Goal: Task Accomplishment & Management: Manage account settings

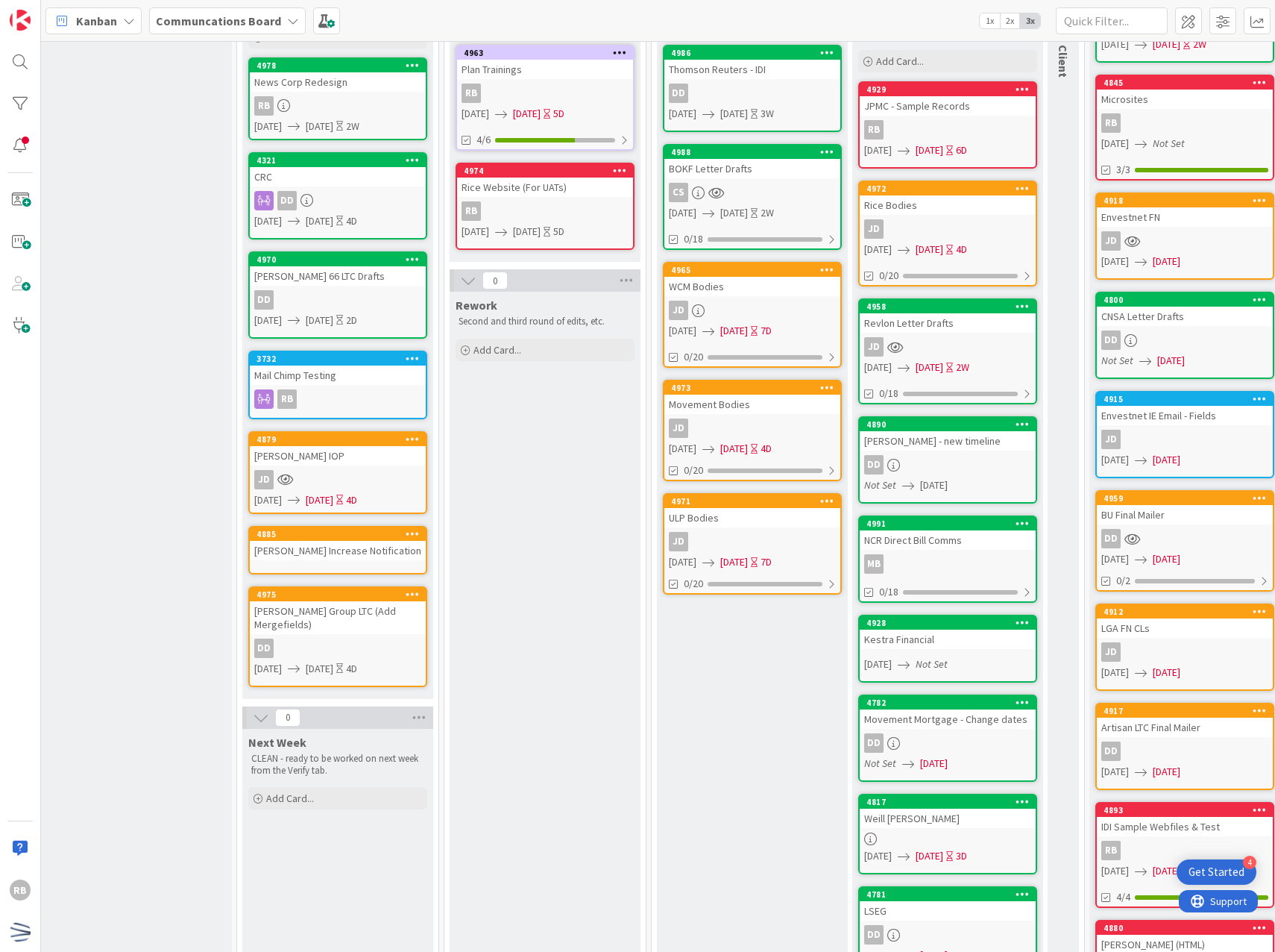
scroll to position [0, 201]
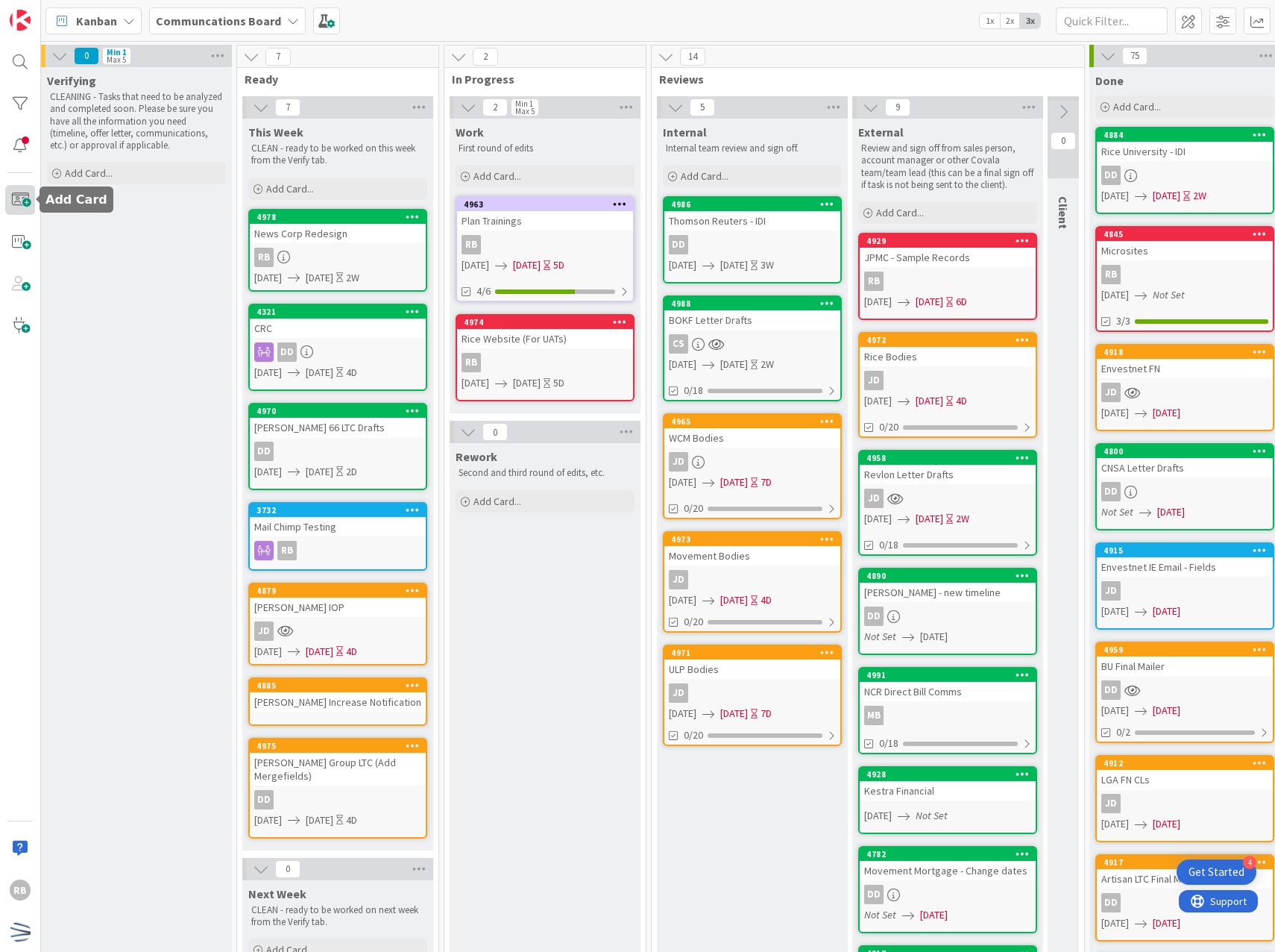
click at [28, 202] on span at bounding box center [20, 200] width 30 height 30
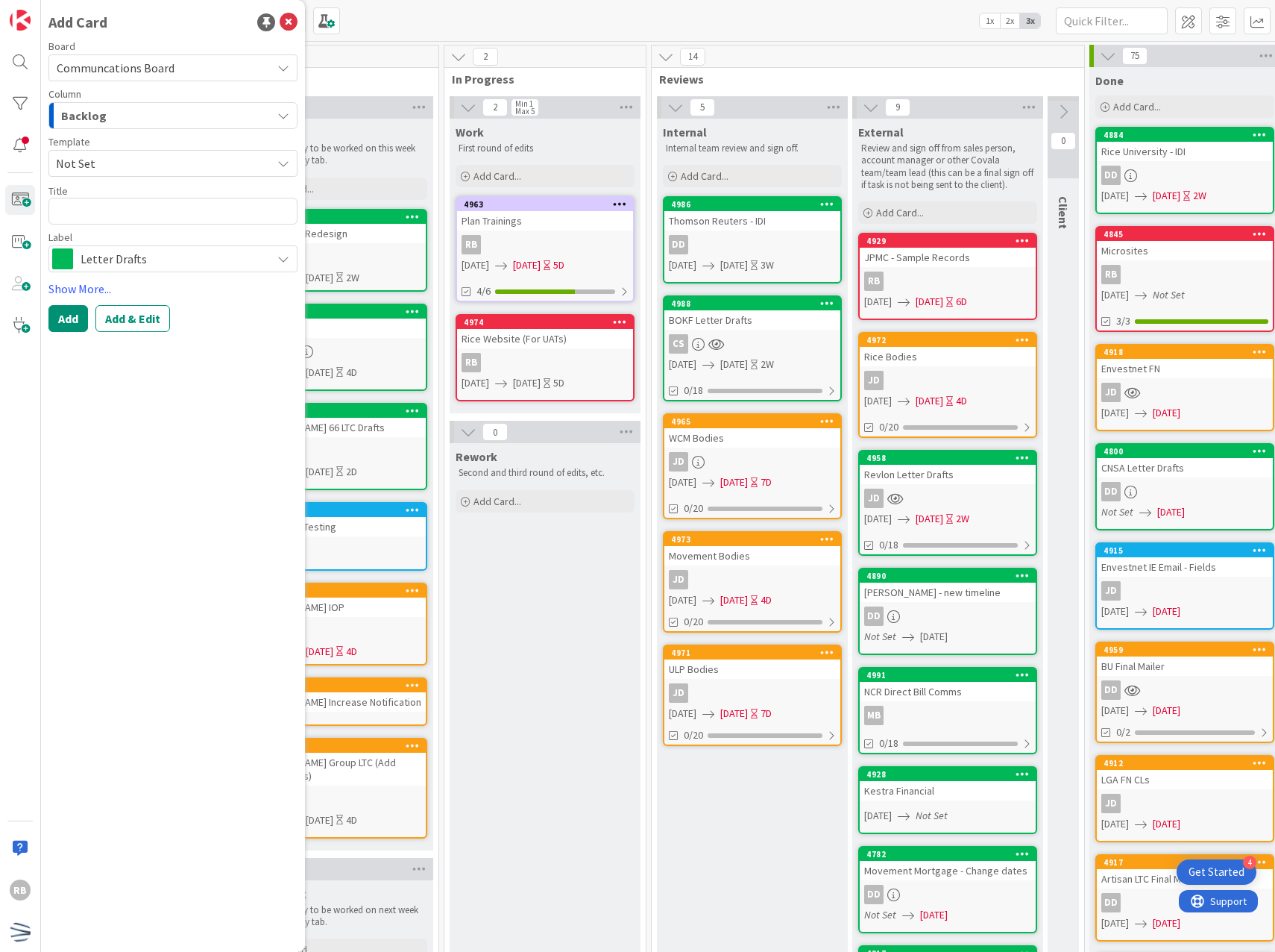
click at [165, 120] on div "Backlog" at bounding box center [164, 116] width 214 height 24
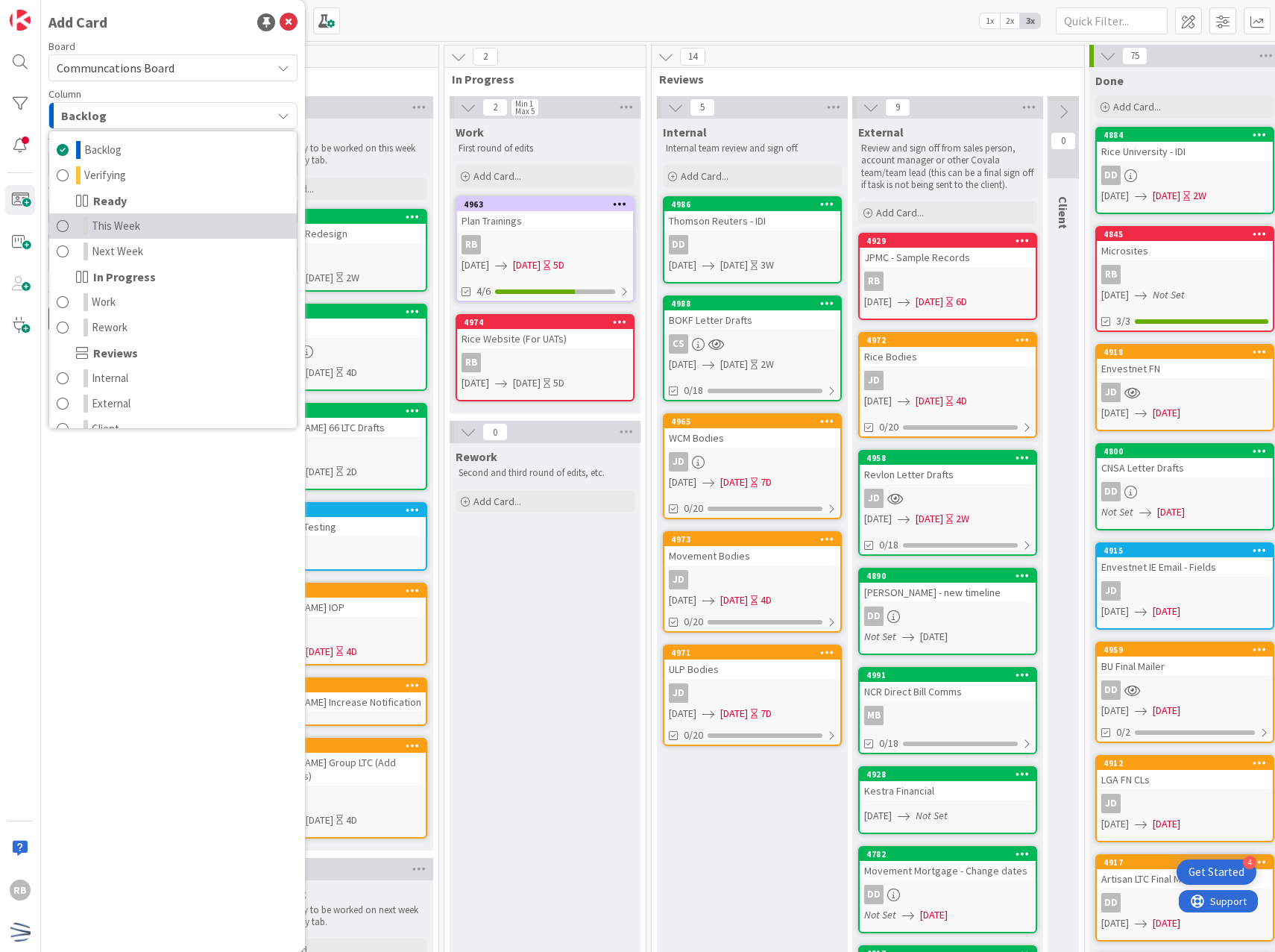
click at [144, 228] on link "This Week" at bounding box center [173, 225] width 248 height 25
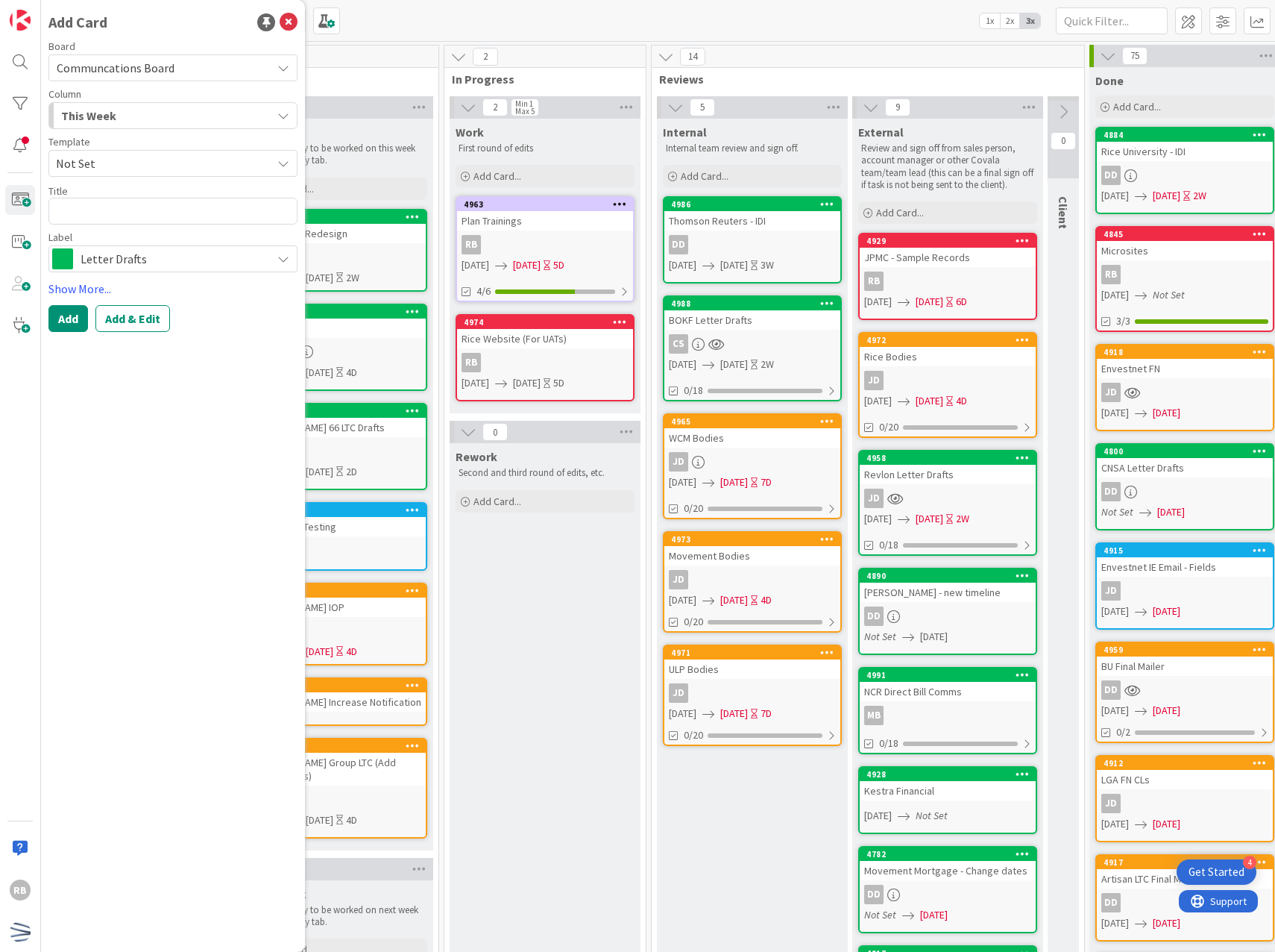
click at [122, 167] on span "Not Set" at bounding box center [158, 163] width 204 height 19
click at [124, 210] on textarea at bounding box center [172, 211] width 249 height 27
type textarea "x"
type textarea "C"
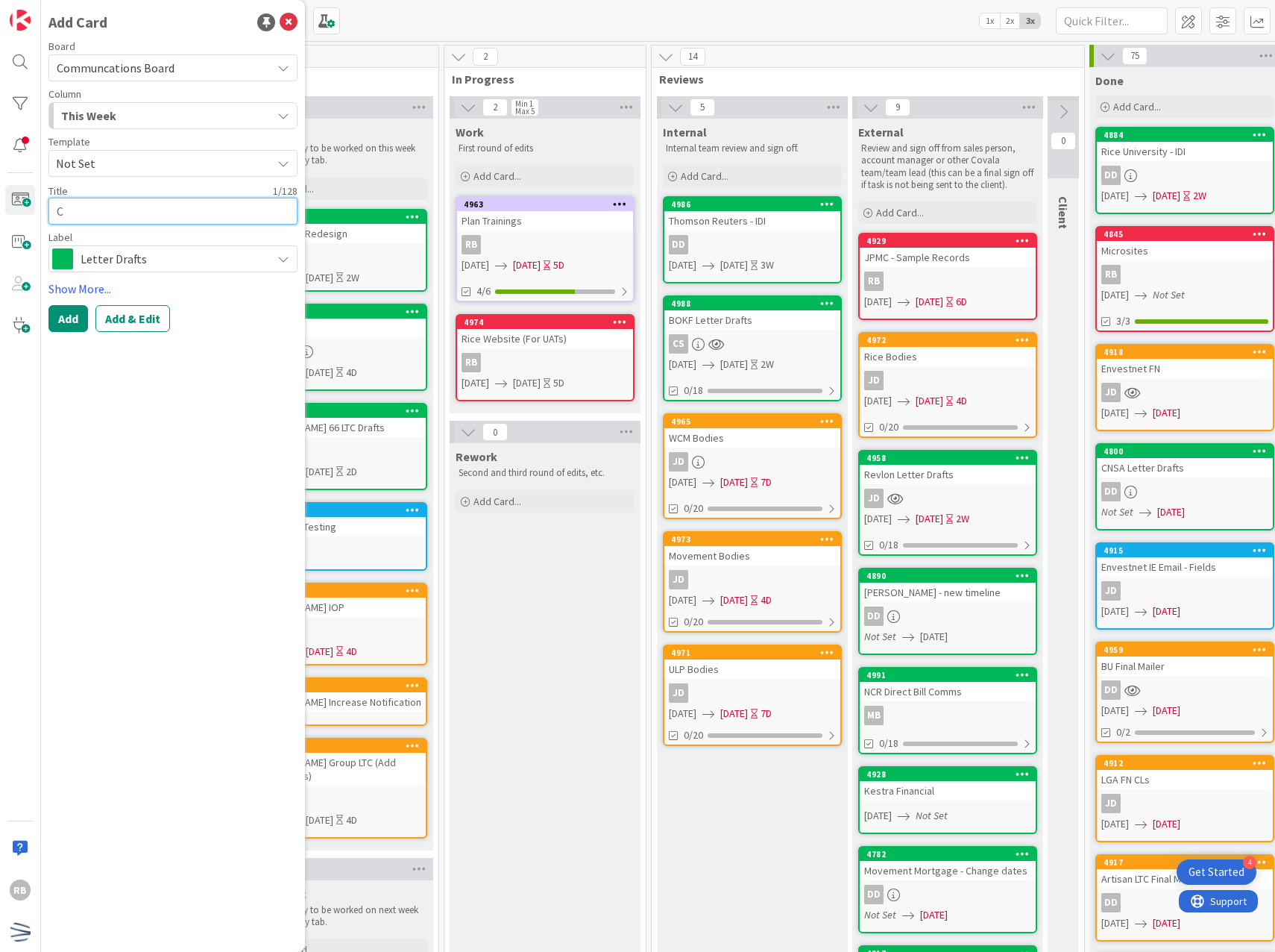
type textarea "x"
type textarea "Ca"
type textarea "x"
type textarea "Car"
type textarea "x"
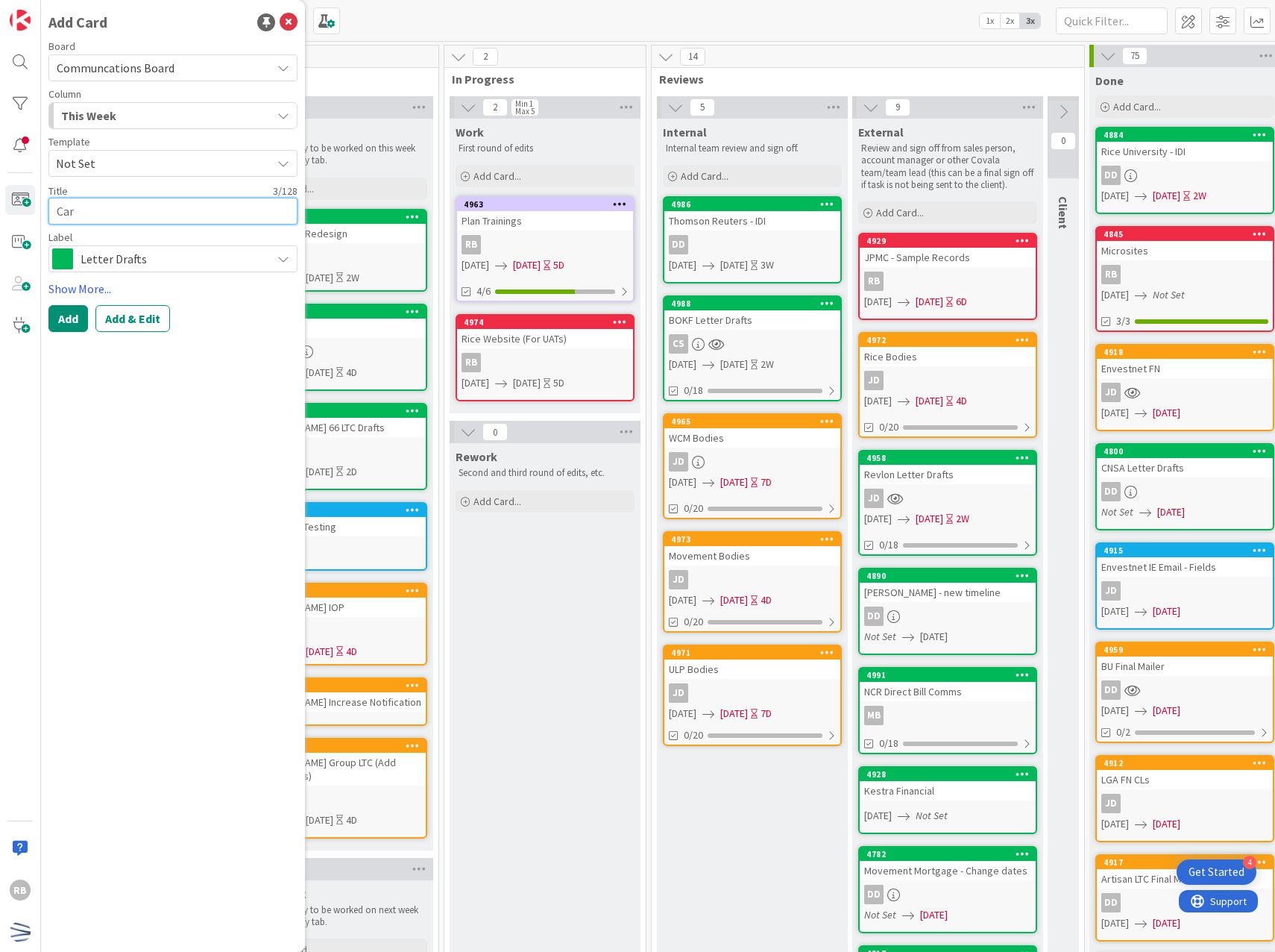
type textarea "[PERSON_NAME]"
type textarea "x"
type textarea "Carly"
type textarea "x"
type textarea "Carlyl"
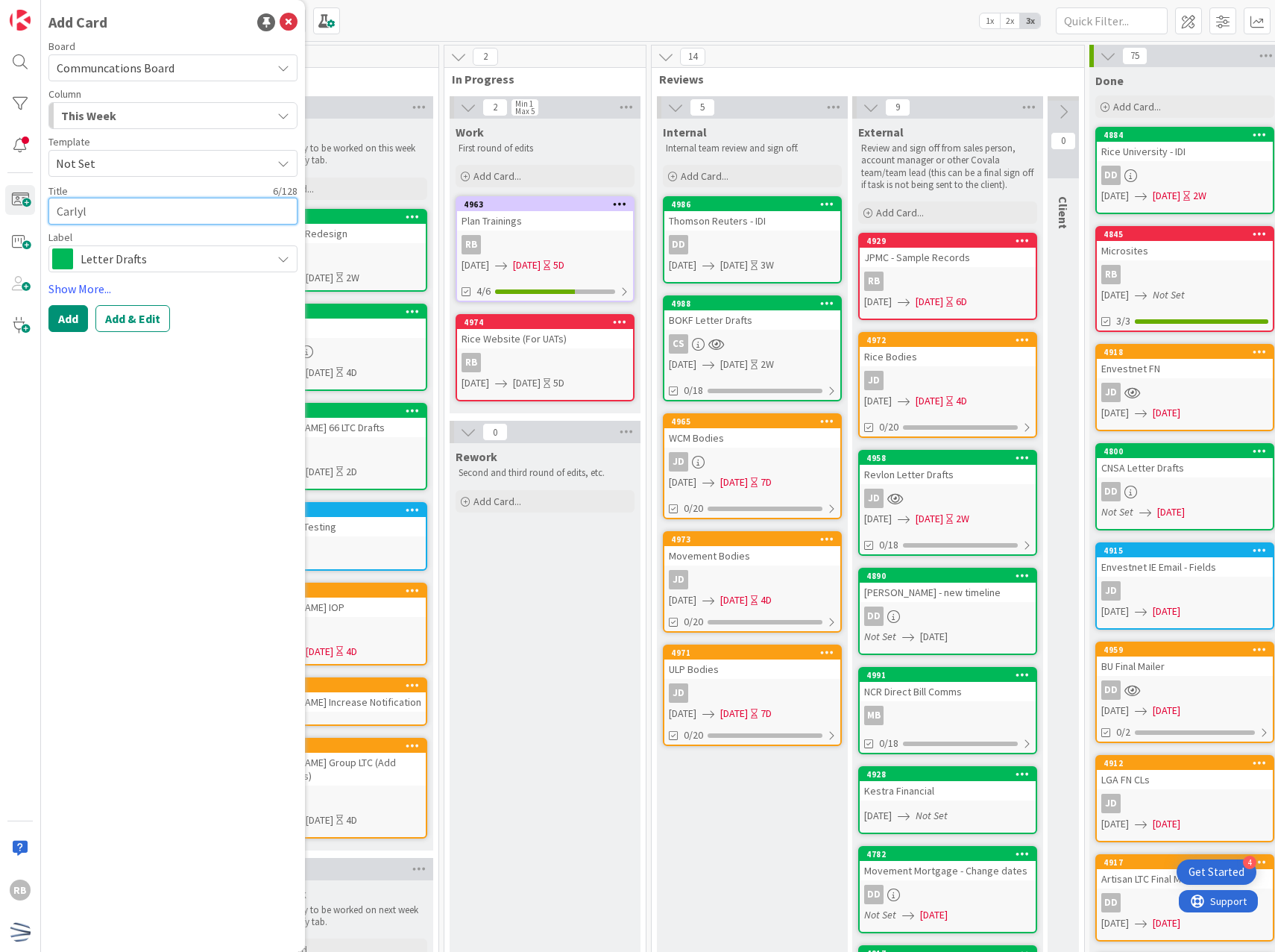
type textarea "x"
type textarea "[PERSON_NAME]"
type textarea "x"
type textarea "[PERSON_NAME]"
type textarea "x"
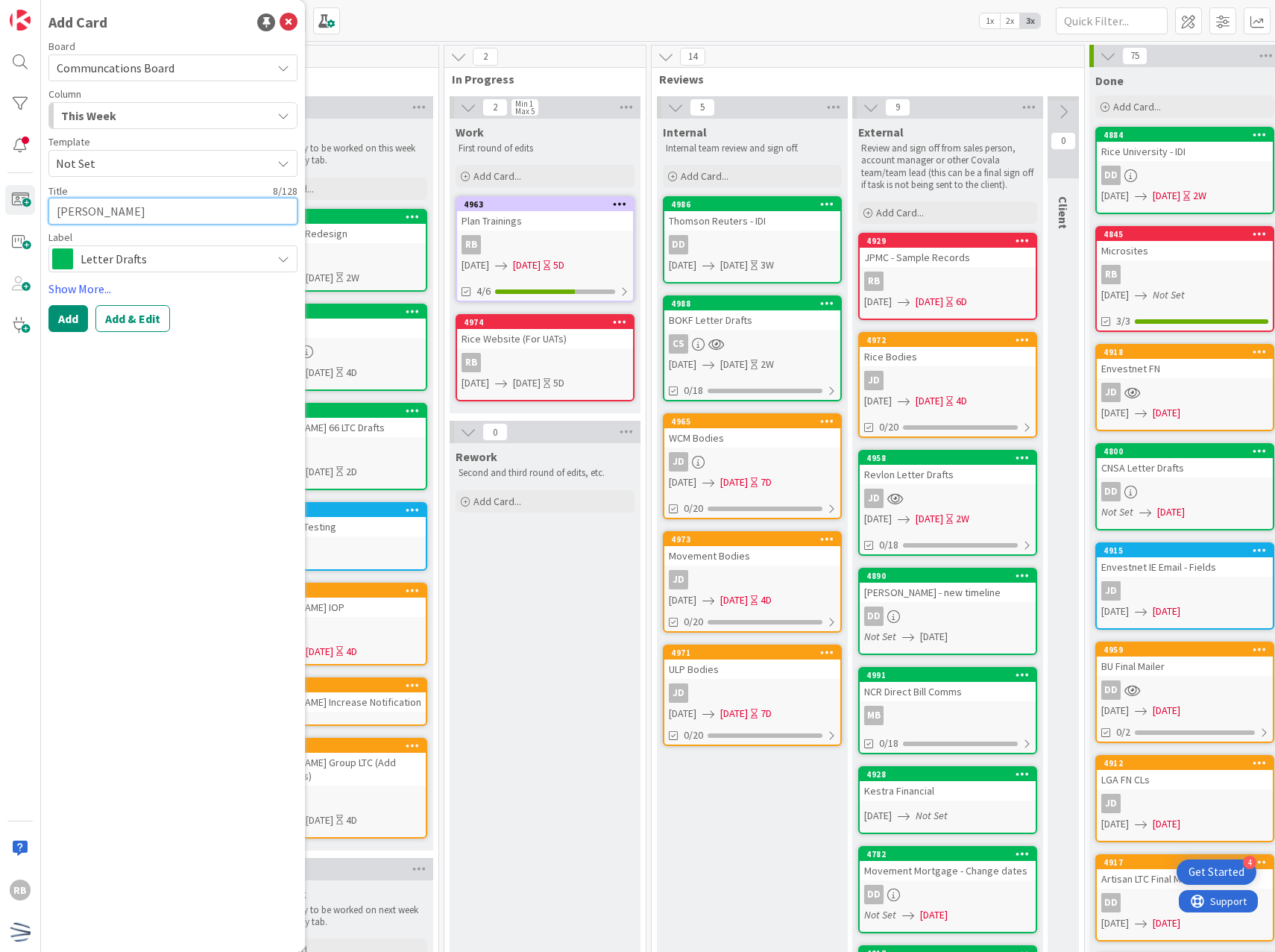
type textarea "[PERSON_NAME]"
type textarea "x"
type textarea "Carlyle PC"
type textarea "x"
type textarea "Carlyle PCs"
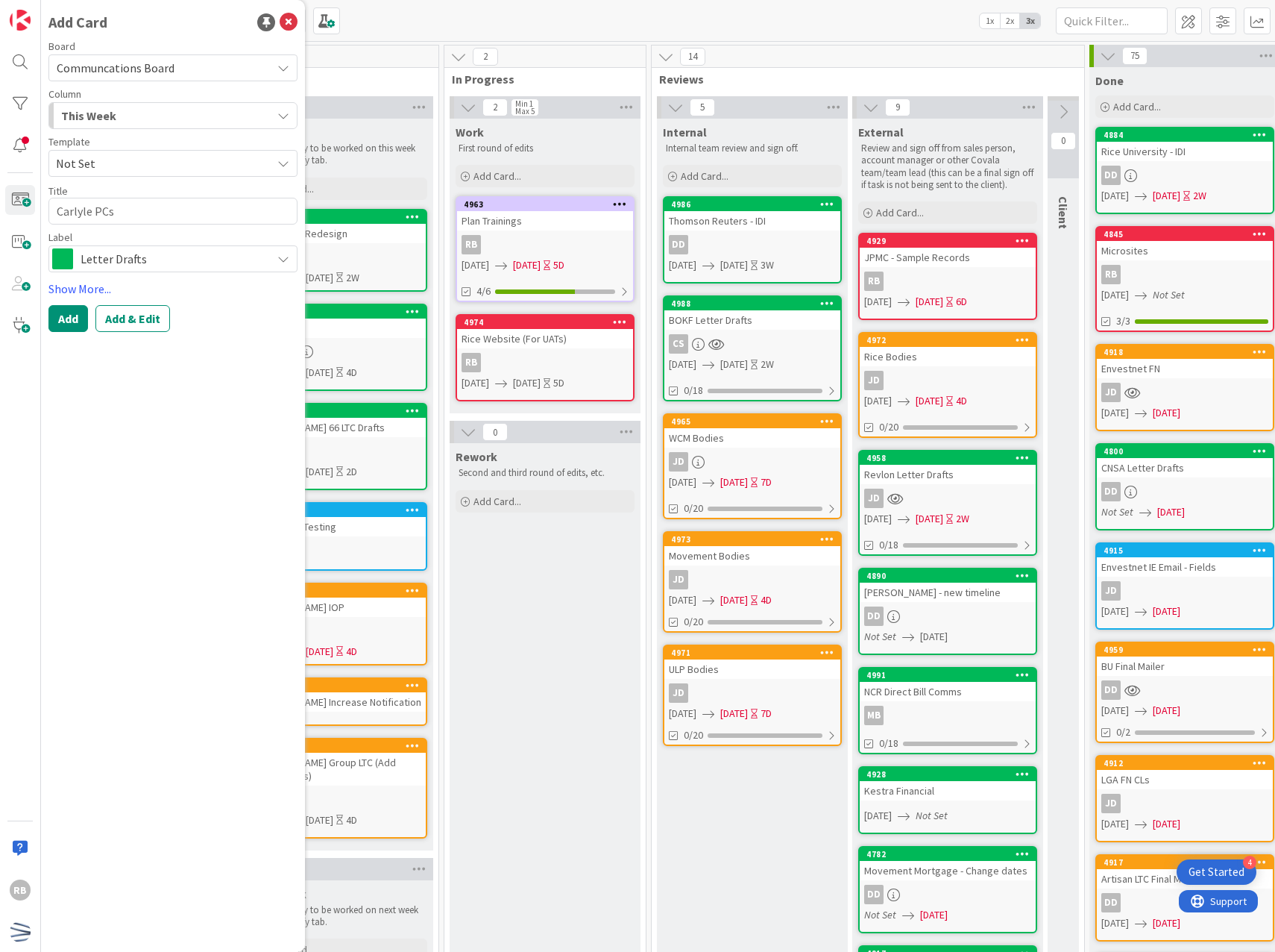
click at [123, 257] on span "Letter Drafts" at bounding box center [172, 258] width 183 height 21
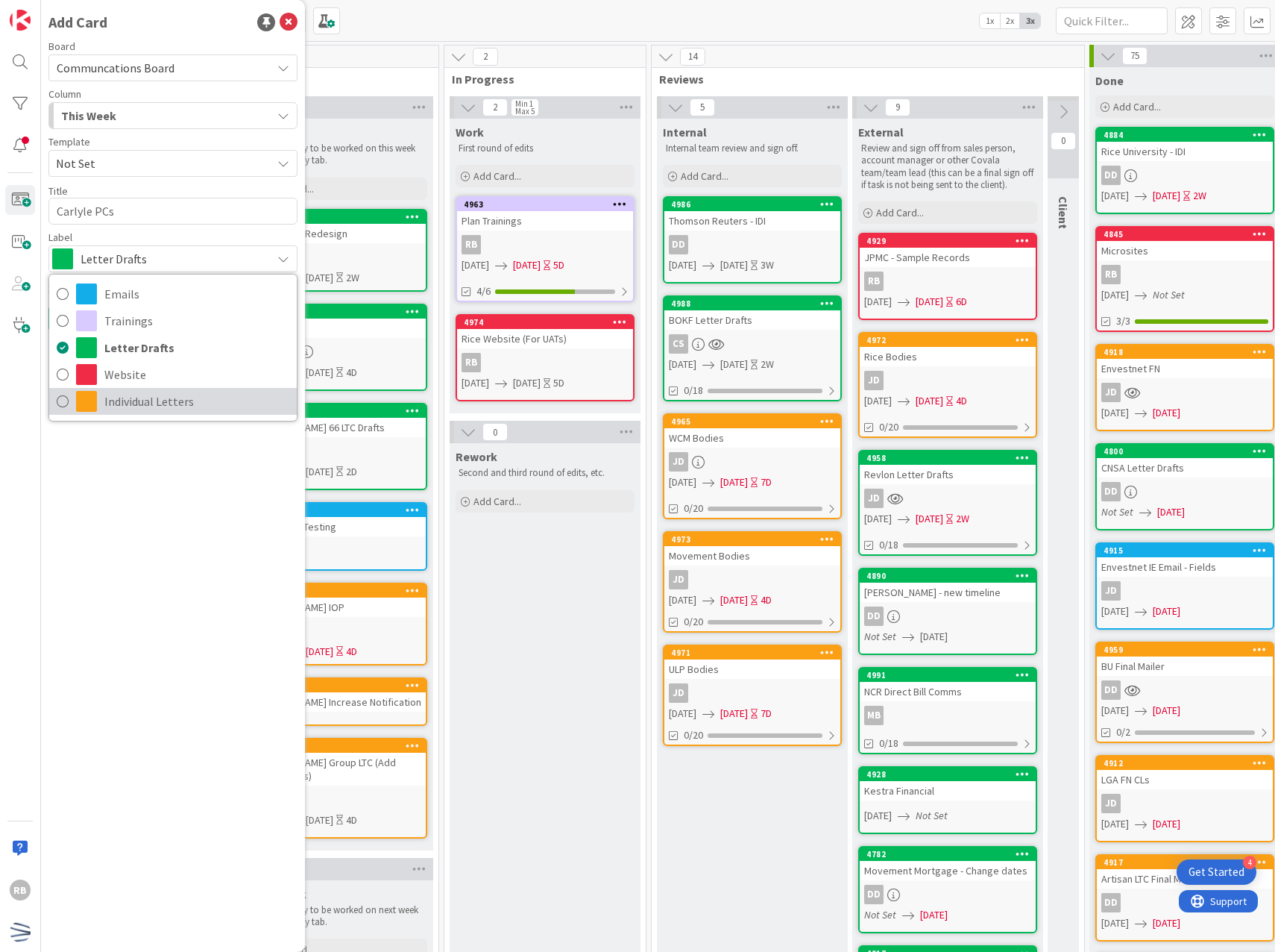
click at [164, 405] on span "Individual Letters" at bounding box center [196, 401] width 185 height 22
type textarea "x"
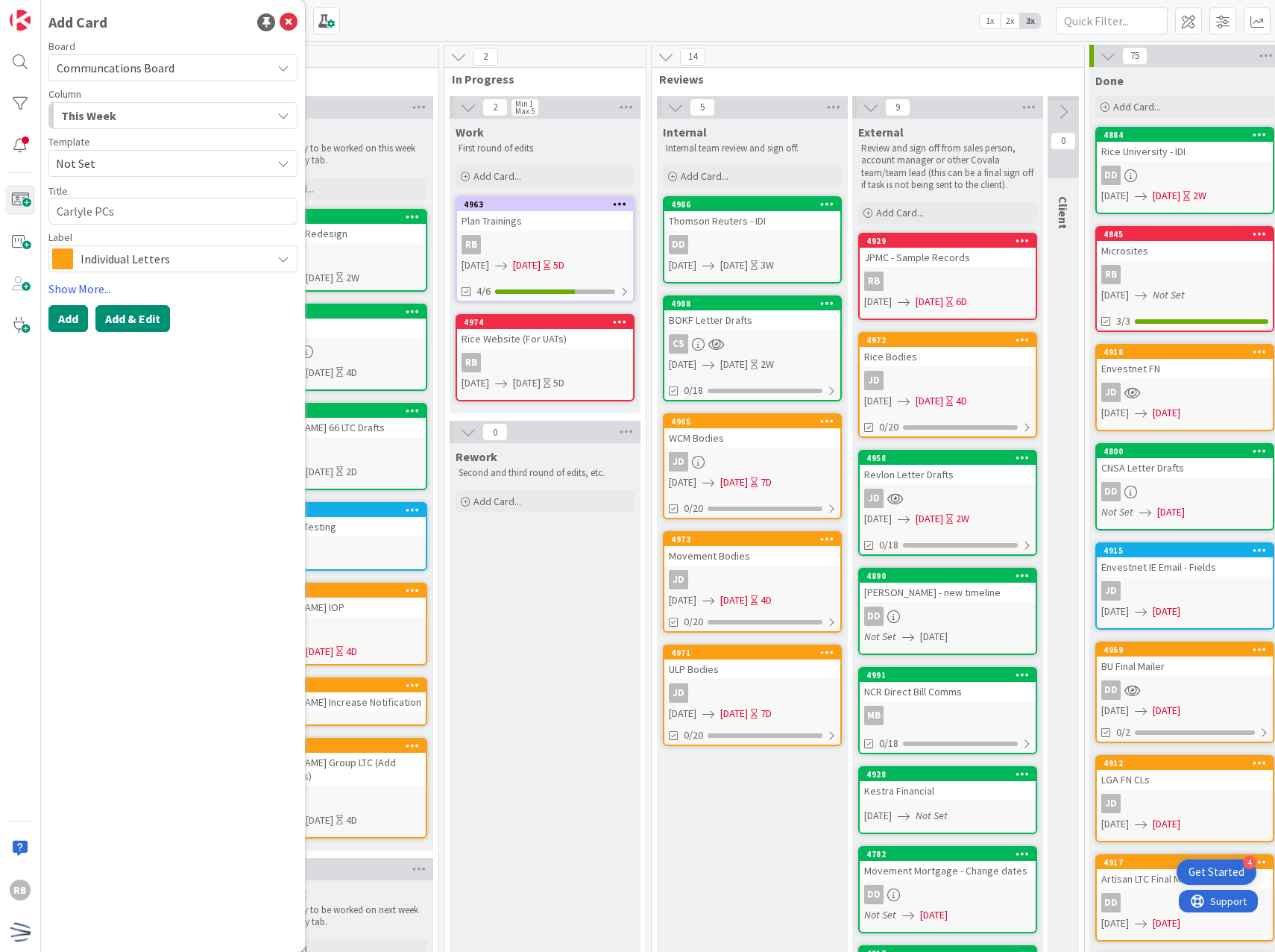
click at [142, 324] on button "Add & Edit" at bounding box center [132, 318] width 75 height 27
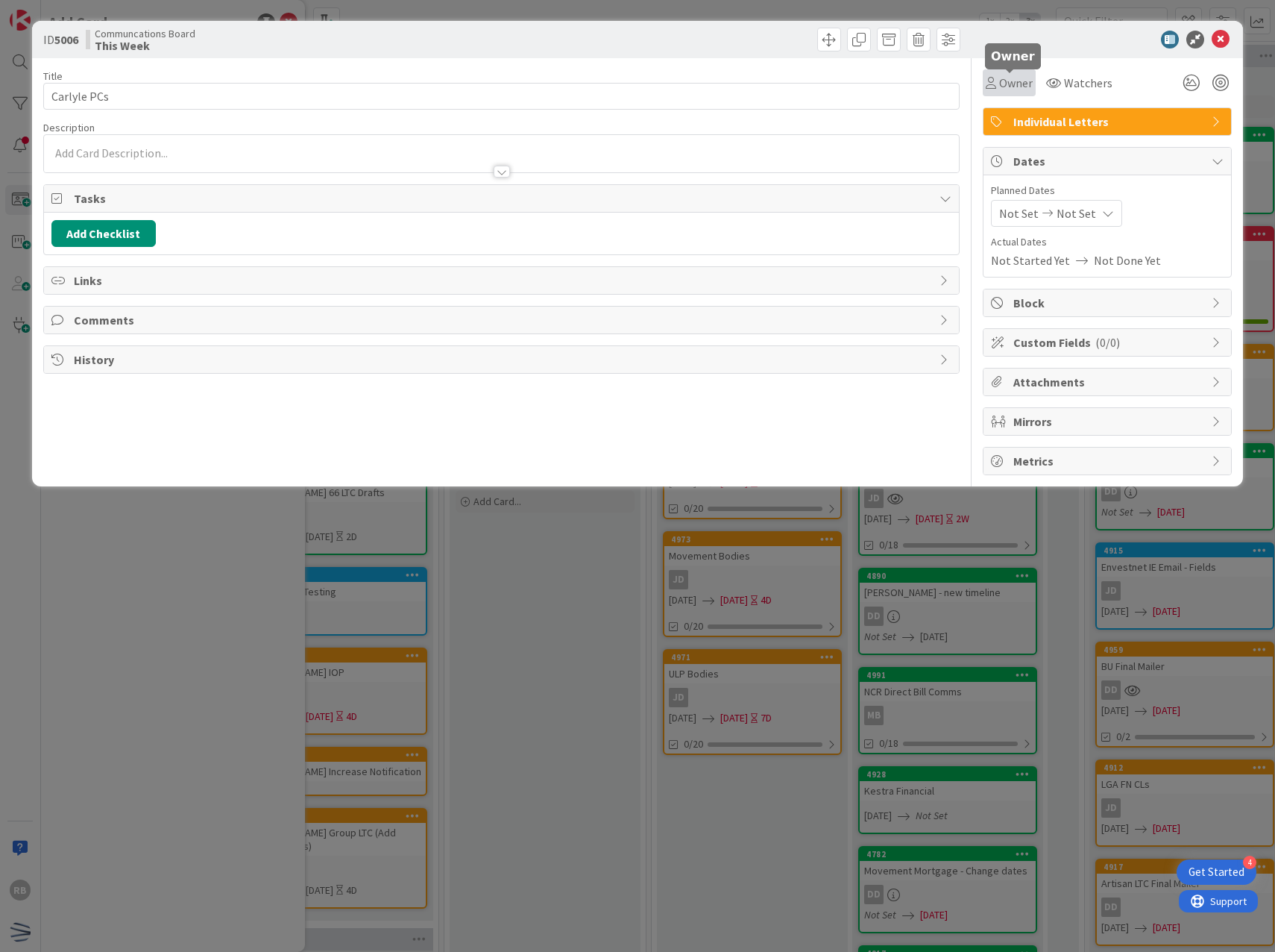
click at [1012, 88] on span "Owner" at bounding box center [1016, 83] width 34 height 18
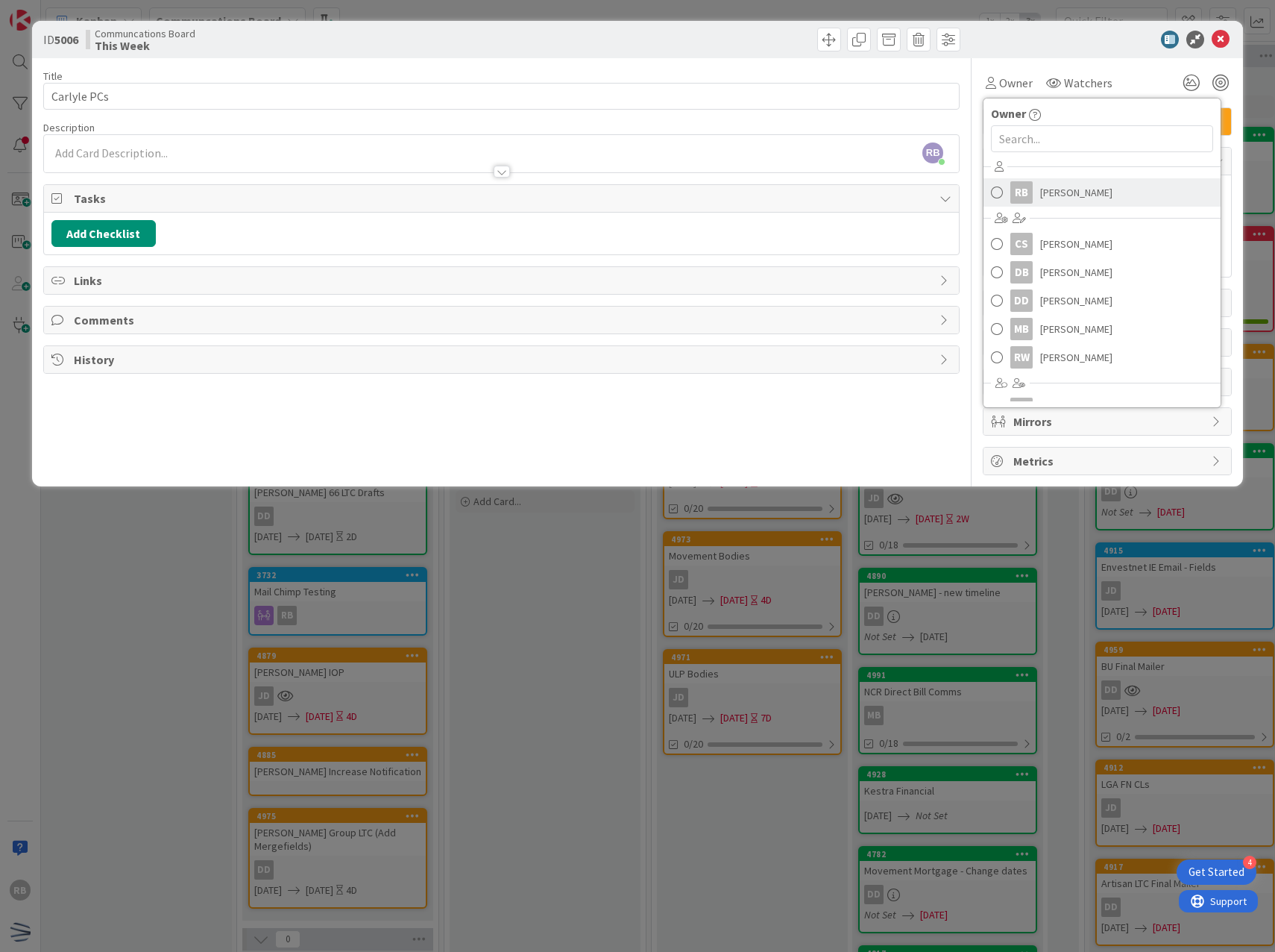
click at [1029, 196] on div "RB" at bounding box center [1021, 192] width 22 height 22
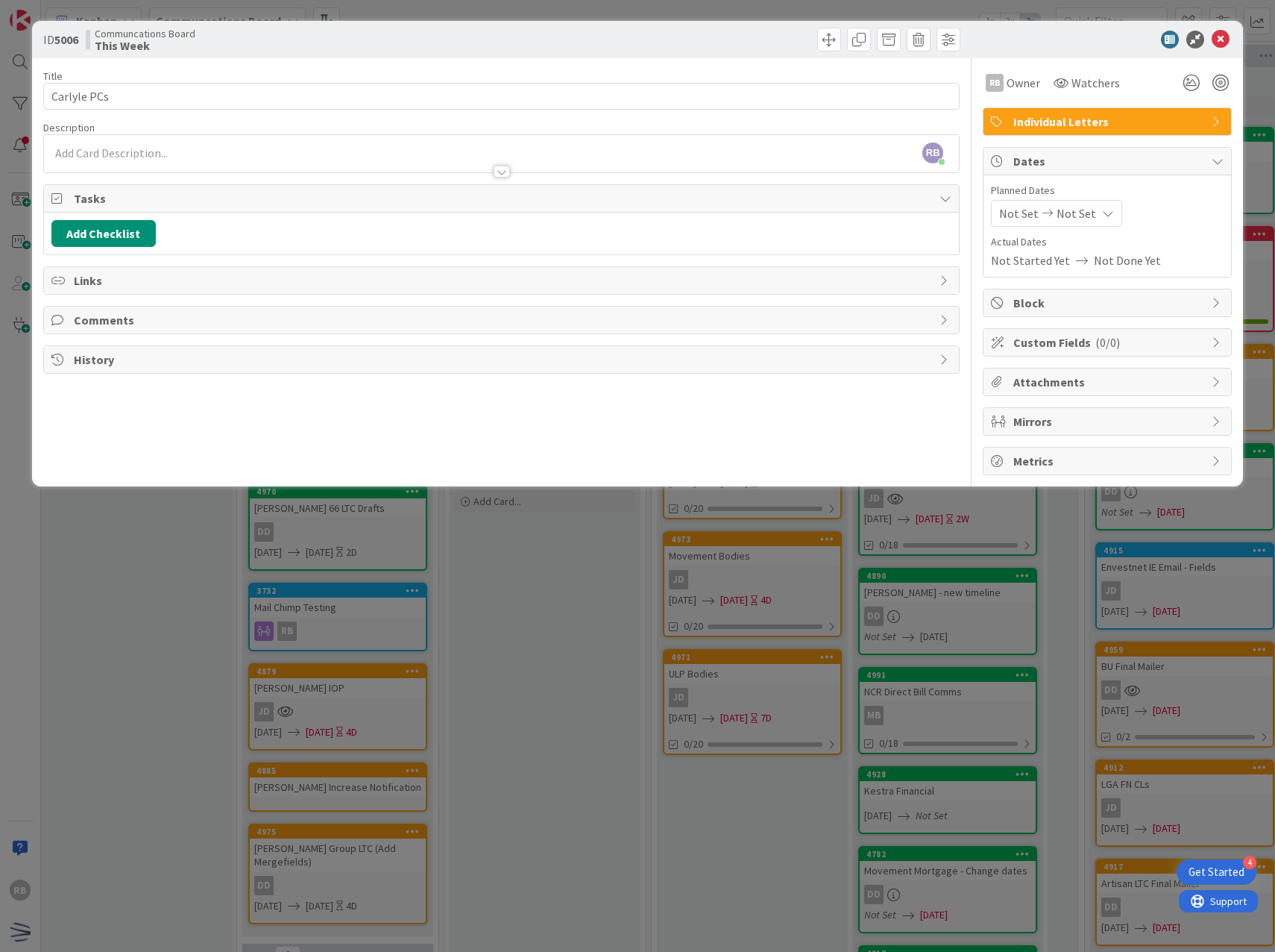
click at [1107, 212] on icon at bounding box center [1108, 213] width 12 height 12
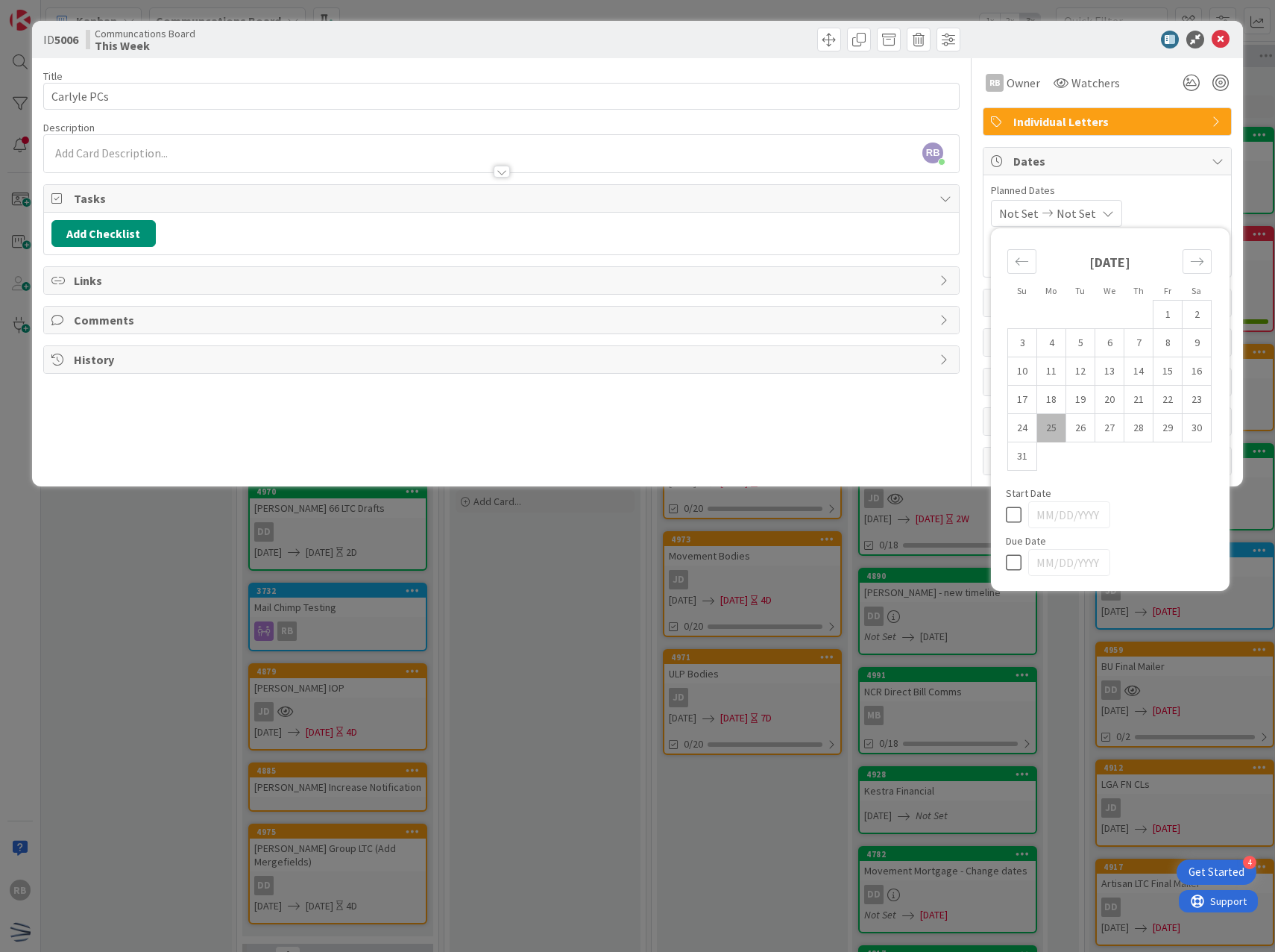
click at [1057, 434] on td "25" at bounding box center [1051, 428] width 29 height 28
type input "[DATE]"
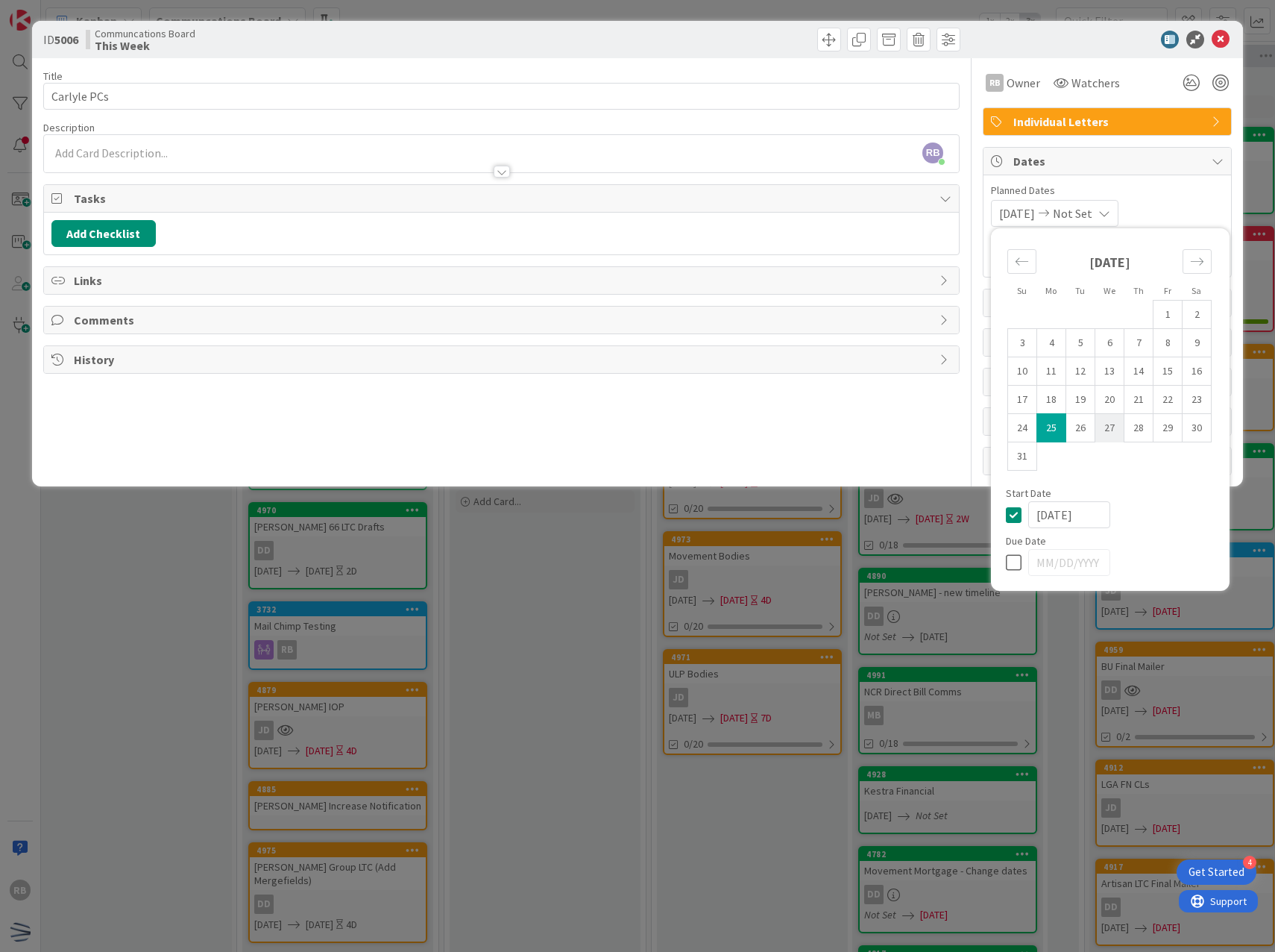
click at [1116, 431] on td "27" at bounding box center [1109, 428] width 29 height 28
type input "[DATE]"
click at [1198, 192] on span "Planned Dates" at bounding box center [1107, 191] width 233 height 16
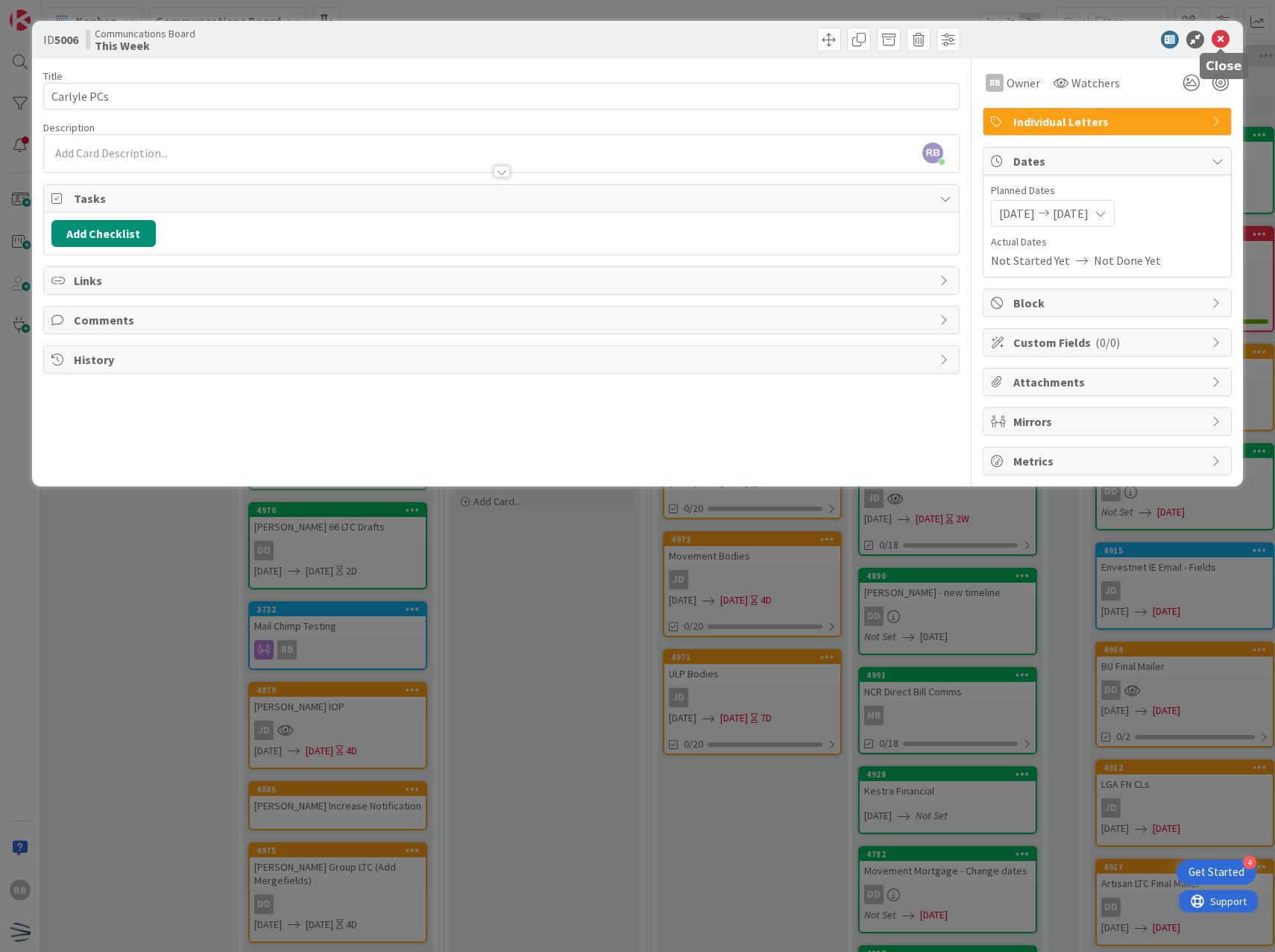
click at [1222, 37] on icon at bounding box center [1221, 40] width 18 height 18
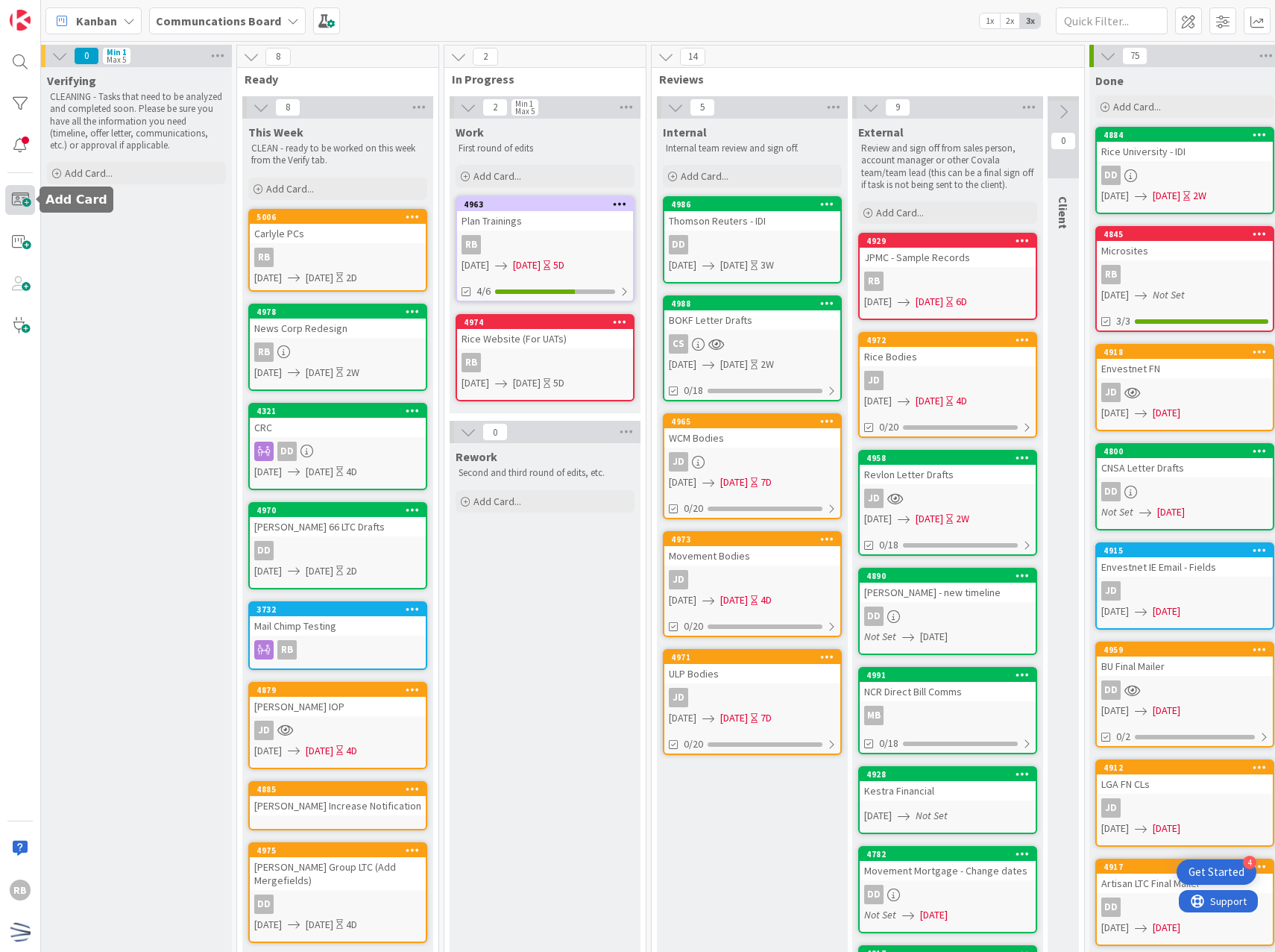
click at [13, 200] on span at bounding box center [20, 200] width 30 height 30
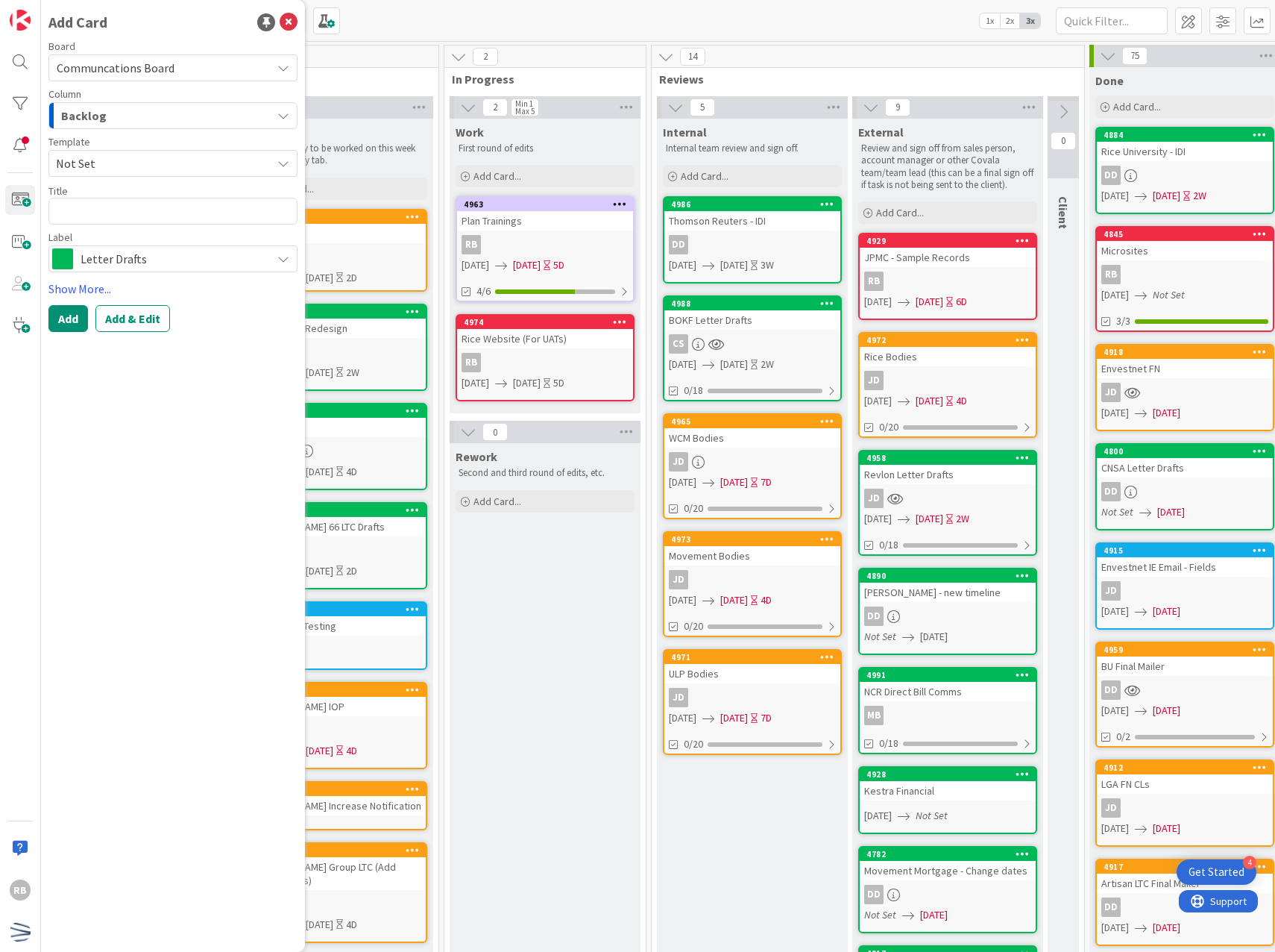
click at [168, 112] on div "Backlog" at bounding box center [164, 116] width 214 height 24
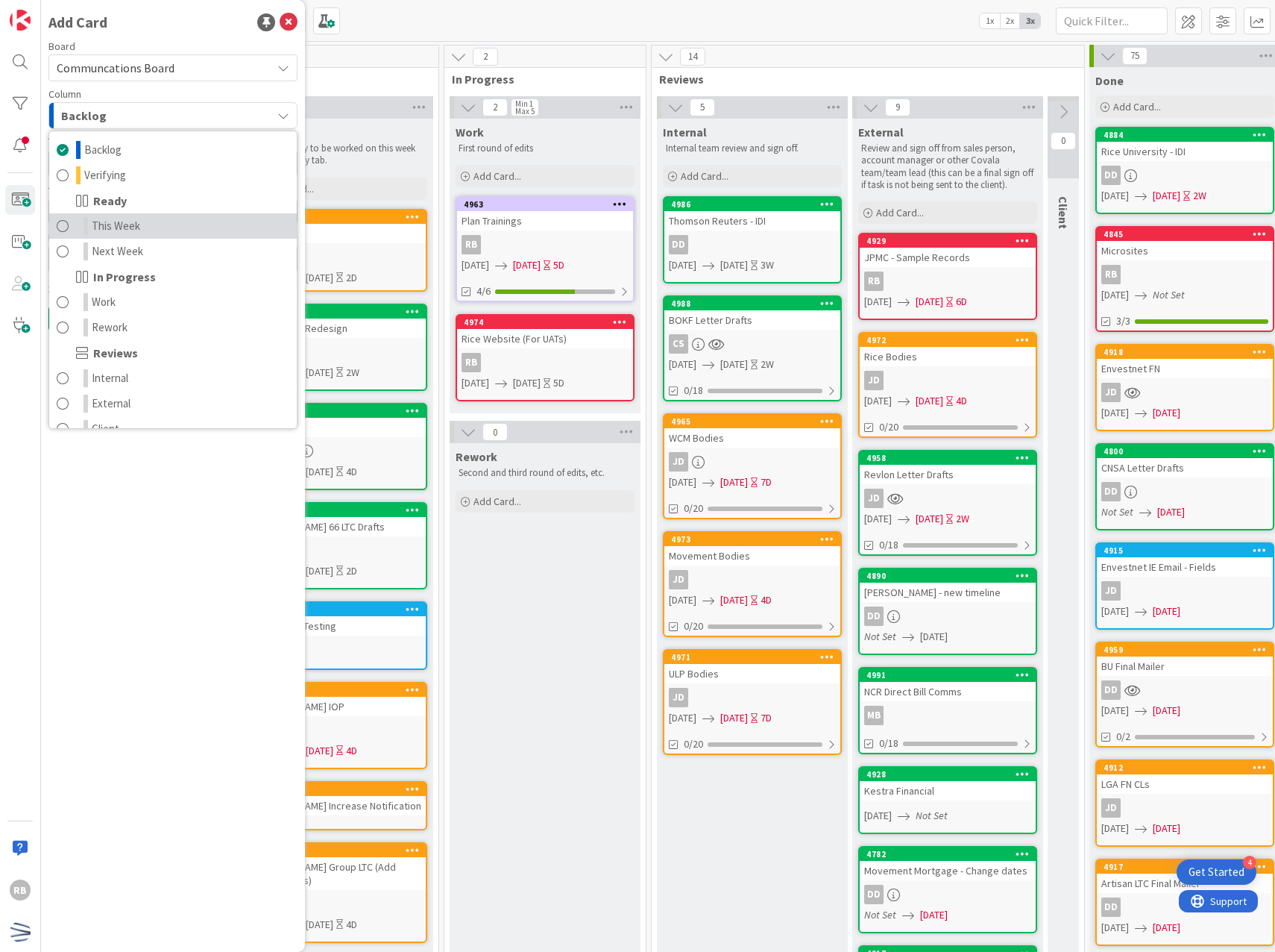
click at [147, 230] on link "This Week" at bounding box center [173, 225] width 248 height 25
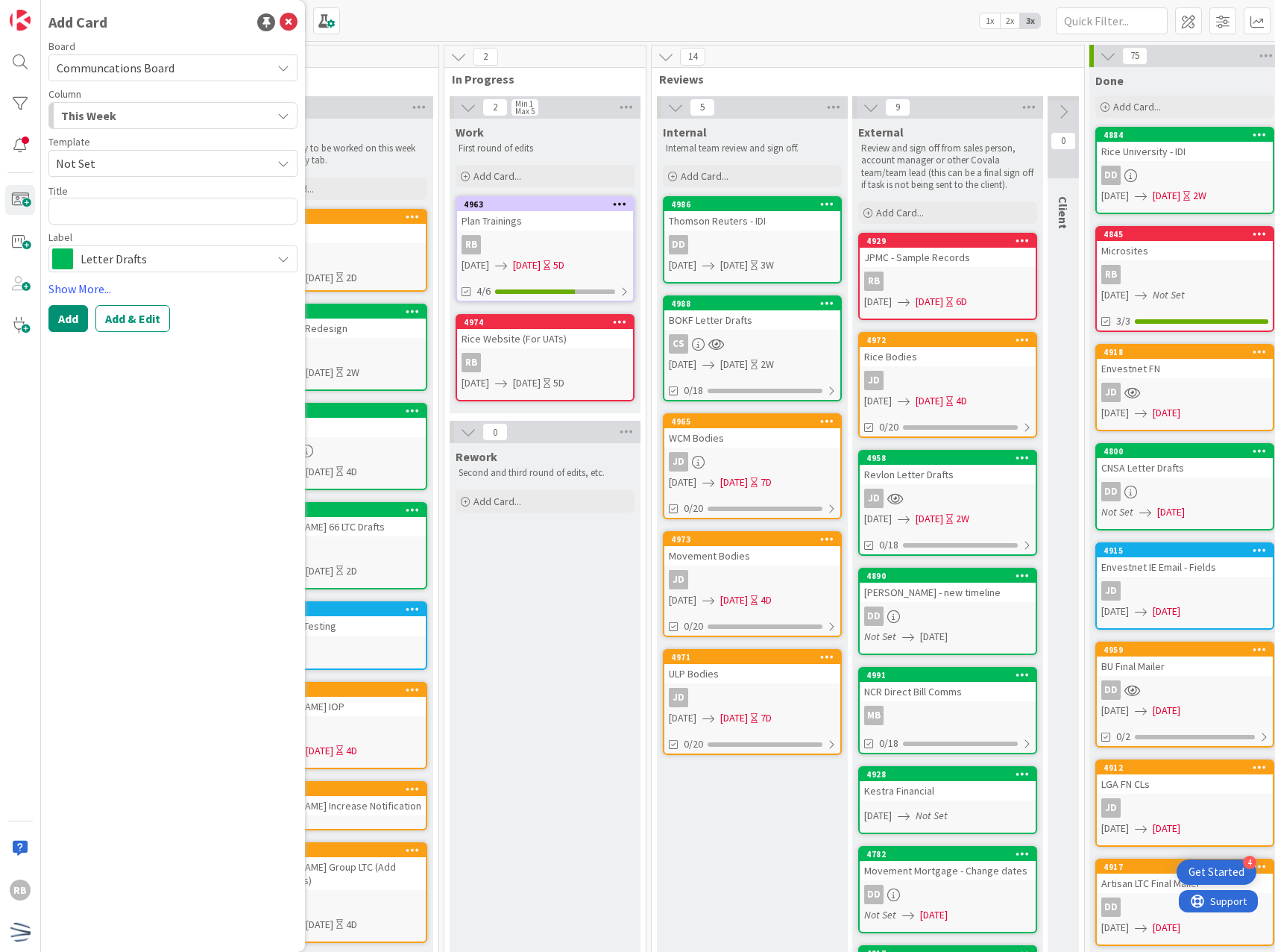
click at [165, 265] on span "Letter Drafts" at bounding box center [172, 258] width 183 height 21
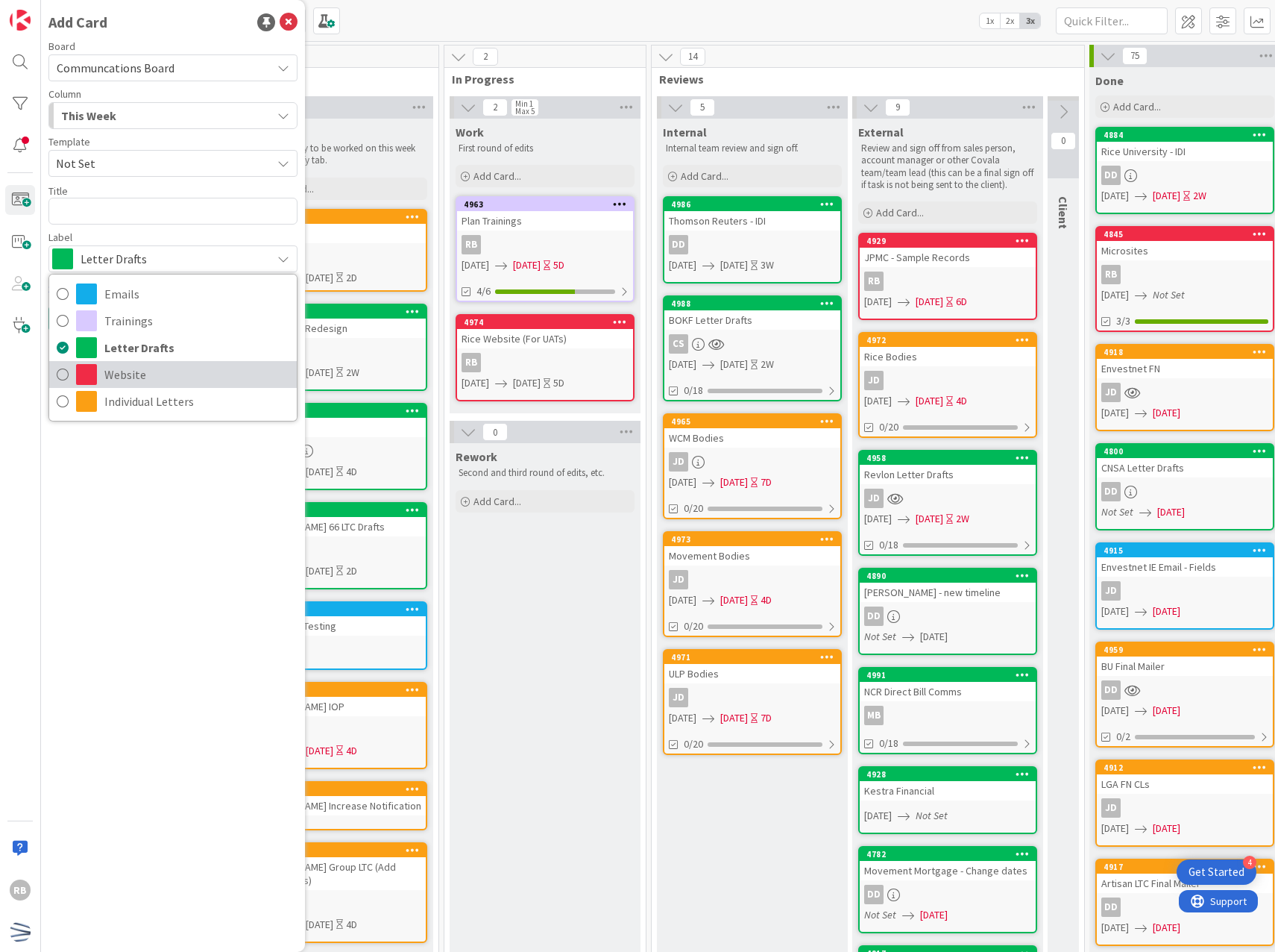
click at [148, 369] on span "Website" at bounding box center [196, 374] width 185 height 22
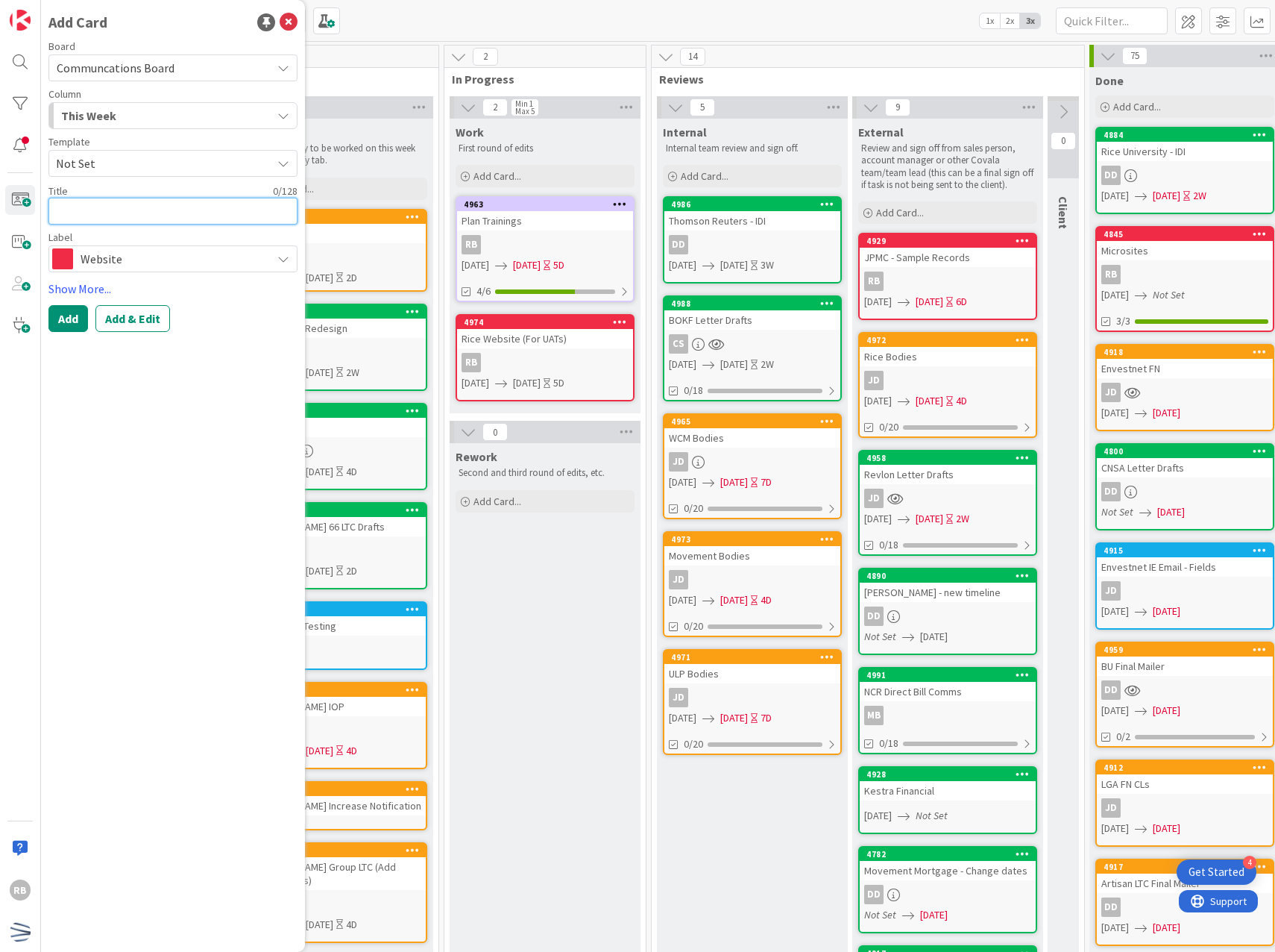
click at [148, 215] on textarea at bounding box center [172, 211] width 249 height 27
type textarea "x"
type textarea "C"
type textarea "x"
type textarea "Ca"
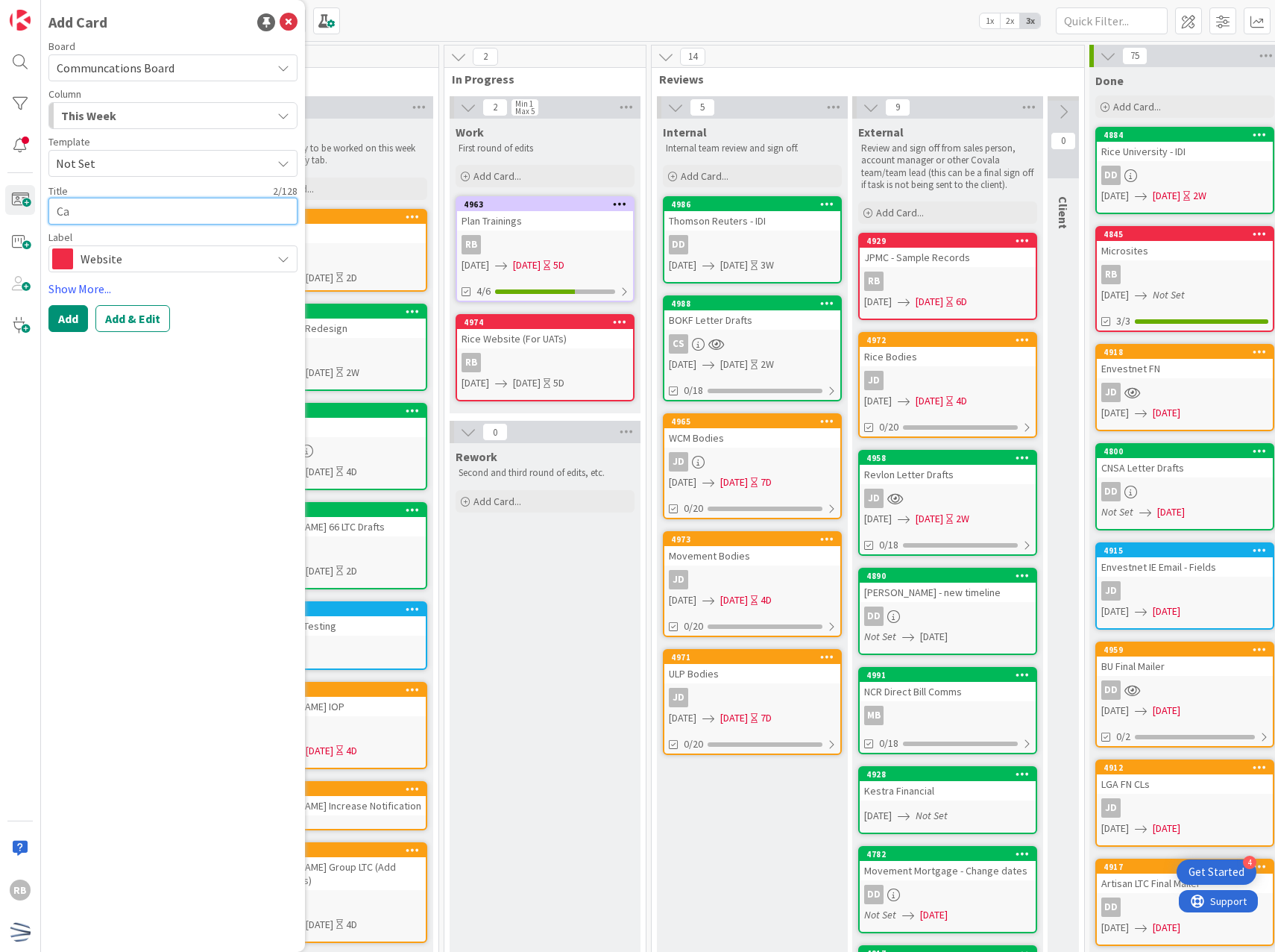
type textarea "x"
type textarea "Car"
type textarea "x"
type textarea "[PERSON_NAME]"
type textarea "x"
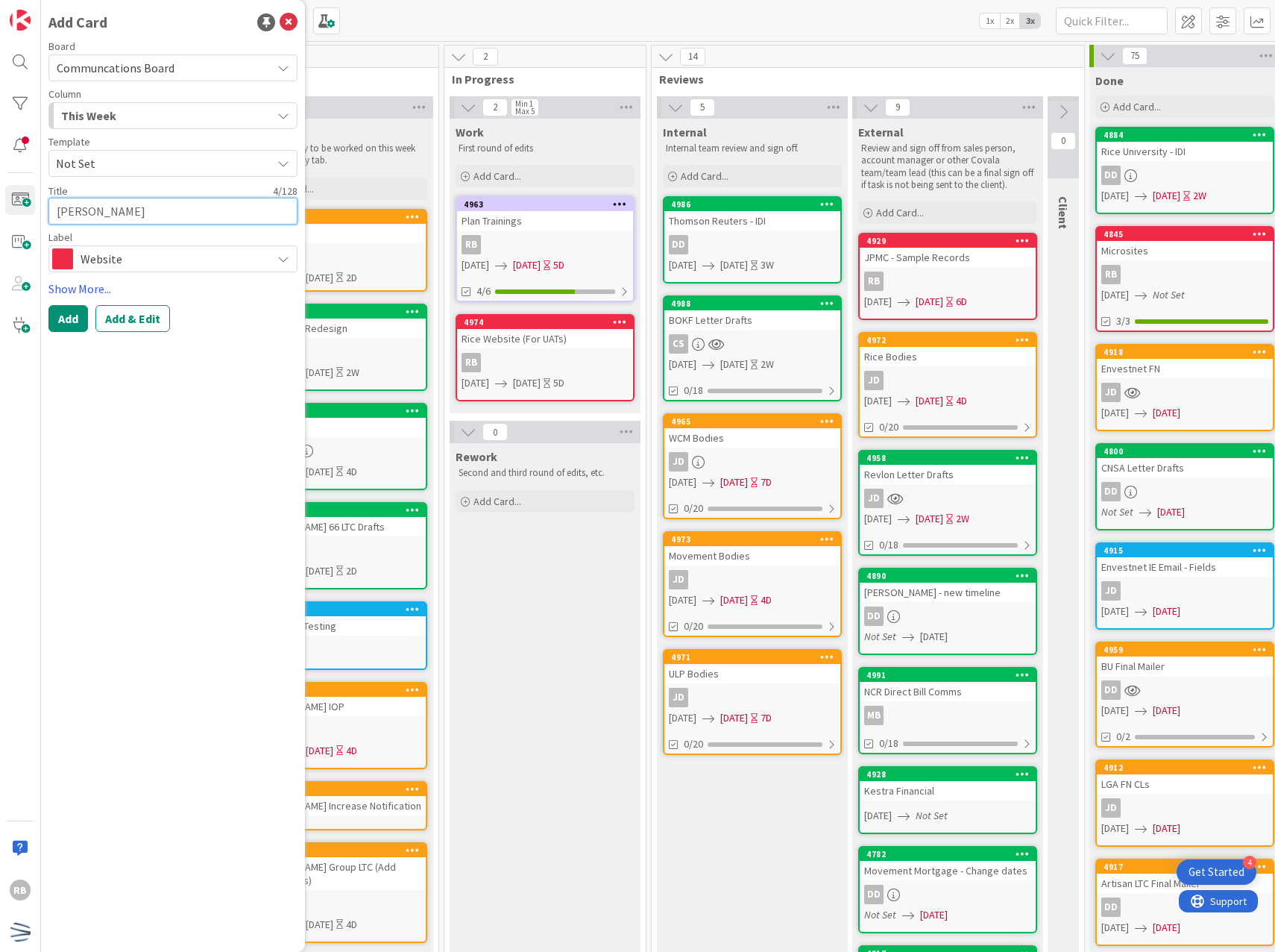
type textarea "Carly"
type textarea "x"
type textarea "Carlyl"
type textarea "x"
type textarea "[PERSON_NAME]"
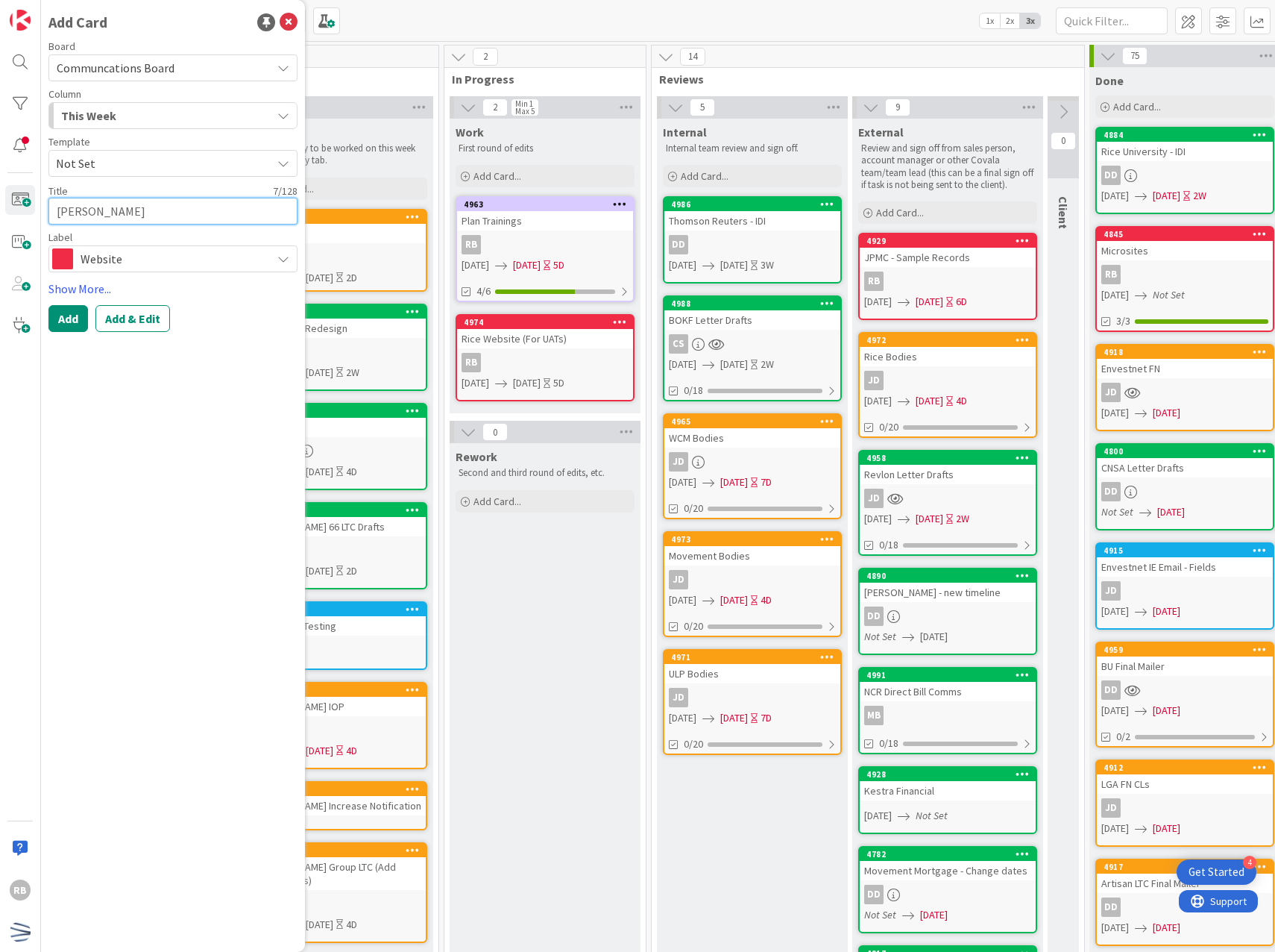
type textarea "x"
type textarea "[PERSON_NAME]"
type textarea "x"
type textarea "[PERSON_NAME]"
type textarea "x"
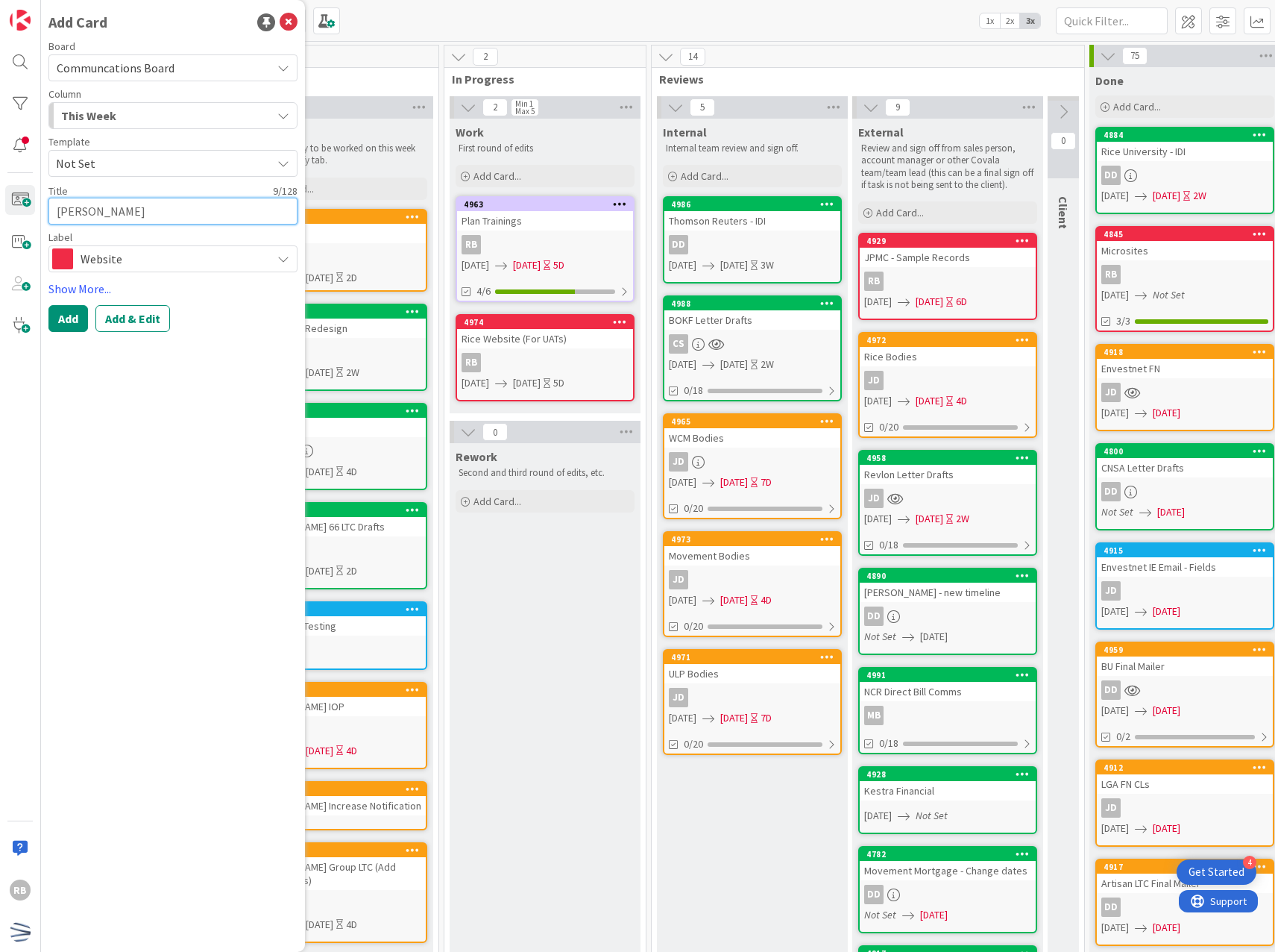
type textarea "Carlyle We"
type textarea "x"
type textarea "[PERSON_NAME]"
type textarea "x"
type textarea "[PERSON_NAME]"
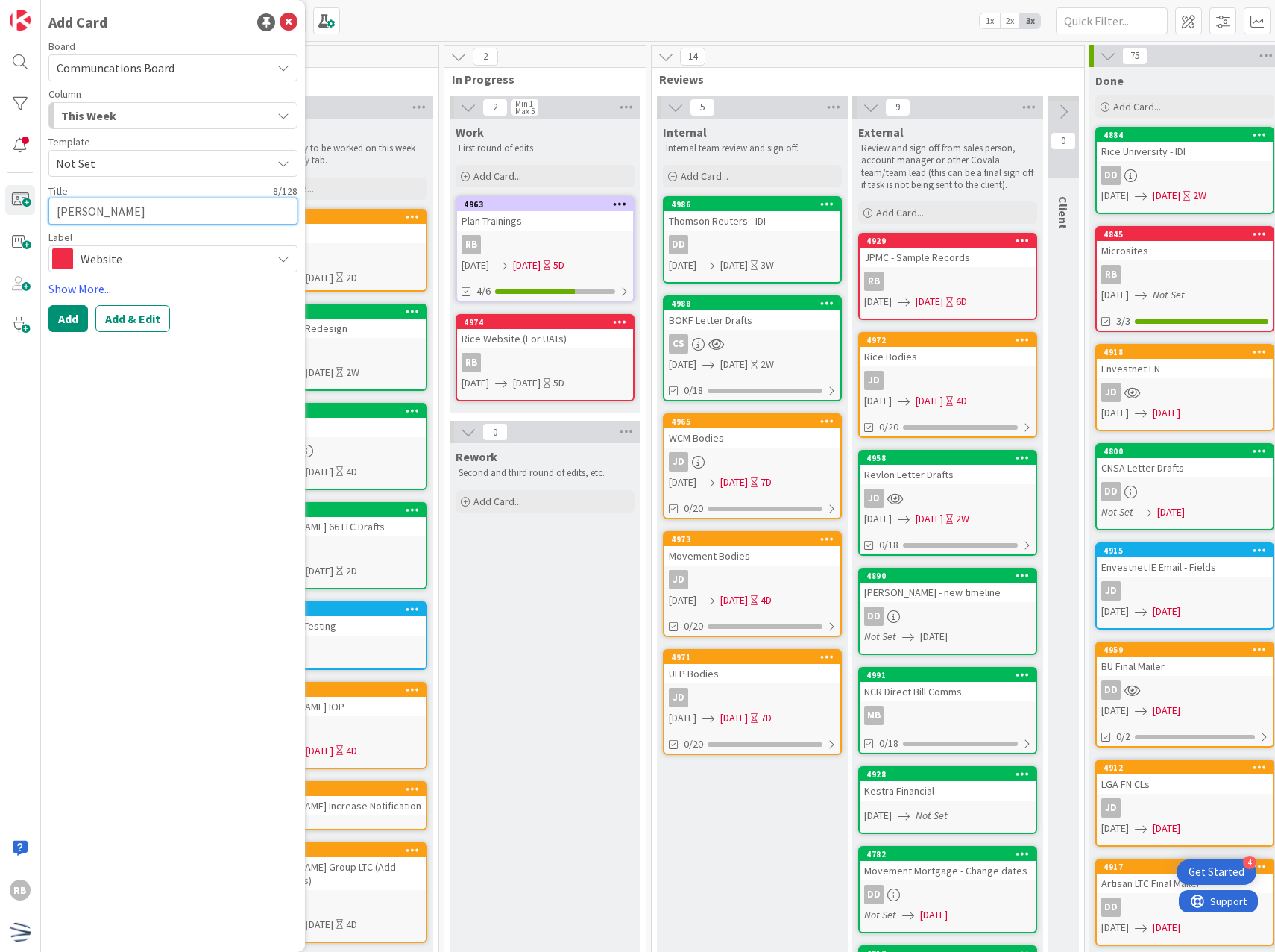
type textarea "x"
type textarea "[PERSON_NAME]"
type textarea "x"
type textarea "Carlyle We"
type textarea "x"
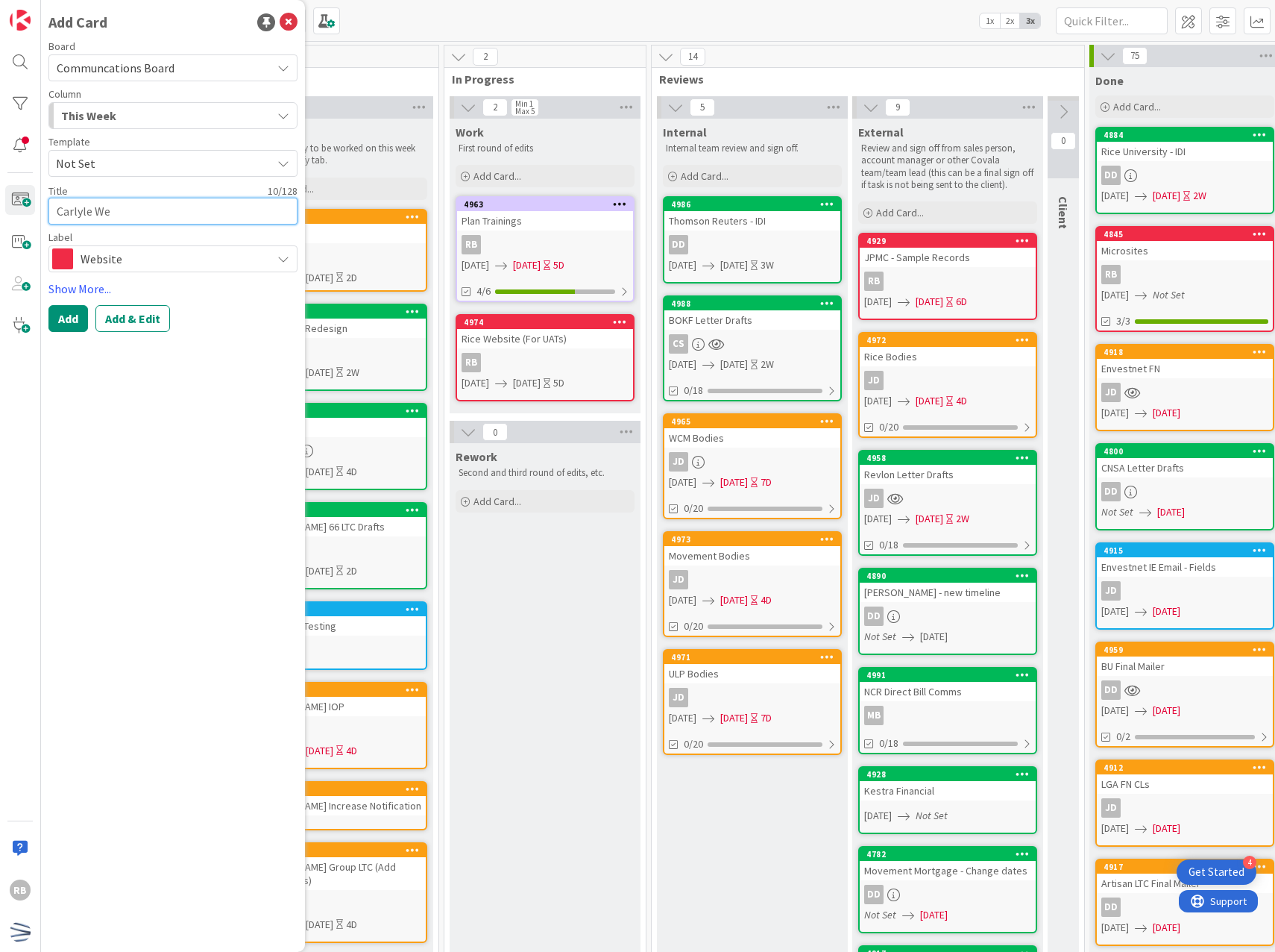
type textarea "Carlyle Web"
type textarea "x"
type textarea "Carlyle Webi"
type textarea "x"
type textarea "Carlyle Webis"
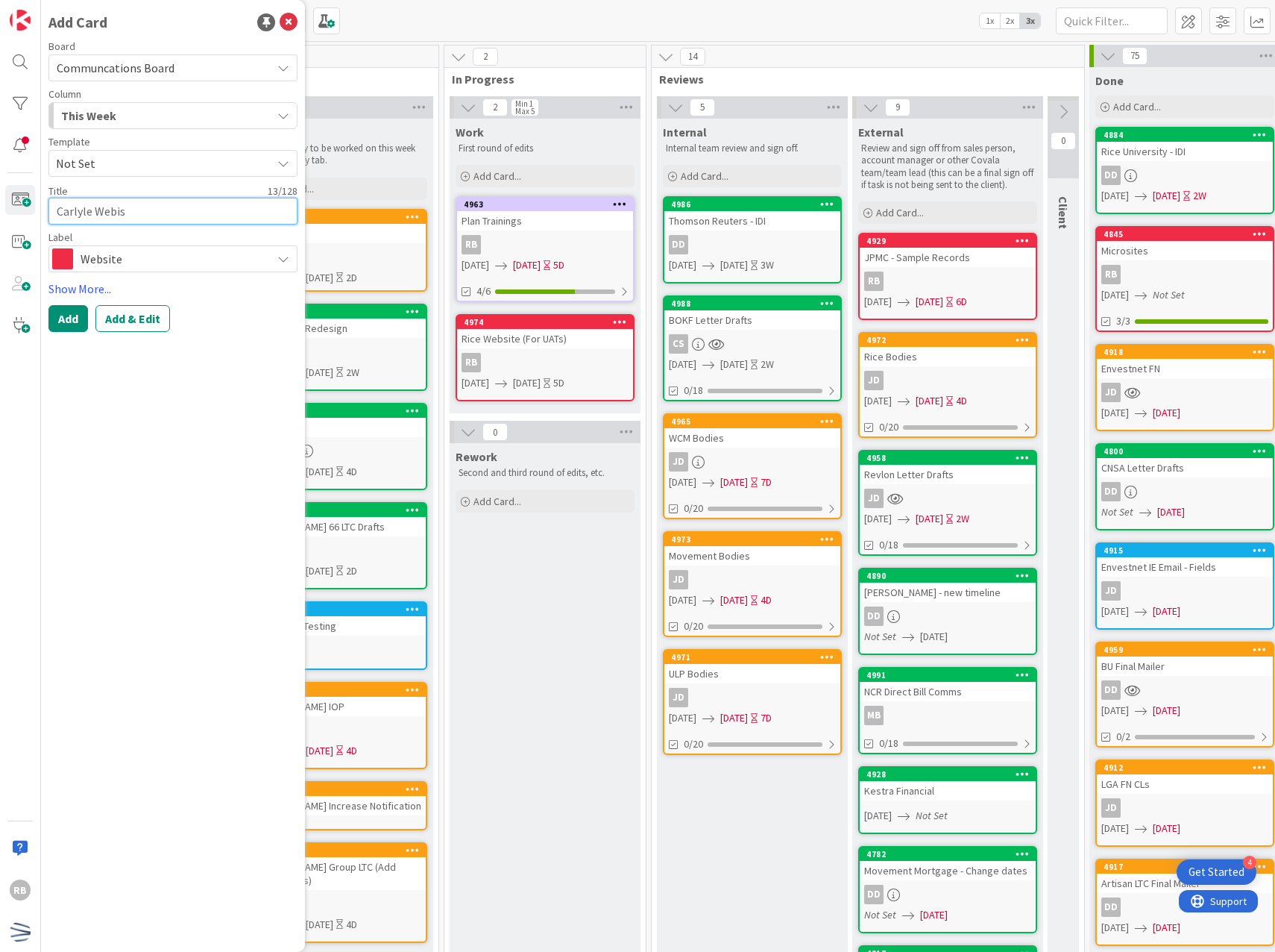
type textarea "x"
type textarea "Carlyle Webist"
type textarea "x"
type textarea "Carlyle Webis"
type textarea "x"
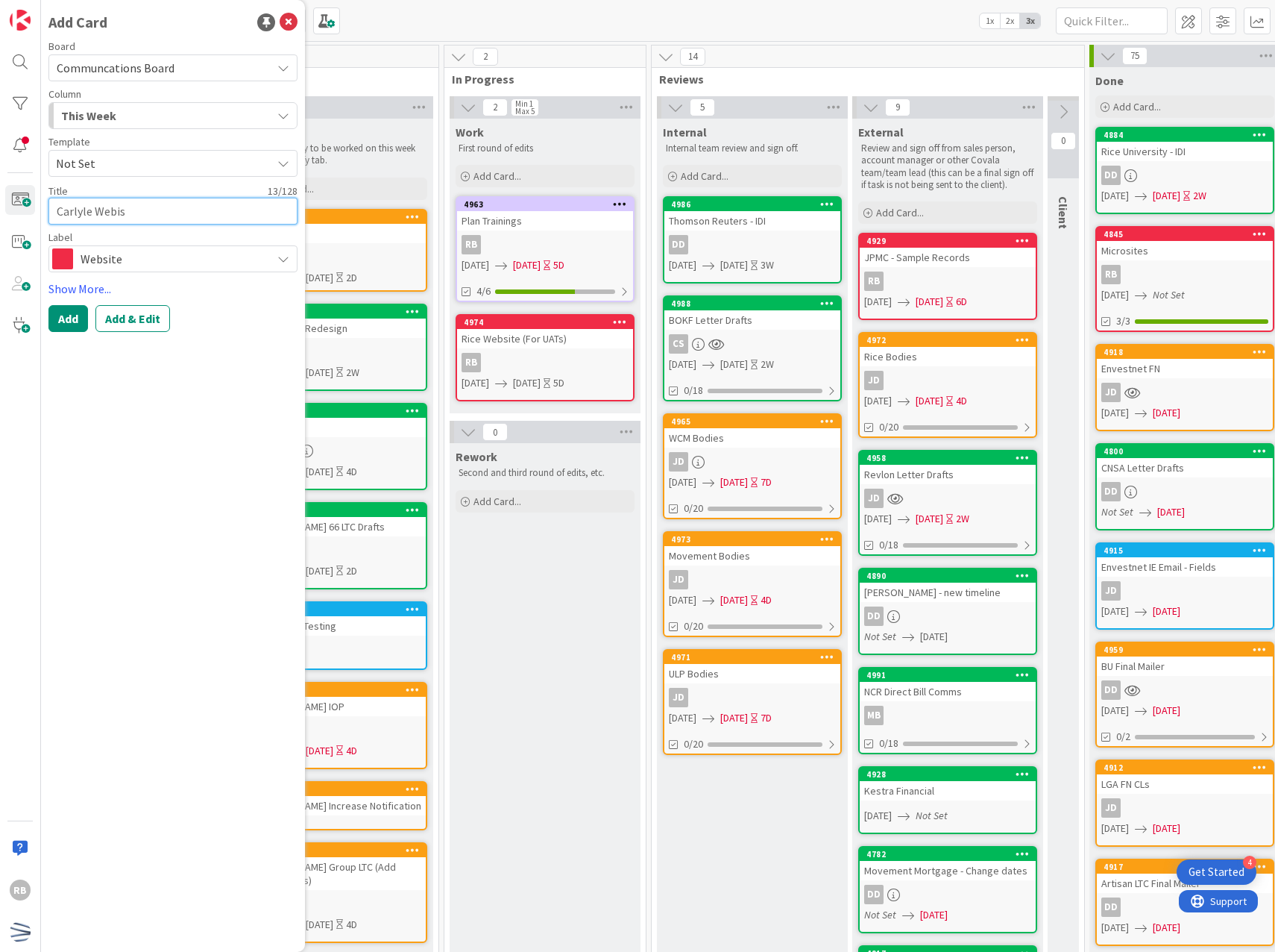
type textarea "Carlyle Webi"
type textarea "x"
type textarea "Carlyle Webis"
type textarea "x"
type textarea "Carlyle Webi"
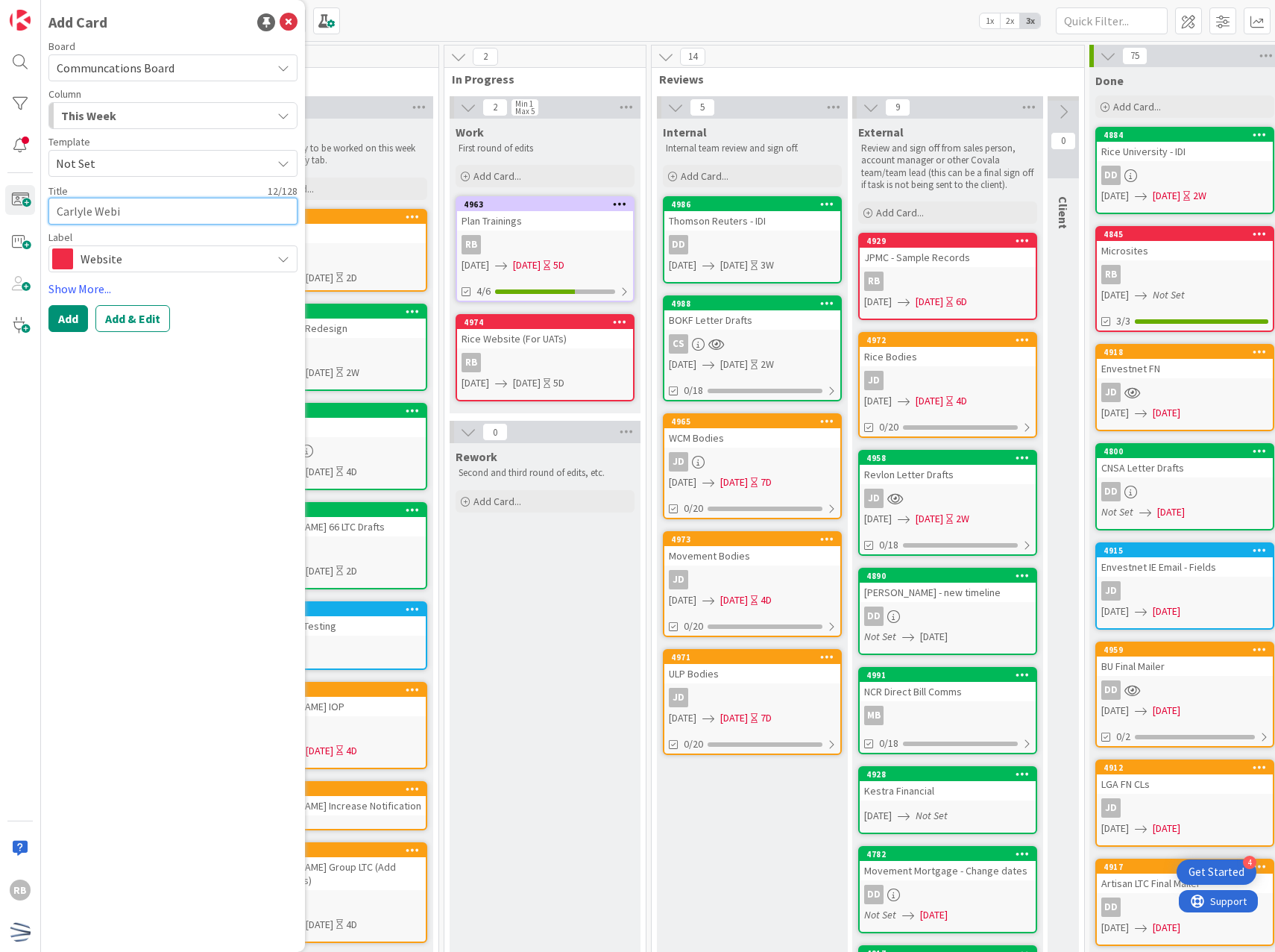
type textarea "x"
type textarea "Carlyle Web"
type textarea "x"
type textarea "Carlyle Webs"
type textarea "x"
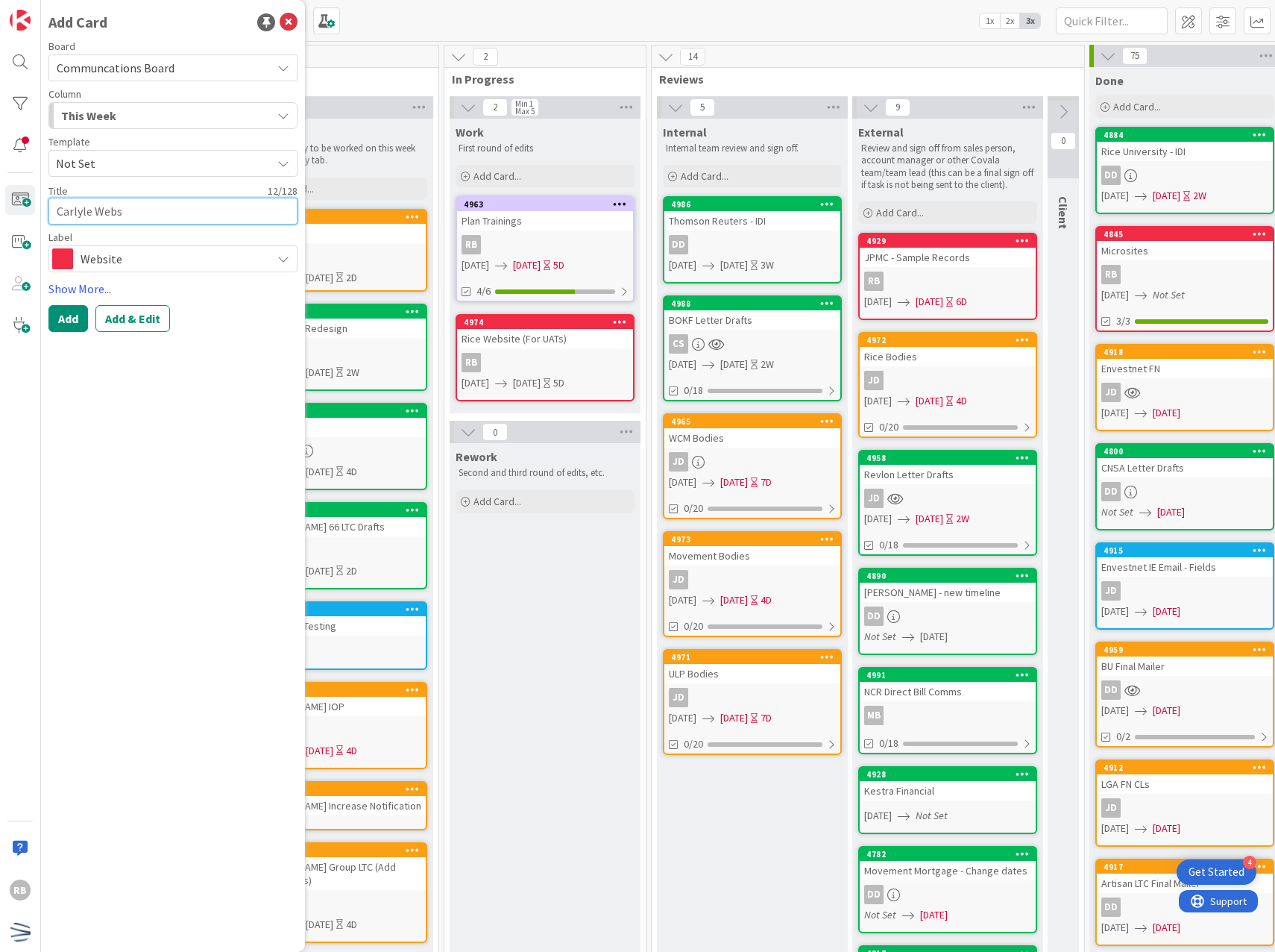
type textarea "Carlyle Websi"
type textarea "x"
type textarea "Carlyle Websie"
type textarea "x"
type textarea "Carlyle Websi"
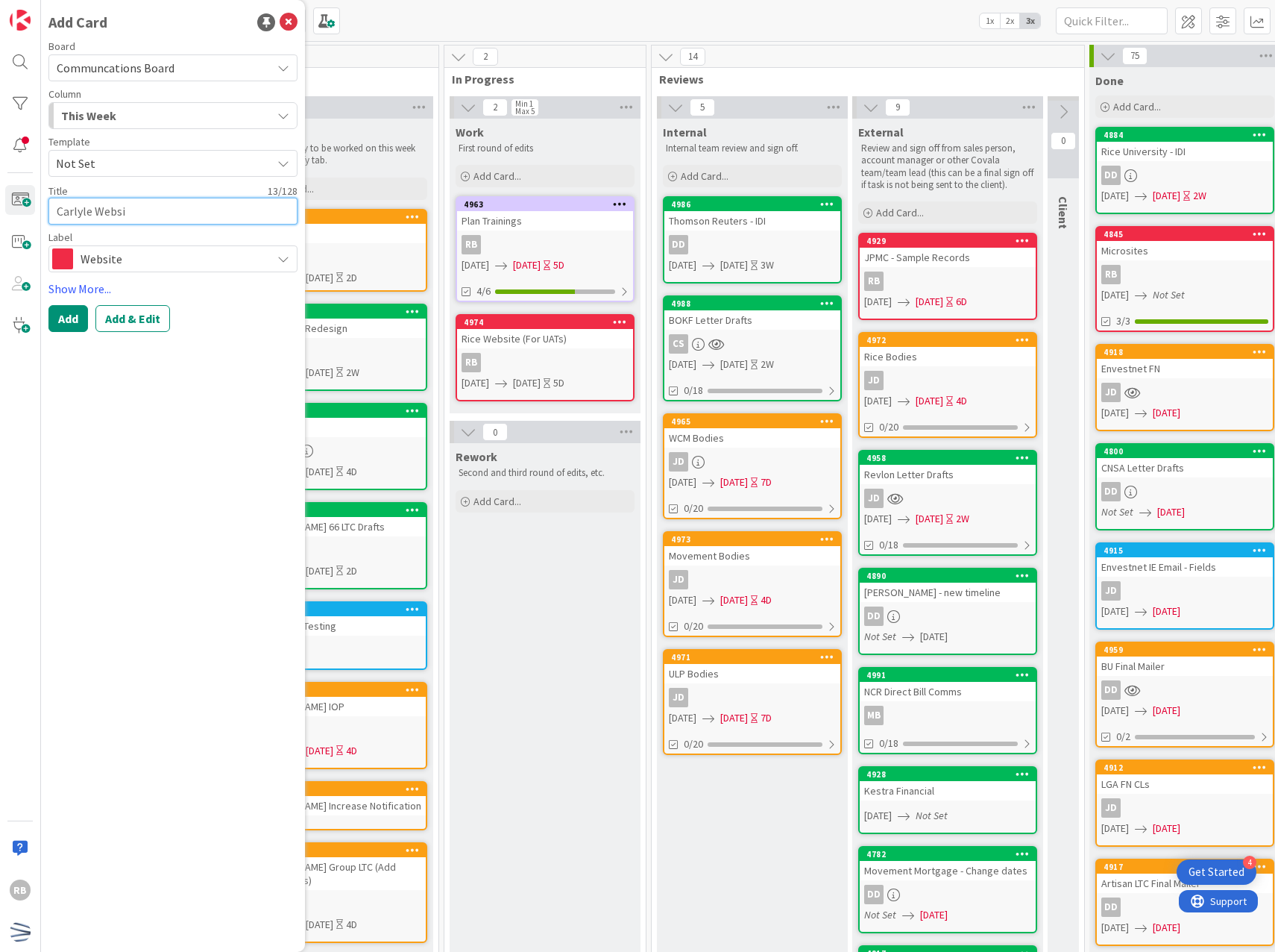
type textarea "x"
type textarea "Carlyle Websit"
type textarea "x"
type textarea "Carlyle Website"
click at [148, 326] on button "Add & Edit" at bounding box center [132, 318] width 75 height 27
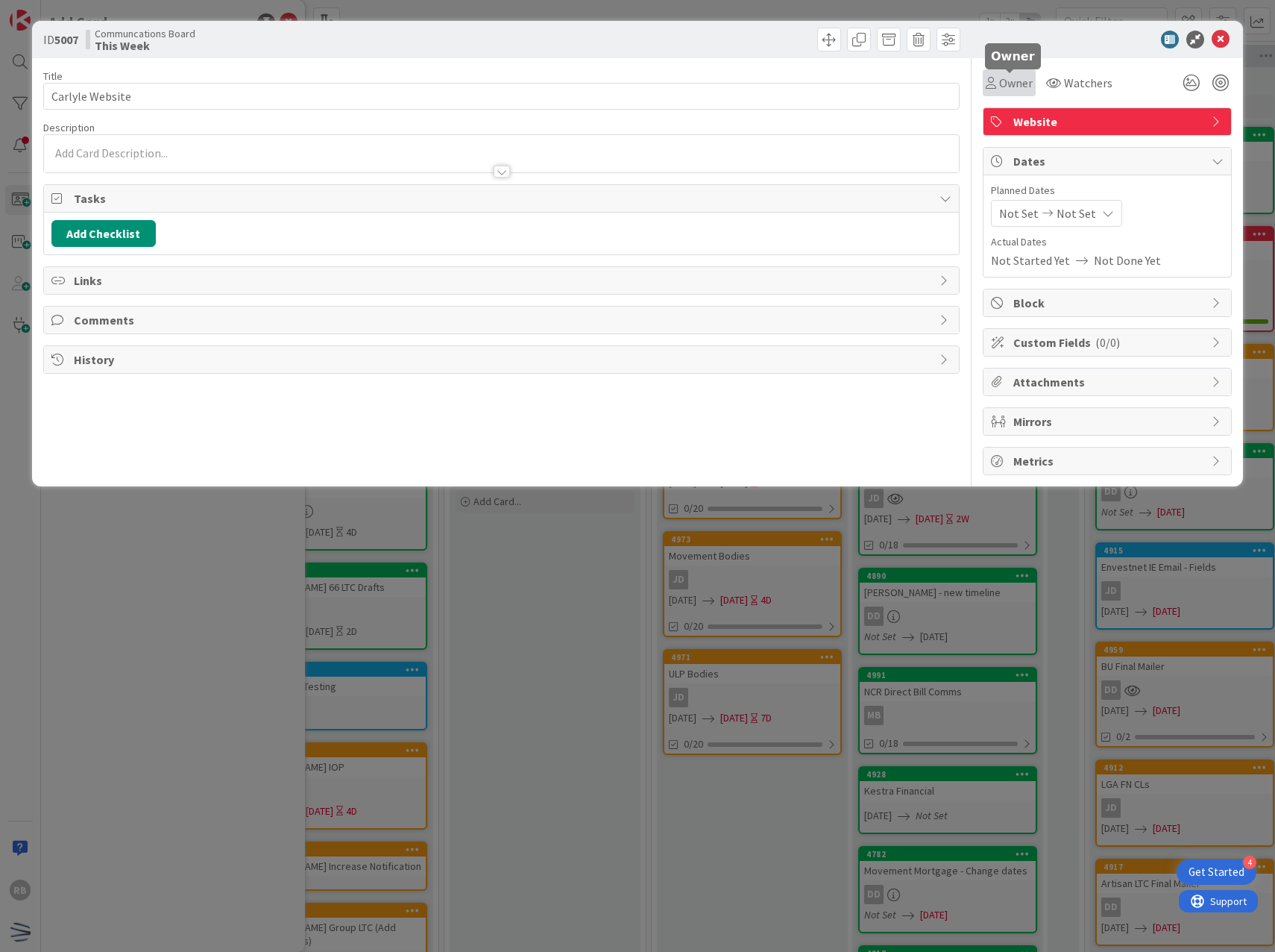
click at [1003, 83] on span "Owner" at bounding box center [1016, 83] width 34 height 18
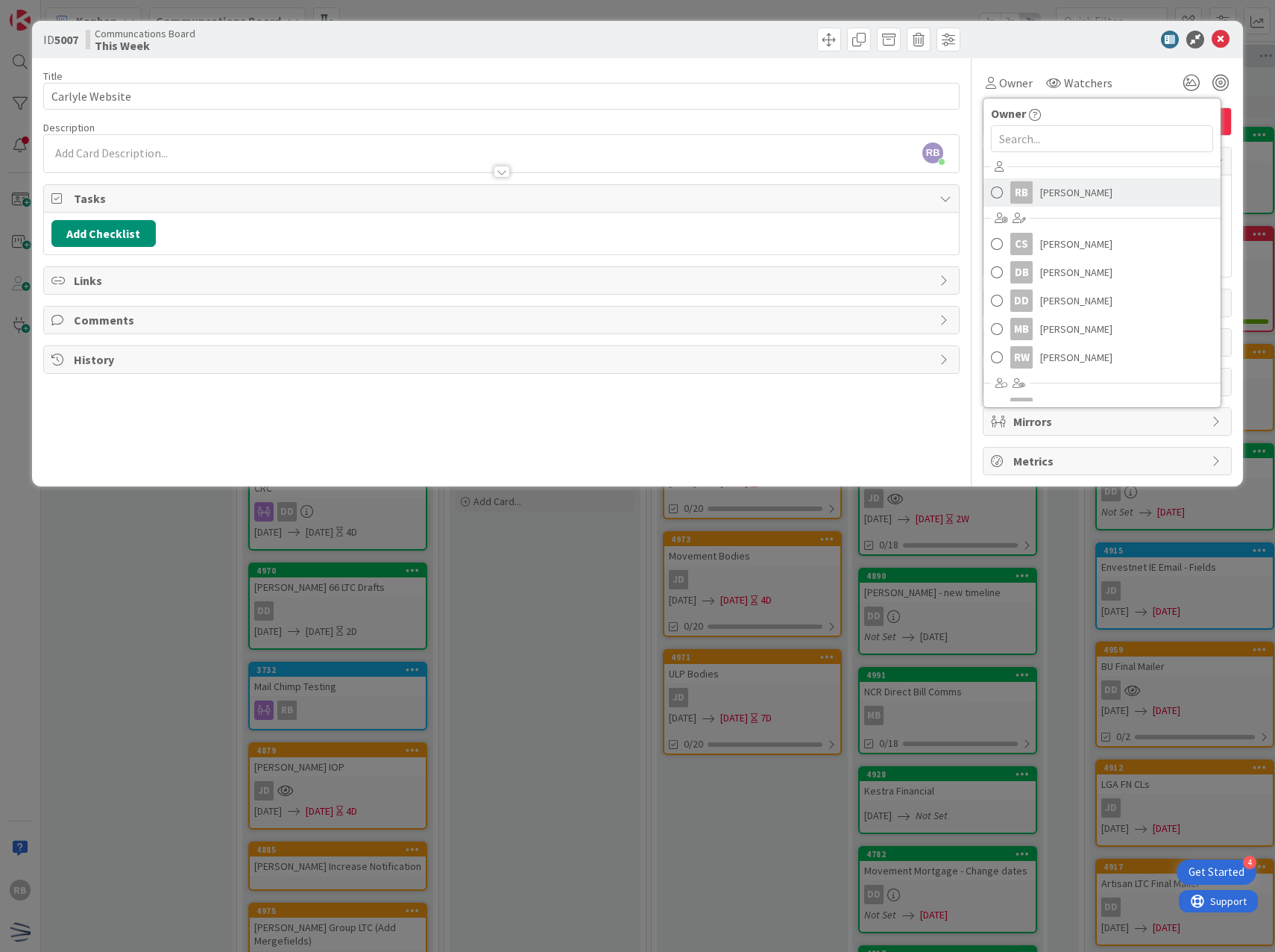
click at [1045, 194] on span "[PERSON_NAME]" at bounding box center [1076, 192] width 72 height 22
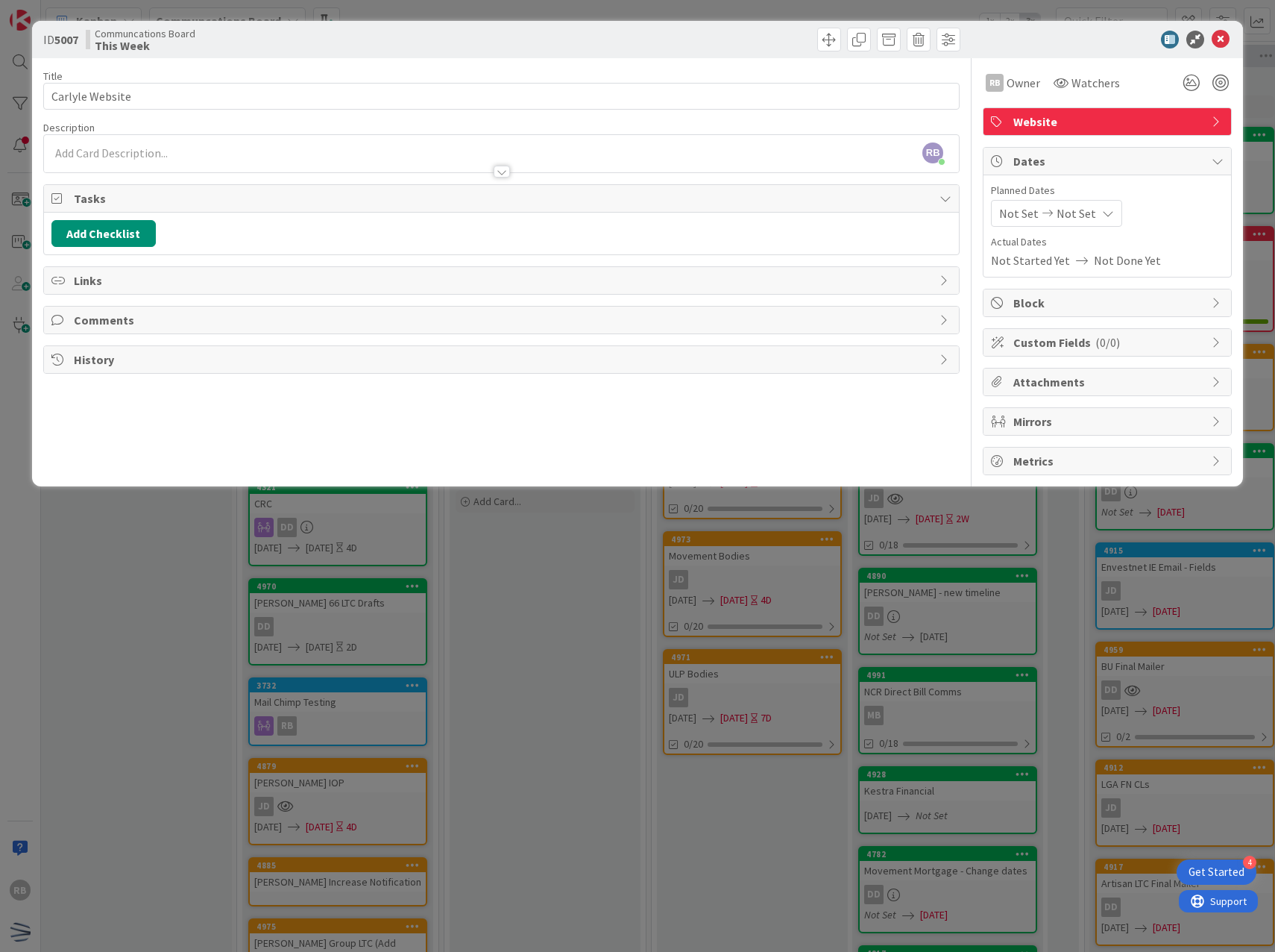
click at [1110, 215] on div "Not Set Not Set" at bounding box center [1056, 213] width 131 height 27
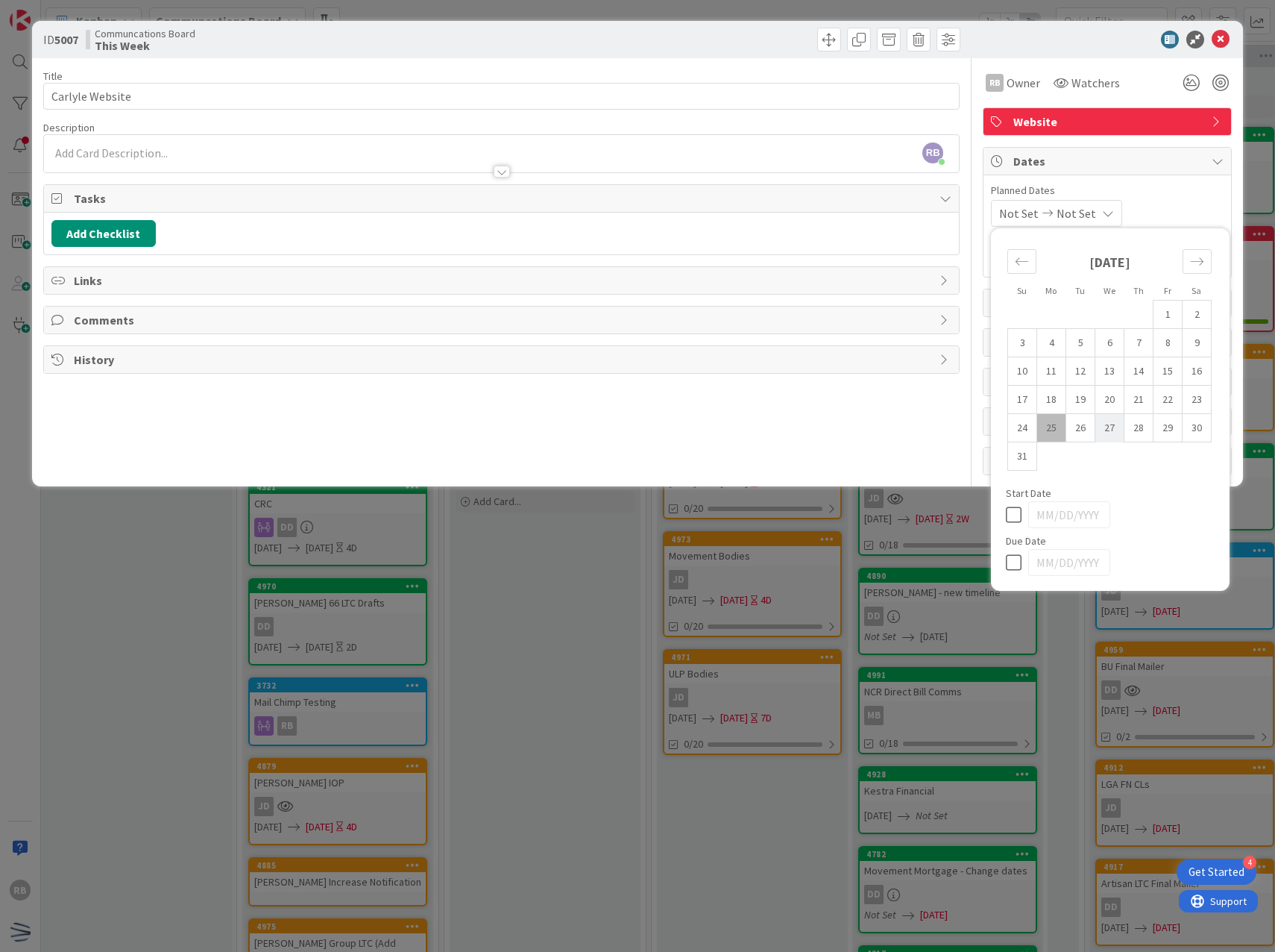
click at [1114, 433] on td "27" at bounding box center [1109, 428] width 29 height 28
type input "[DATE]"
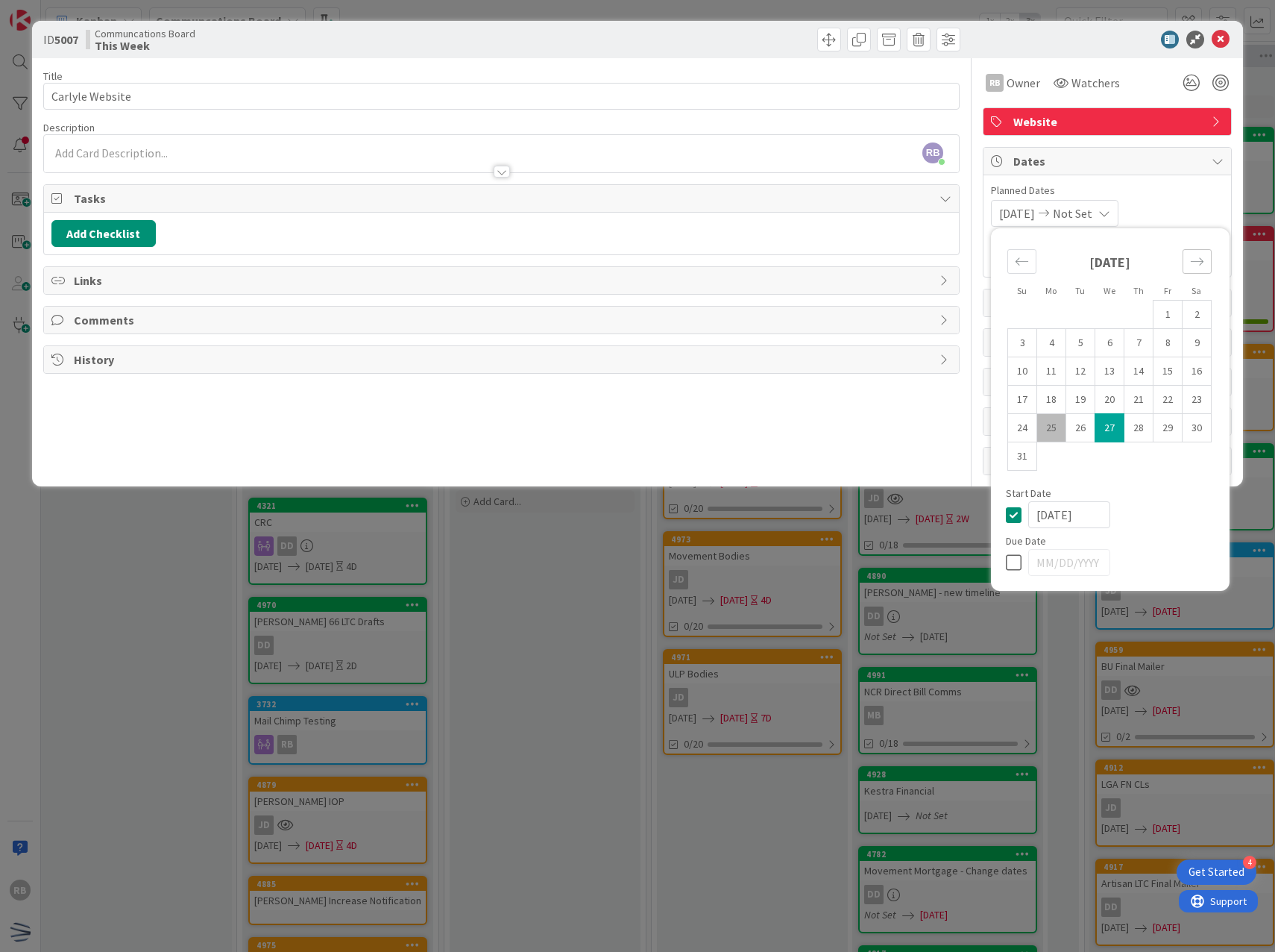
click at [1201, 267] on icon "Move forward to switch to the next month." at bounding box center [1197, 261] width 14 height 14
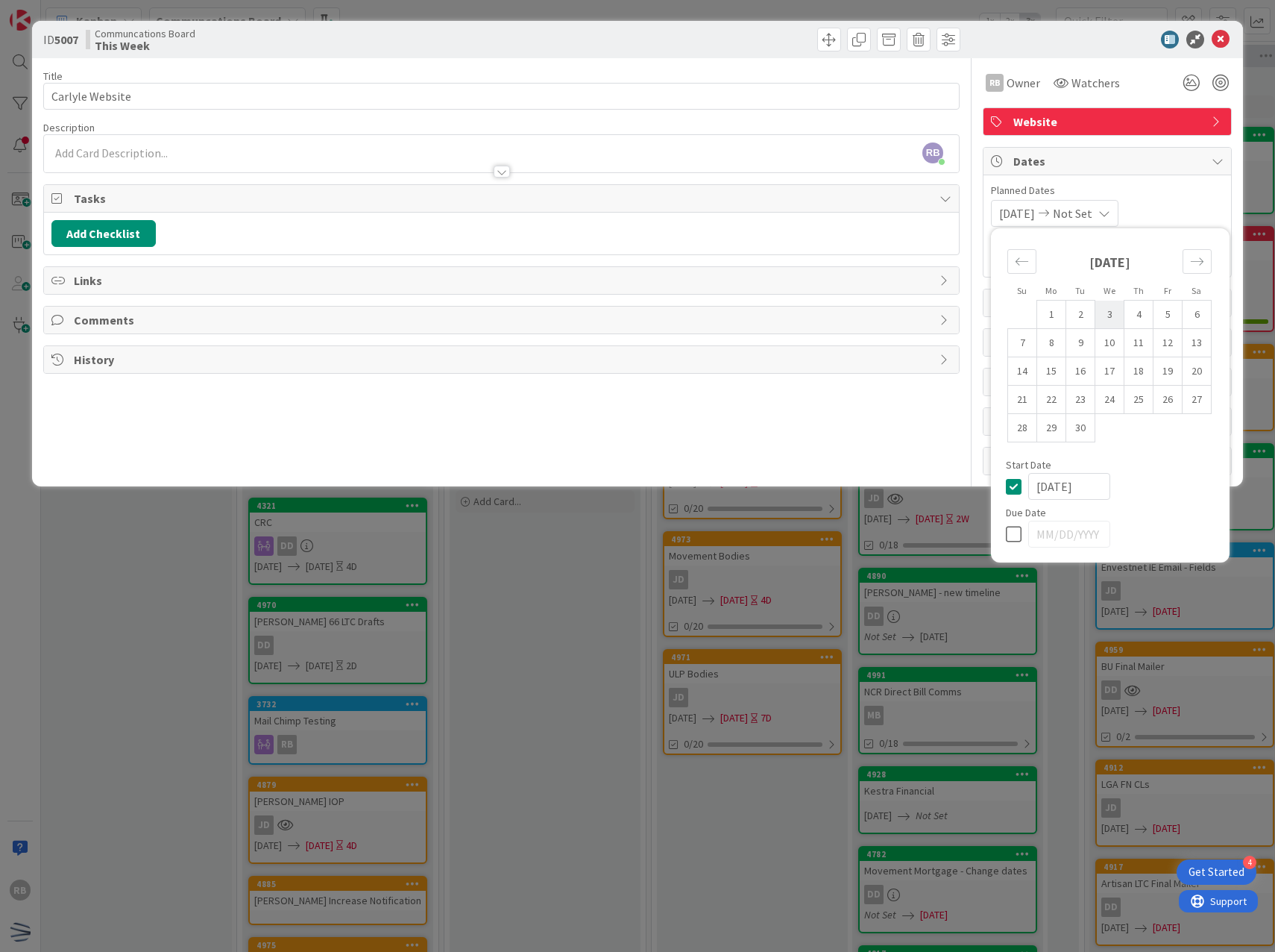
click at [1111, 315] on td "3" at bounding box center [1109, 315] width 29 height 28
type input "[DATE]"
click at [1183, 204] on div "[DATE] [DATE] Su Mo Tu We Th Fr Sa [DATE] 1 2 3 4 5 6 7 8 9 10 11 12 13 14 15 1…" at bounding box center [1107, 213] width 233 height 27
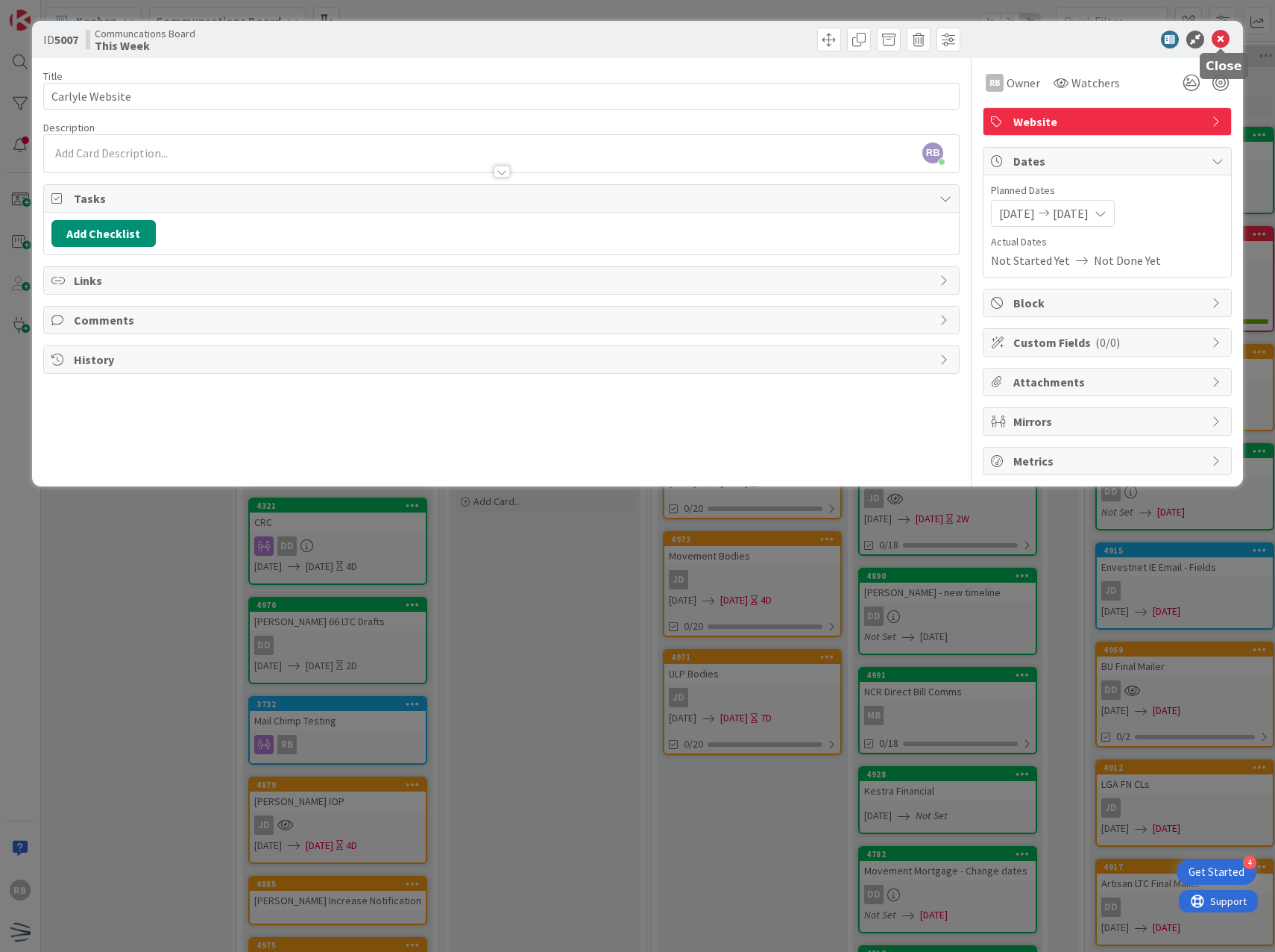
click at [1224, 41] on icon at bounding box center [1221, 40] width 18 height 18
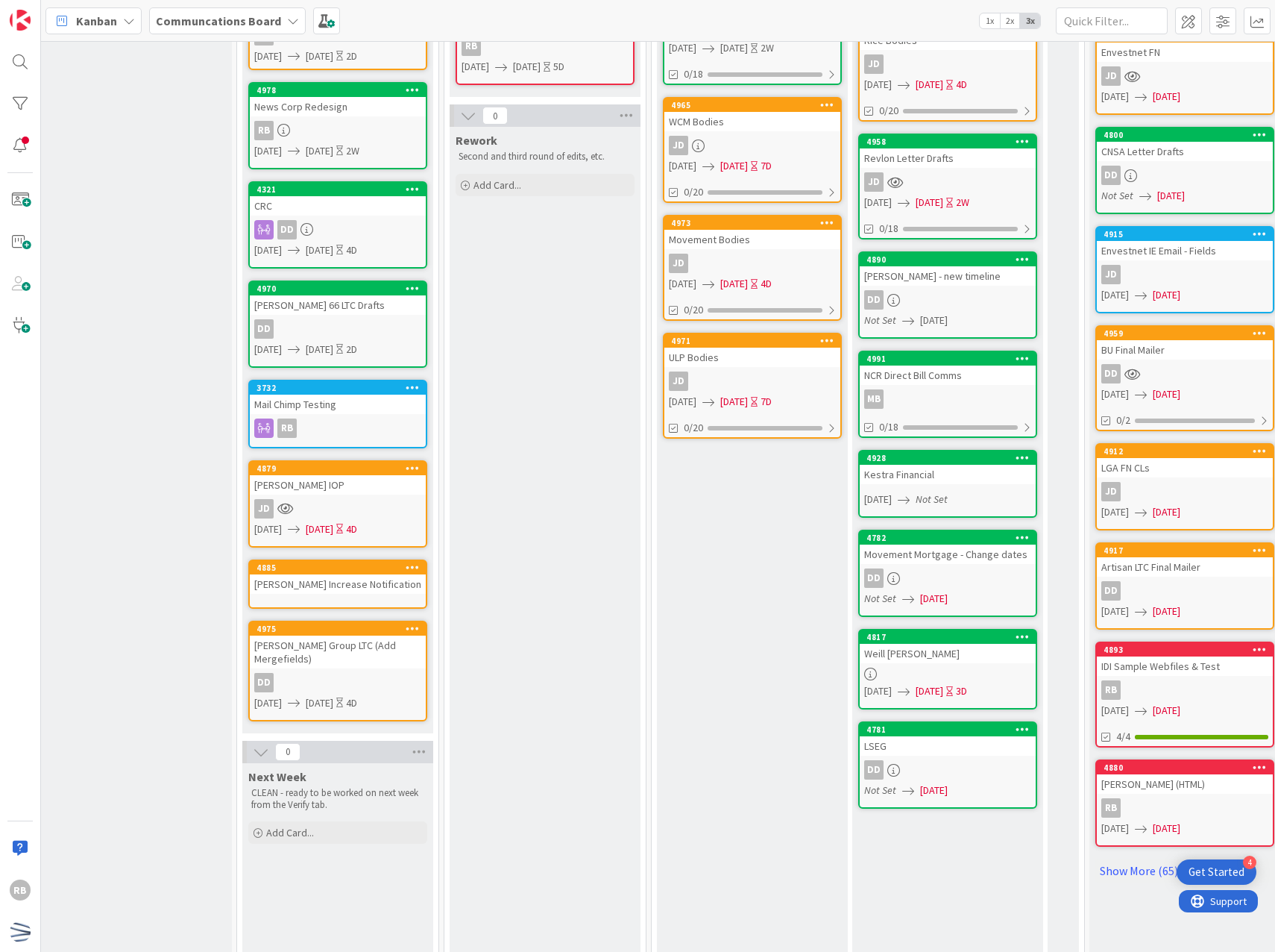
scroll to position [342, 201]
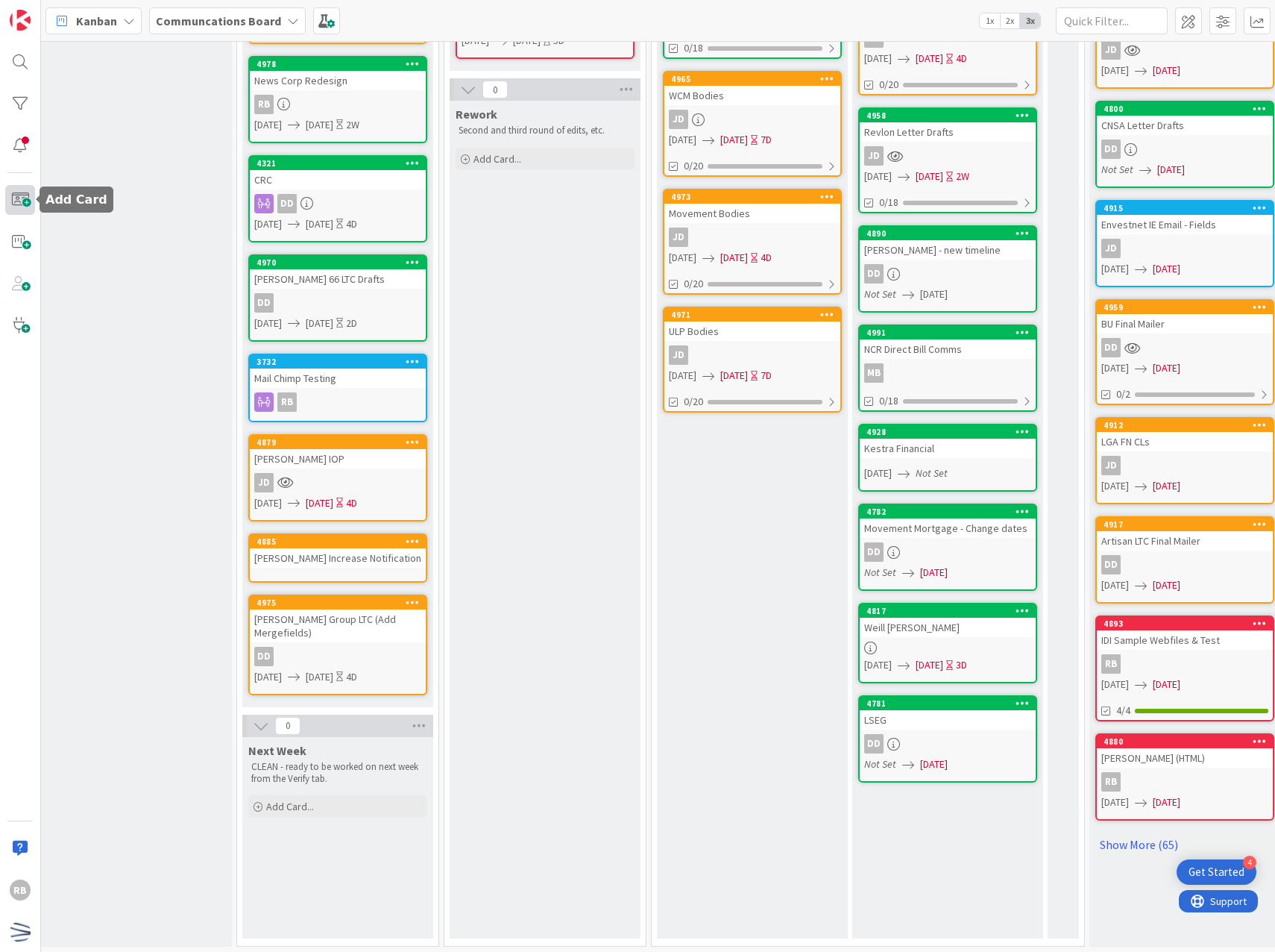
click at [19, 197] on span at bounding box center [20, 200] width 30 height 30
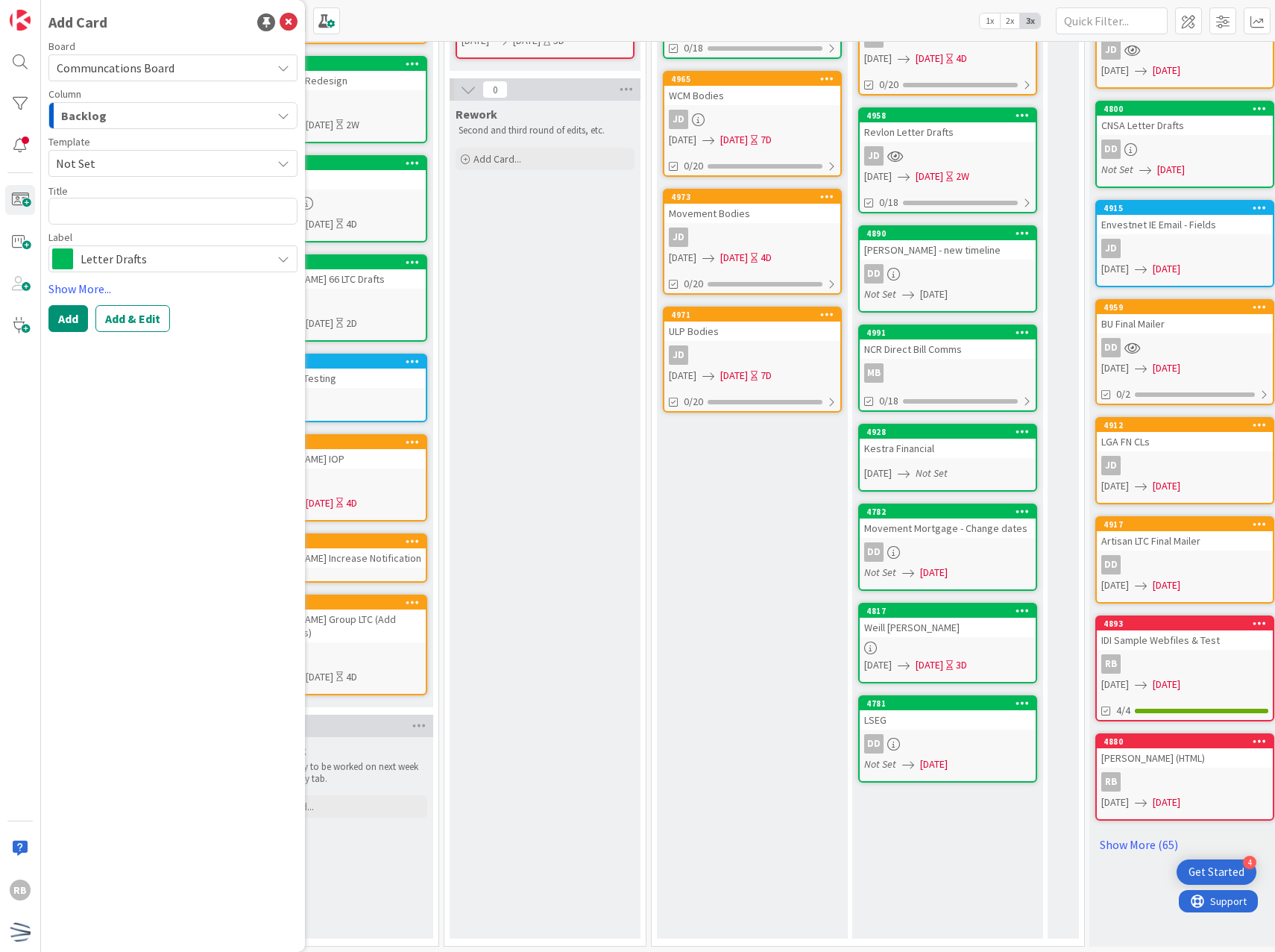
click at [218, 251] on span "Letter Drafts" at bounding box center [172, 258] width 183 height 21
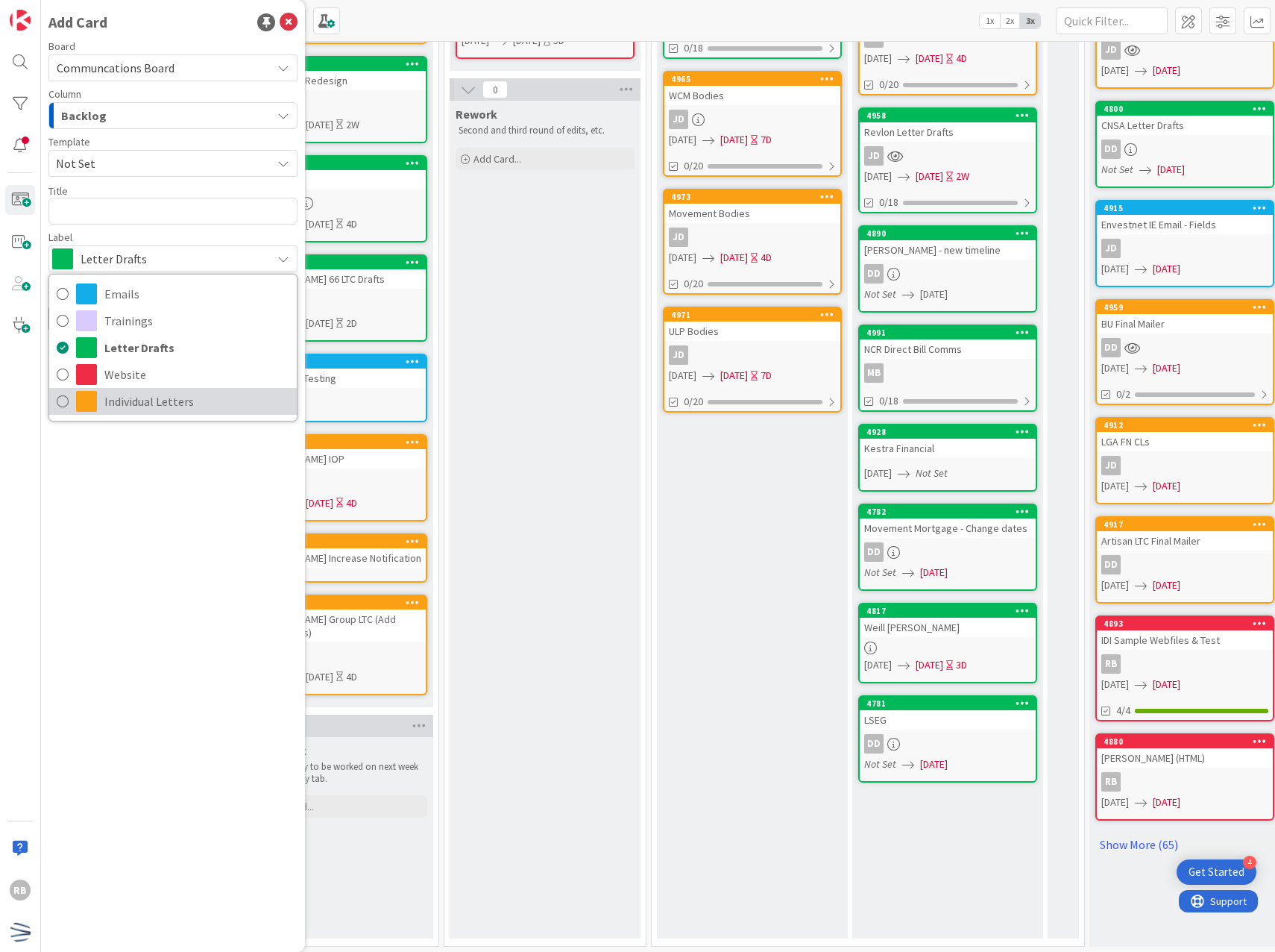
click at [169, 409] on span "Individual Letters" at bounding box center [196, 401] width 185 height 22
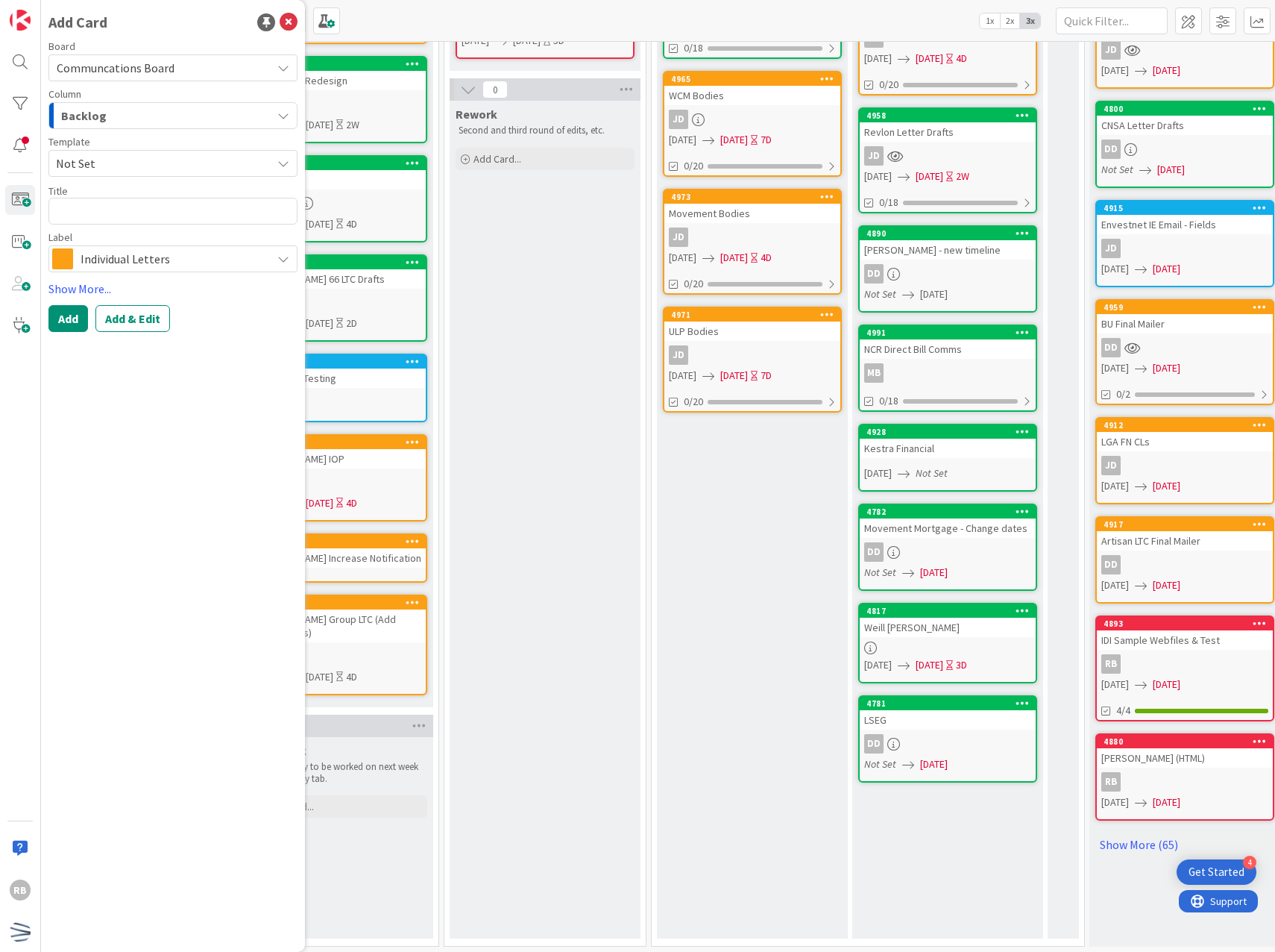
click at [125, 163] on span "Not Set" at bounding box center [158, 163] width 204 height 19
click at [140, 113] on div "Backlog" at bounding box center [164, 116] width 214 height 24
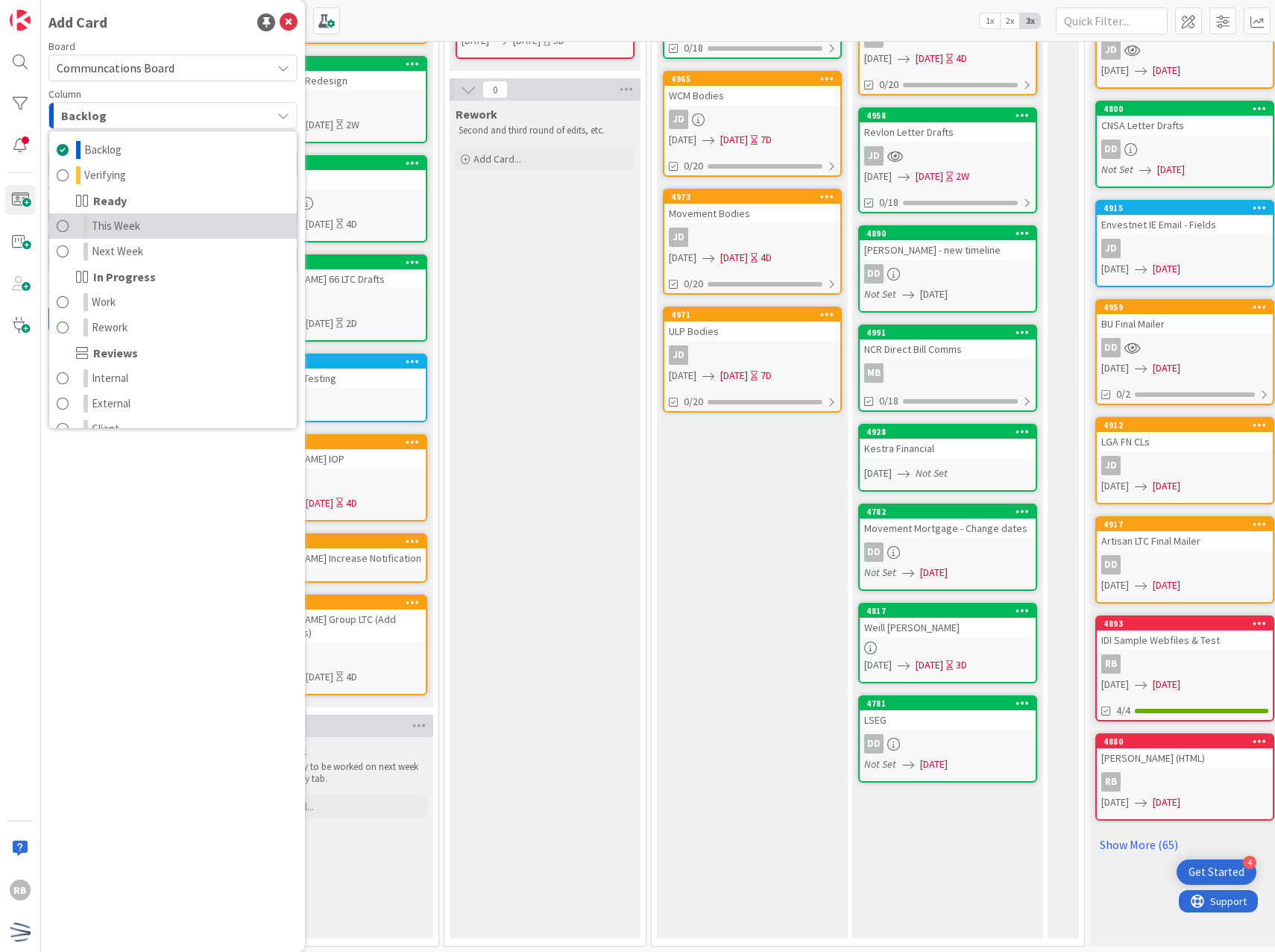
click at [142, 225] on link "This Week" at bounding box center [173, 225] width 248 height 25
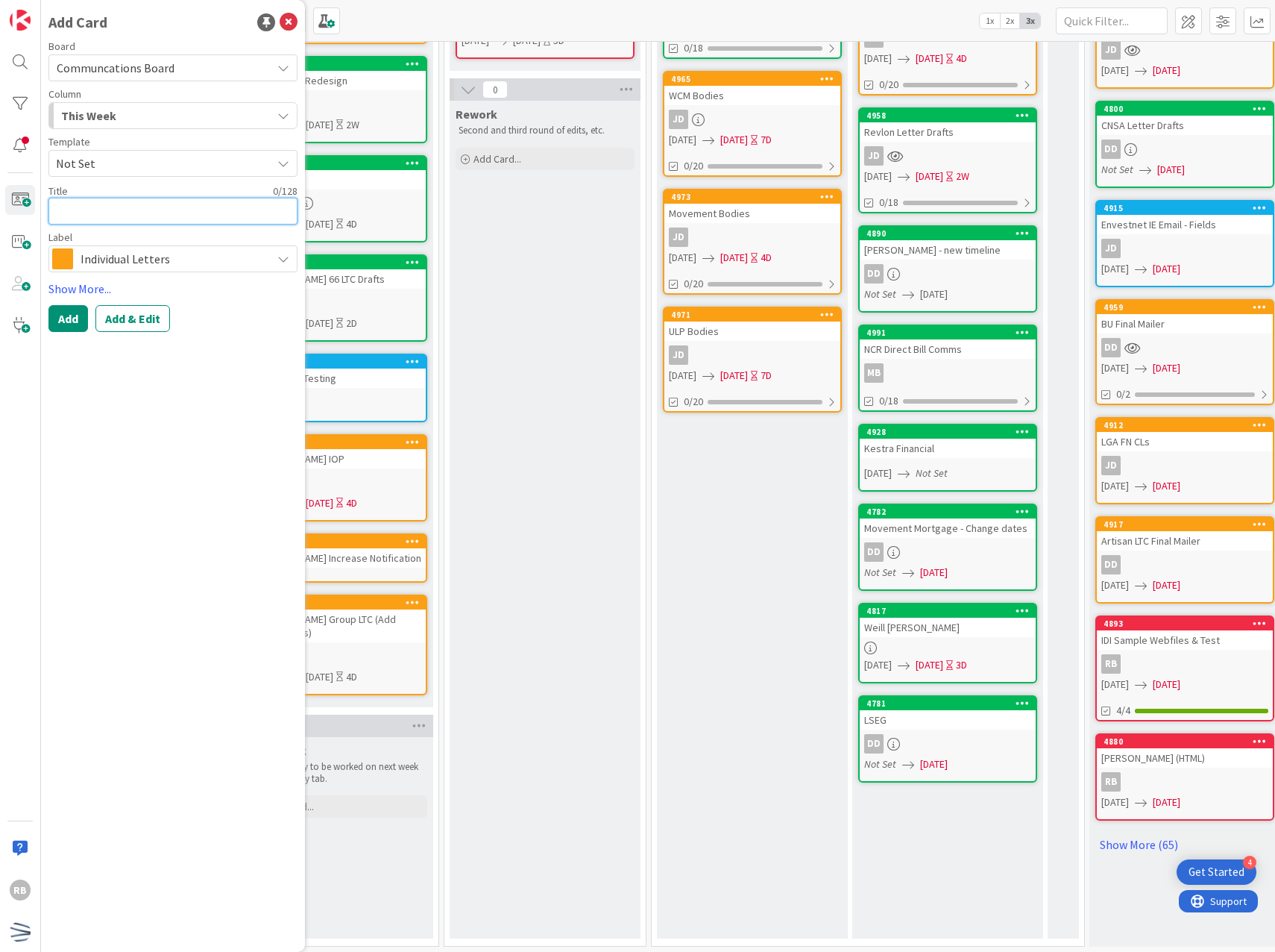
click at [130, 213] on textarea at bounding box center [172, 211] width 249 height 27
type textarea "x"
type textarea "R"
type textarea "x"
type textarea "Ri"
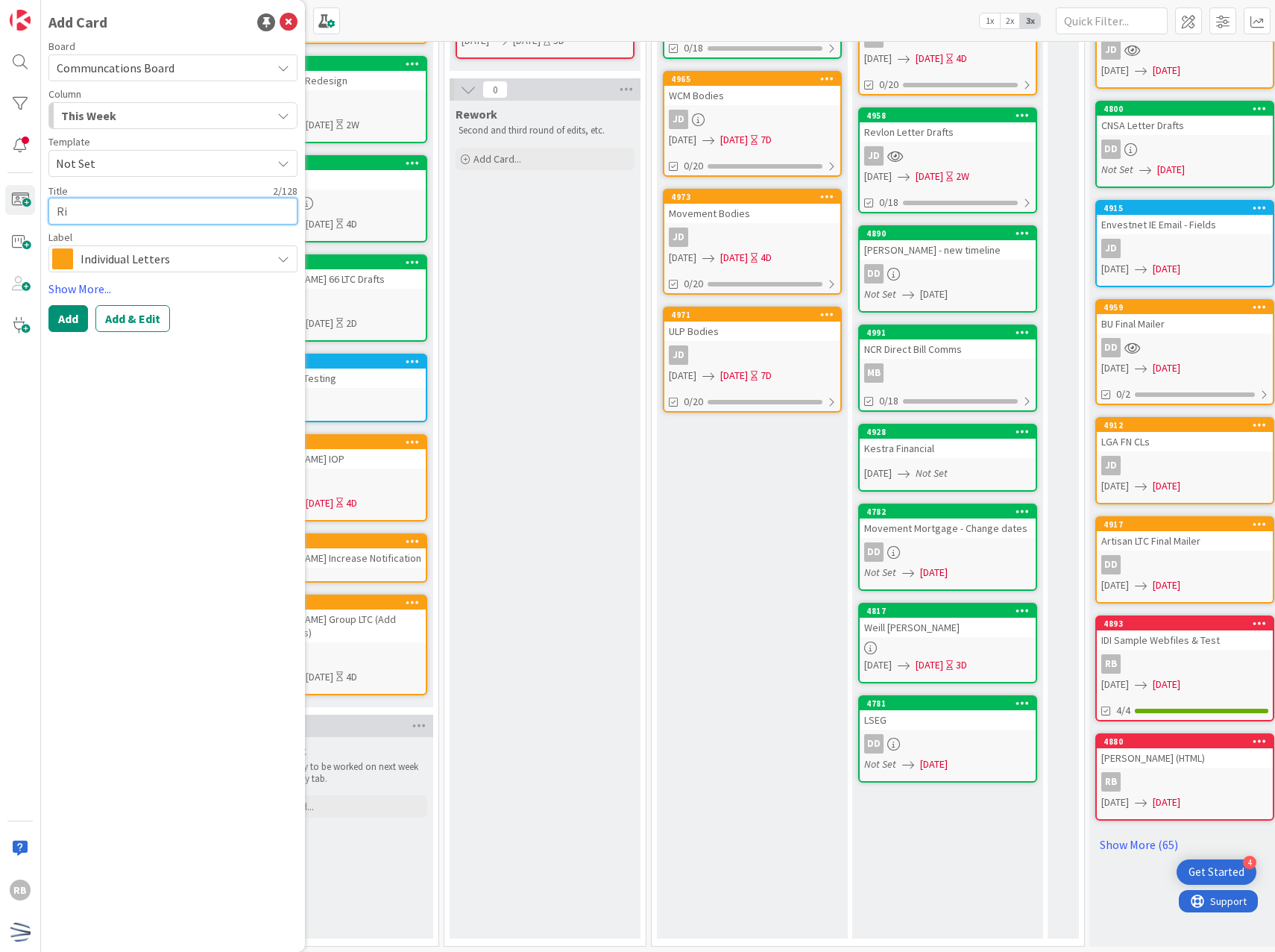
type textarea "x"
type textarea "Ric"
type textarea "x"
type textarea "Rice"
type textarea "x"
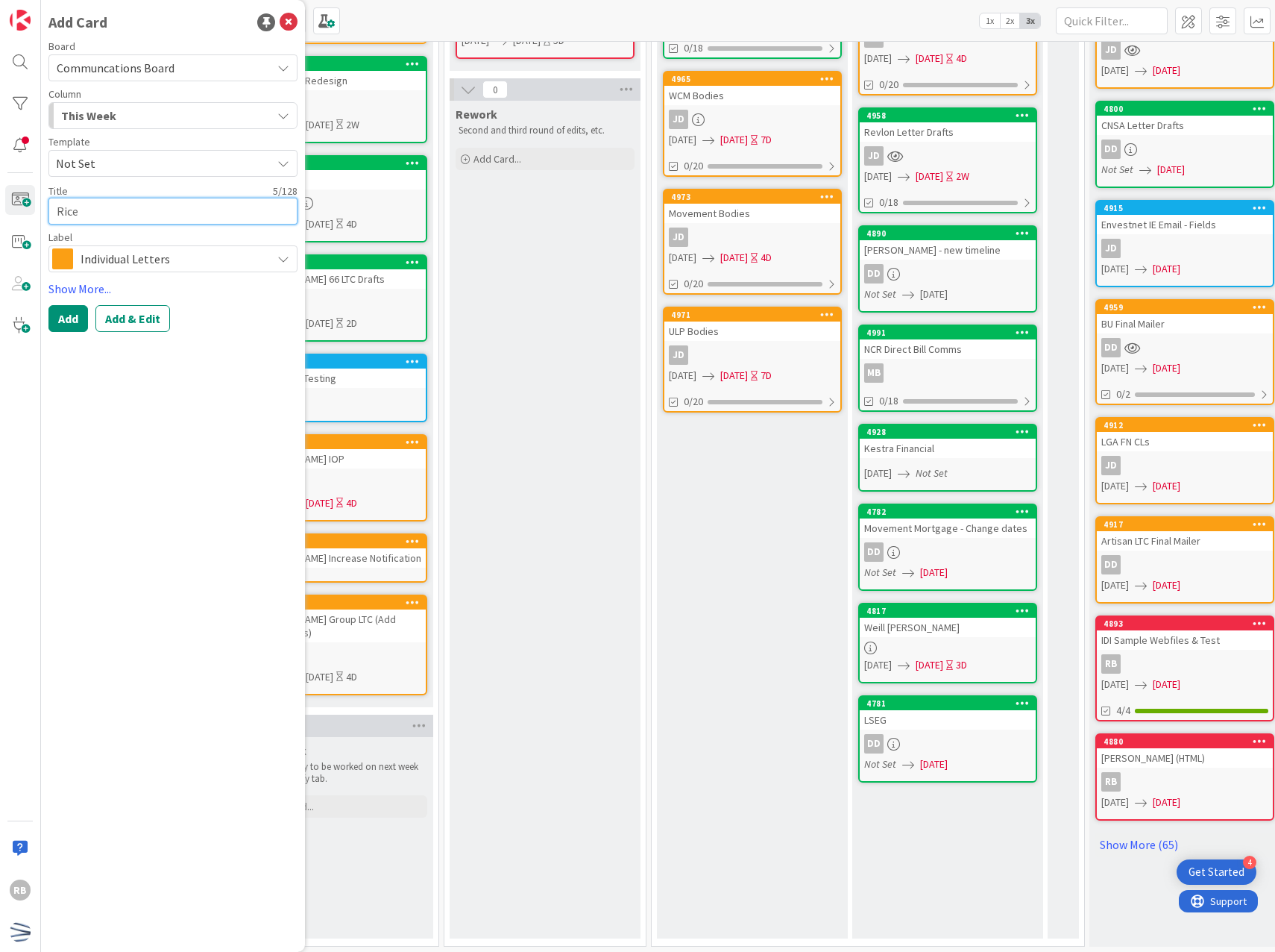
type textarea "Rice"
type textarea "x"
type textarea "Rice C"
type textarea "x"
type textarea "Rice Co"
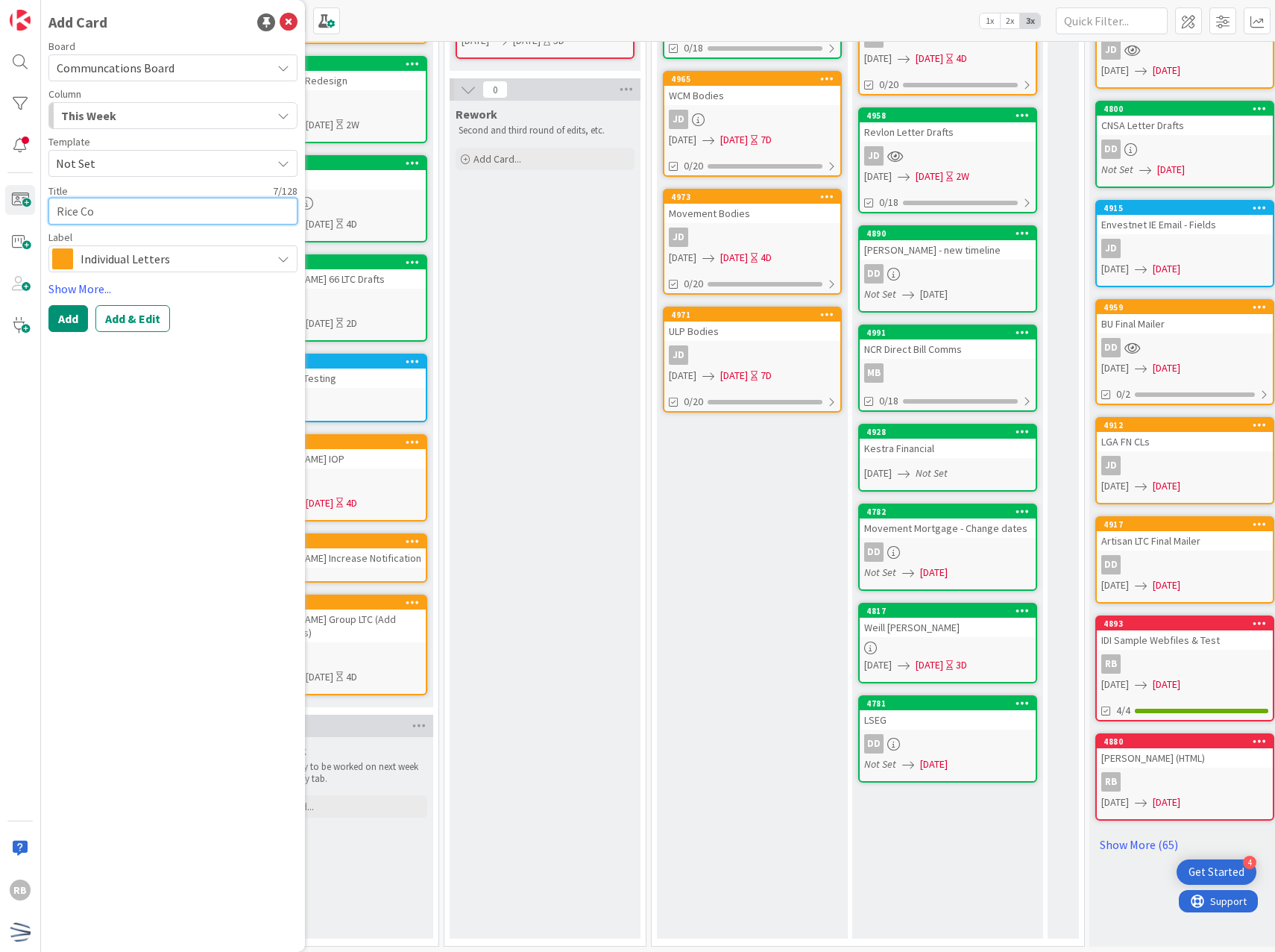
type textarea "x"
type textarea "Rice Cov"
type textarea "x"
type textarea "[GEOGRAPHIC_DATA]"
type textarea "x"
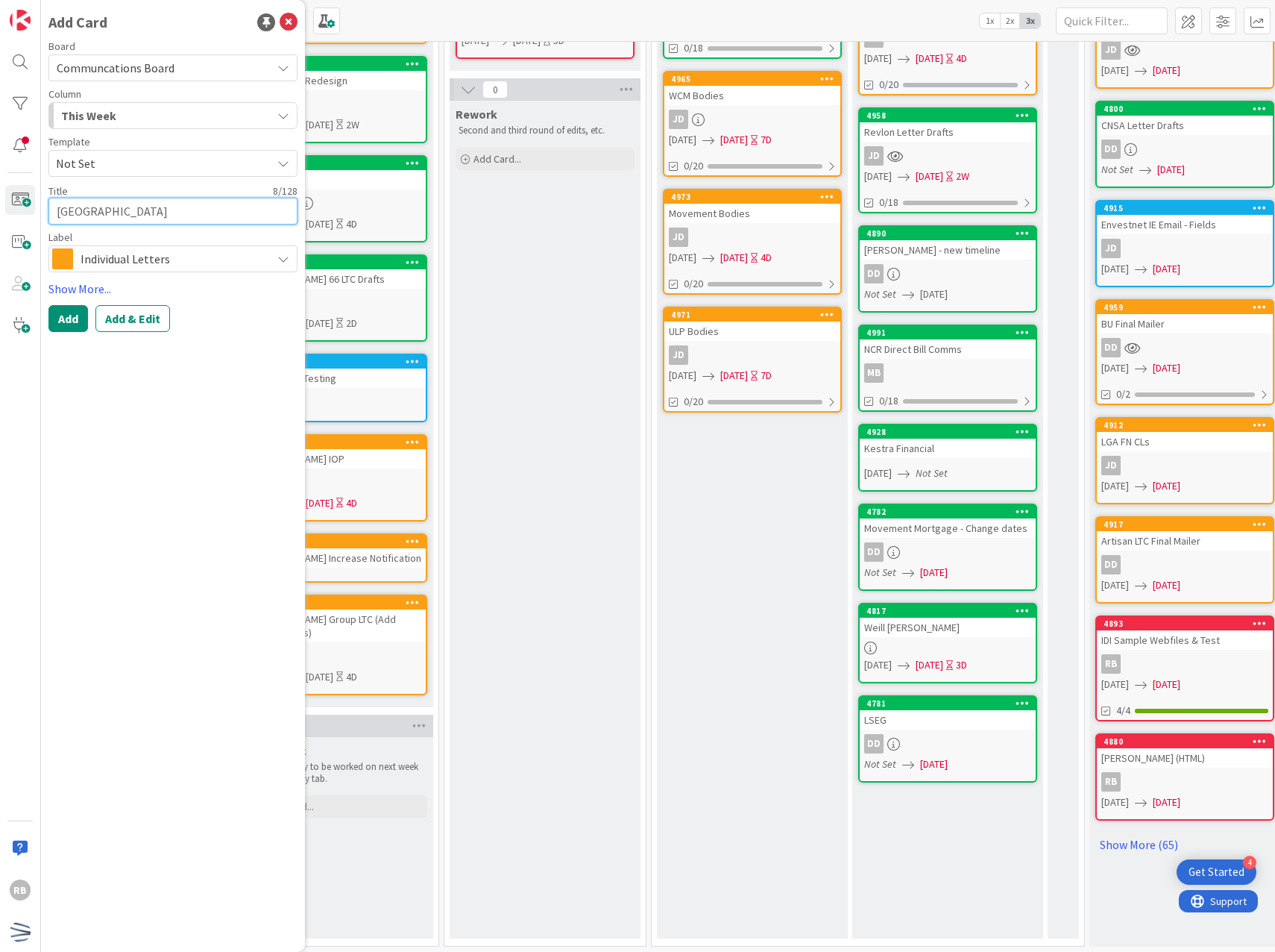
type textarea "Rice Cover"
type textarea "x"
type textarea "Rice Cover"
type textarea "x"
type textarea "Rice Cover L"
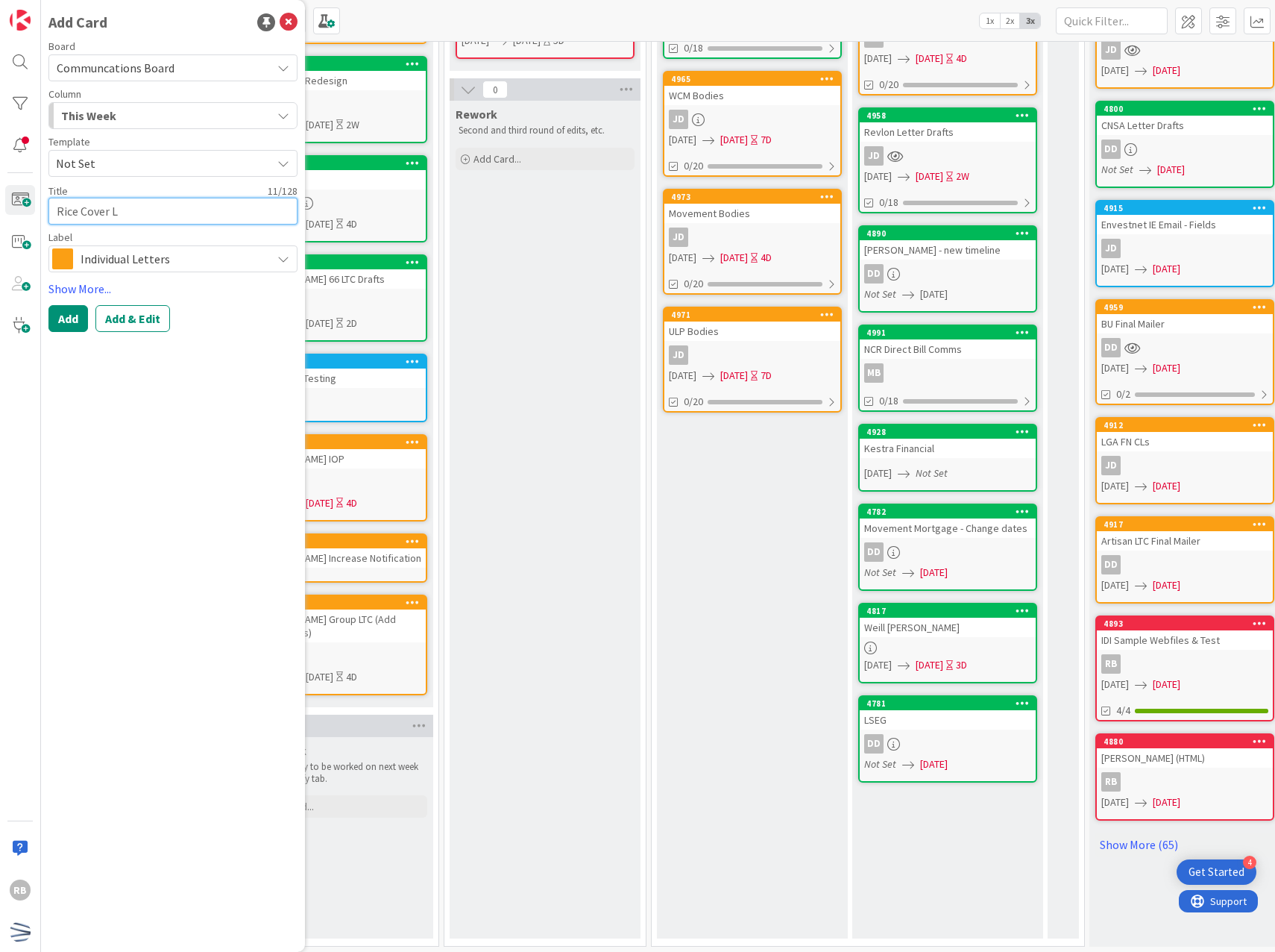
type textarea "x"
type textarea "Rice Cover Le"
type textarea "x"
type textarea "Rice Cover Let"
type textarea "x"
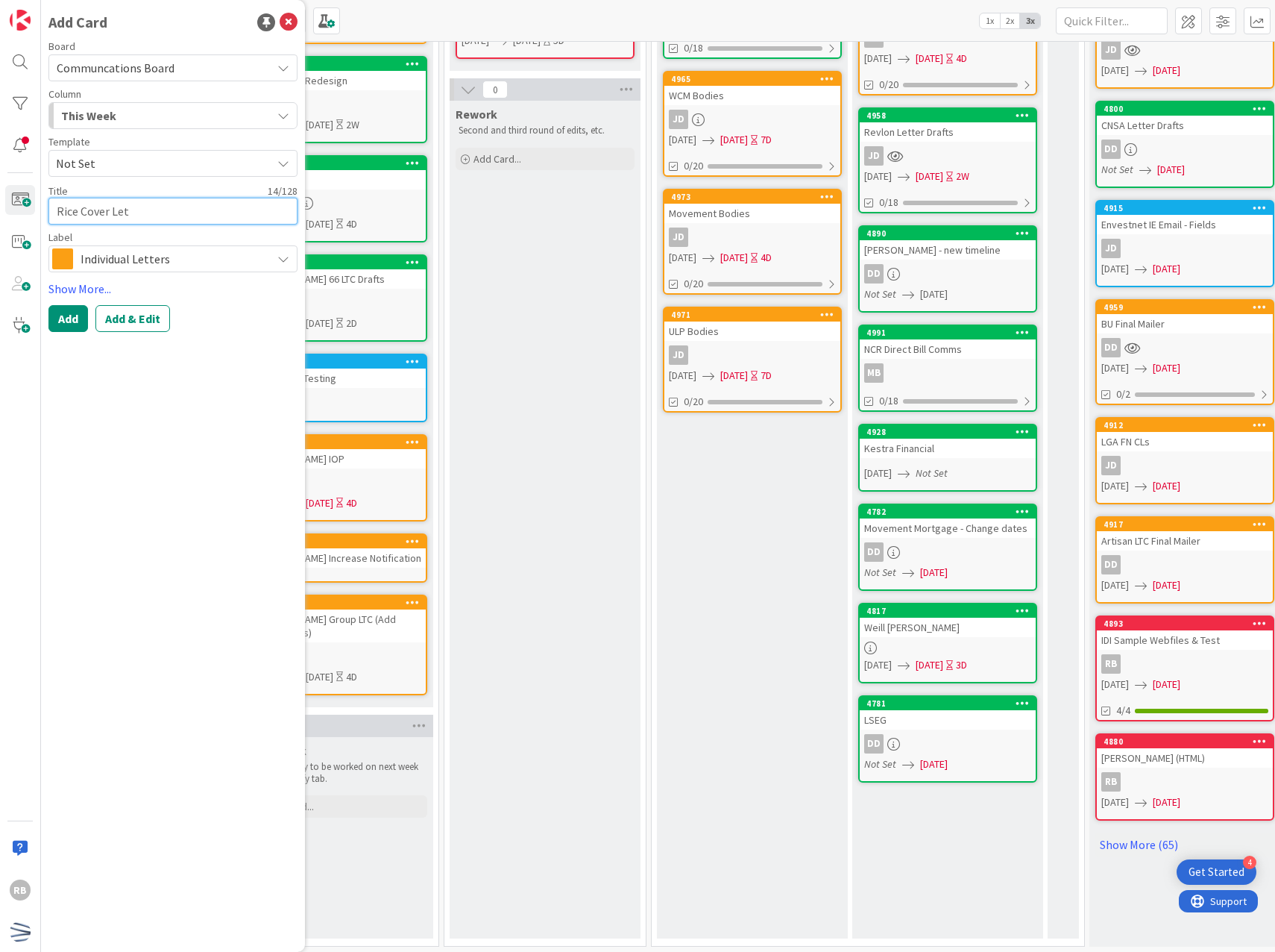
type textarea "Rice Cover Lett"
type textarea "x"
type textarea "Rice Cover Lette"
type textarea "x"
type textarea "Rice Cover Letter"
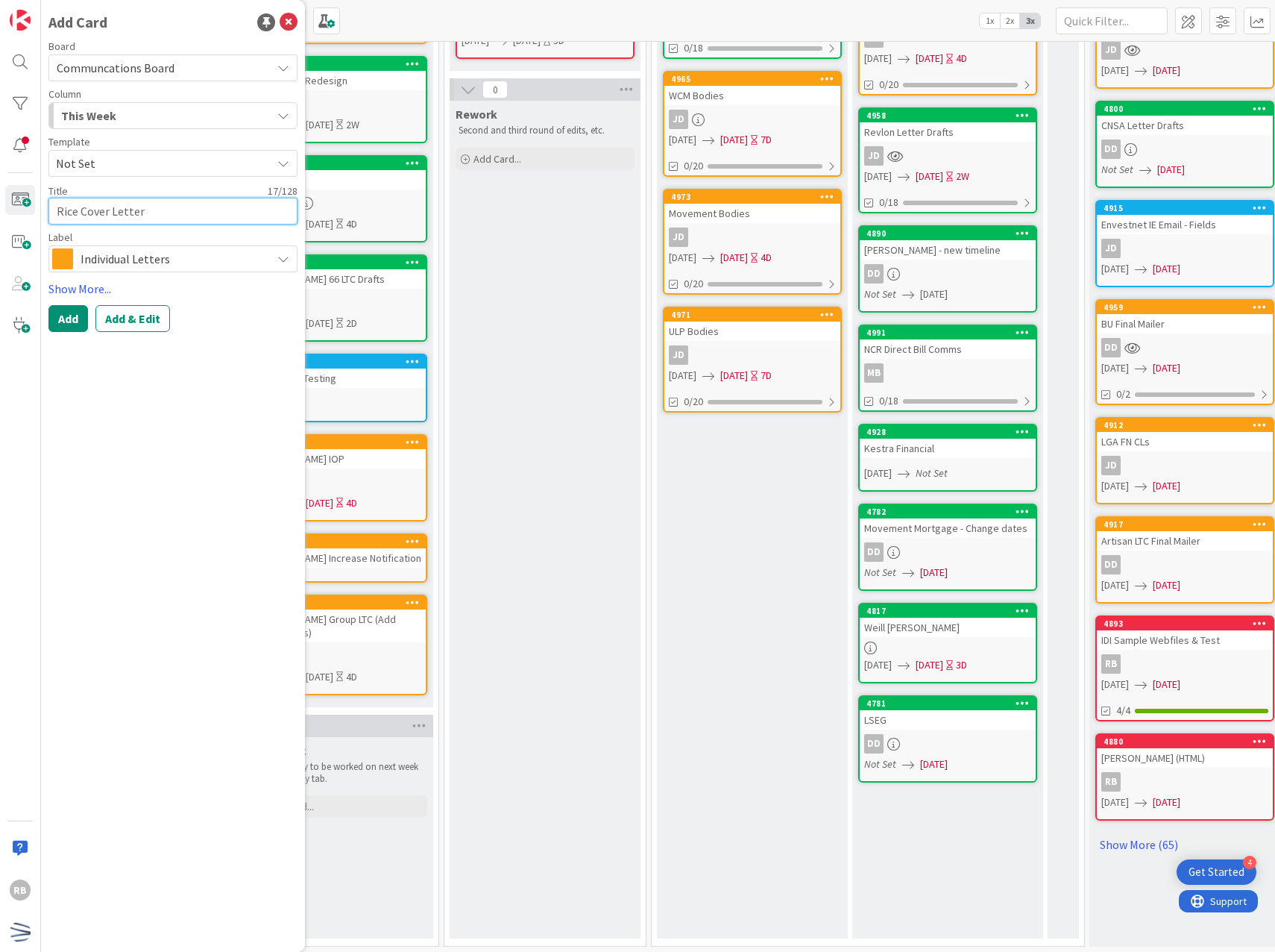
type textarea "x"
type textarea "Rice Cover Letters"
click at [121, 314] on button "Add & Edit" at bounding box center [132, 318] width 75 height 27
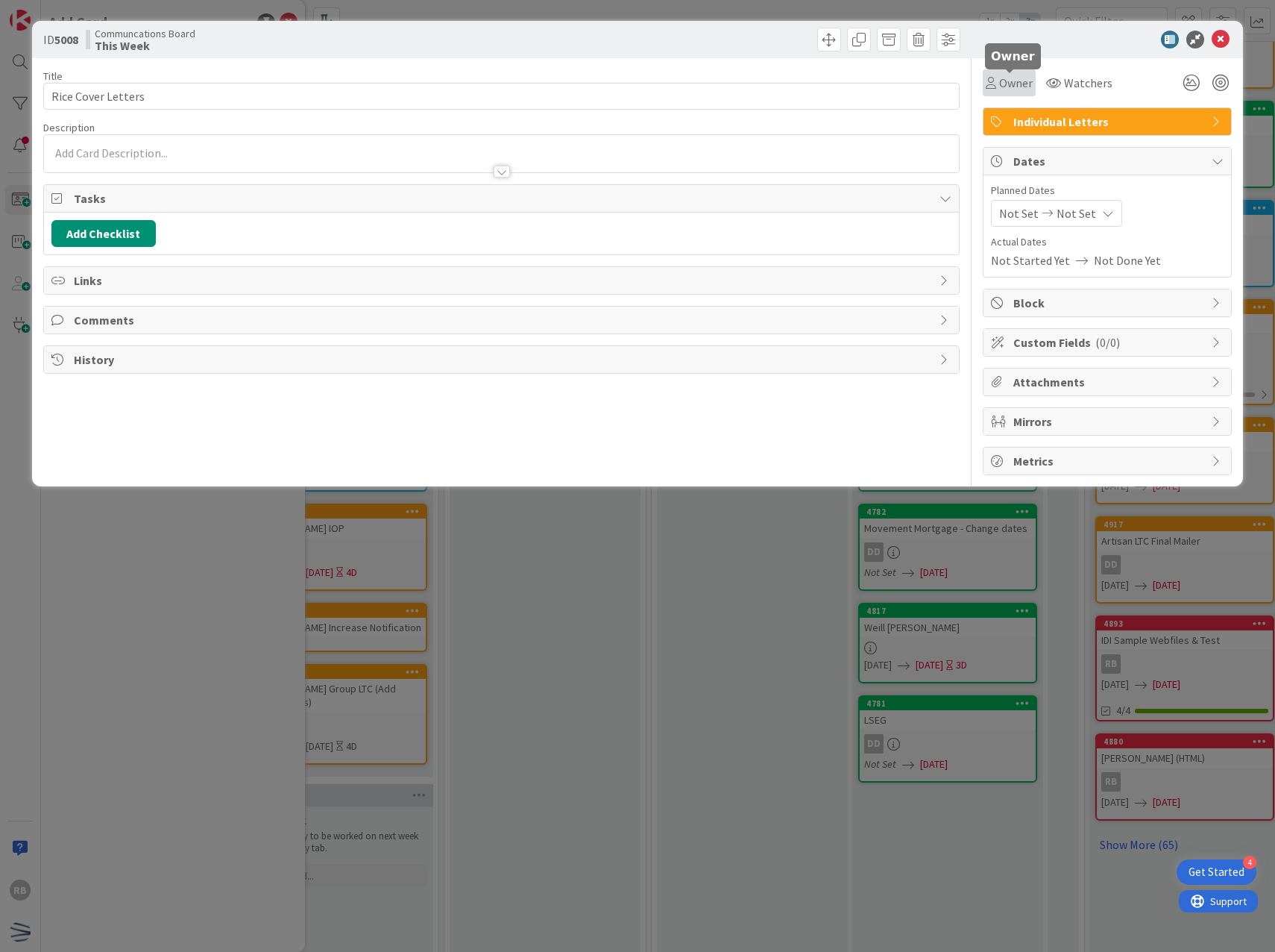
click at [1022, 86] on span "Owner" at bounding box center [1016, 83] width 34 height 18
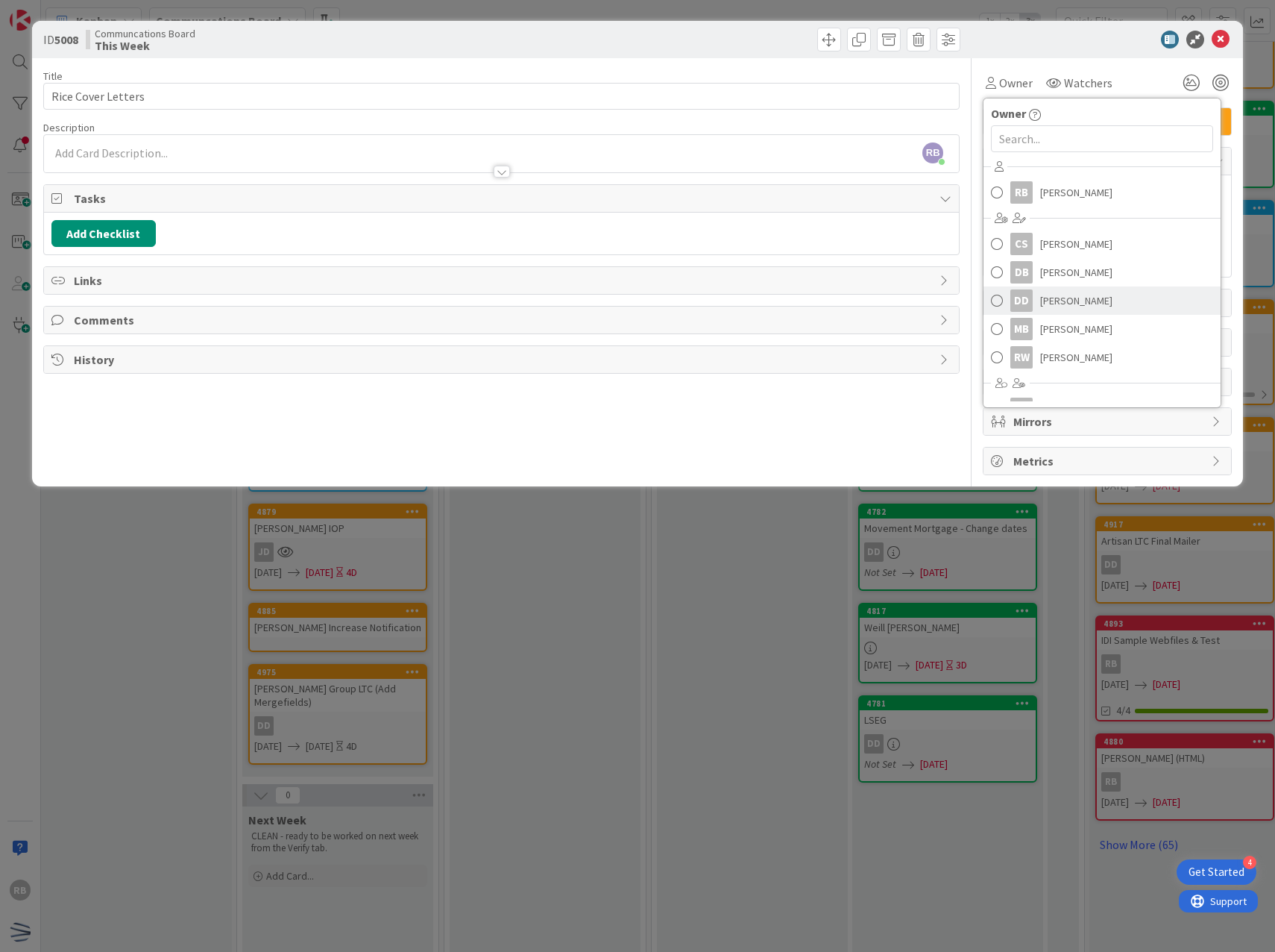
click at [1066, 296] on span "[PERSON_NAME]" at bounding box center [1076, 300] width 72 height 22
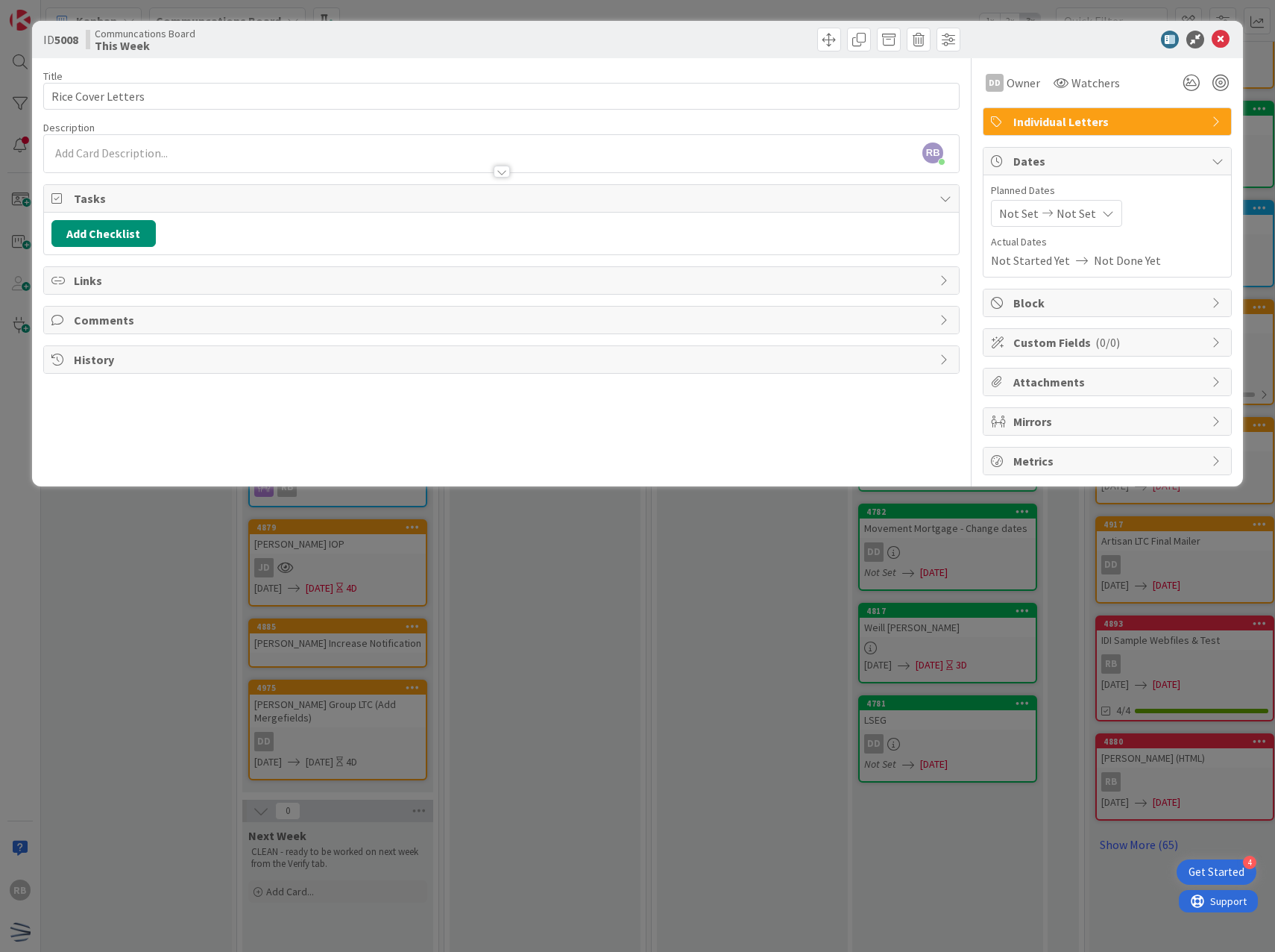
click at [1104, 211] on icon at bounding box center [1108, 213] width 12 height 12
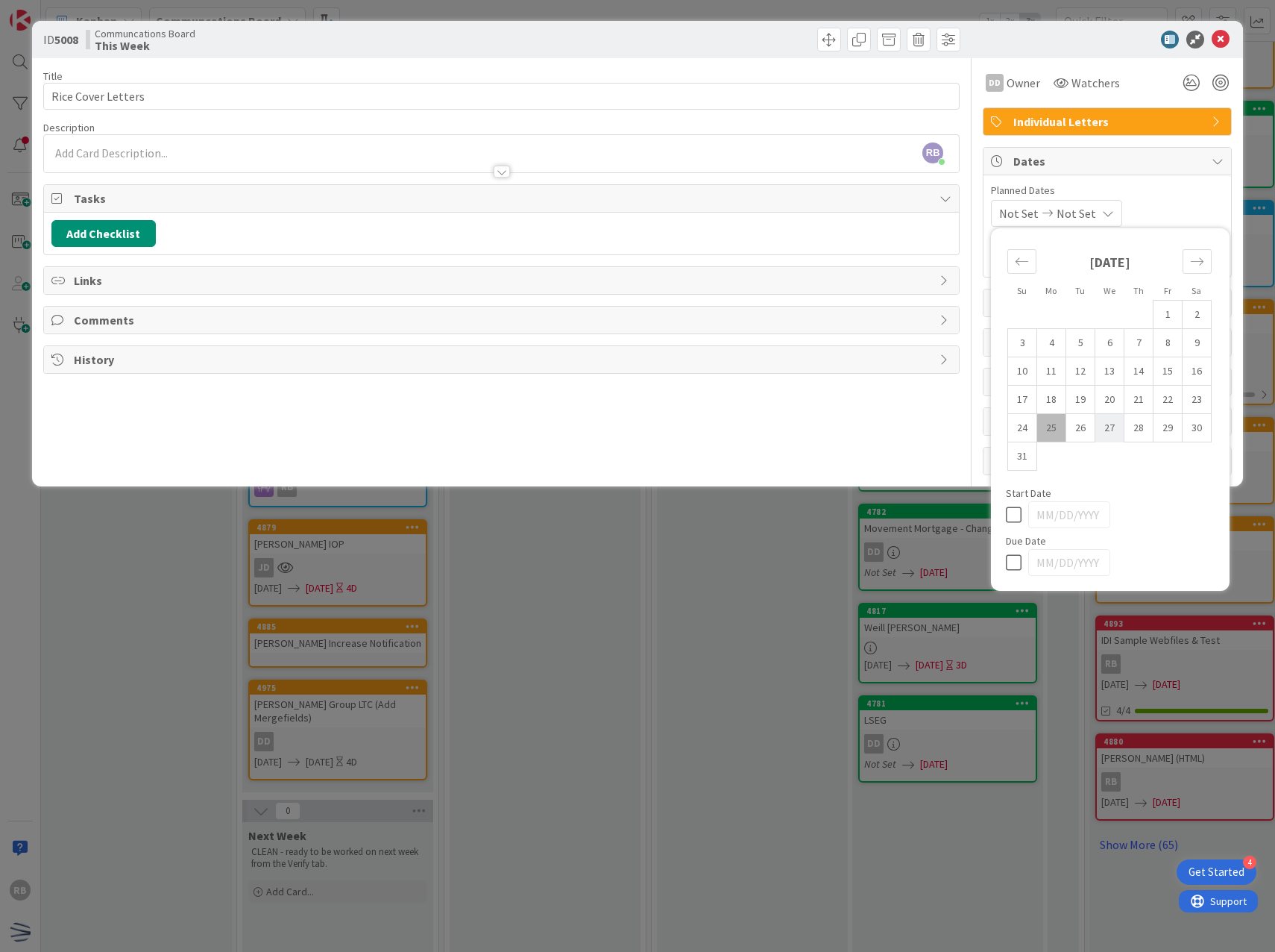
click at [1111, 430] on td "27" at bounding box center [1109, 428] width 29 height 28
type input "[DATE]"
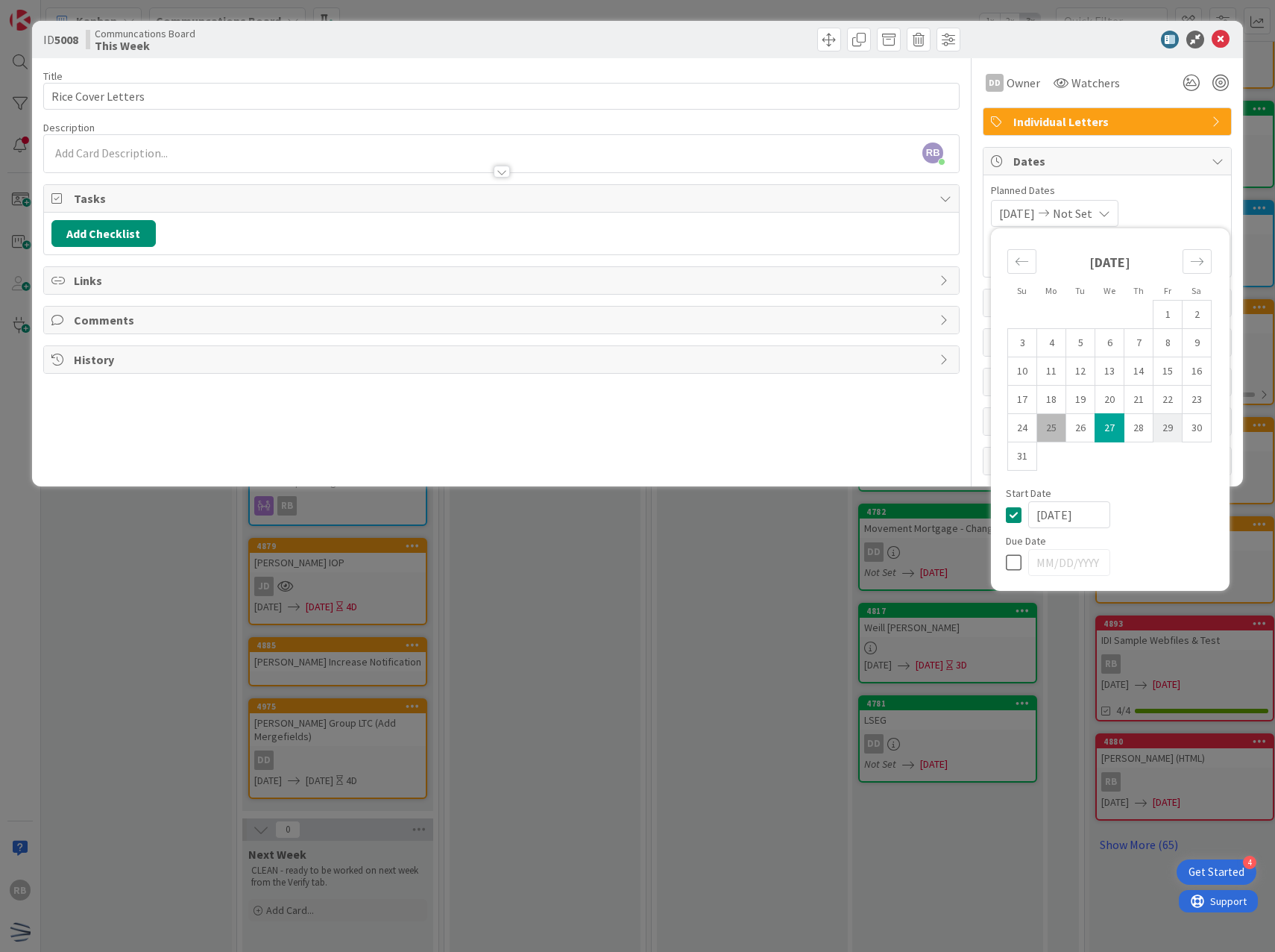
click at [1165, 425] on td "29" at bounding box center [1168, 428] width 29 height 28
type input "[DATE]"
click at [1204, 204] on div "[DATE] [DATE] Su Mo Tu We Th Fr Sa [DATE] 1 2 3 4 5 6 7 8 9 10 11 12 13 14 15 1…" at bounding box center [1107, 213] width 233 height 27
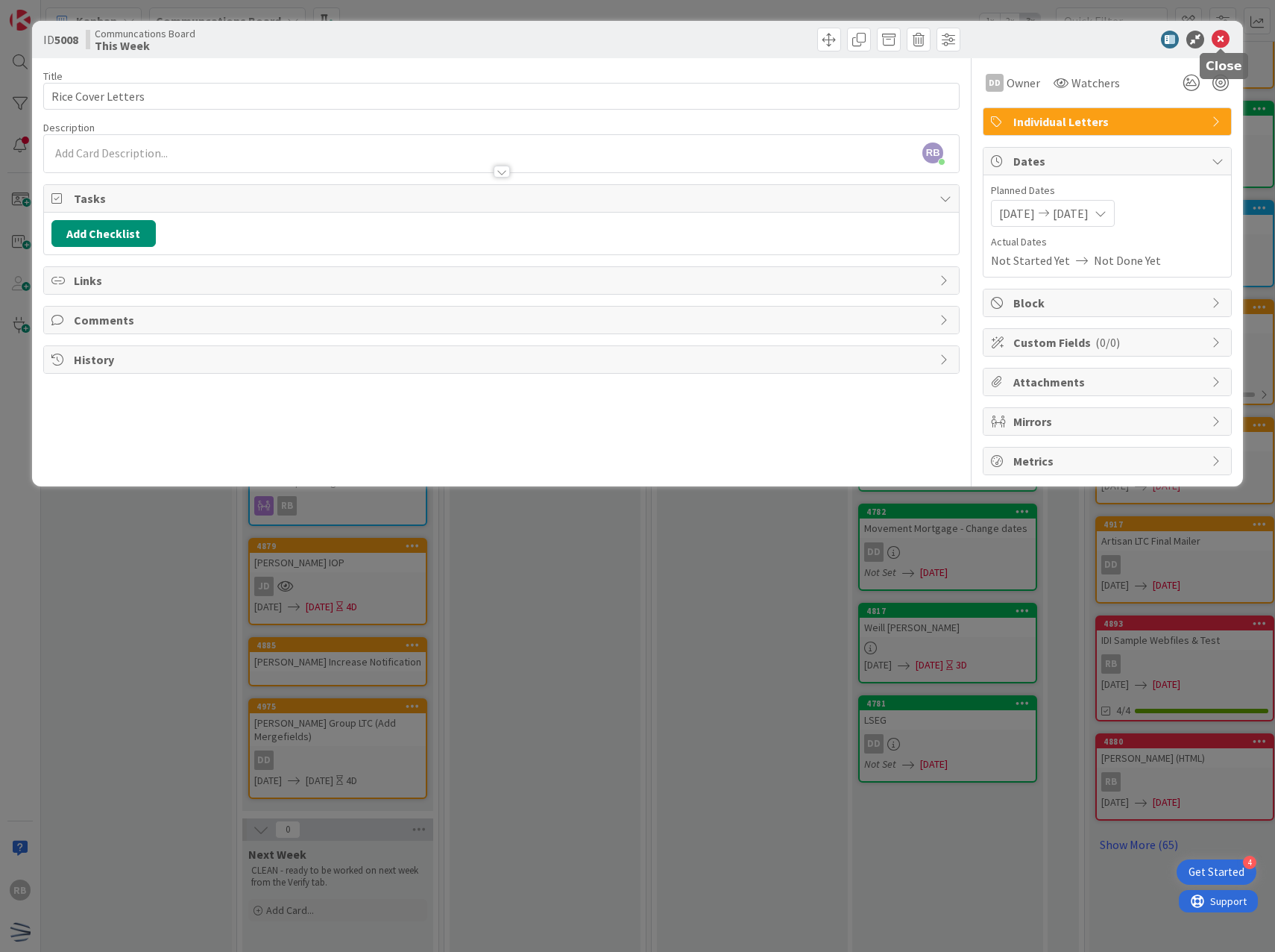
click at [1224, 41] on icon at bounding box center [1221, 40] width 18 height 18
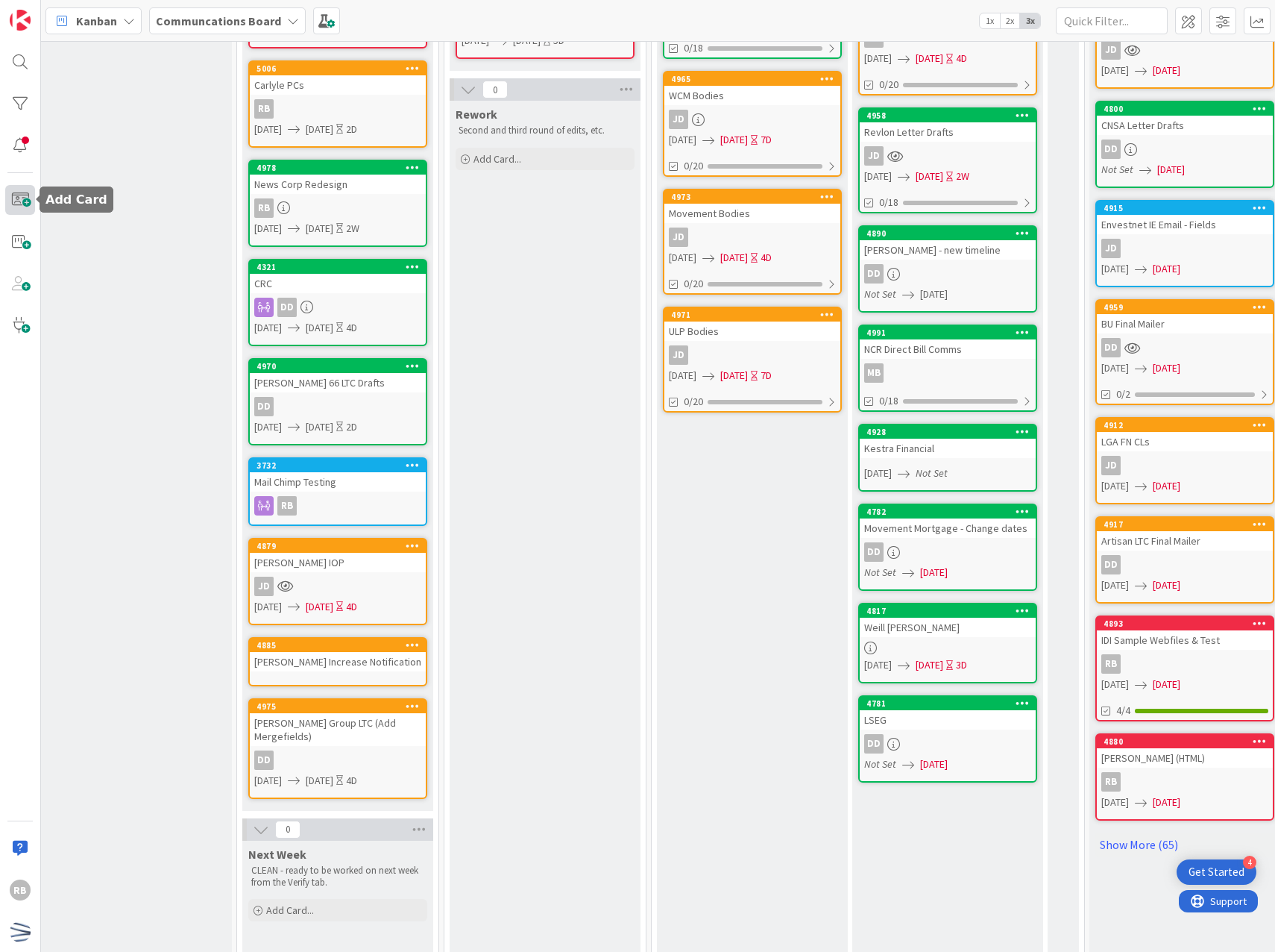
click at [25, 206] on span at bounding box center [20, 200] width 30 height 30
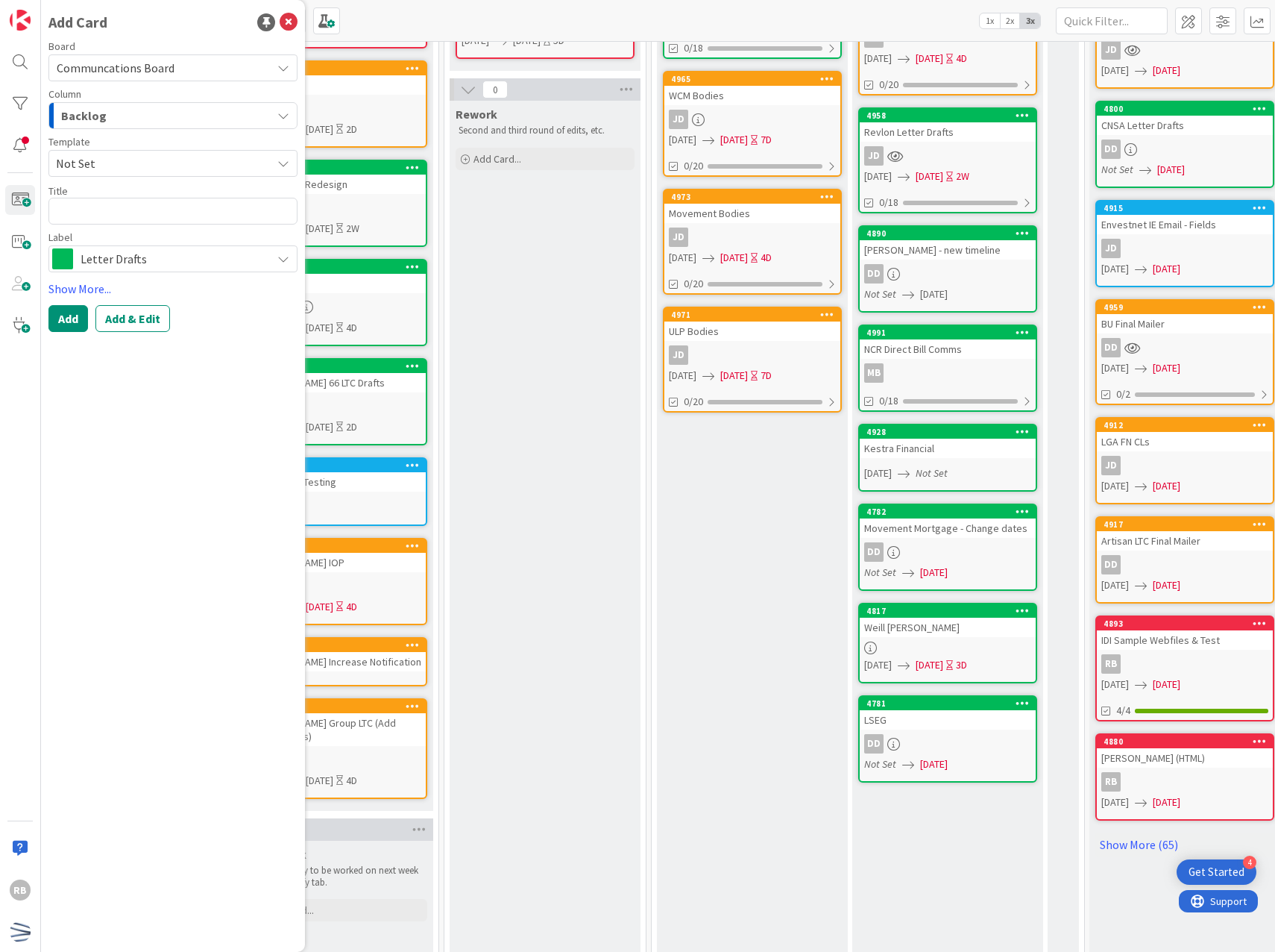
type textarea "x"
type textarea "R"
type textarea "x"
type textarea "Ri"
type textarea "x"
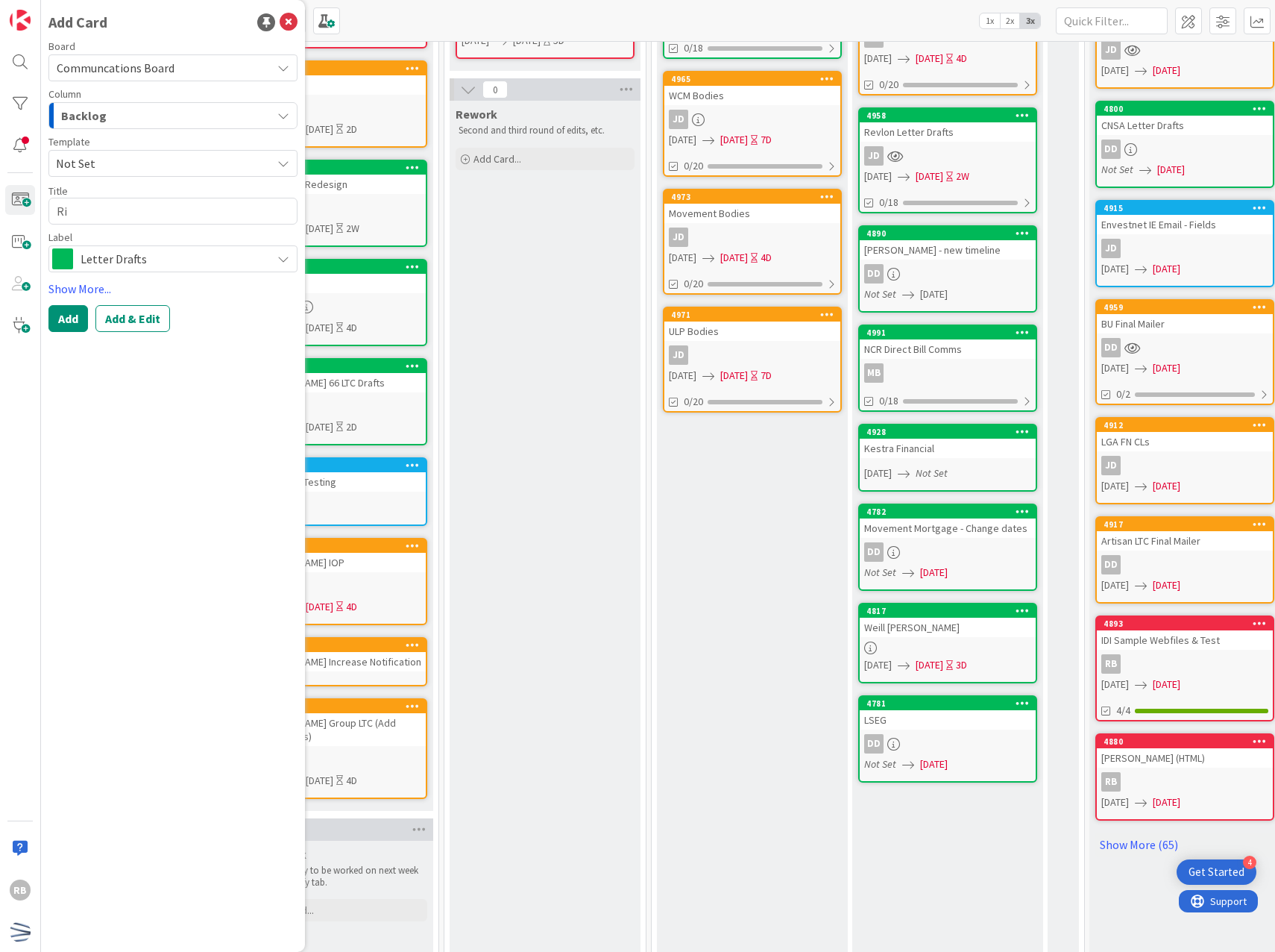
type textarea "Ric"
type textarea "x"
type textarea "Rice"
type textarea "x"
type textarea "Rice"
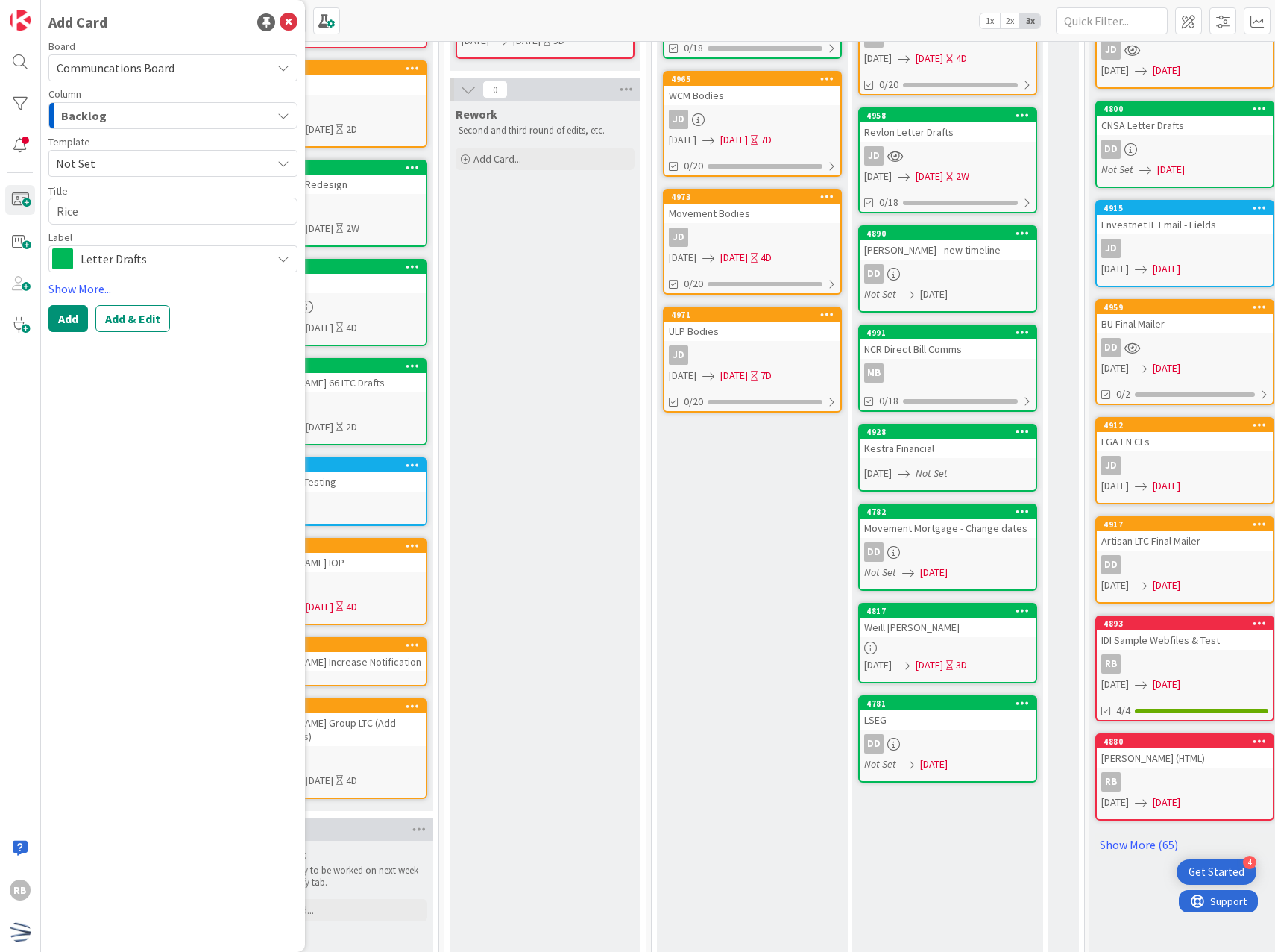
type textarea "x"
type textarea "Rice I"
type textarea "x"
type textarea "Rice In"
type textarea "x"
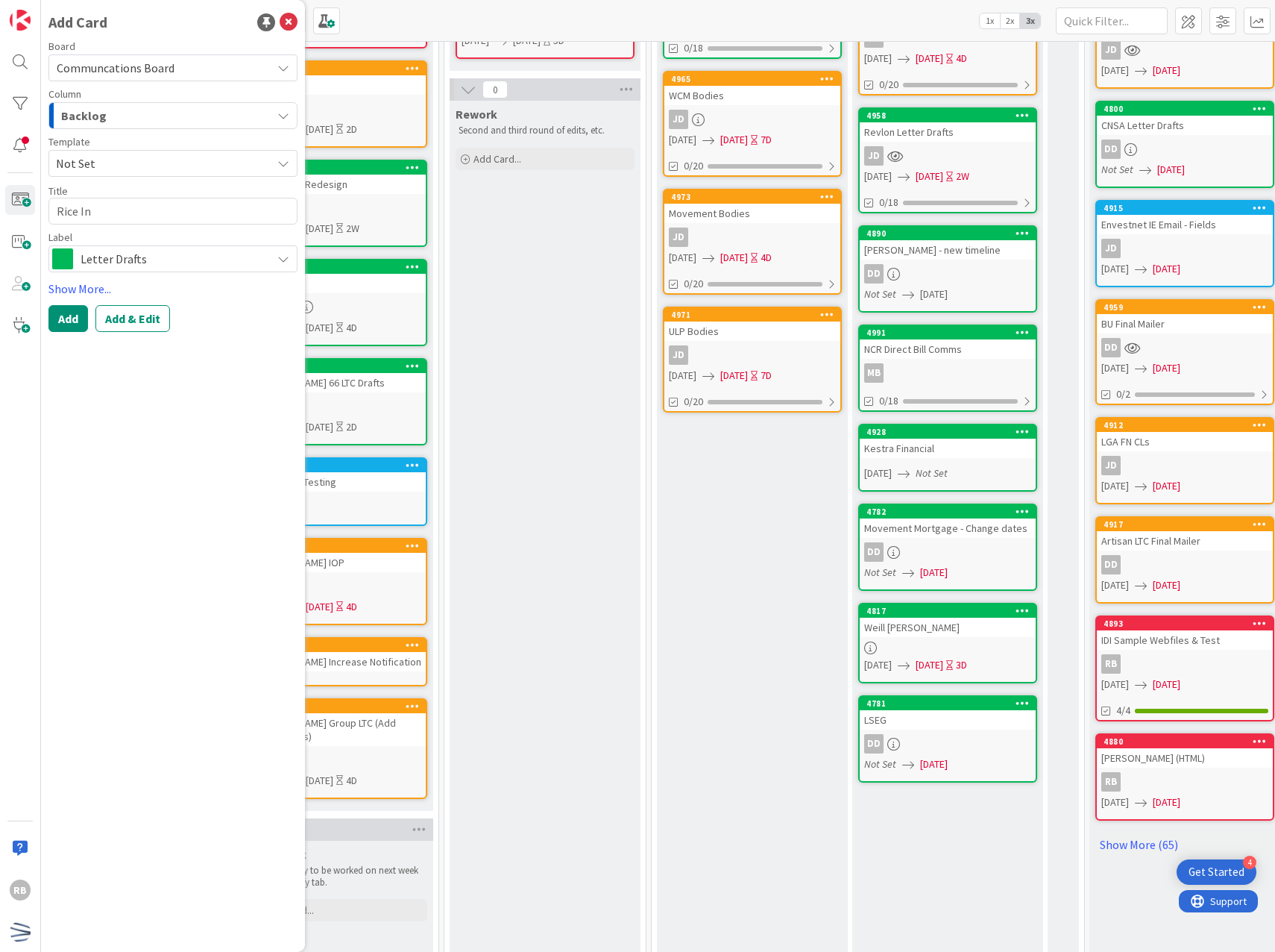
type textarea "Rice Inc"
type textarea "x"
type textarea "Rice Incr"
type textarea "x"
type textarea "Rice Incre"
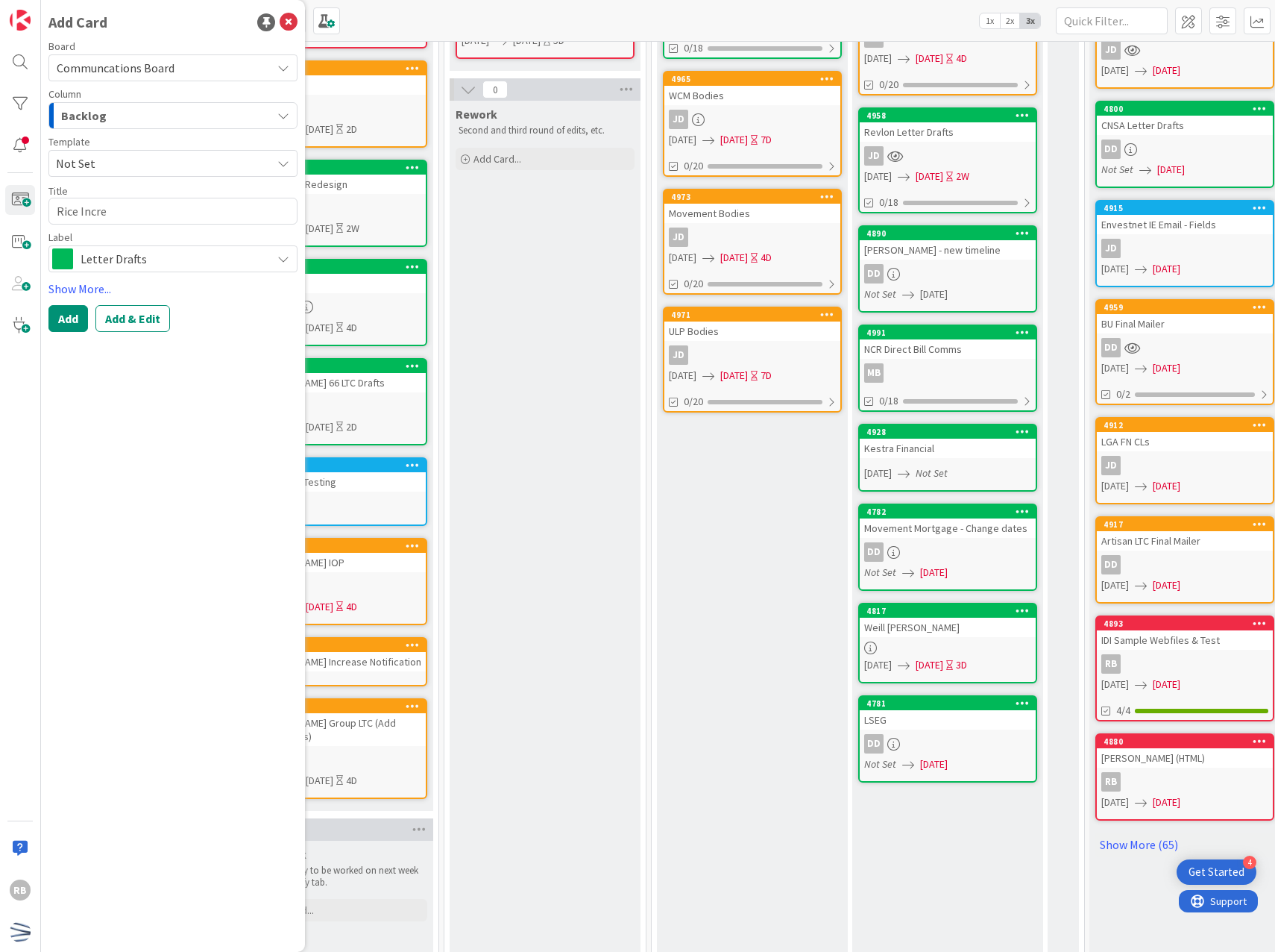
type textarea "x"
type textarea "Rice Increa"
type textarea "x"
type textarea "Rice Increas"
type textarea "x"
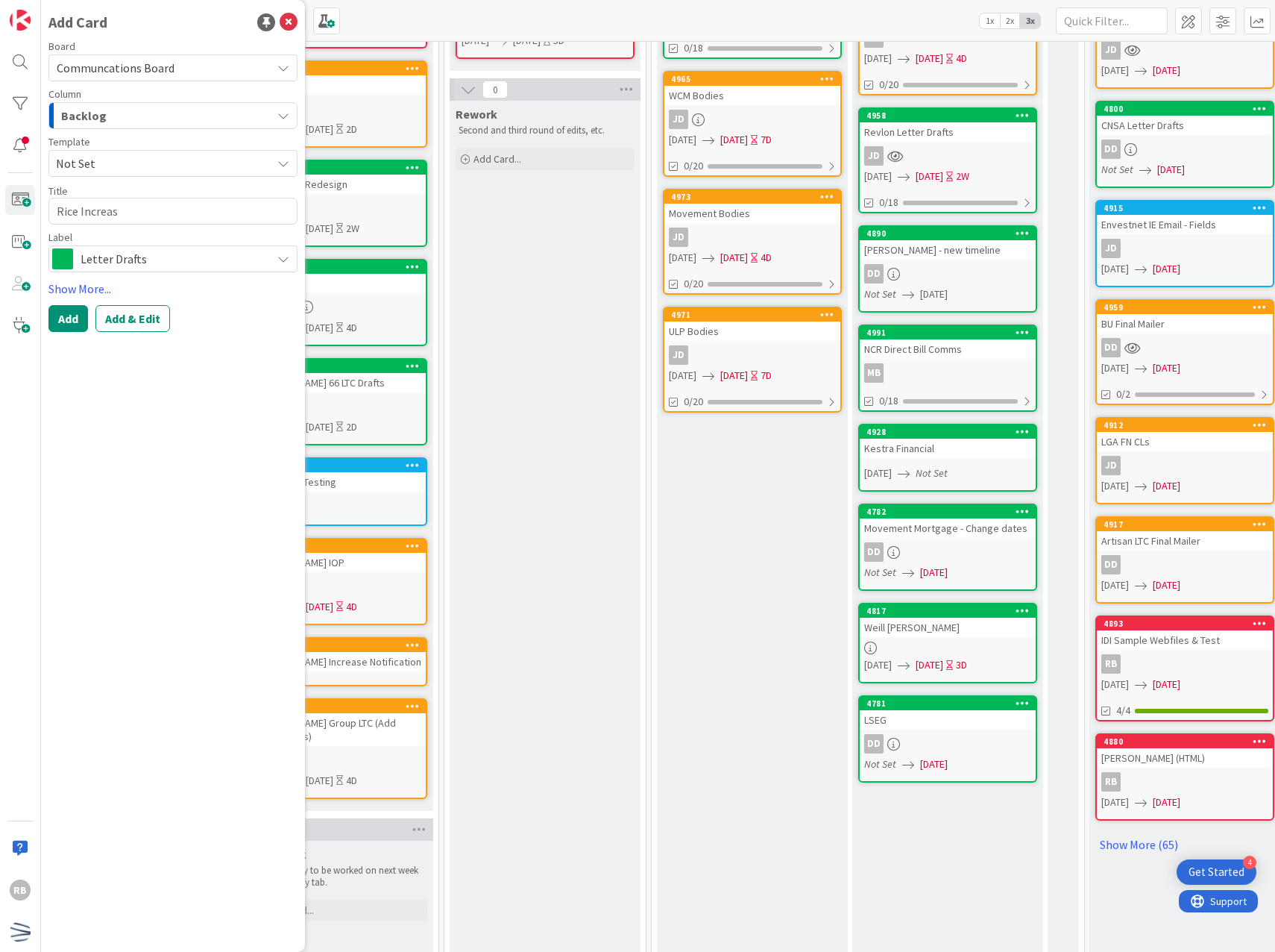
type textarea "Rice Increase"
type textarea "x"
type textarea "Rice Increases"
click at [273, 116] on button "Backlog" at bounding box center [172, 115] width 249 height 27
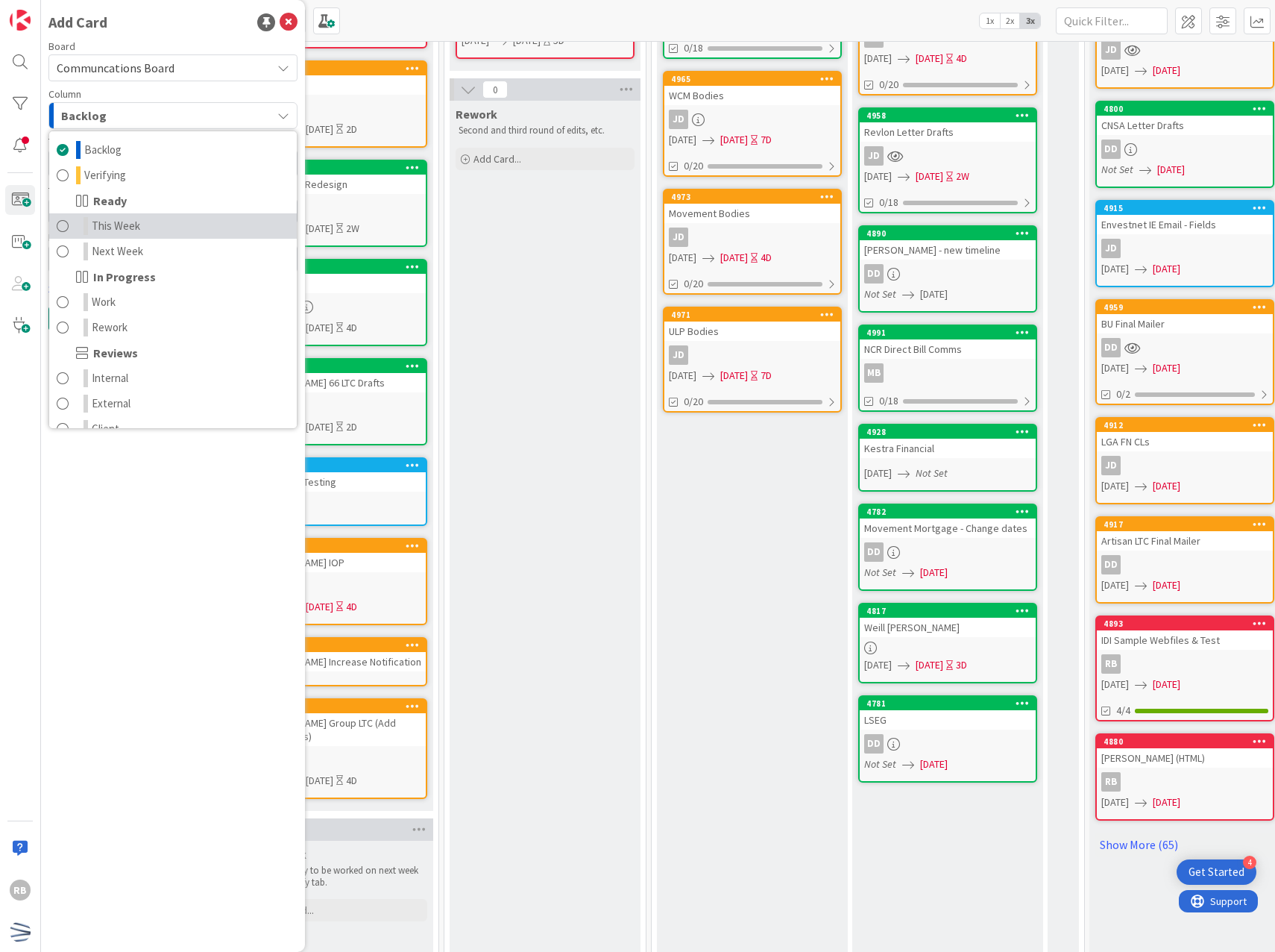
click at [156, 227] on link "This Week" at bounding box center [173, 225] width 248 height 25
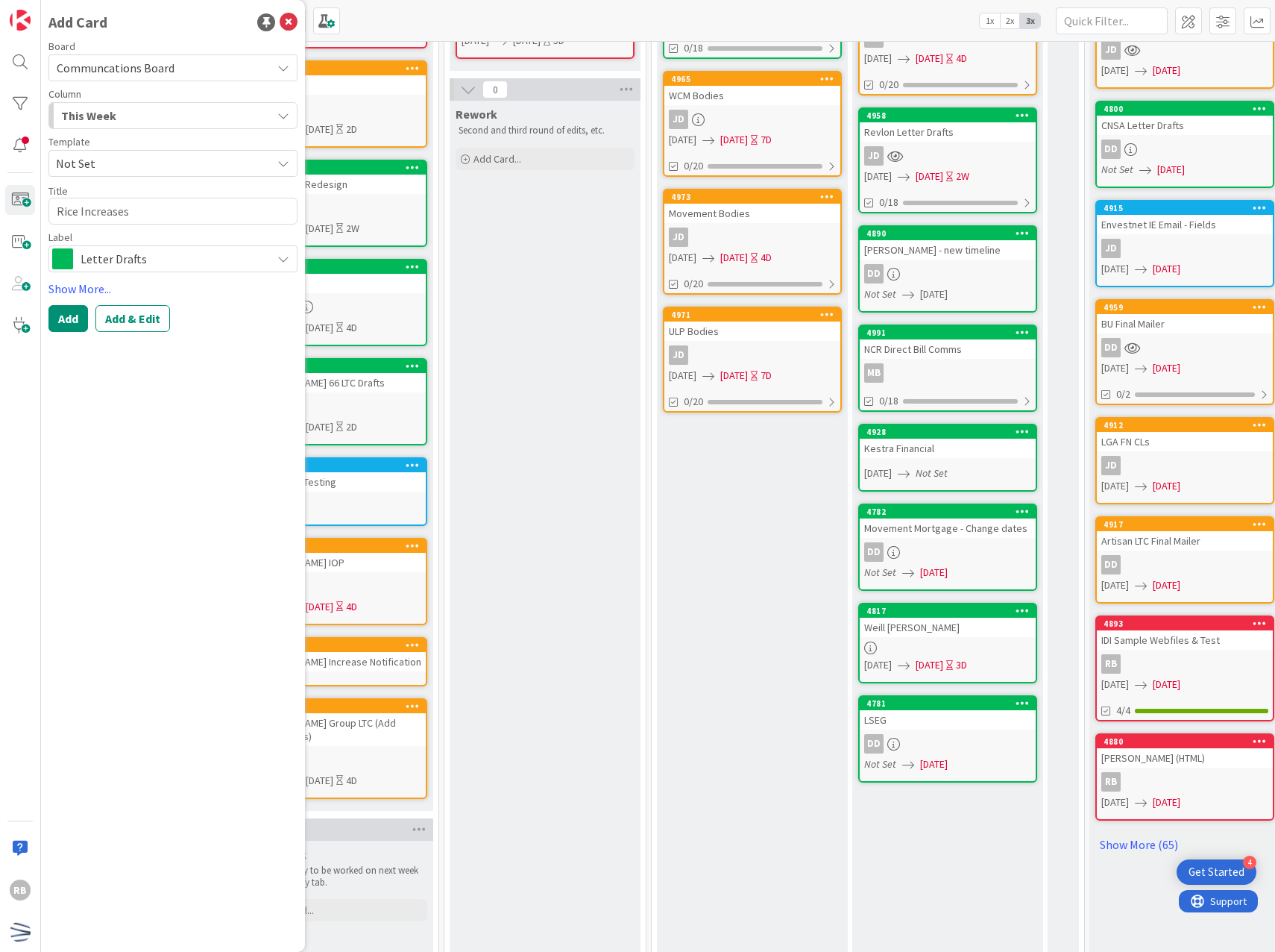
click at [148, 255] on span "Letter Drafts" at bounding box center [172, 258] width 183 height 21
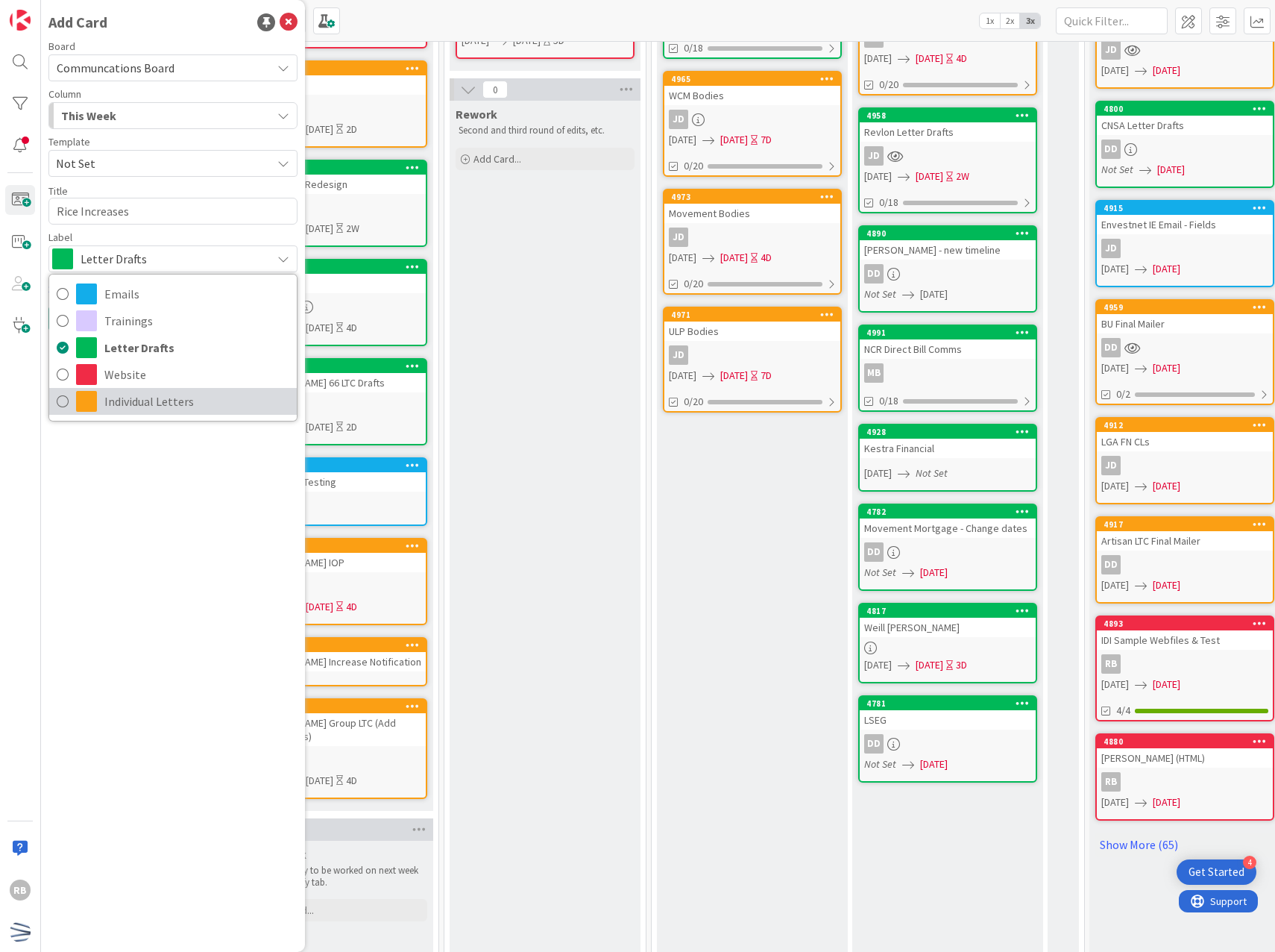
click at [148, 402] on span "Individual Letters" at bounding box center [196, 401] width 185 height 22
type textarea "x"
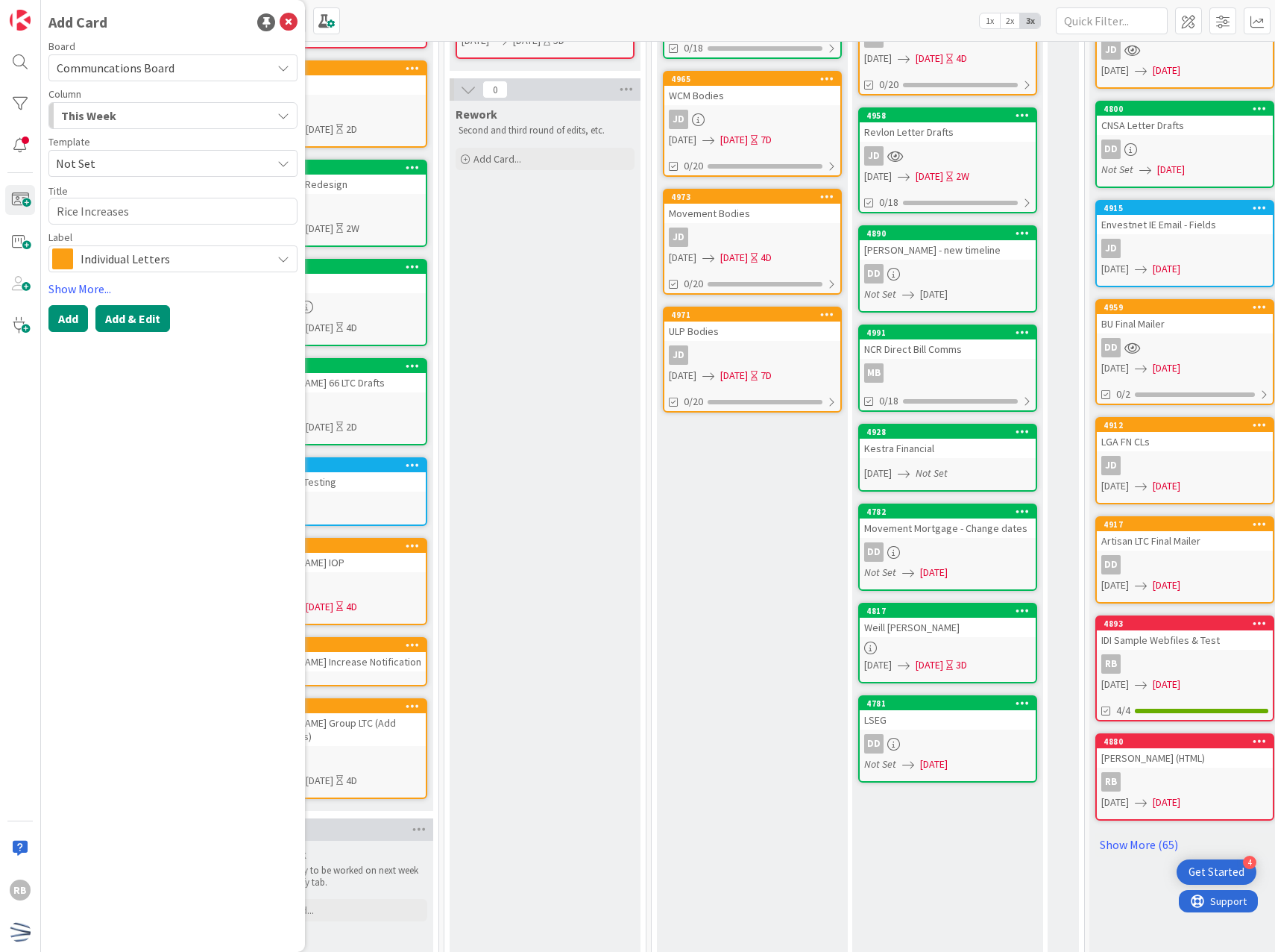
click at [149, 323] on button "Add & Edit" at bounding box center [132, 318] width 75 height 27
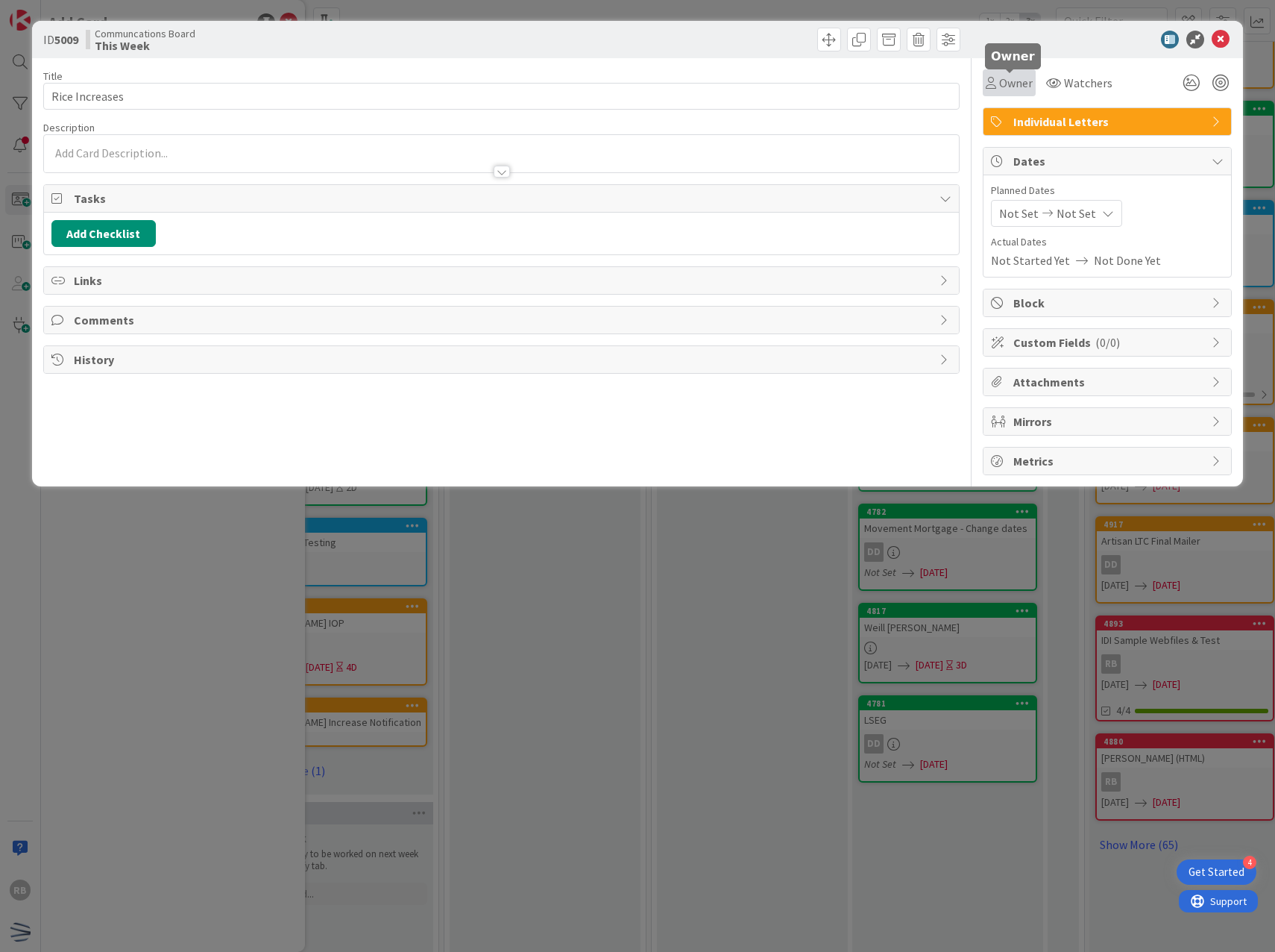
click at [997, 77] on div "Owner" at bounding box center [1009, 83] width 47 height 18
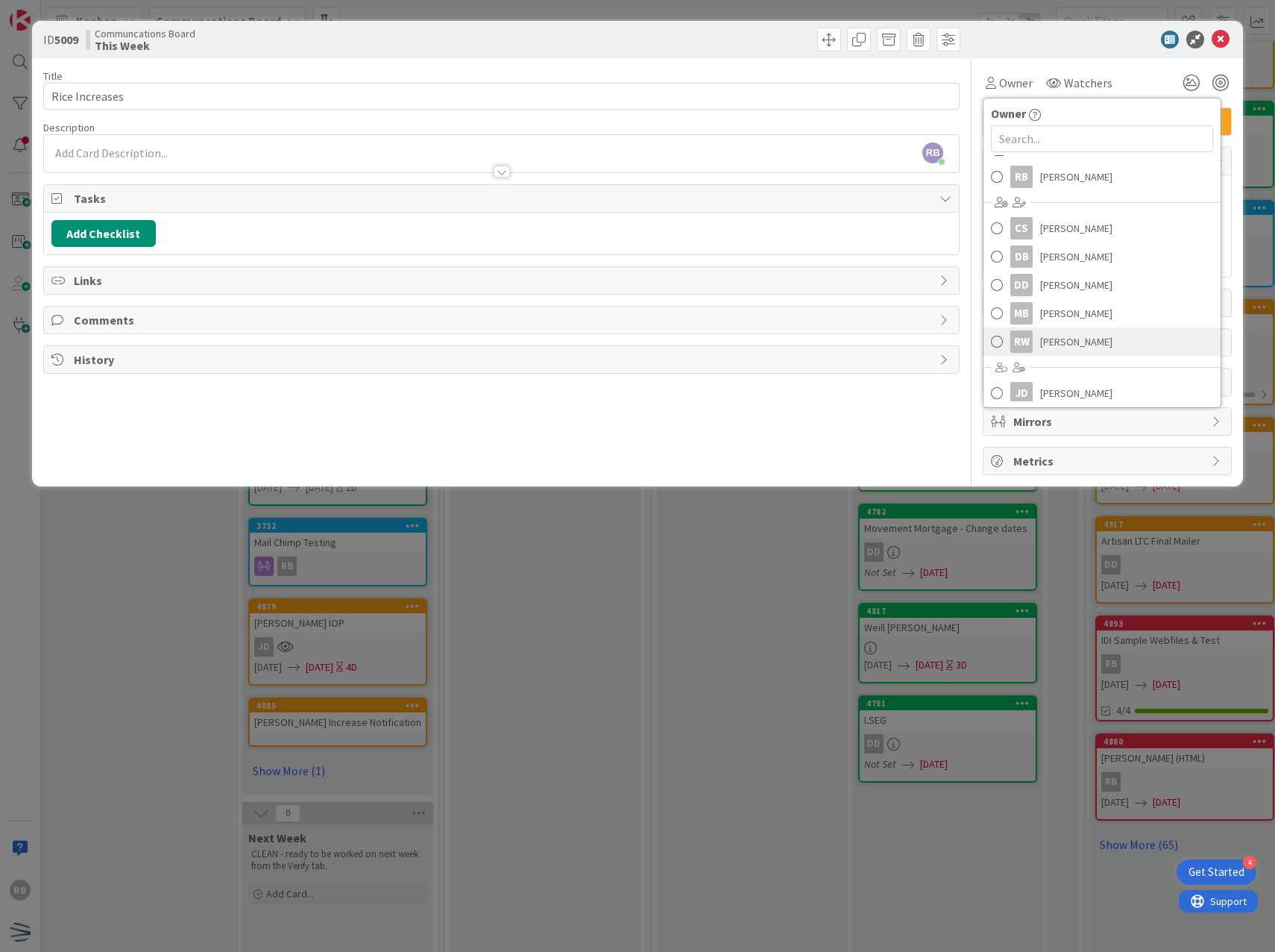
scroll to position [22, 0]
click at [1048, 386] on span "[PERSON_NAME]" at bounding box center [1076, 387] width 72 height 22
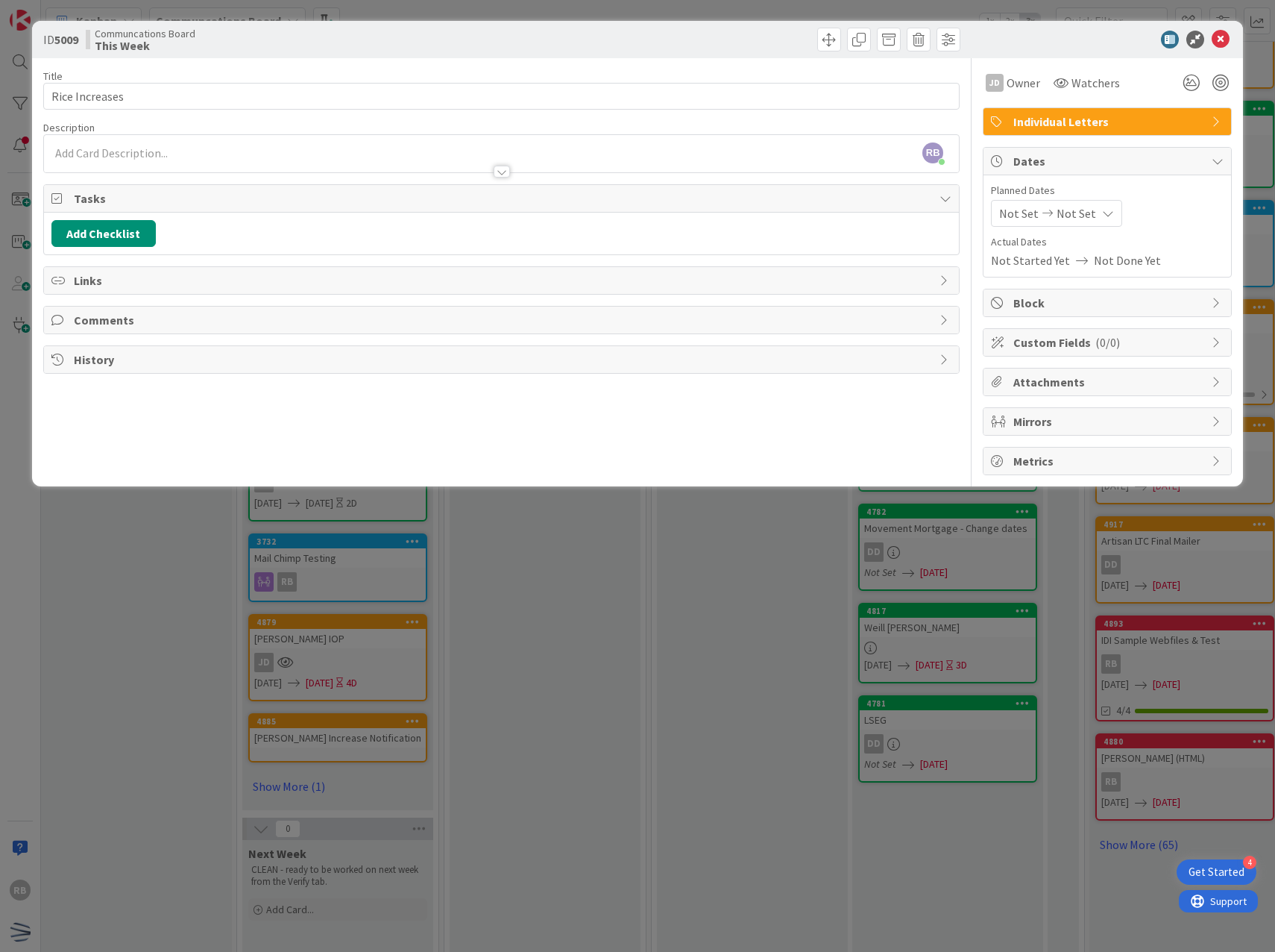
click at [1023, 207] on span "Not Set" at bounding box center [1019, 213] width 40 height 18
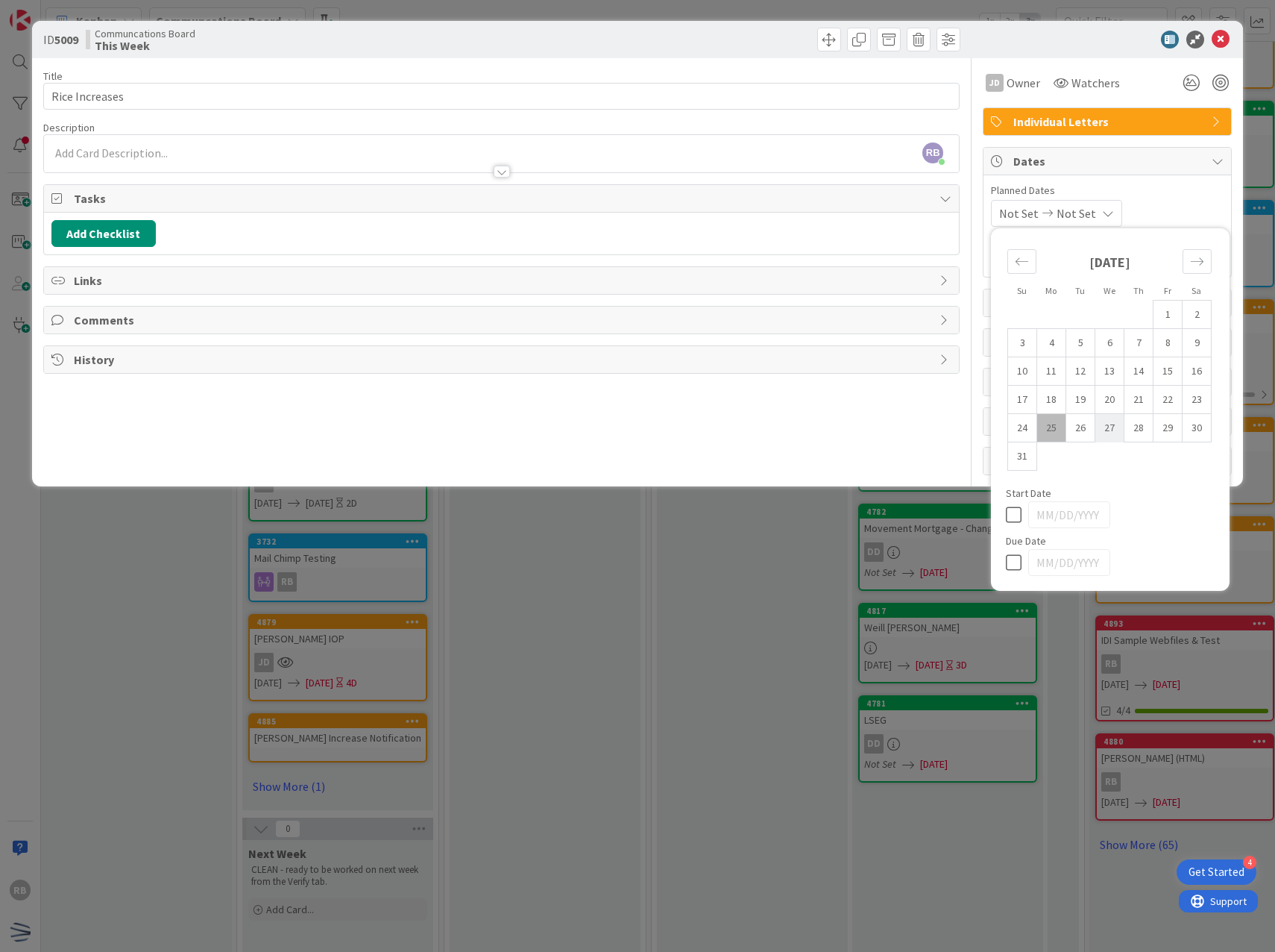
click at [1119, 428] on td "27" at bounding box center [1109, 428] width 29 height 28
type input "[DATE]"
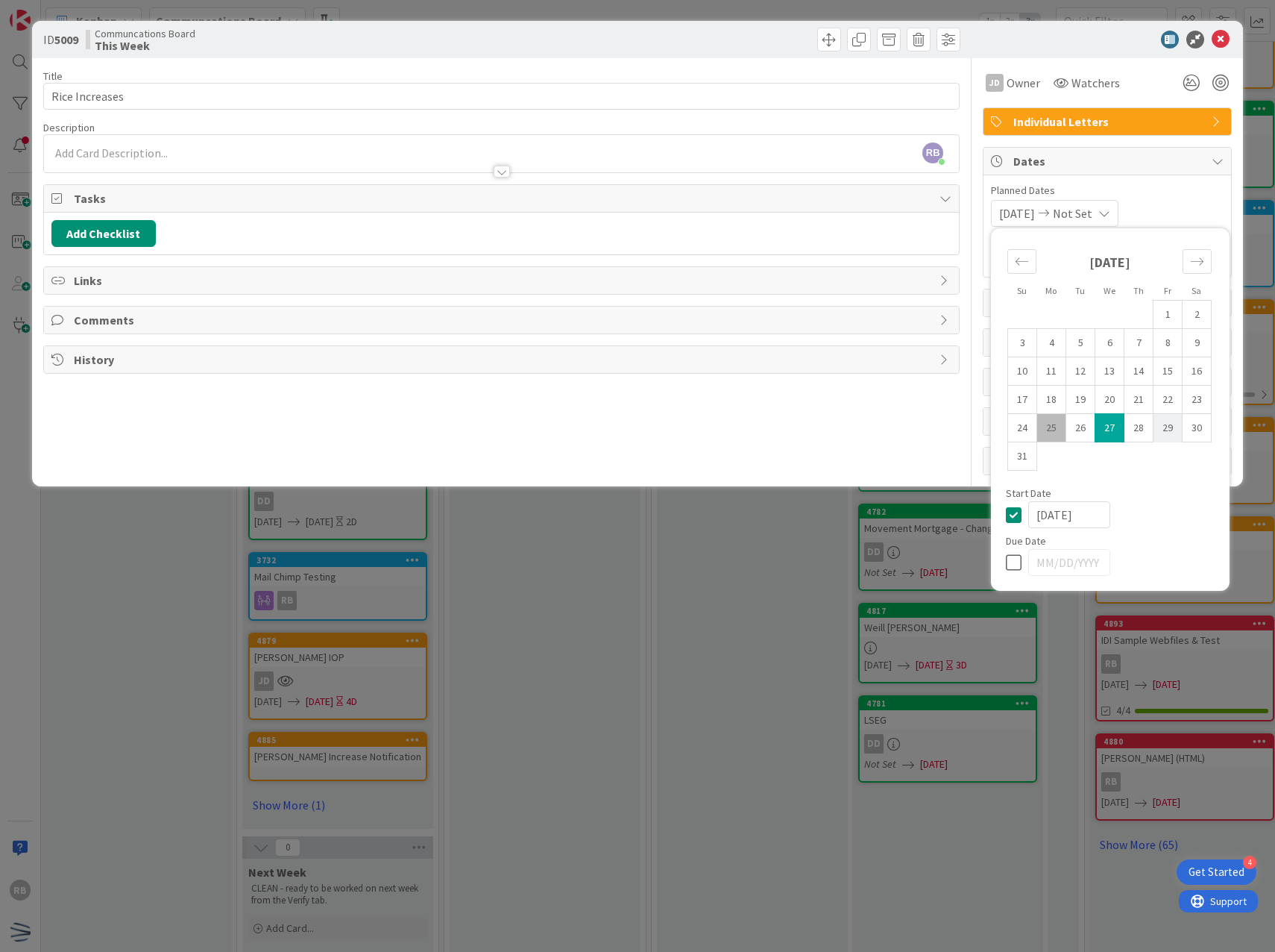
click at [1165, 431] on td "29" at bounding box center [1168, 428] width 29 height 28
type input "[DATE]"
click at [1201, 218] on div "[DATE] [DATE] Su Mo Tu We Th Fr Sa [DATE] 1 2 3 4 5 6 7 8 9 10 11 12 13 14 15 1…" at bounding box center [1107, 213] width 233 height 27
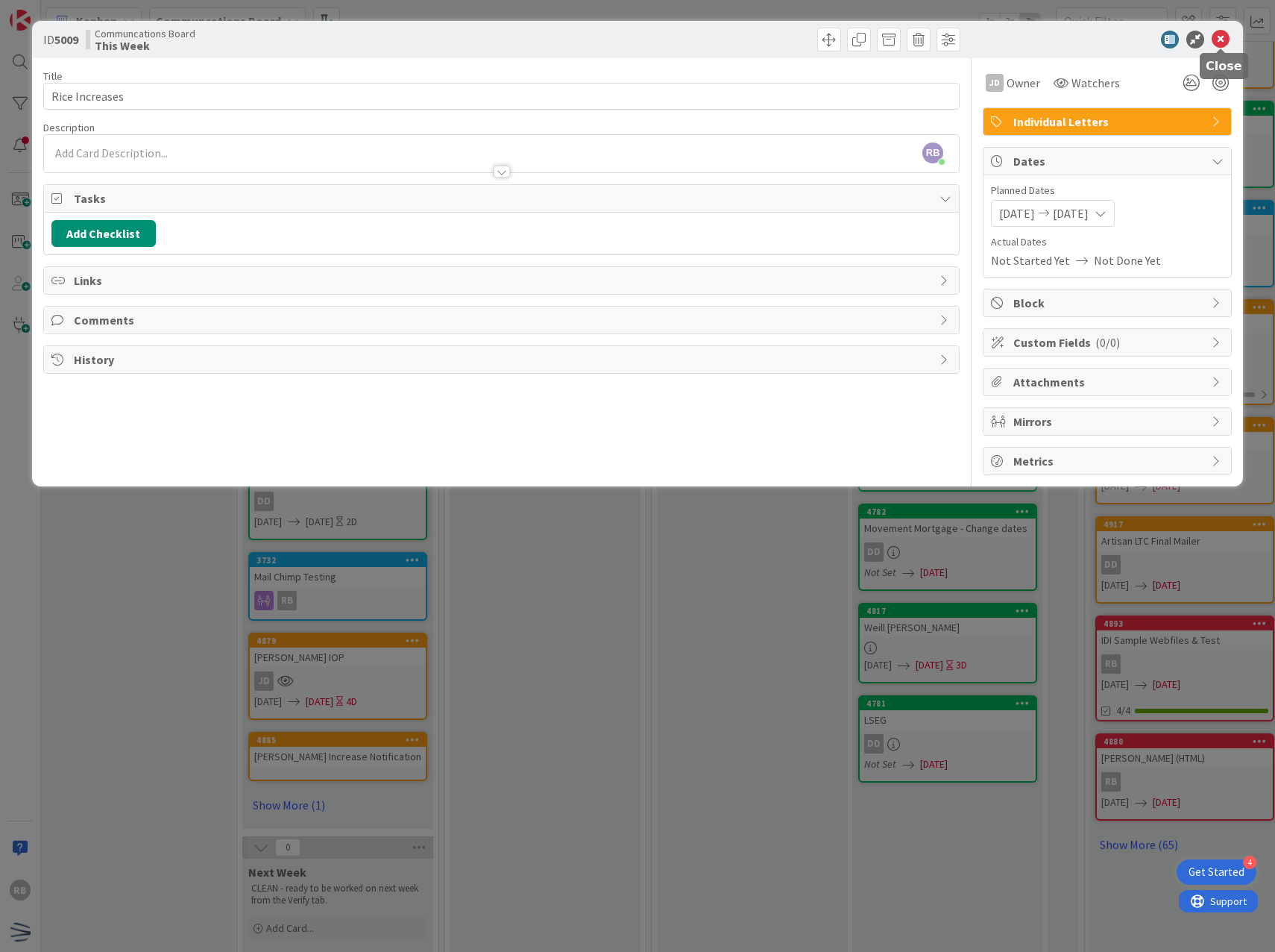
click at [1224, 42] on icon at bounding box center [1221, 40] width 18 height 18
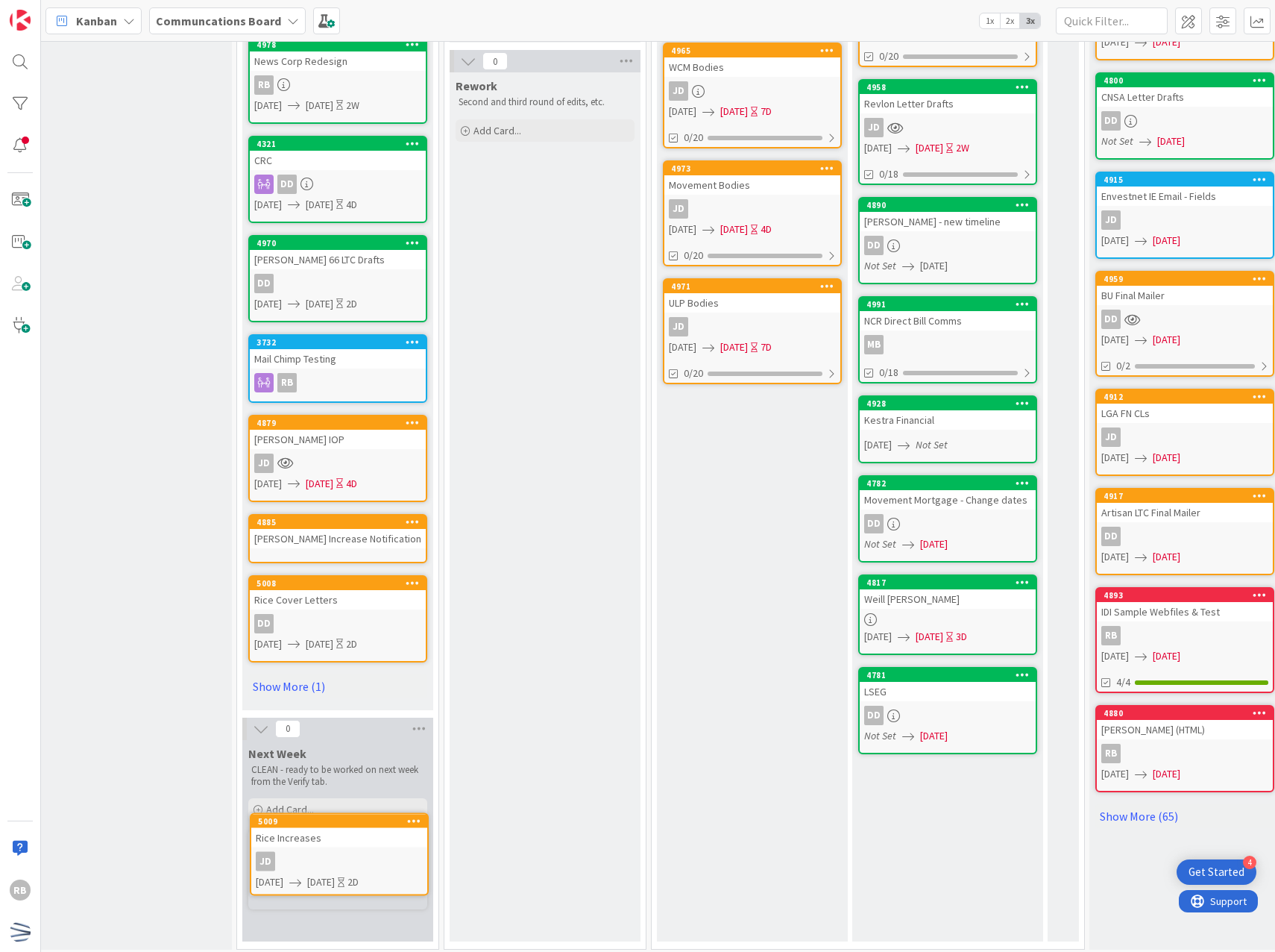
scroll to position [387, 201]
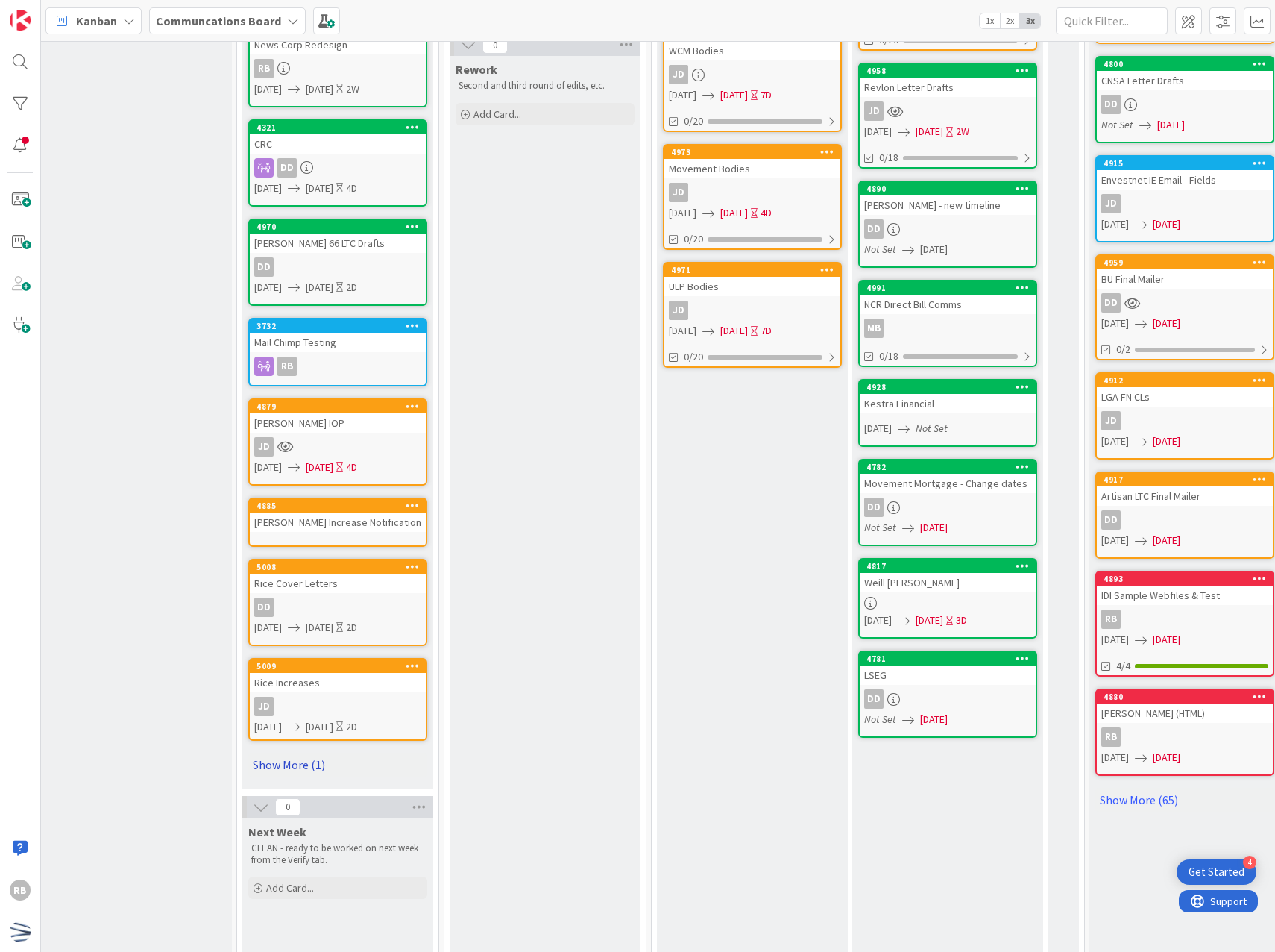
click at [304, 767] on link "Show More (1)" at bounding box center [337, 764] width 179 height 24
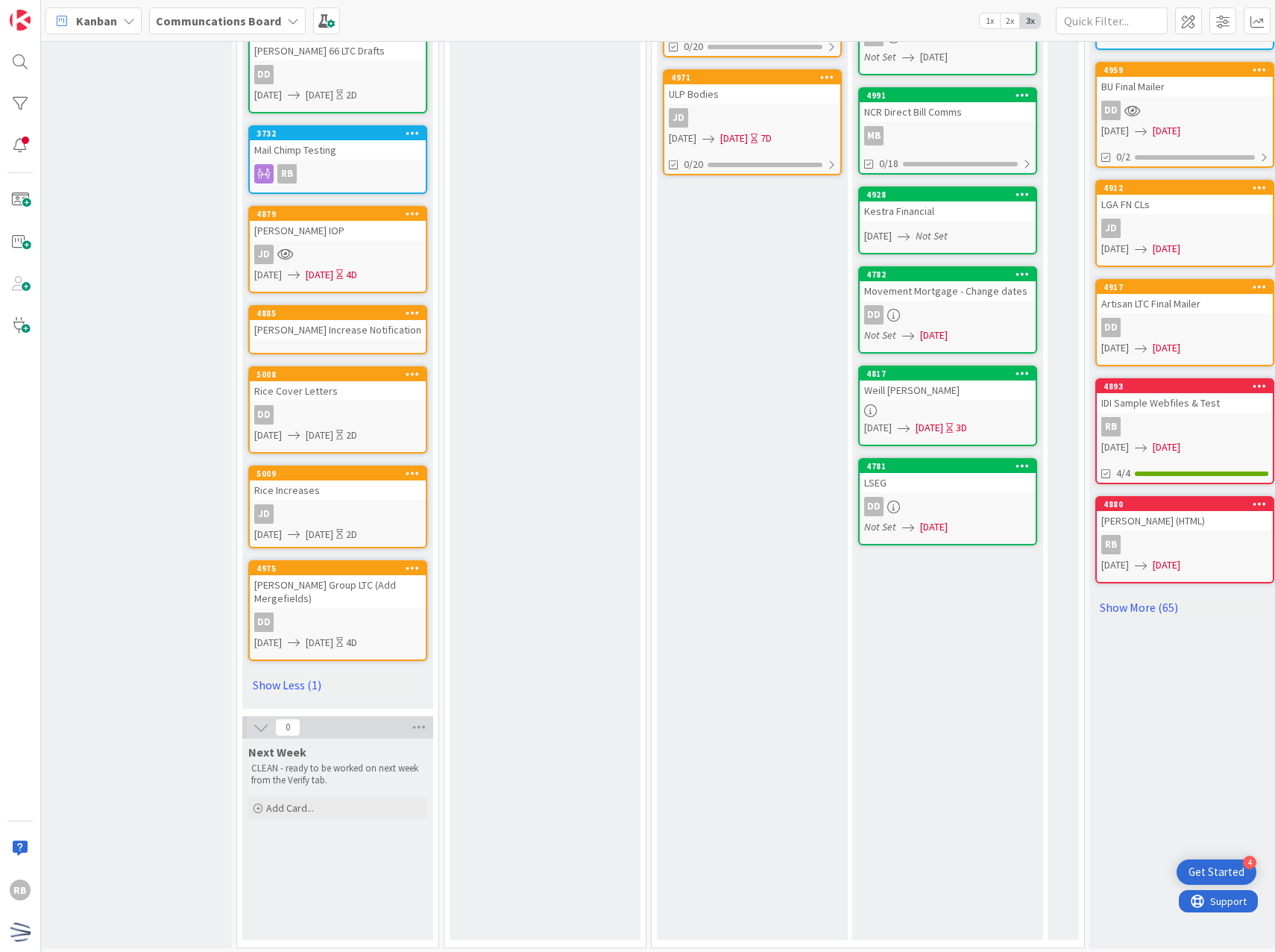
scroll to position [581, 201]
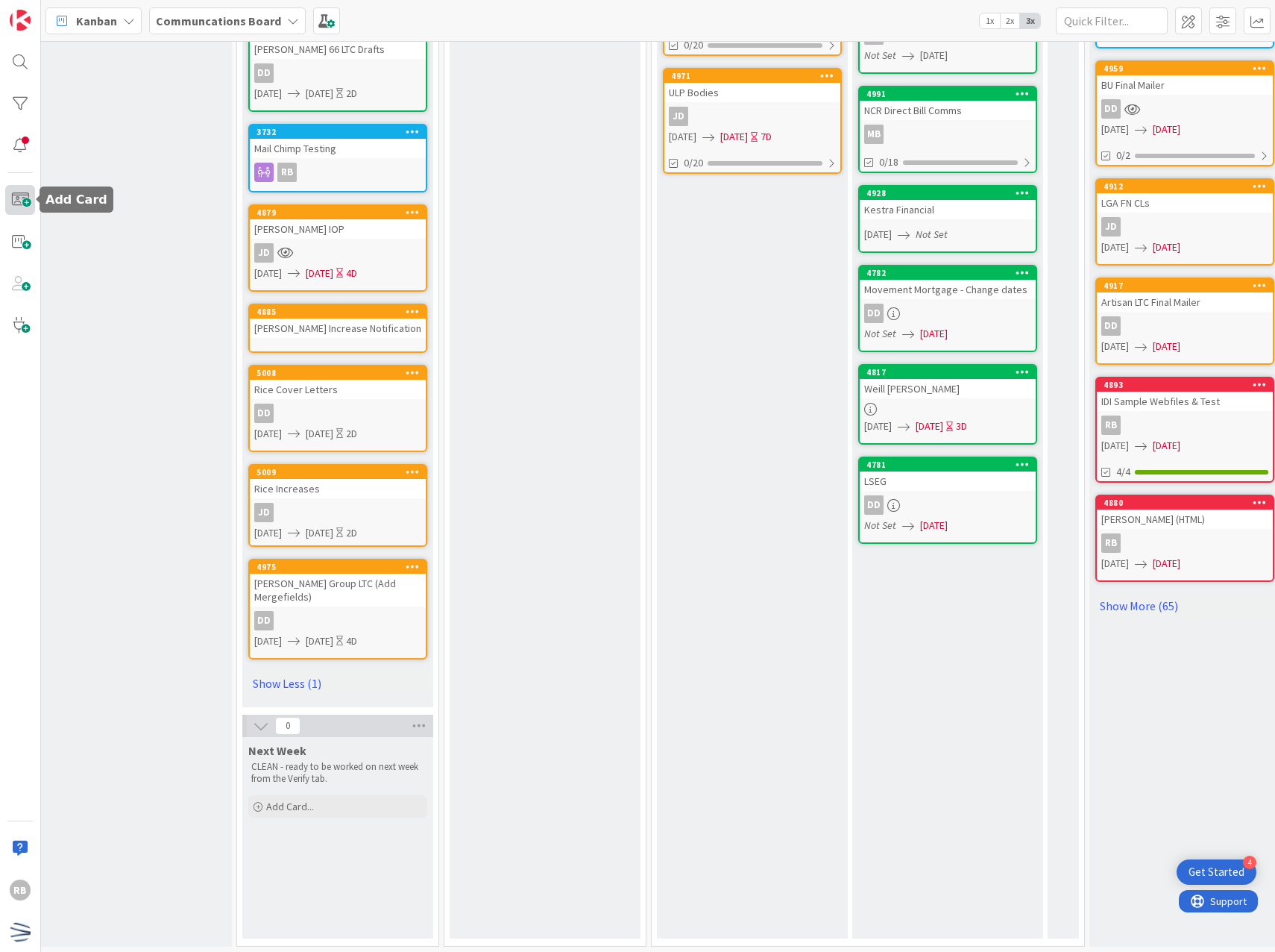
click at [22, 204] on span at bounding box center [20, 200] width 30 height 30
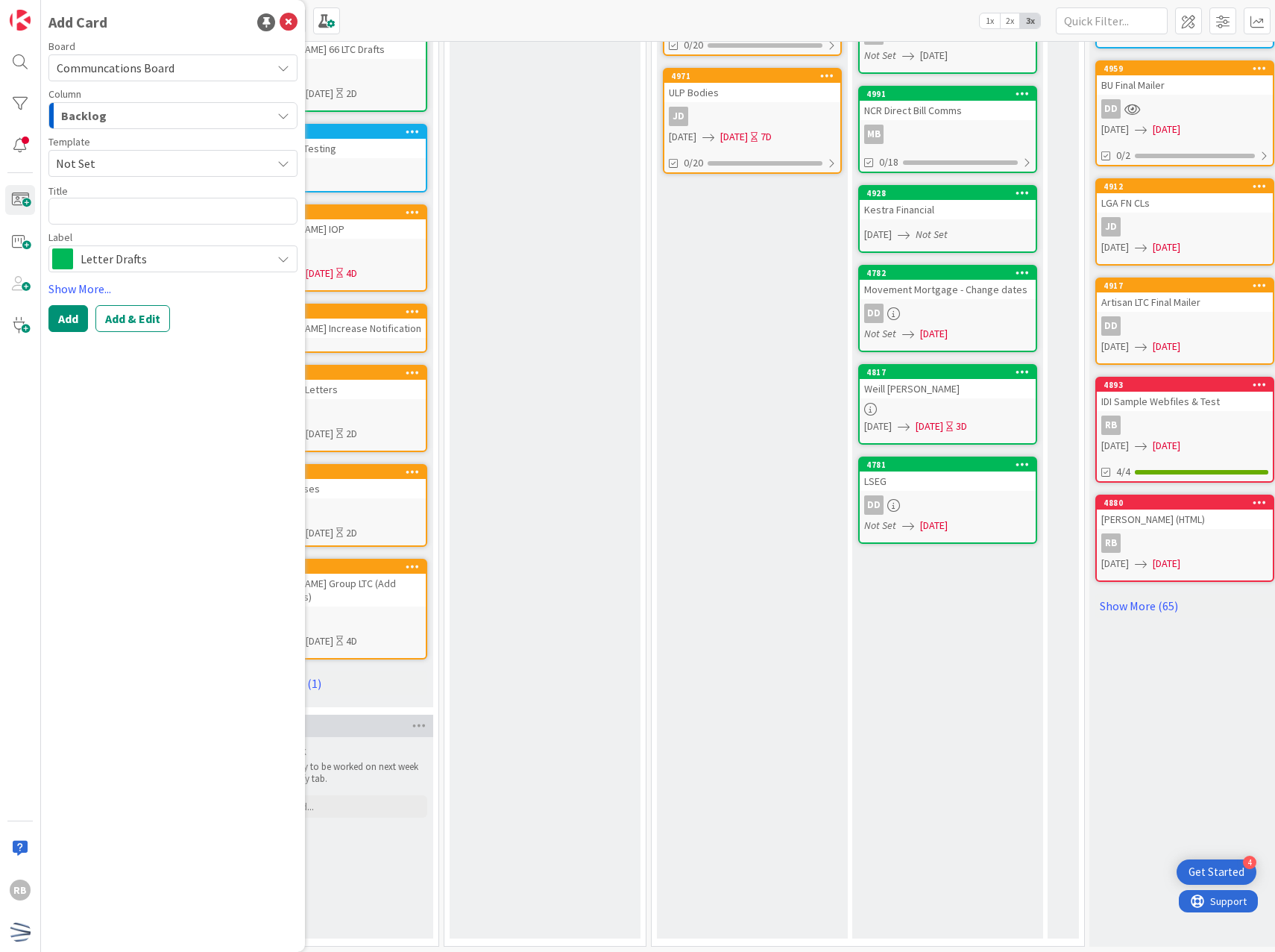
click at [142, 121] on div "Backlog" at bounding box center [164, 116] width 214 height 24
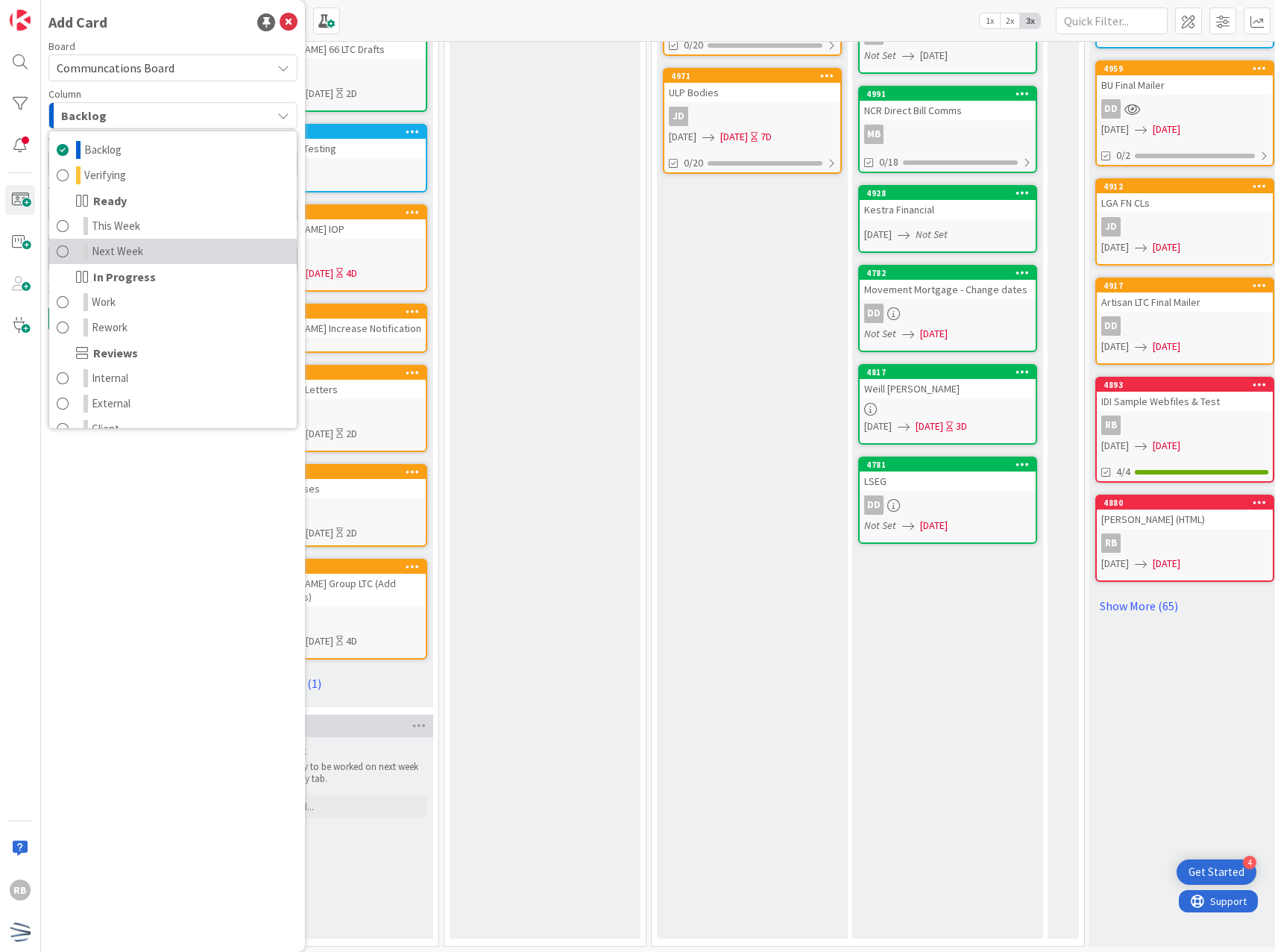
click at [125, 248] on span "Next Week" at bounding box center [117, 251] width 51 height 18
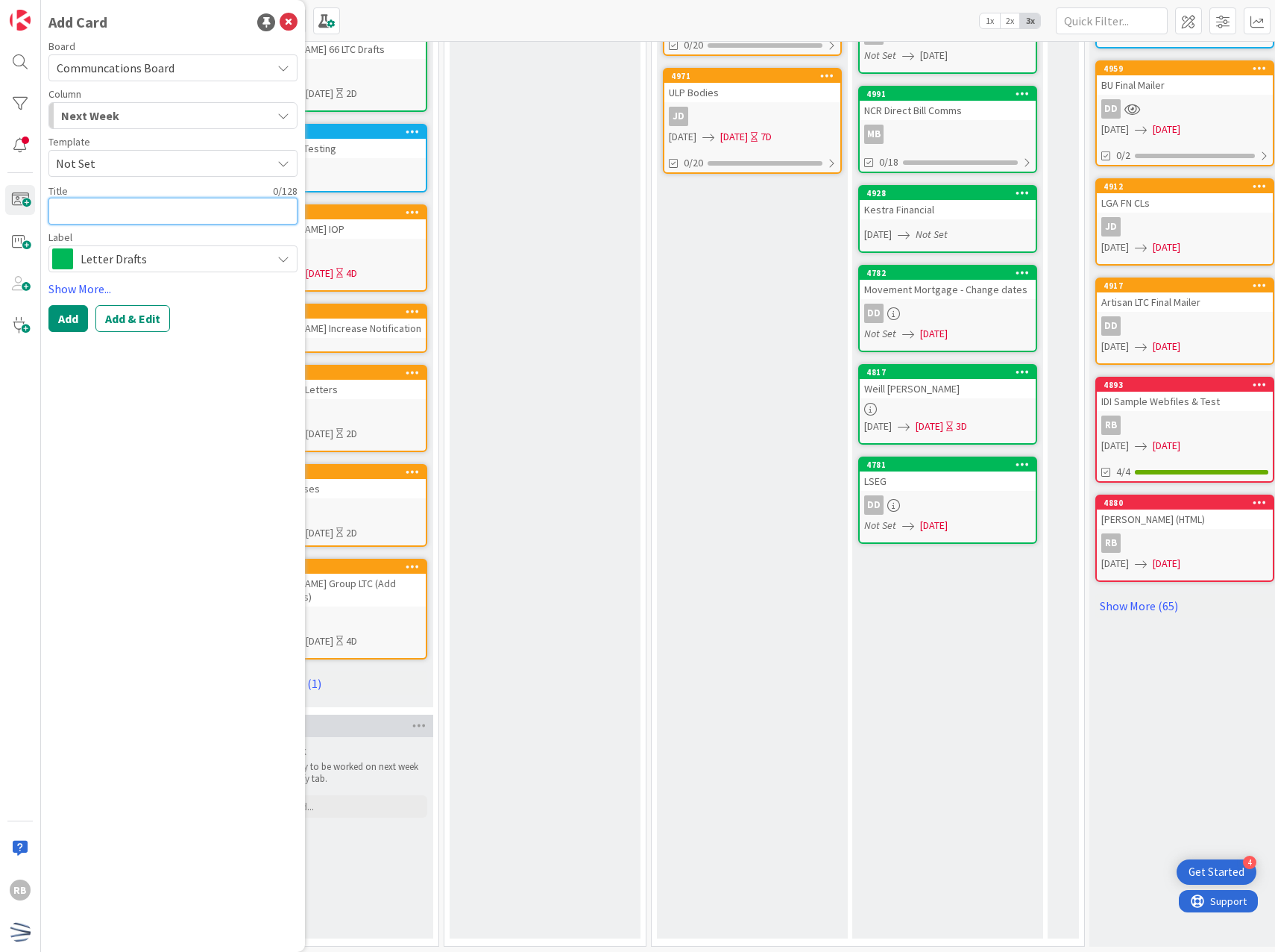
click at [134, 207] on textarea at bounding box center [172, 211] width 249 height 27
type textarea "x"
type textarea "K"
type textarea "x"
type textarea "Ke"
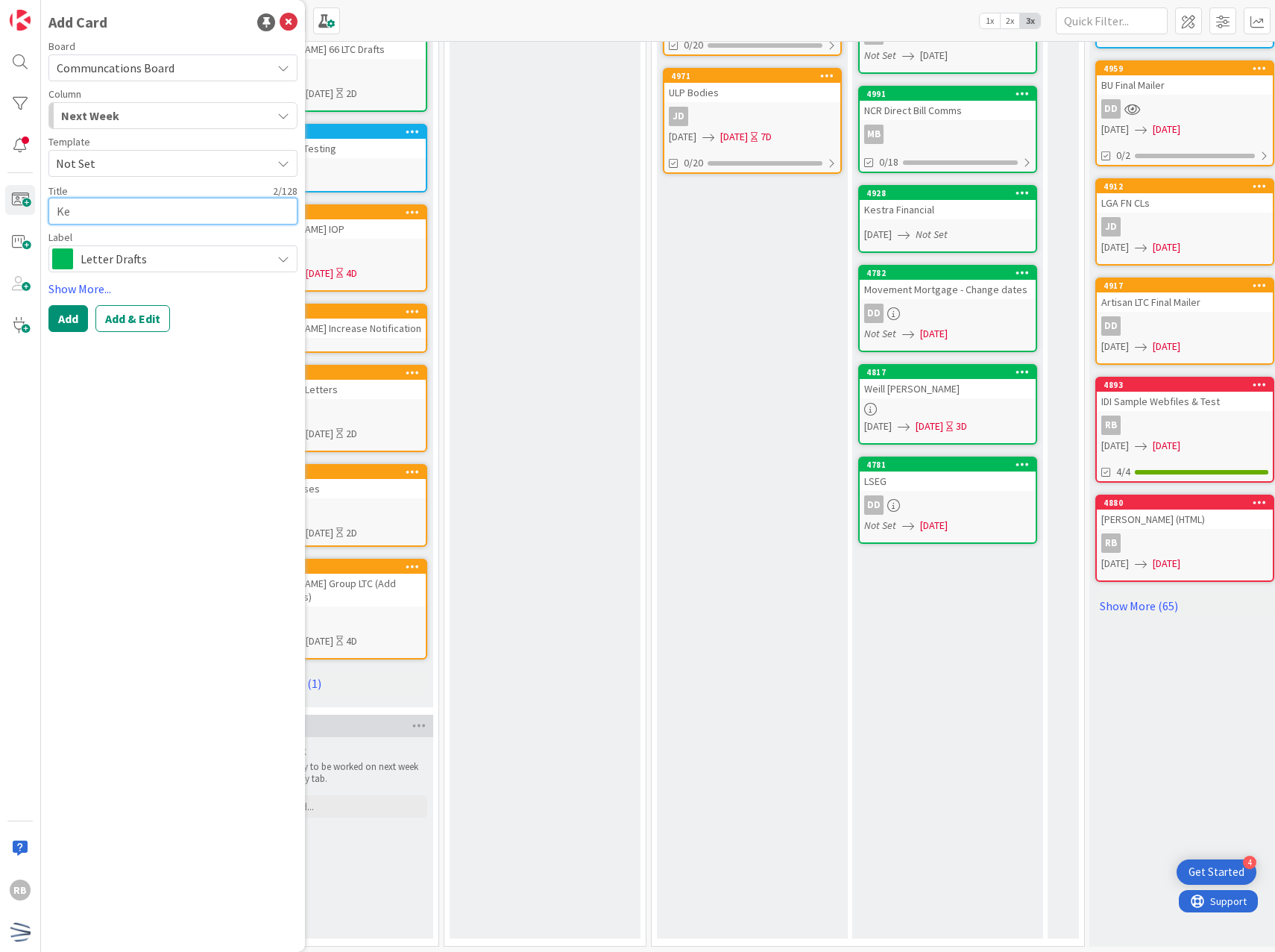
type textarea "x"
type textarea "Kel"
type textarea "x"
type textarea "[PERSON_NAME]"
type textarea "x"
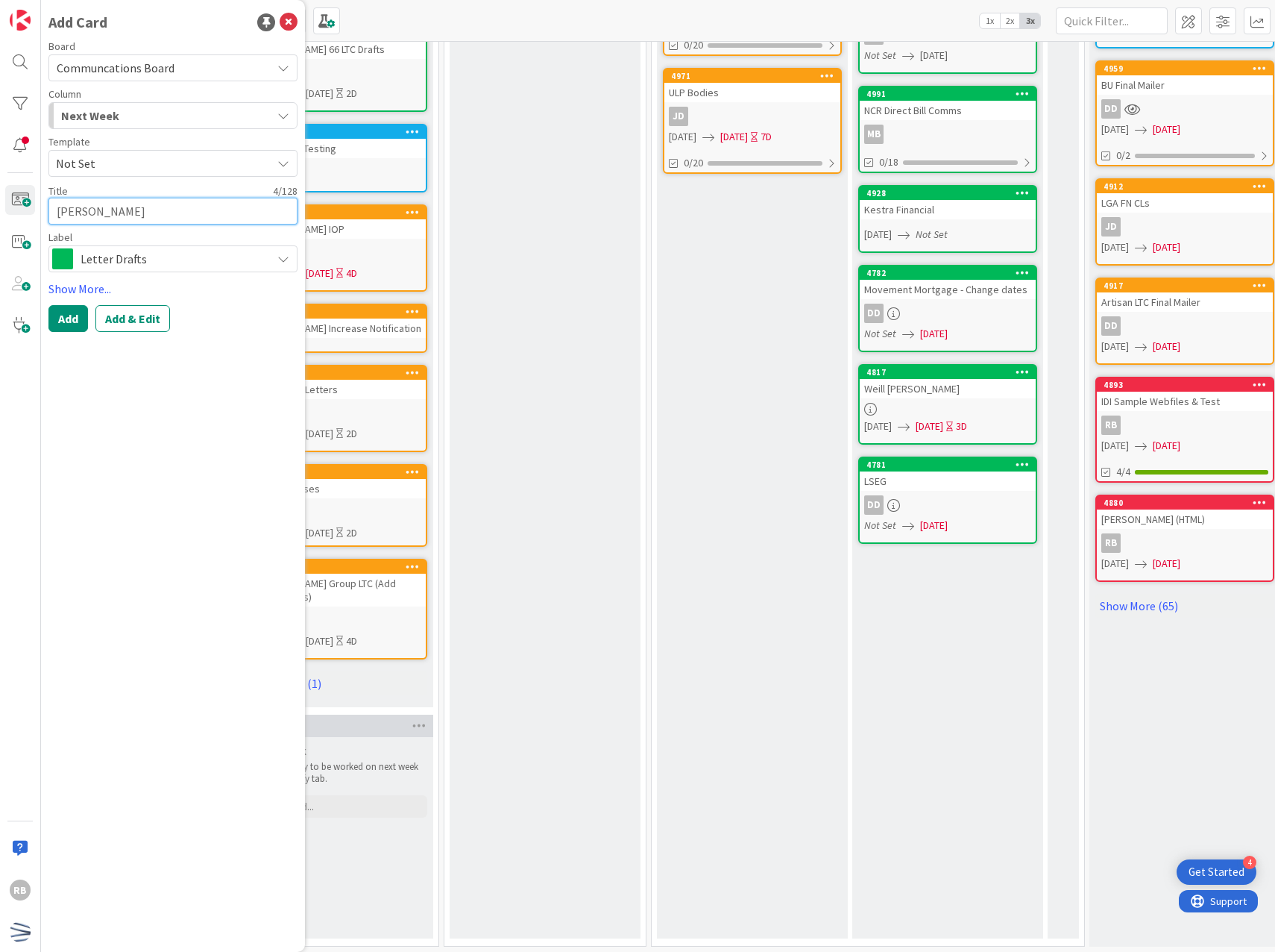
type textarea "[PERSON_NAME]"
type textarea "x"
type textarea "[PERSON_NAME]"
type textarea "x"
type textarea "[PERSON_NAME]"
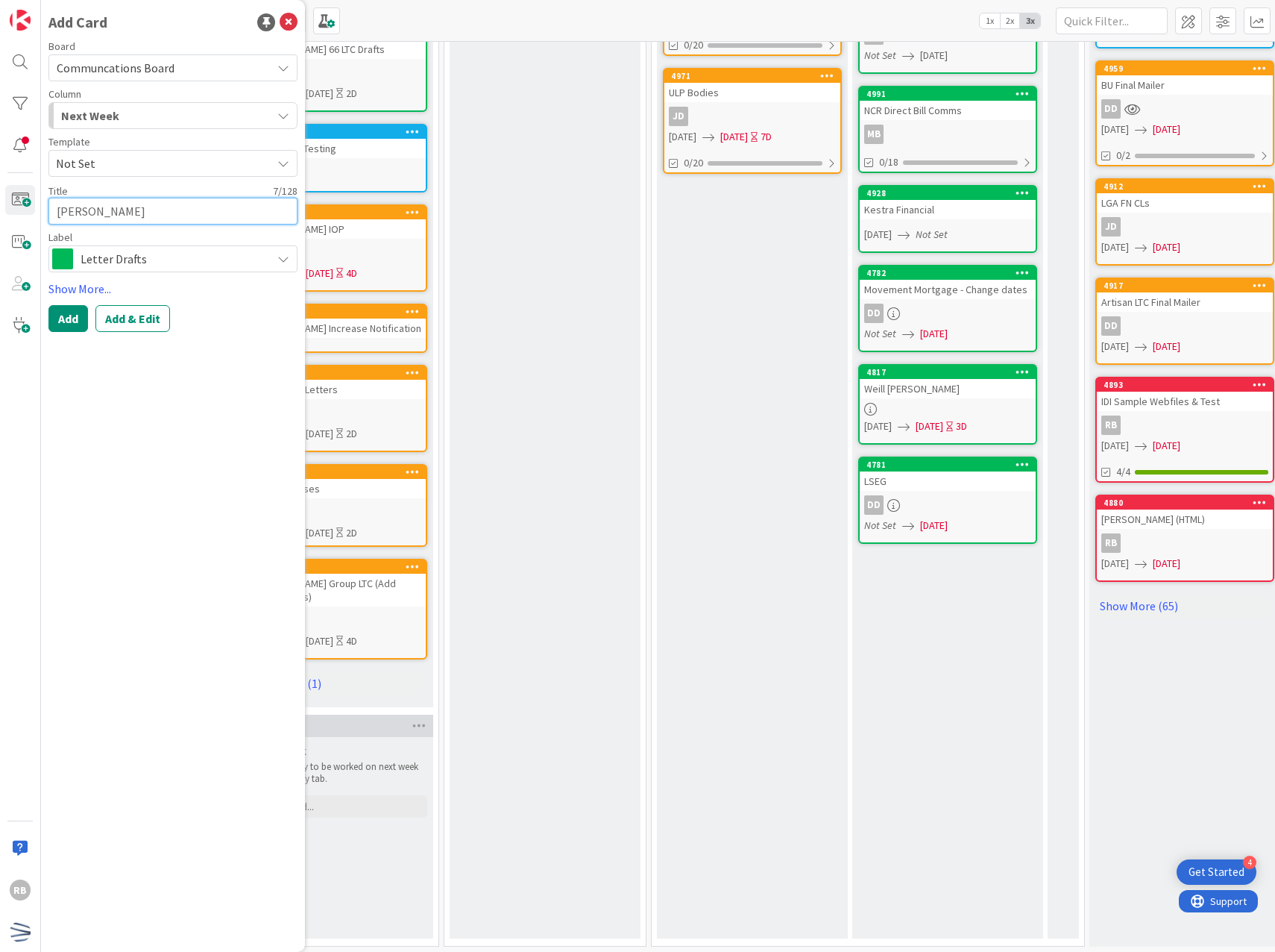
type textarea "x"
type textarea "[PERSON_NAME]"
type textarea "x"
type textarea "[PERSON_NAME]"
type textarea "x"
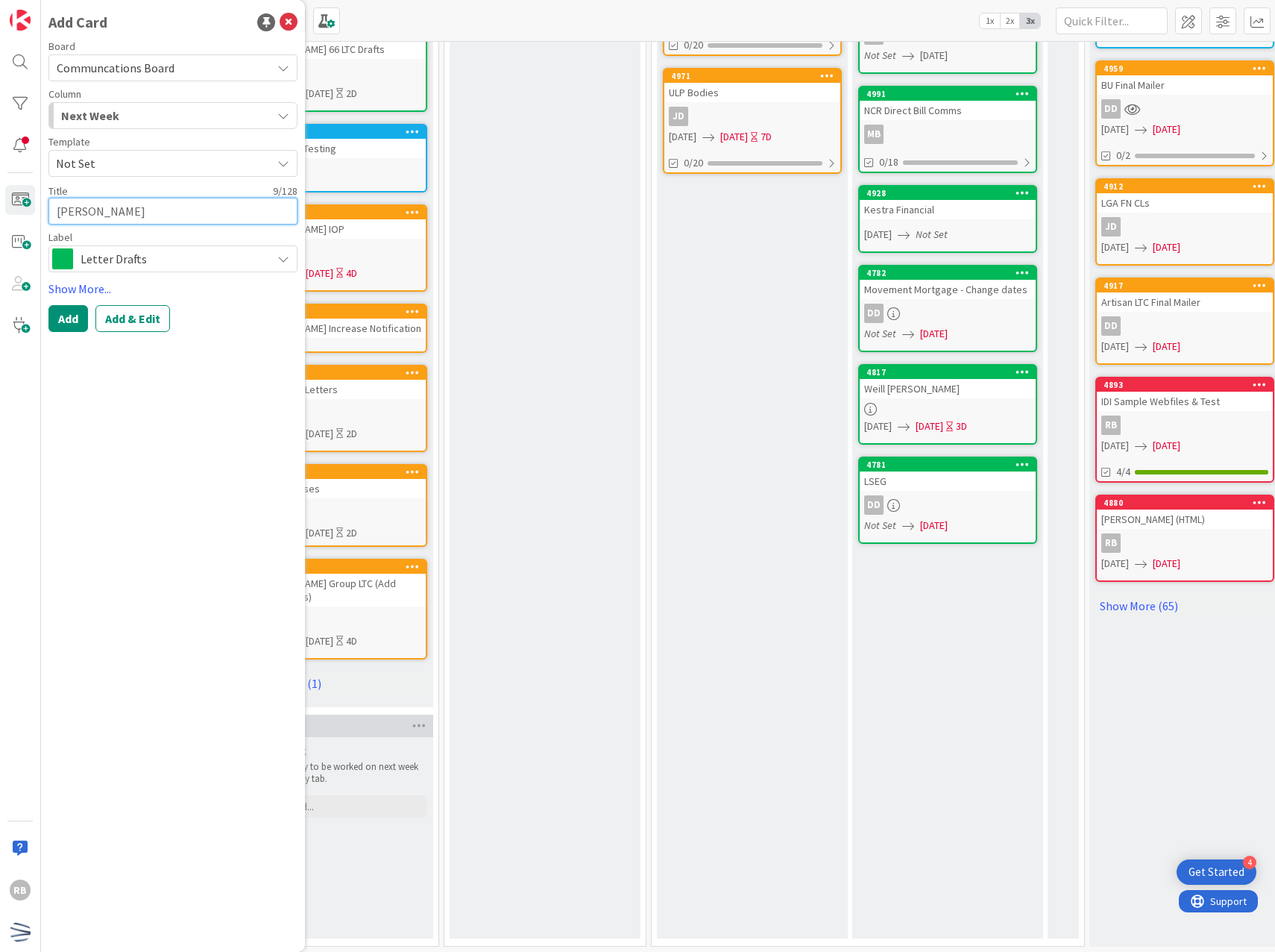
type textarea "[PERSON_NAME]"
type textarea "x"
type textarea "[PERSON_NAME]"
type textarea "x"
type textarea "[PERSON_NAME] Group"
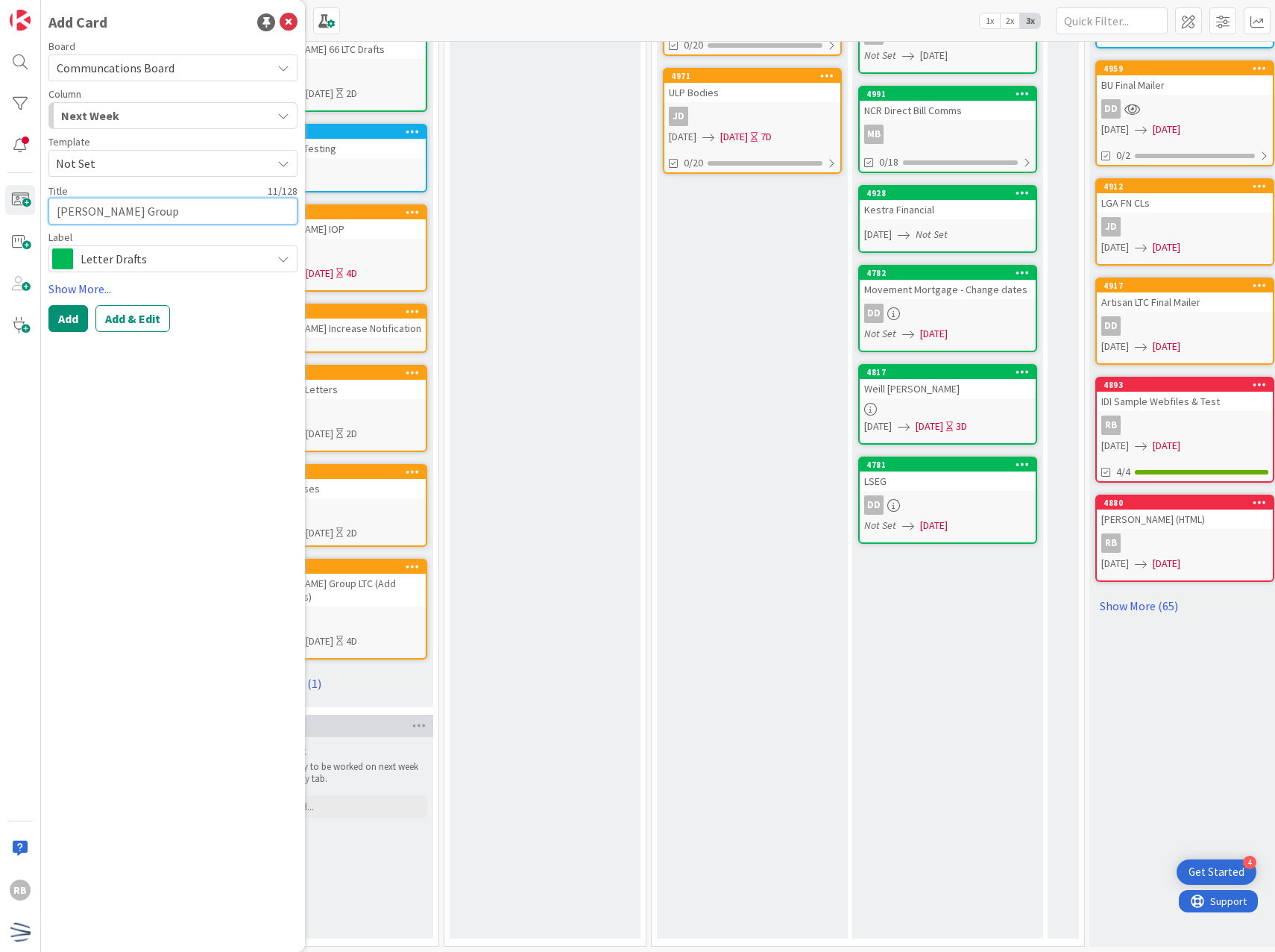
type textarea "x"
type textarea "[PERSON_NAME] Group"
type textarea "x"
type textarea "[PERSON_NAME] Group F"
type textarea "x"
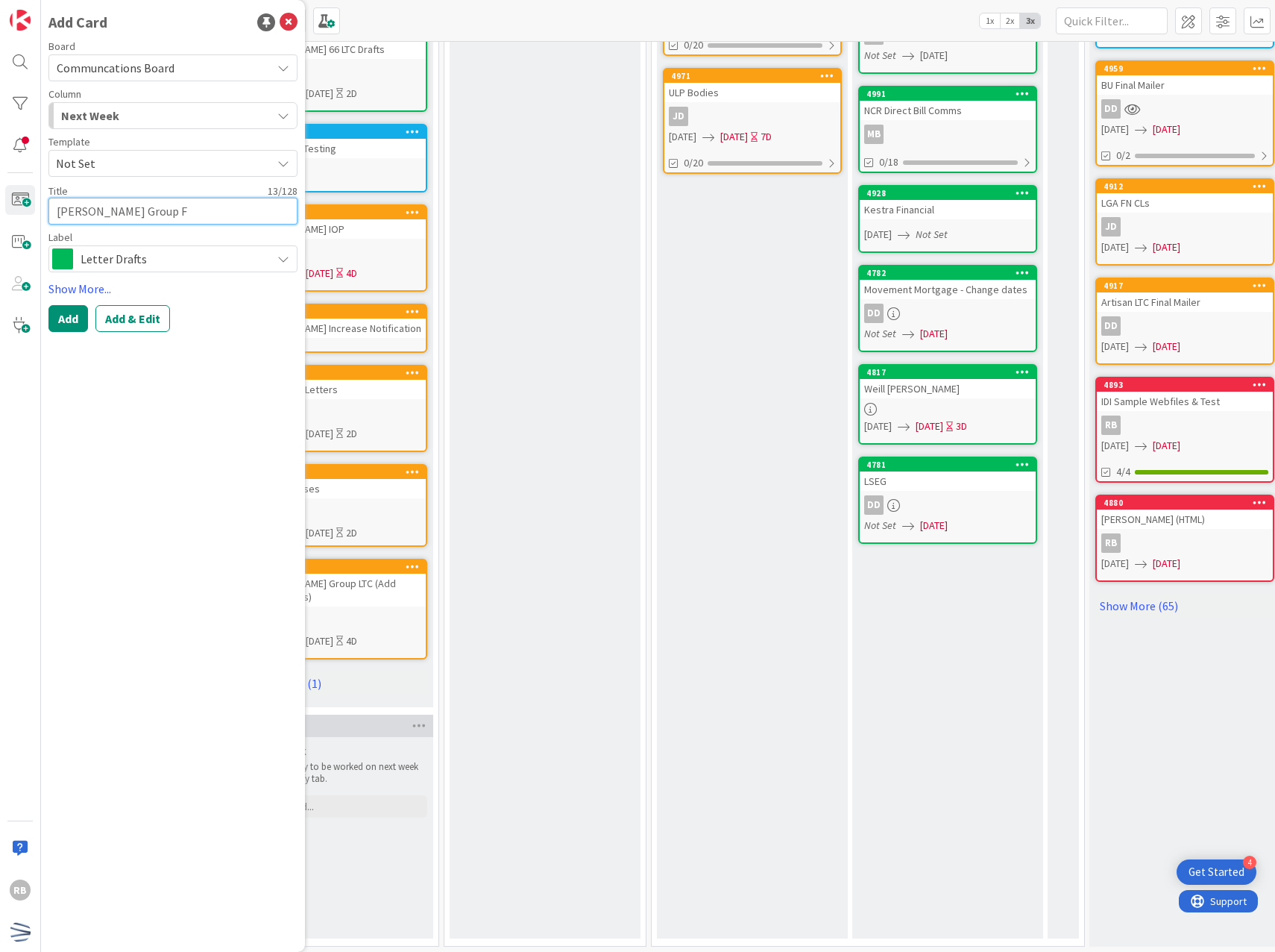
type textarea "[PERSON_NAME] Group FN"
type textarea "x"
type textarea "[PERSON_NAME] Group FN"
type textarea "x"
type textarea "[PERSON_NAME] Group FN ("
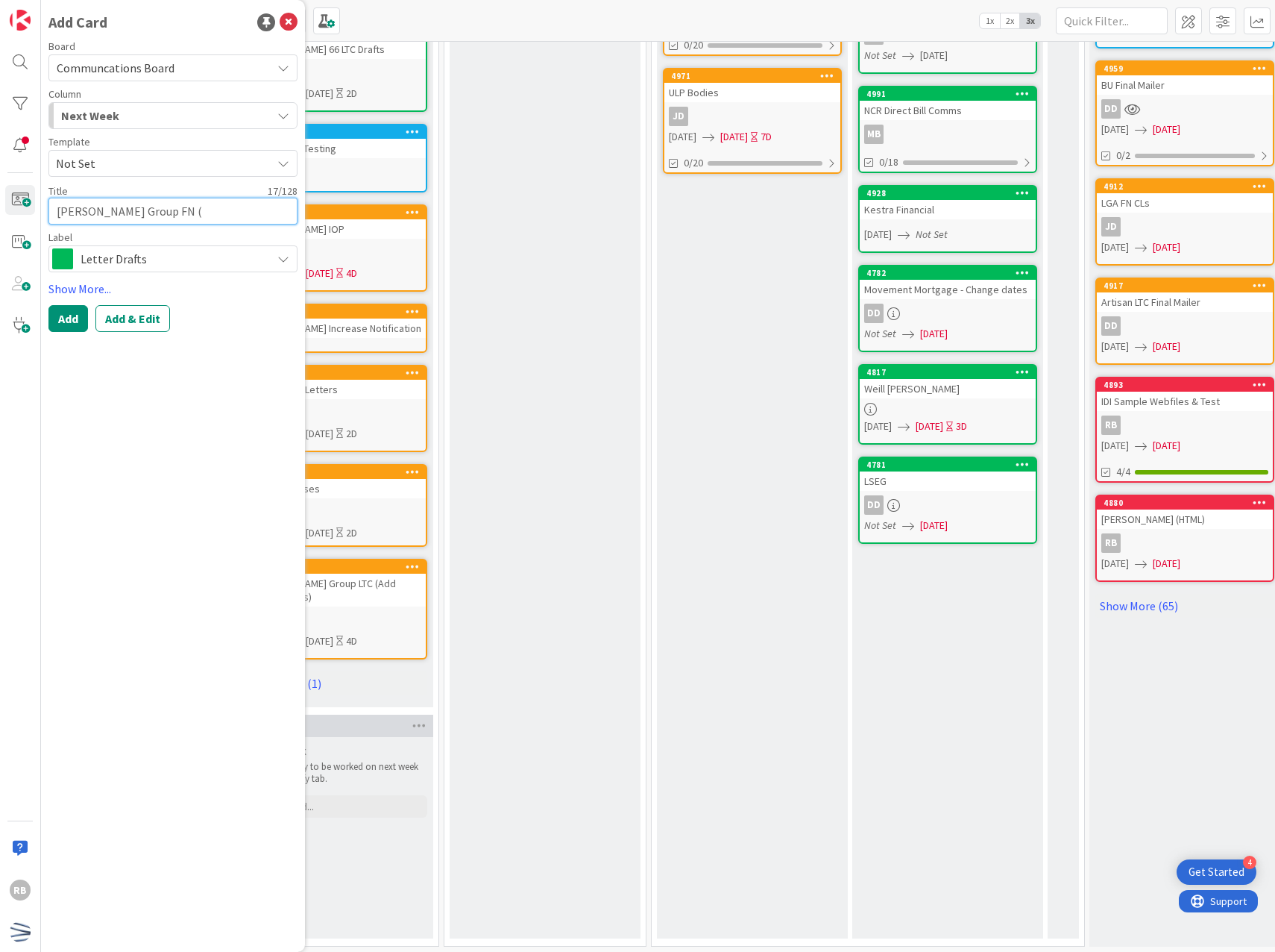
type textarea "x"
type textarea "[PERSON_NAME] Group FN (A"
type textarea "x"
type textarea "[PERSON_NAME] Group FN (Ad"
type textarea "x"
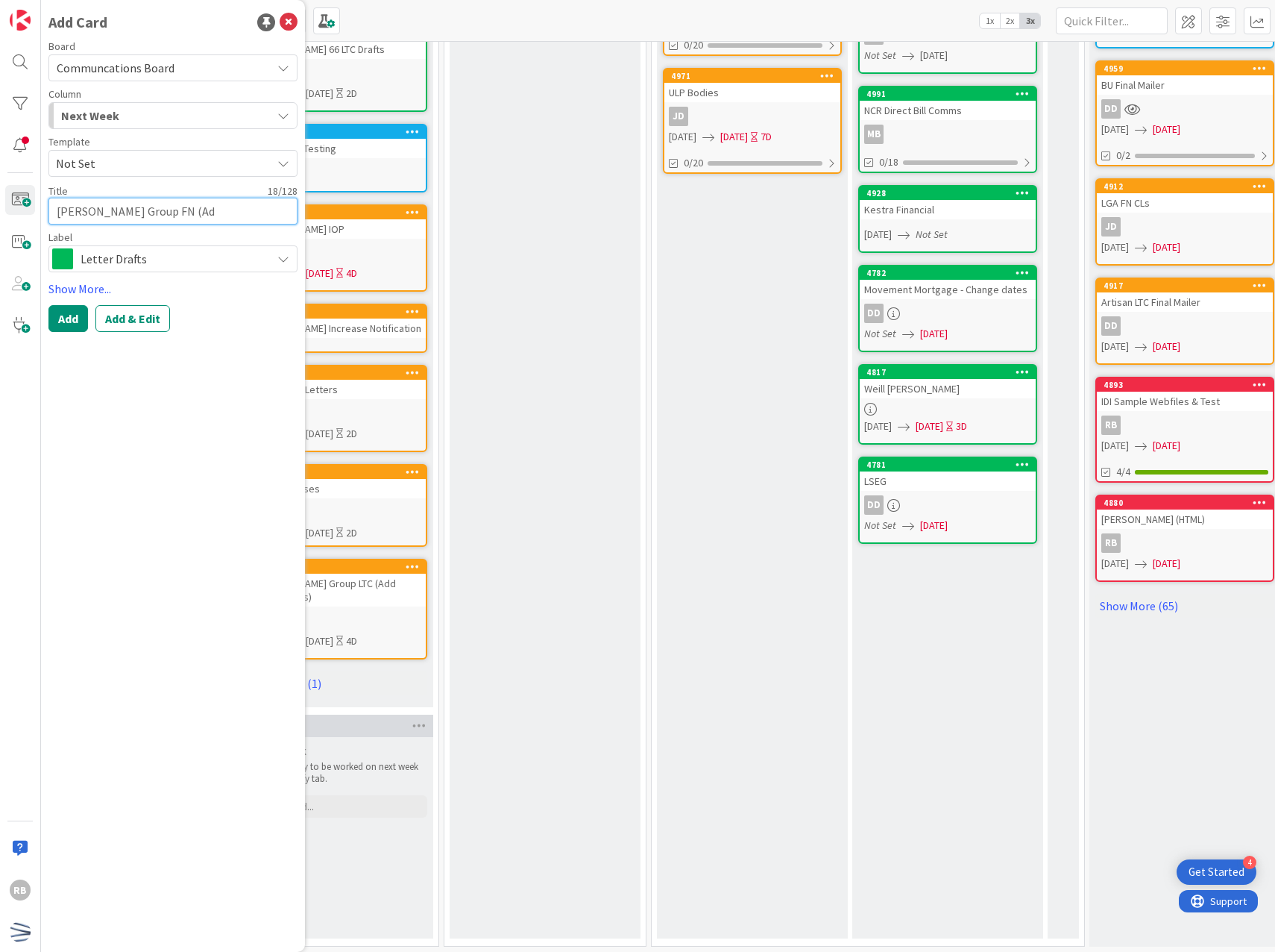
type textarea "[PERSON_NAME] Group FN (Add"
type textarea "x"
type textarea "[PERSON_NAME] Group FN (Add"
click at [185, 248] on div "Letter Drafts" at bounding box center [172, 258] width 249 height 27
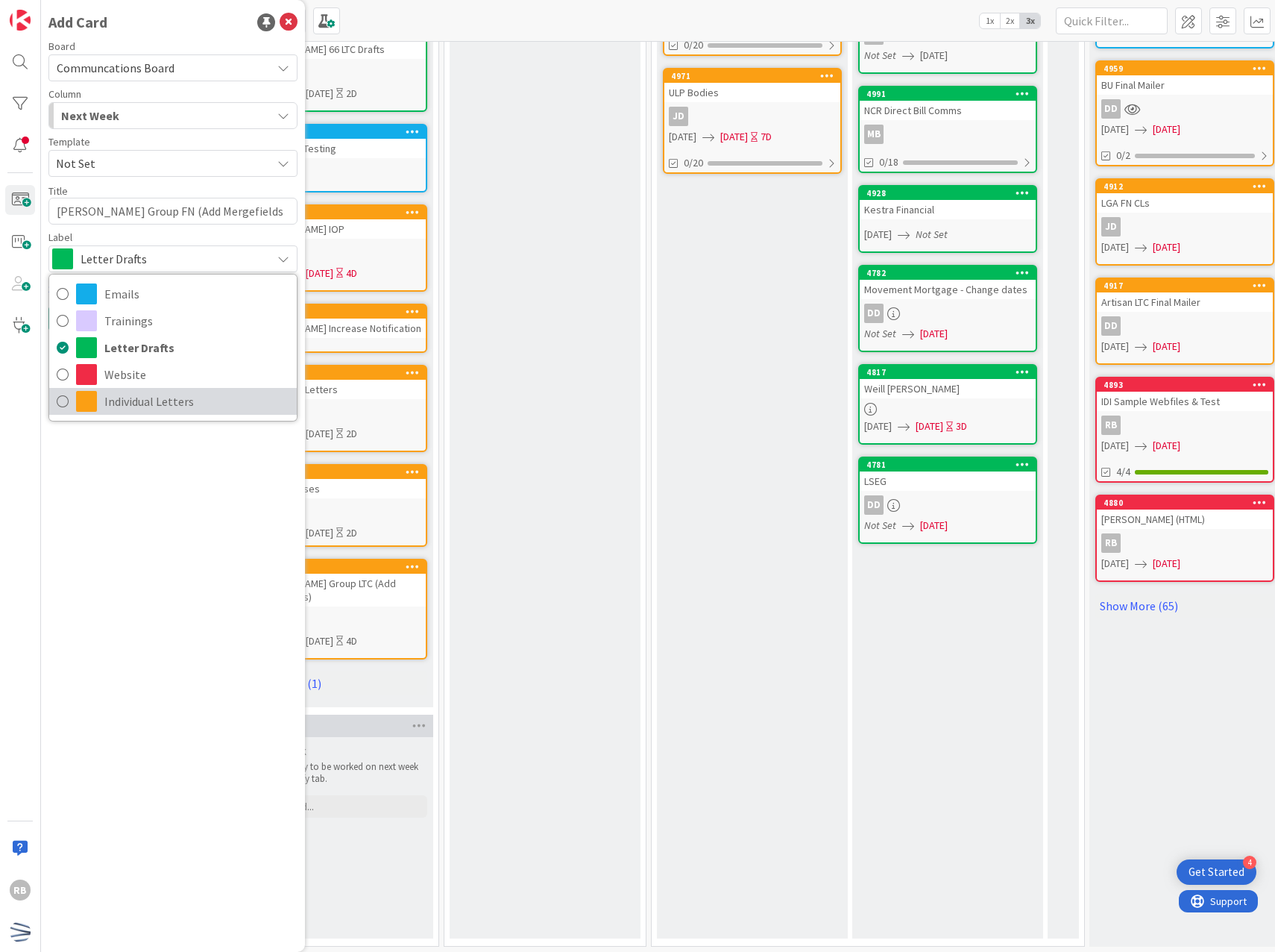
click at [170, 401] on span "Individual Letters" at bounding box center [196, 401] width 185 height 22
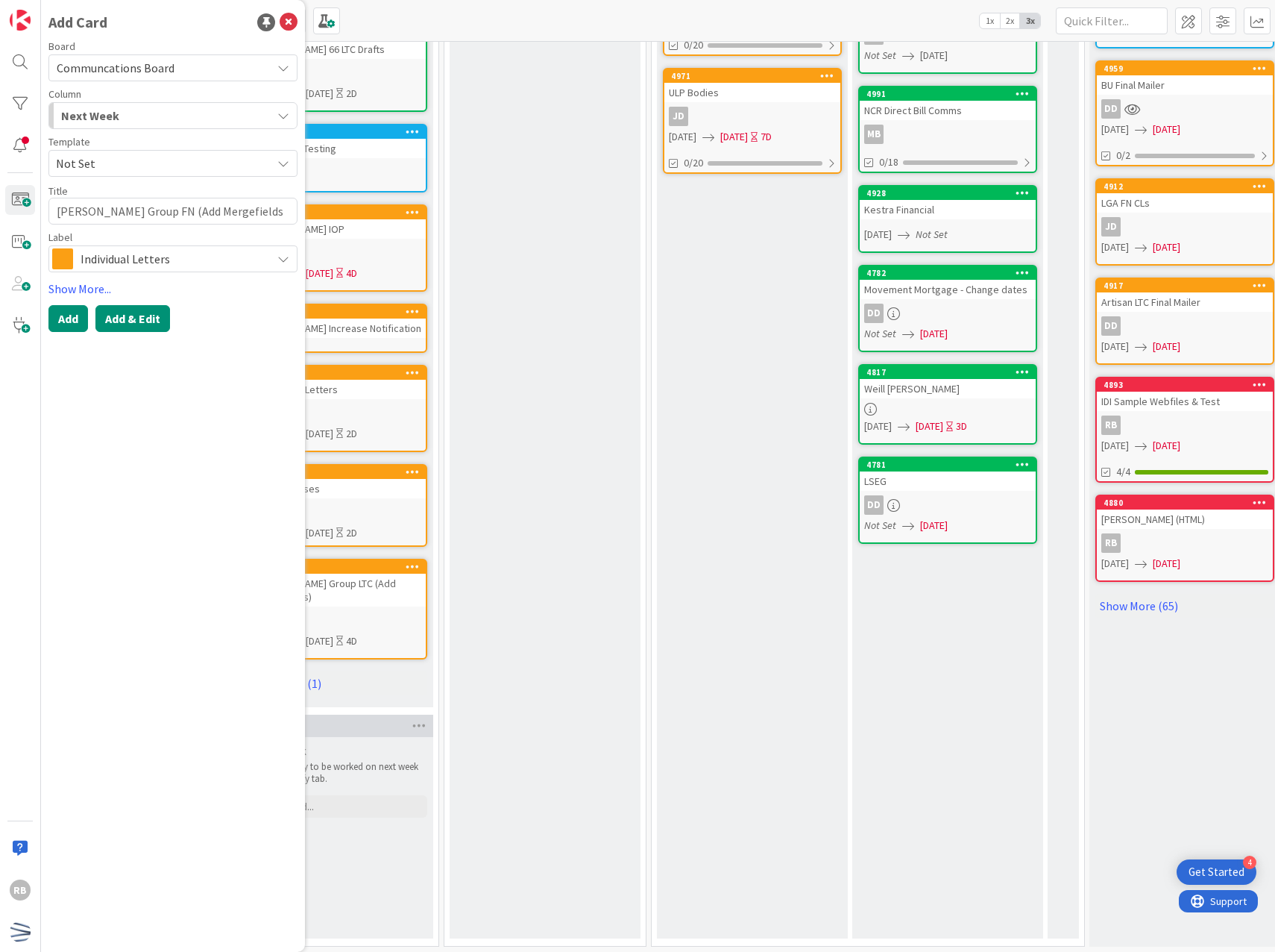
click at [128, 317] on button "Add & Edit" at bounding box center [132, 318] width 75 height 27
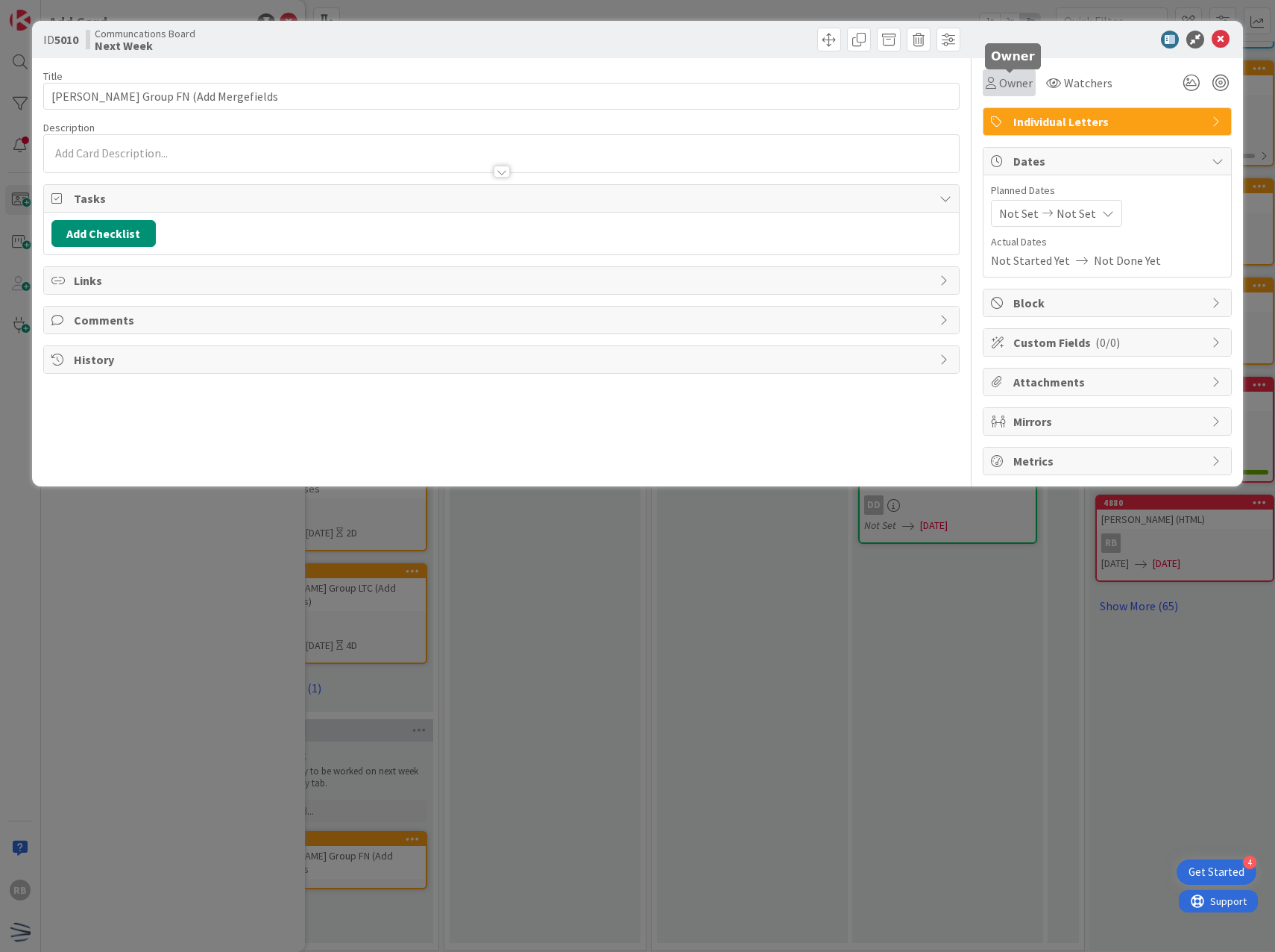
click at [1009, 85] on span "Owner" at bounding box center [1016, 83] width 34 height 18
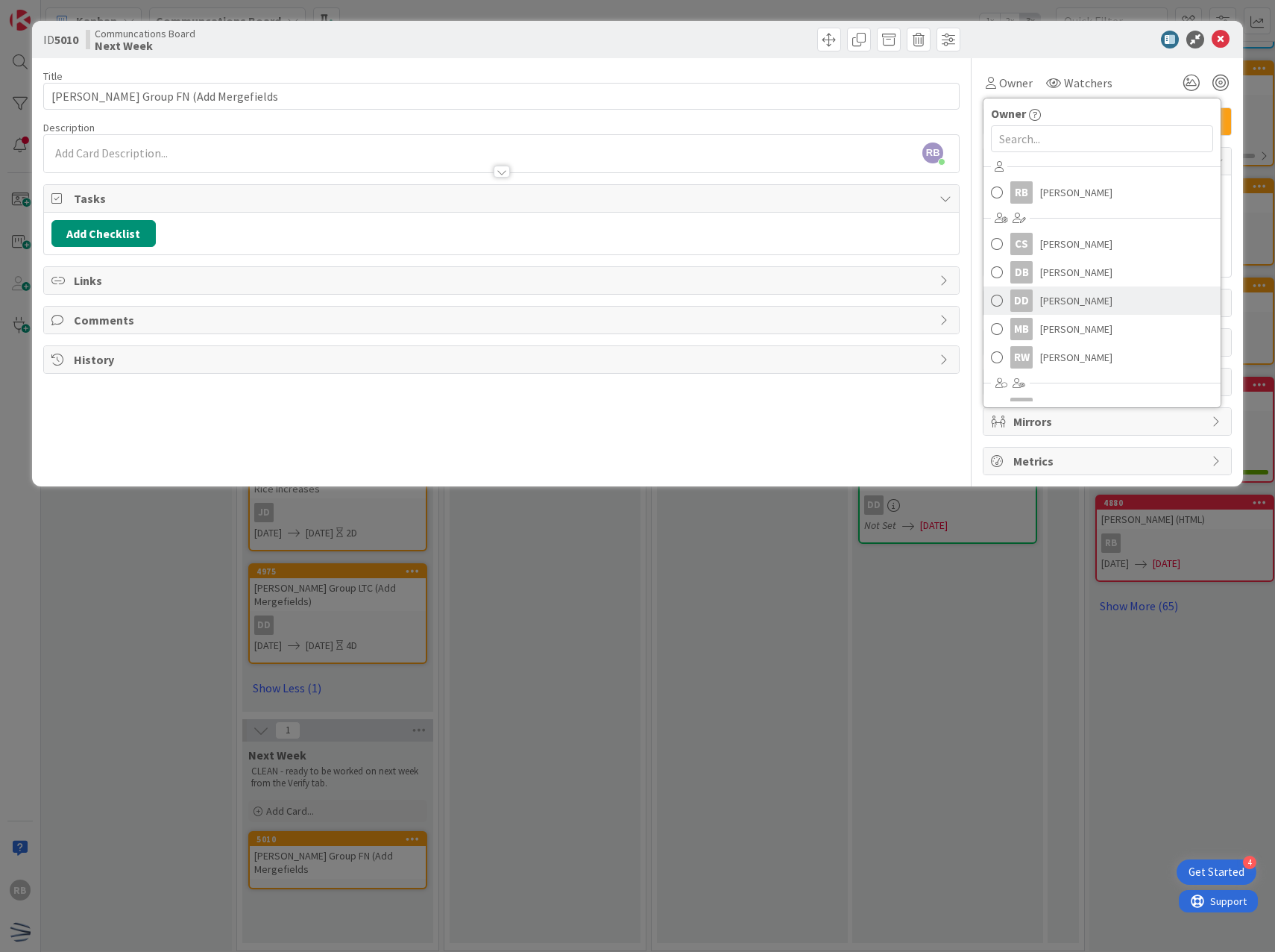
click at [1071, 303] on span "[PERSON_NAME]" at bounding box center [1076, 300] width 72 height 22
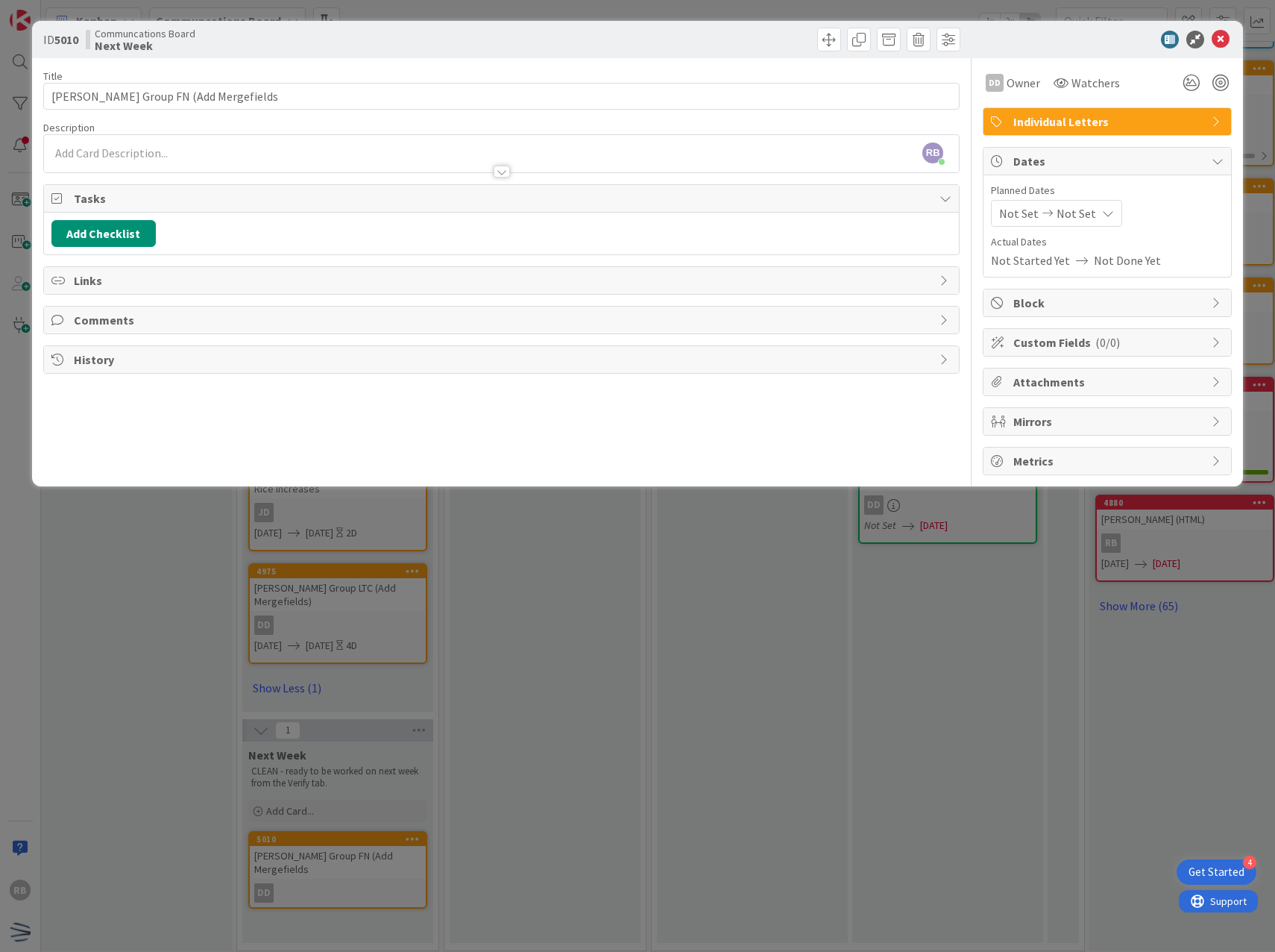
click at [1039, 213] on icon at bounding box center [1048, 213] width 18 height 10
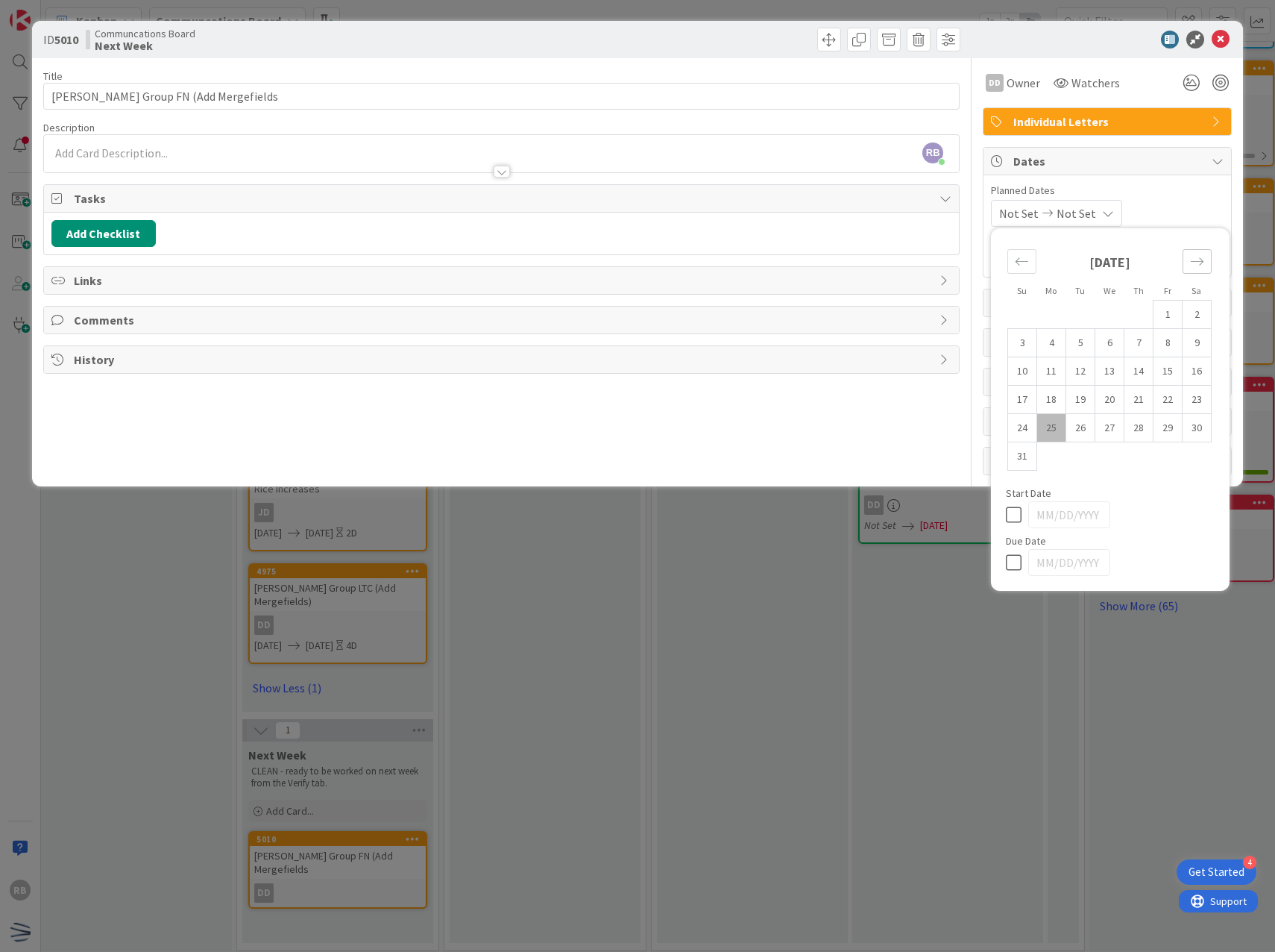
click at [1198, 260] on icon "Move forward to switch to the next month." at bounding box center [1197, 261] width 14 height 14
click at [1089, 318] on td "2" at bounding box center [1080, 315] width 29 height 28
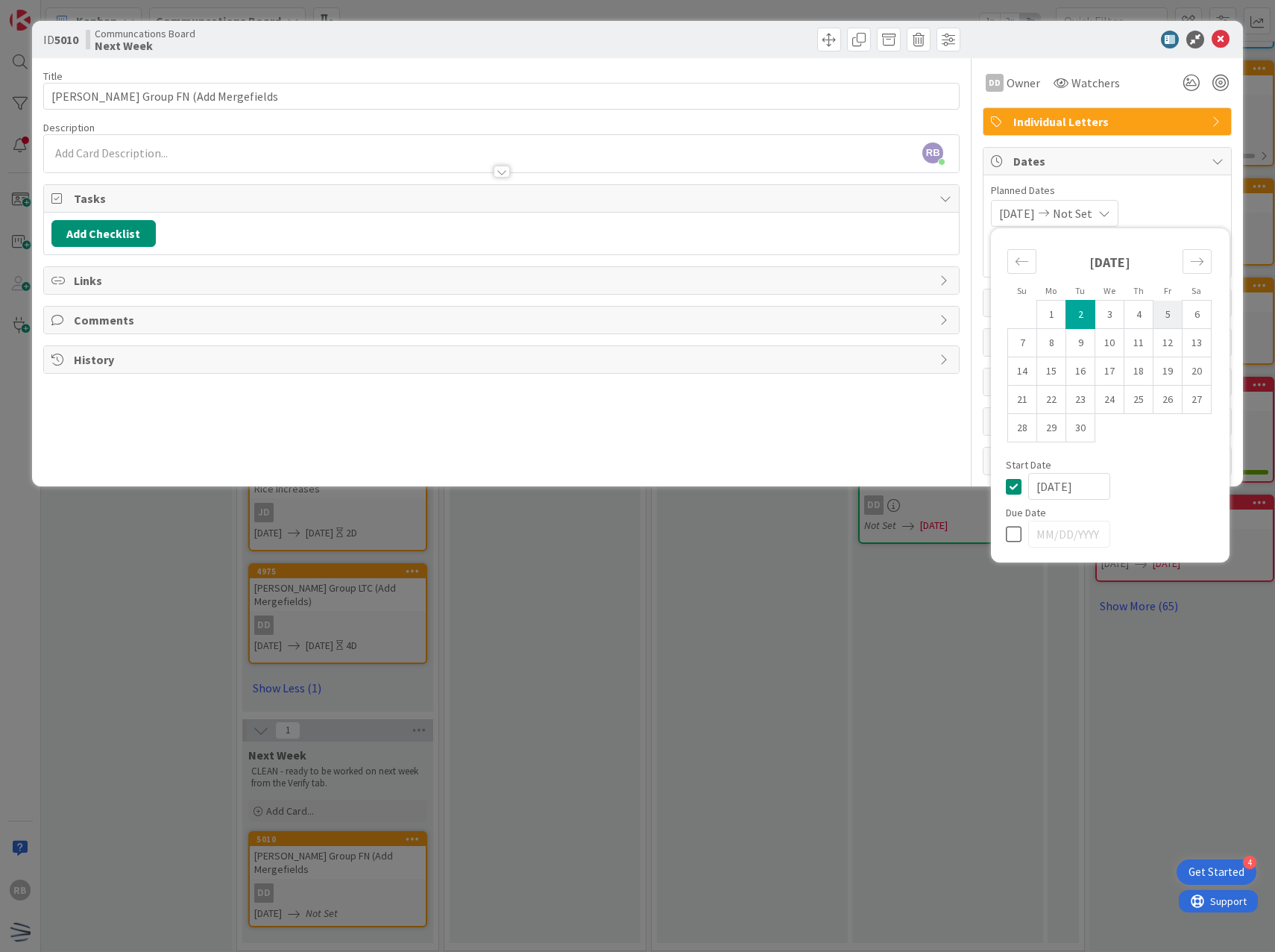
click at [1174, 317] on td "5" at bounding box center [1168, 315] width 29 height 28
click at [1182, 201] on div "[DATE] [DATE] Su Mo Tu We Th Fr Sa [DATE] 1 2 3 4 5 6 7 8 9 10 11 12 13 14 15 1…" at bounding box center [1107, 213] width 233 height 27
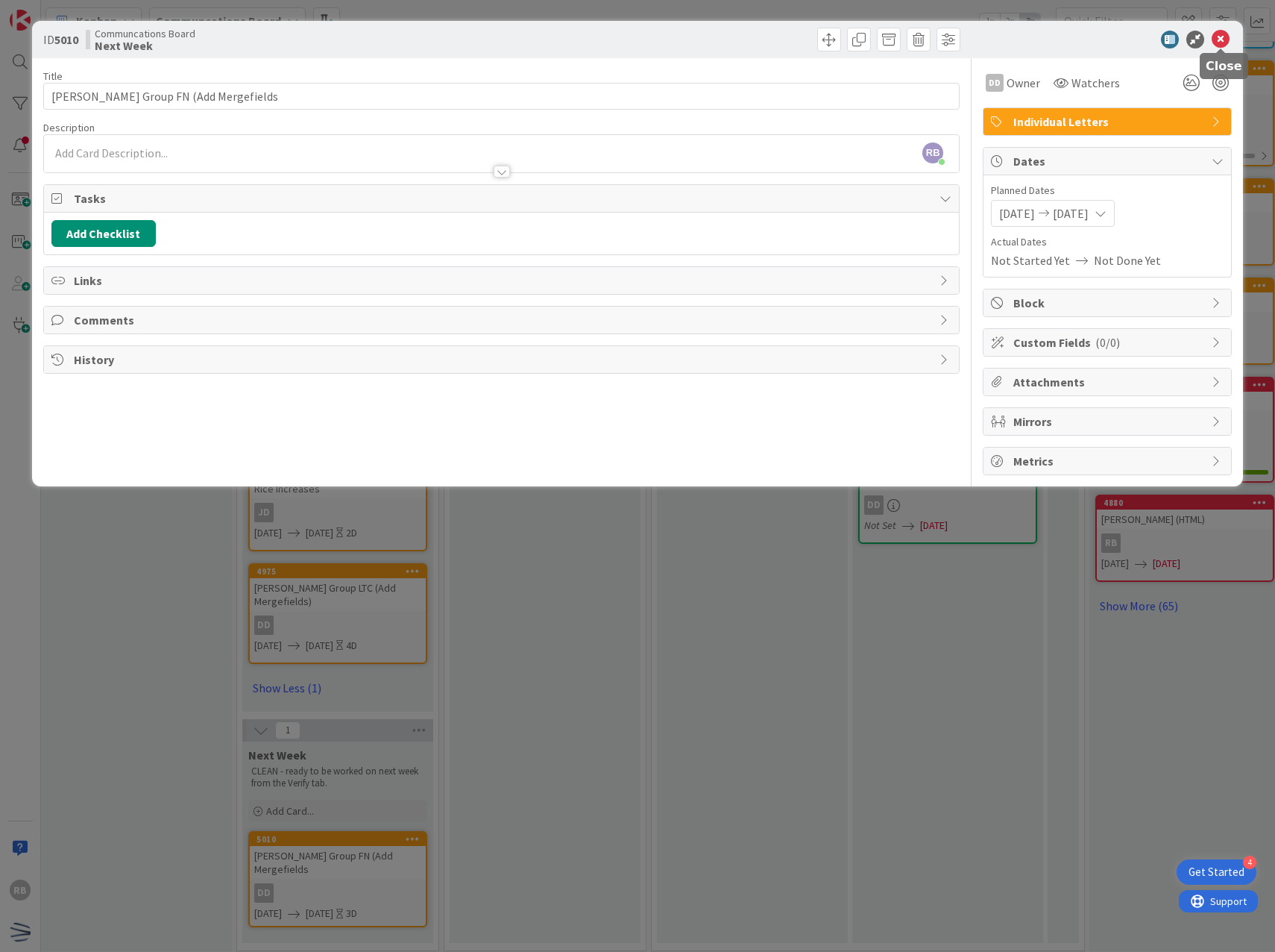
click at [1226, 39] on icon at bounding box center [1221, 40] width 18 height 18
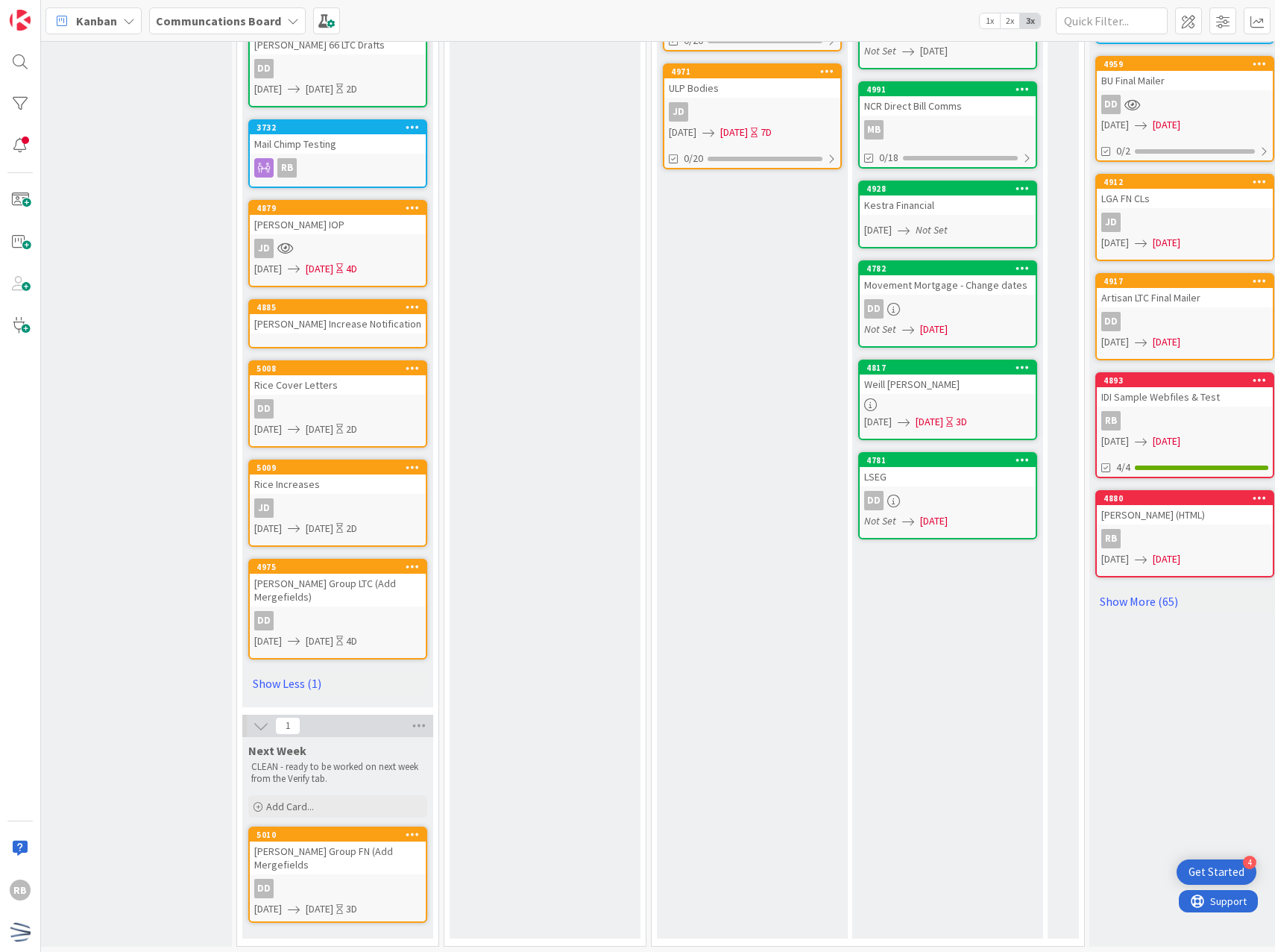
drag, startPoint x: 327, startPoint y: 857, endPoint x: 292, endPoint y: 819, distance: 51.2
click at [292, 829] on div "5010" at bounding box center [341, 834] width 169 height 10
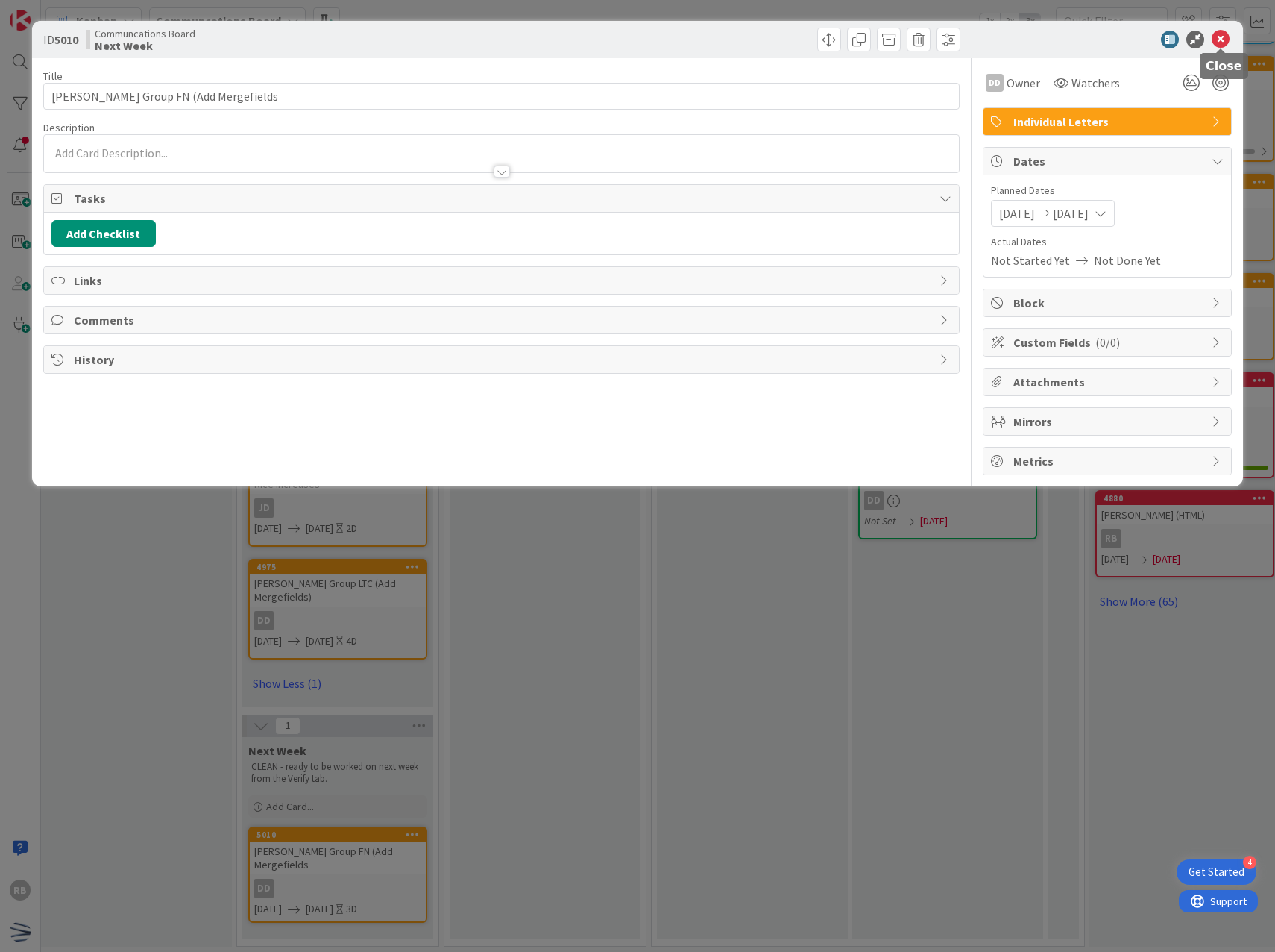
click at [1227, 42] on icon at bounding box center [1221, 40] width 18 height 18
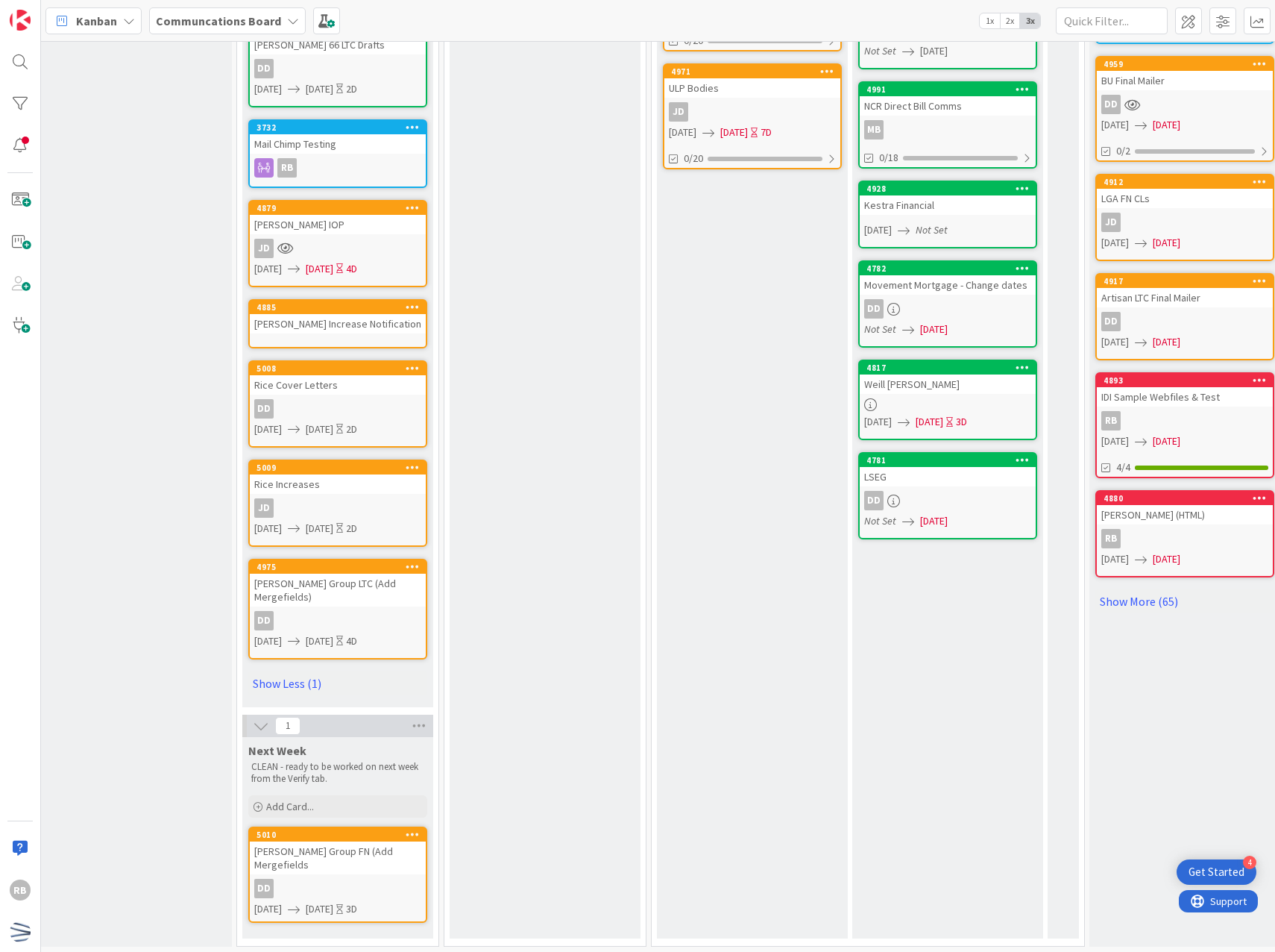
click at [412, 829] on icon at bounding box center [413, 834] width 14 height 10
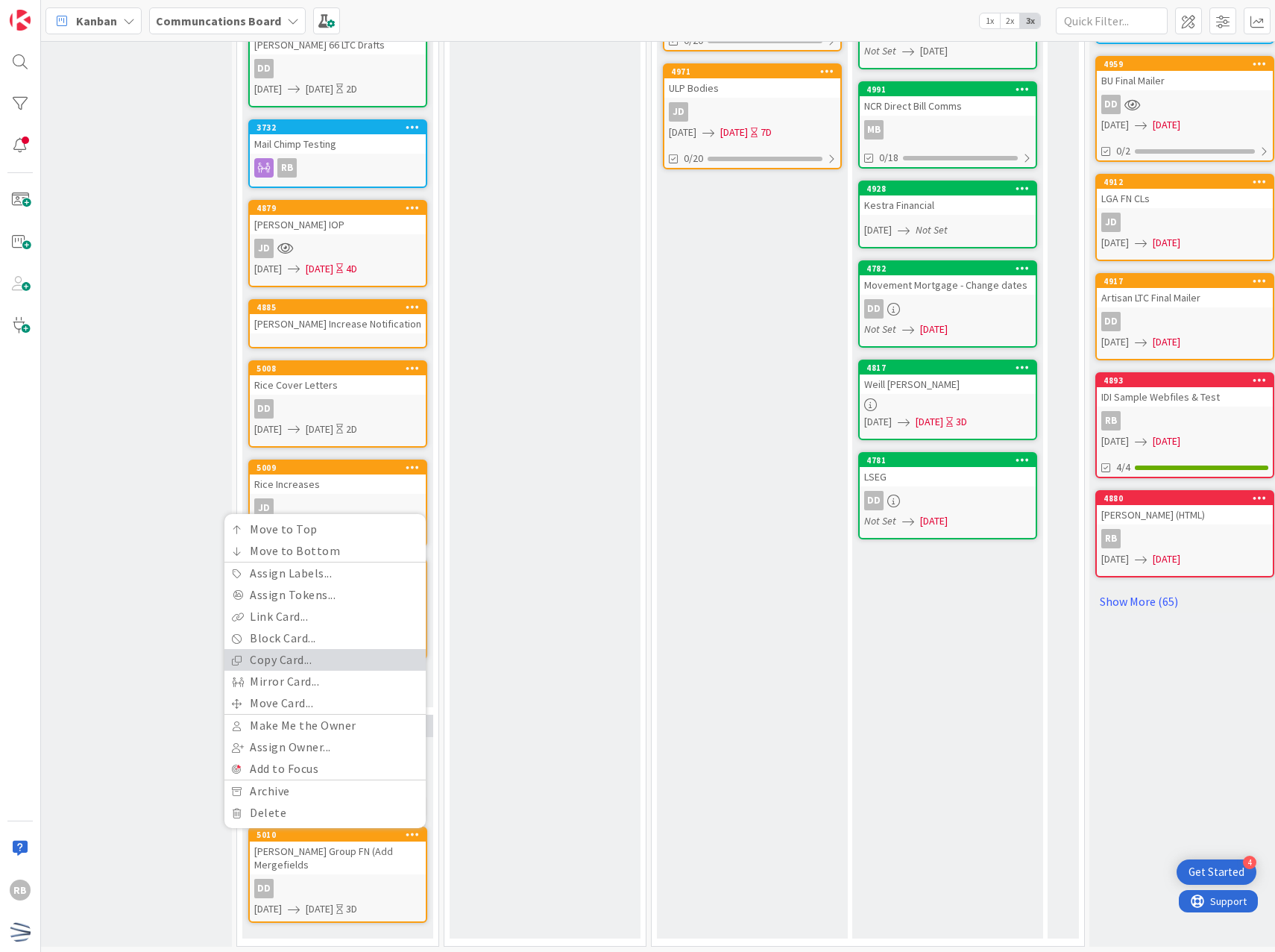
click at [312, 650] on link "Copy Card..." at bounding box center [324, 660] width 201 height 22
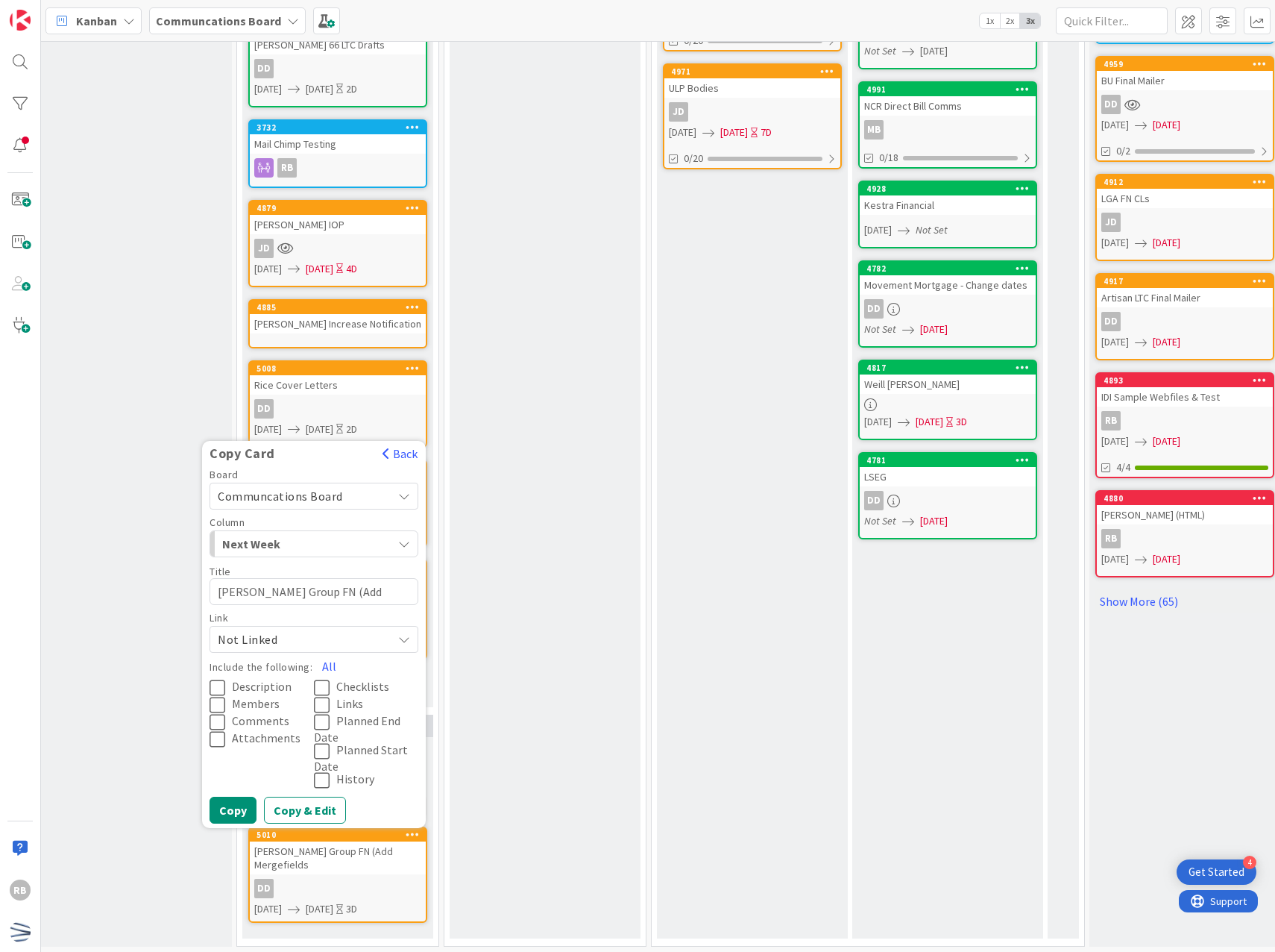
click at [247, 578] on textarea "[PERSON_NAME] Group FN (Add Mergefields" at bounding box center [314, 591] width 209 height 27
click at [328, 653] on button "All" at bounding box center [329, 666] width 34 height 27
click at [320, 771] on icon at bounding box center [325, 780] width 22 height 18
click at [316, 771] on icon at bounding box center [325, 780] width 22 height 18
click at [223, 797] on button "Copy" at bounding box center [233, 809] width 47 height 27
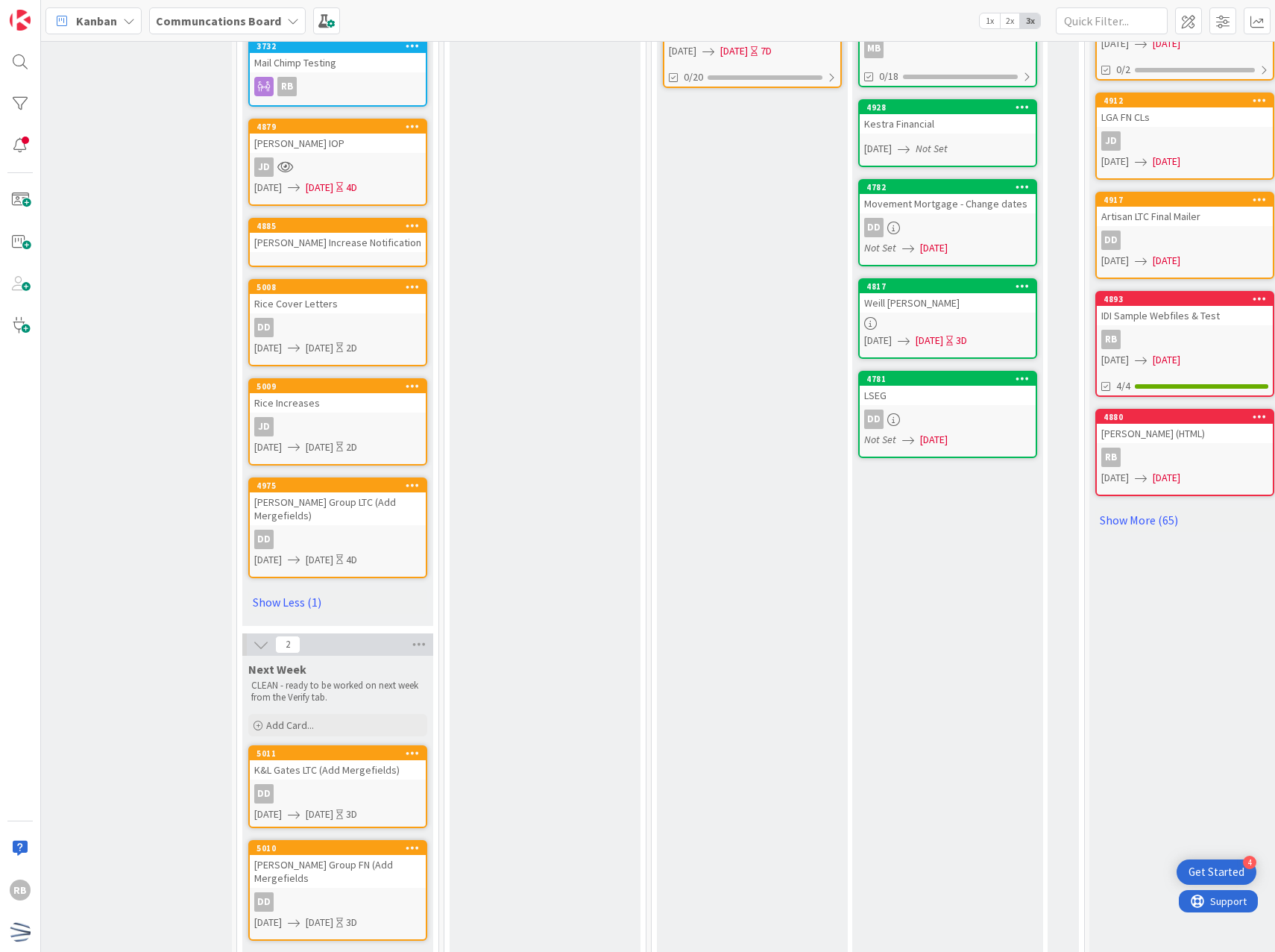
scroll to position [667, 201]
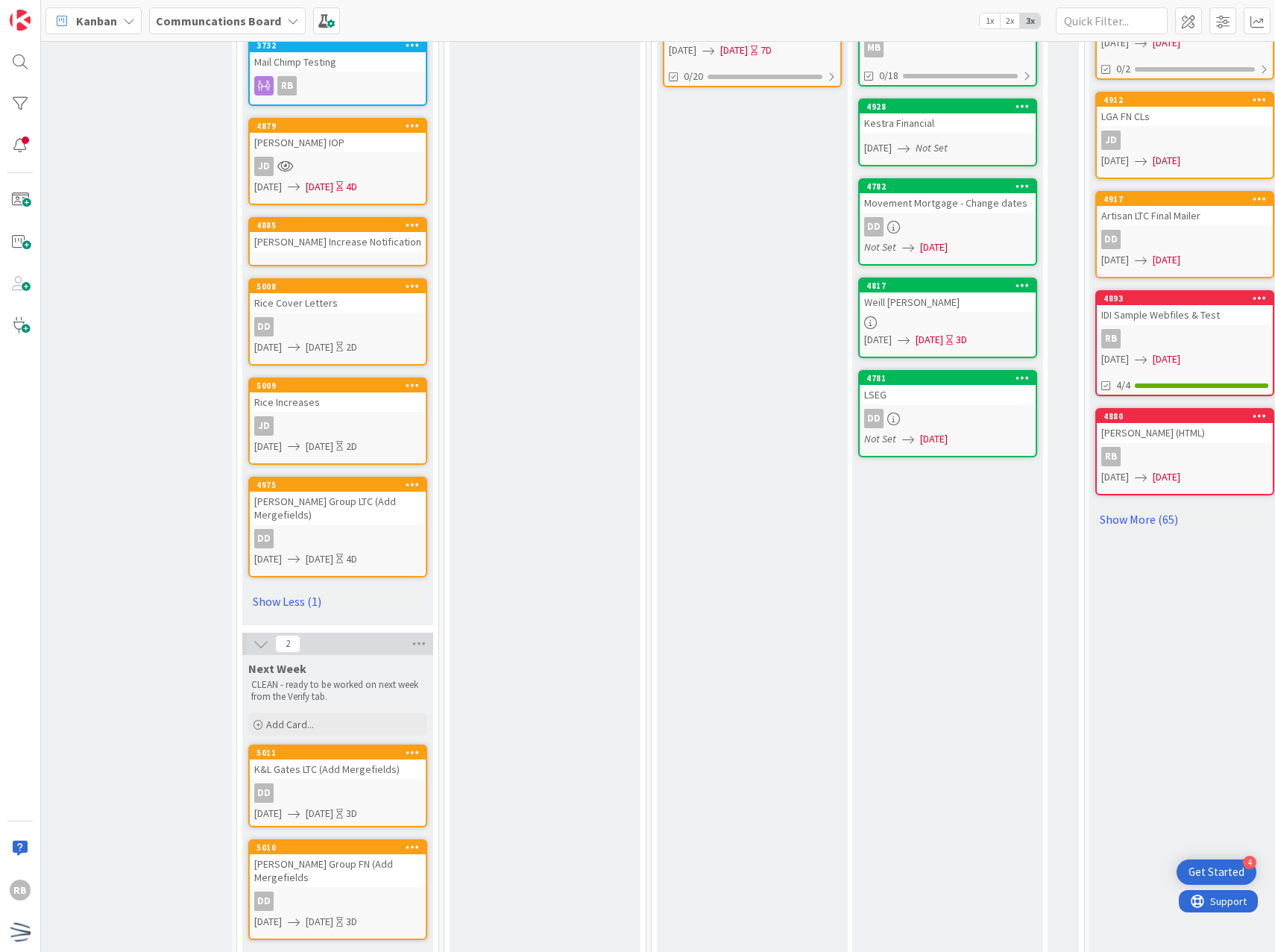
click at [356, 856] on div "[PERSON_NAME] Group FN (Add Mergefields" at bounding box center [338, 870] width 176 height 33
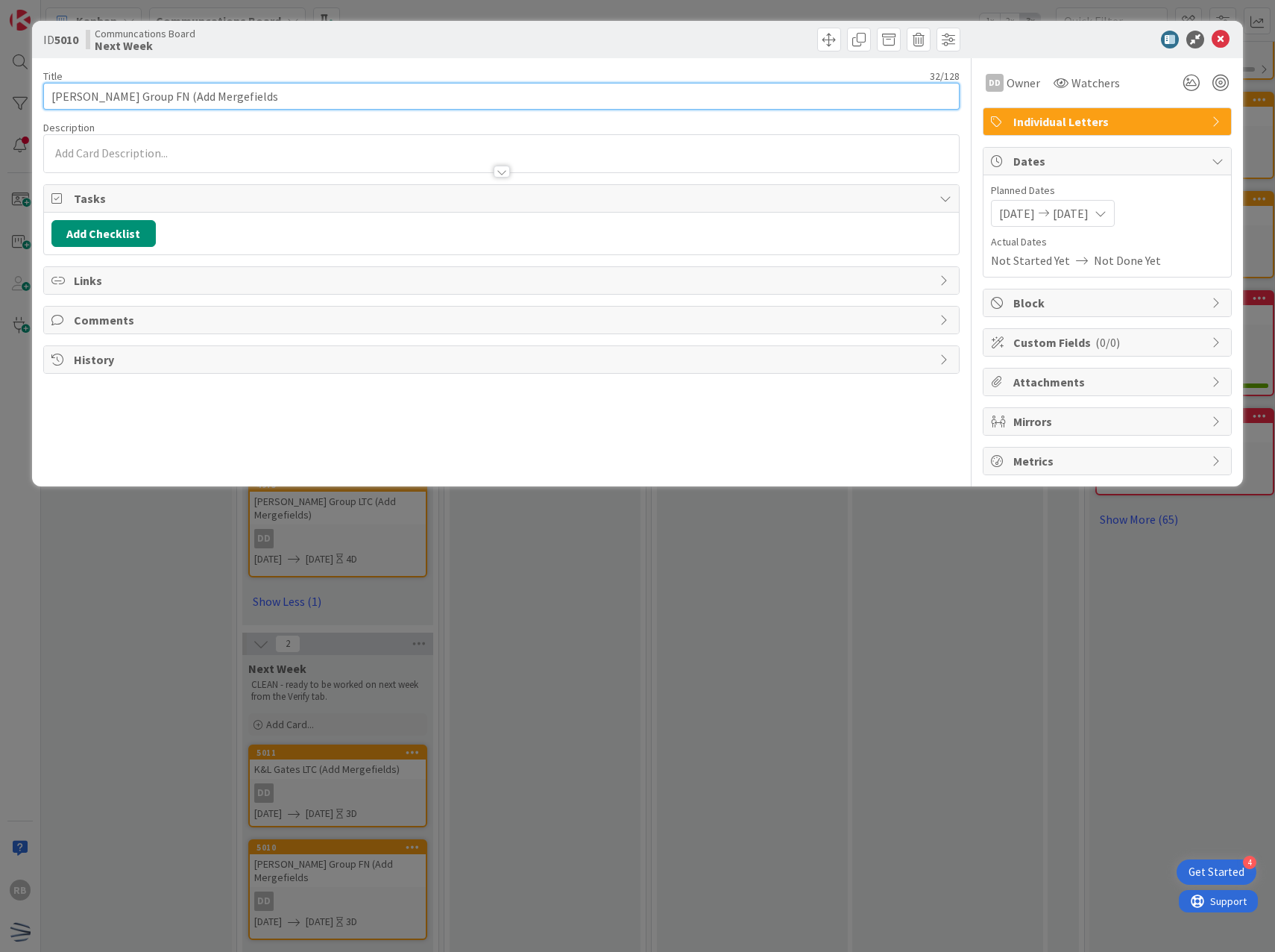
click at [283, 96] on input "[PERSON_NAME] Group FN (Add Mergefields" at bounding box center [501, 96] width 917 height 27
click at [1225, 36] on icon at bounding box center [1221, 40] width 18 height 18
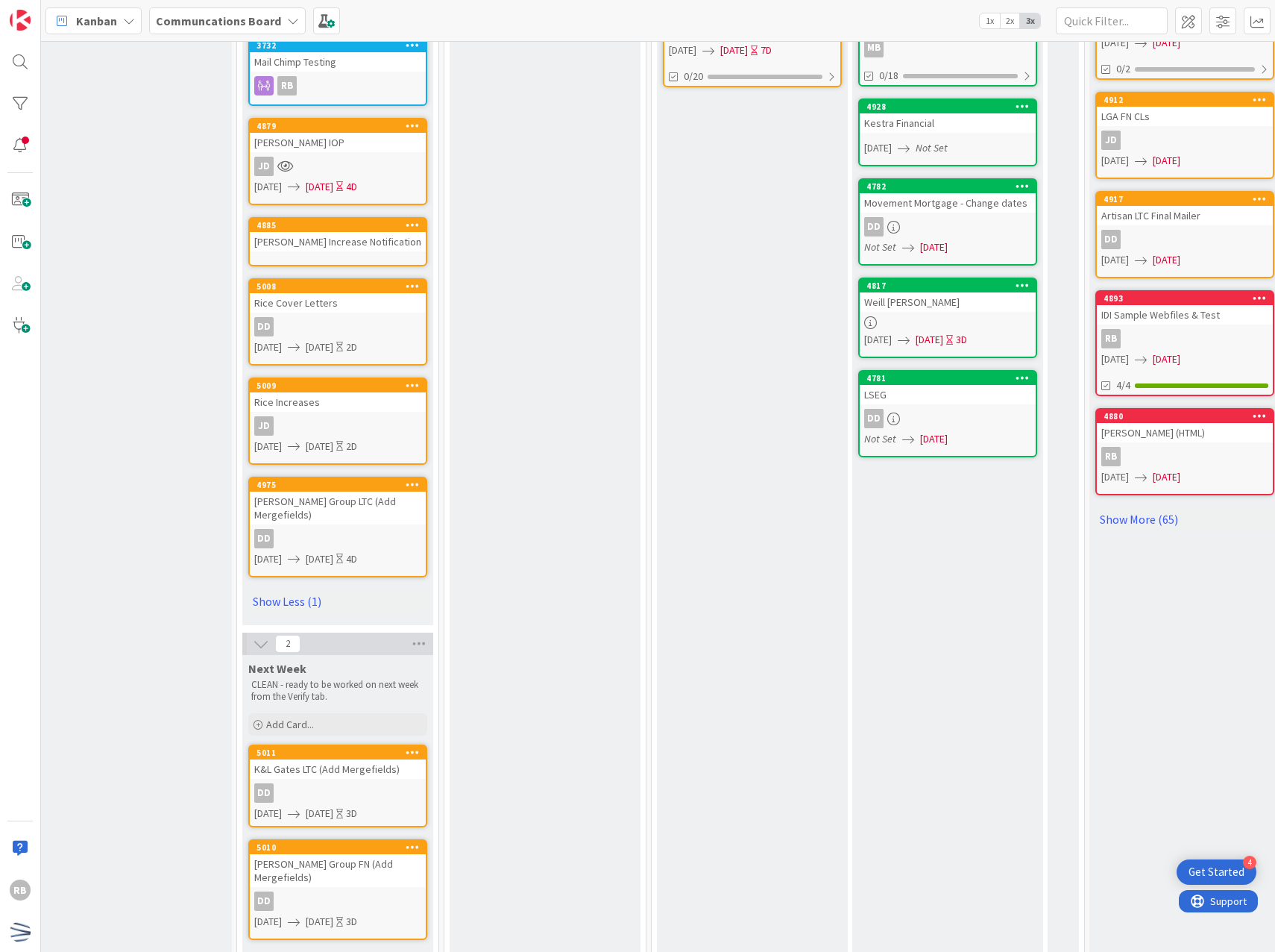
drag, startPoint x: 350, startPoint y: 758, endPoint x: 307, endPoint y: 734, distance: 49.4
click at [307, 747] on div "5011" at bounding box center [341, 752] width 169 height 10
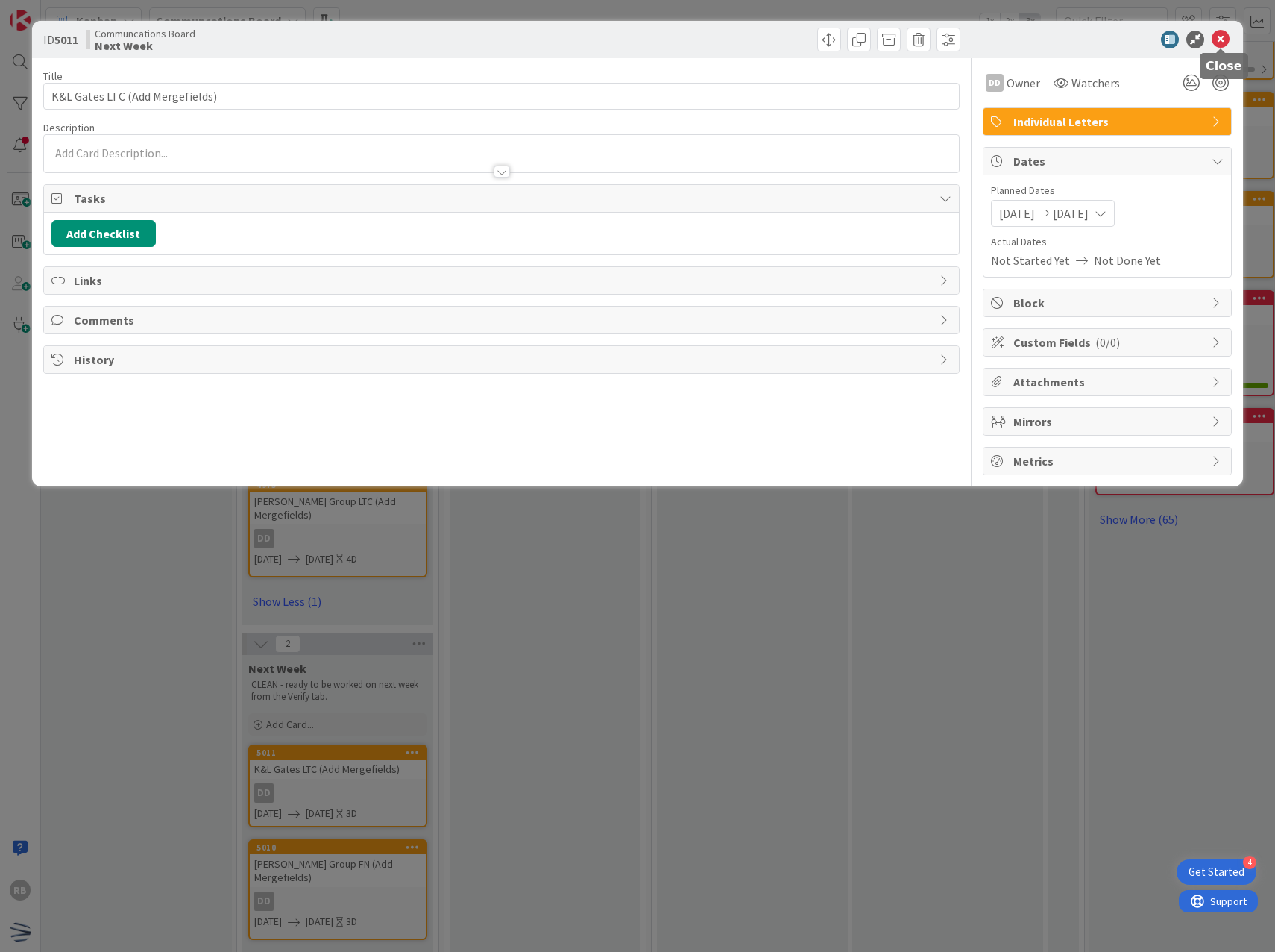
click at [1222, 37] on icon at bounding box center [1221, 40] width 18 height 18
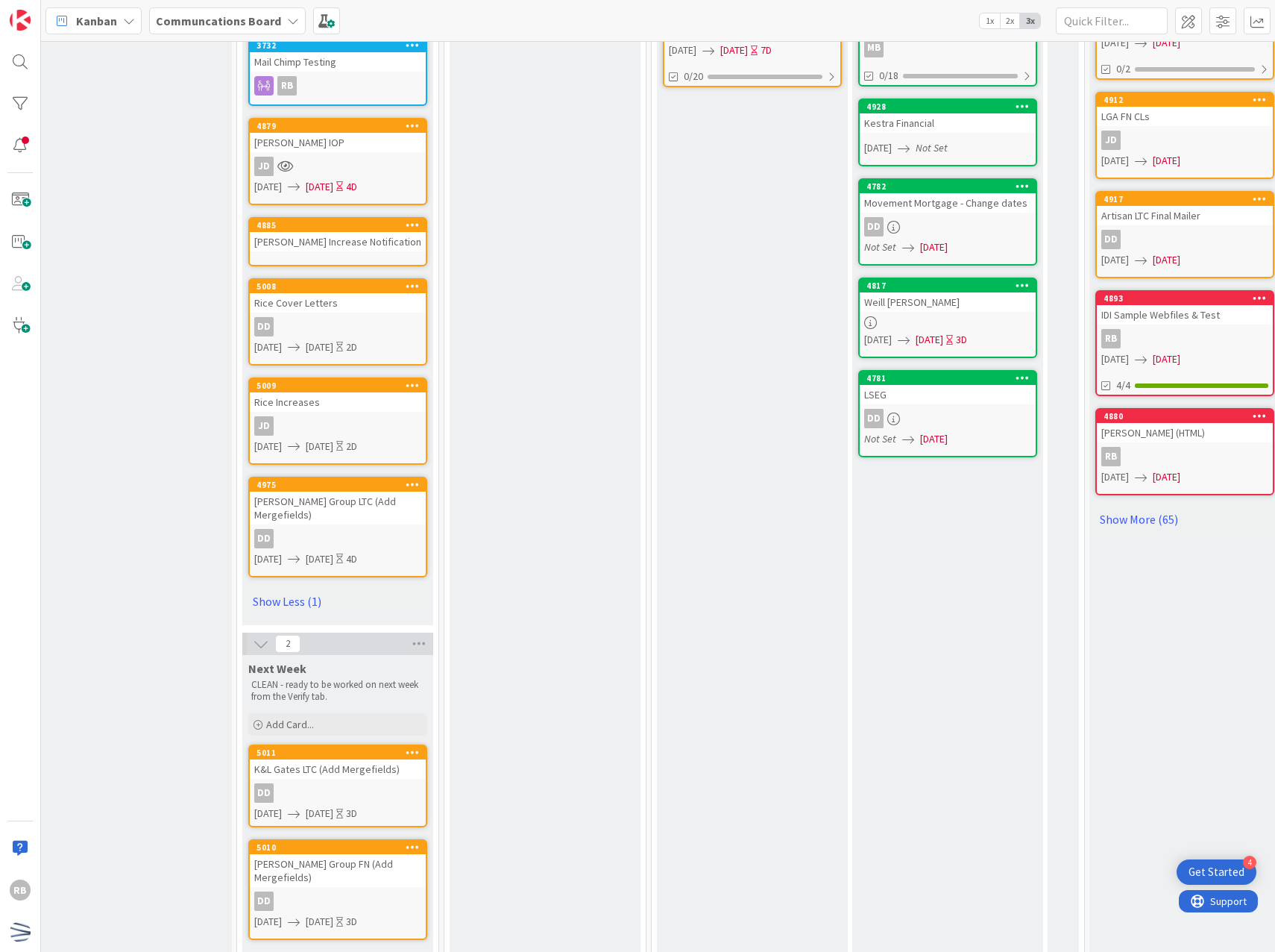
click at [409, 746] on icon at bounding box center [413, 751] width 14 height 10
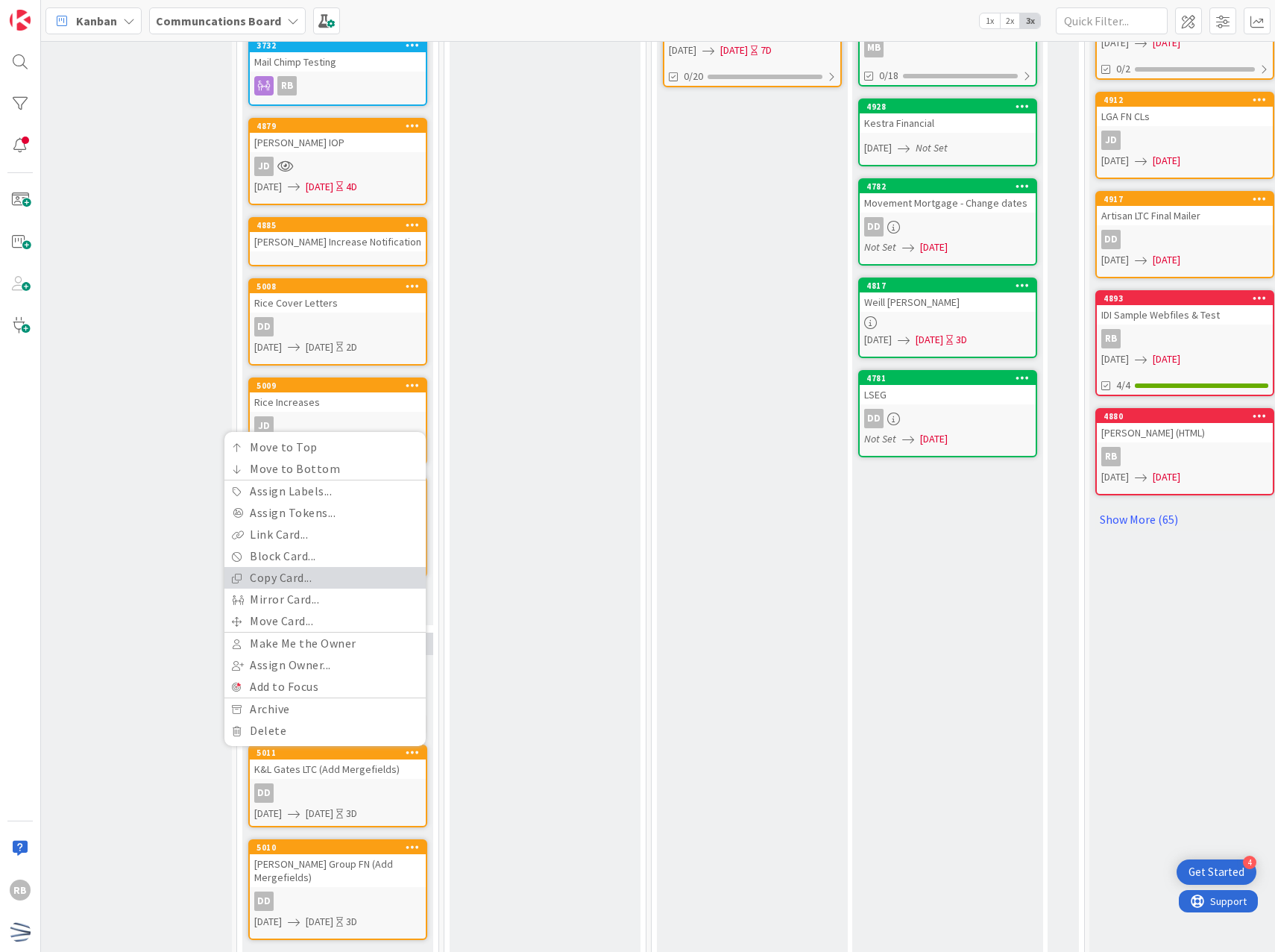
click at [308, 567] on link "Copy Card..." at bounding box center [324, 578] width 201 height 22
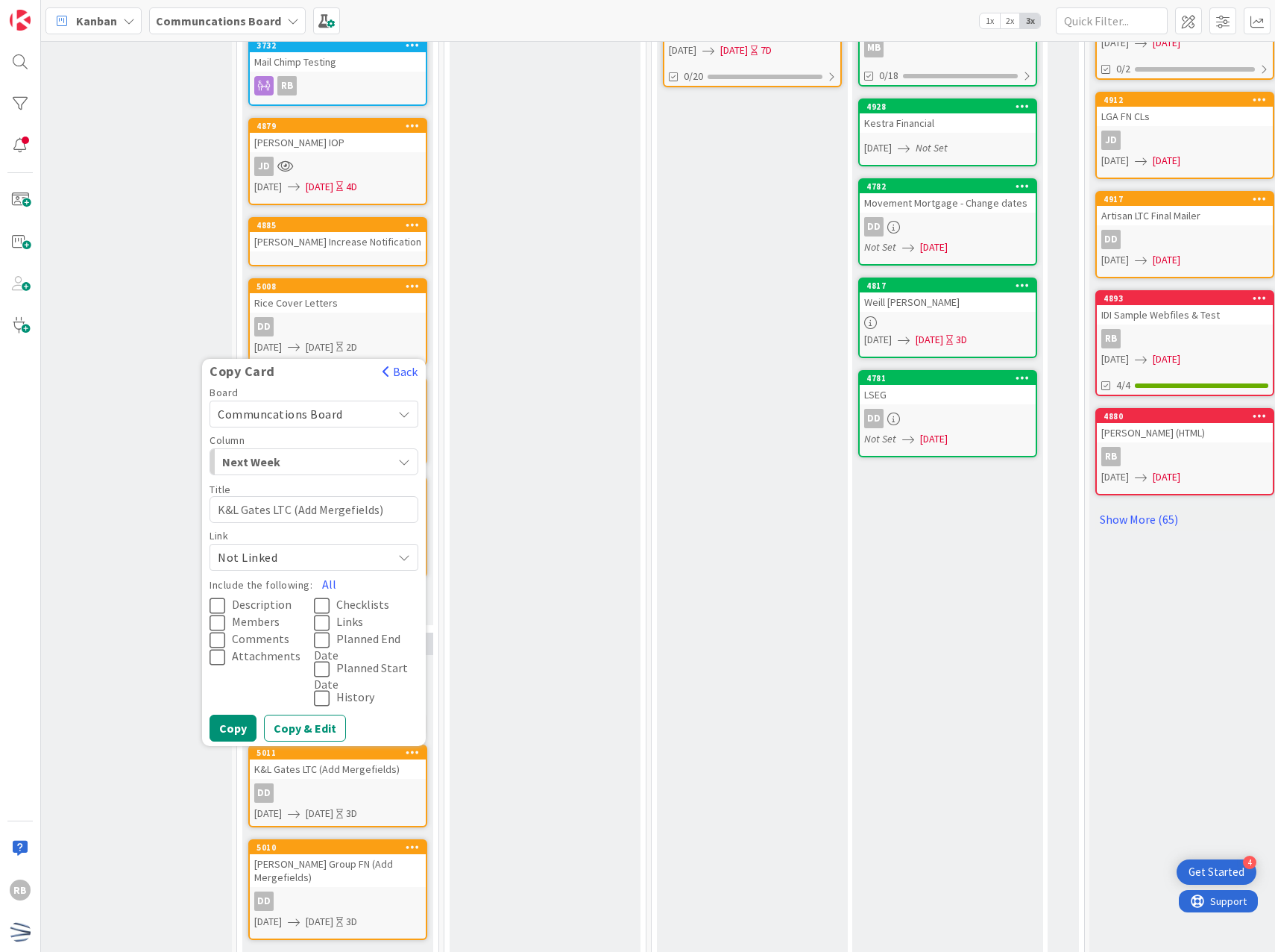
click at [265, 496] on textarea "K&L Gates LTC (Add Mergefields)" at bounding box center [314, 509] width 209 height 27
click at [325, 573] on button "All" at bounding box center [329, 583] width 34 height 27
click at [239, 716] on button "Copy" at bounding box center [233, 727] width 47 height 27
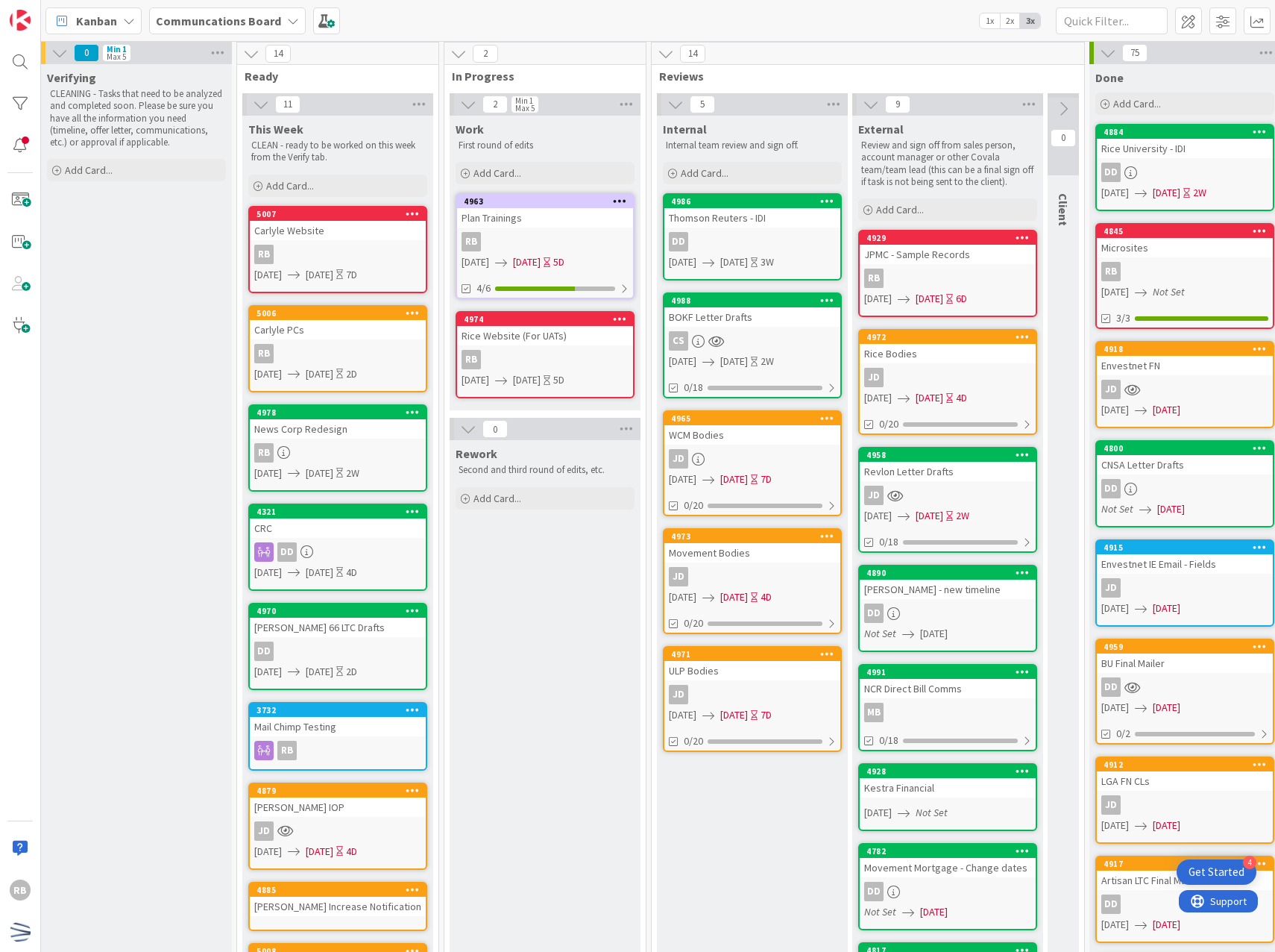
scroll to position [0, 201]
